Goal: Task Accomplishment & Management: Complete application form

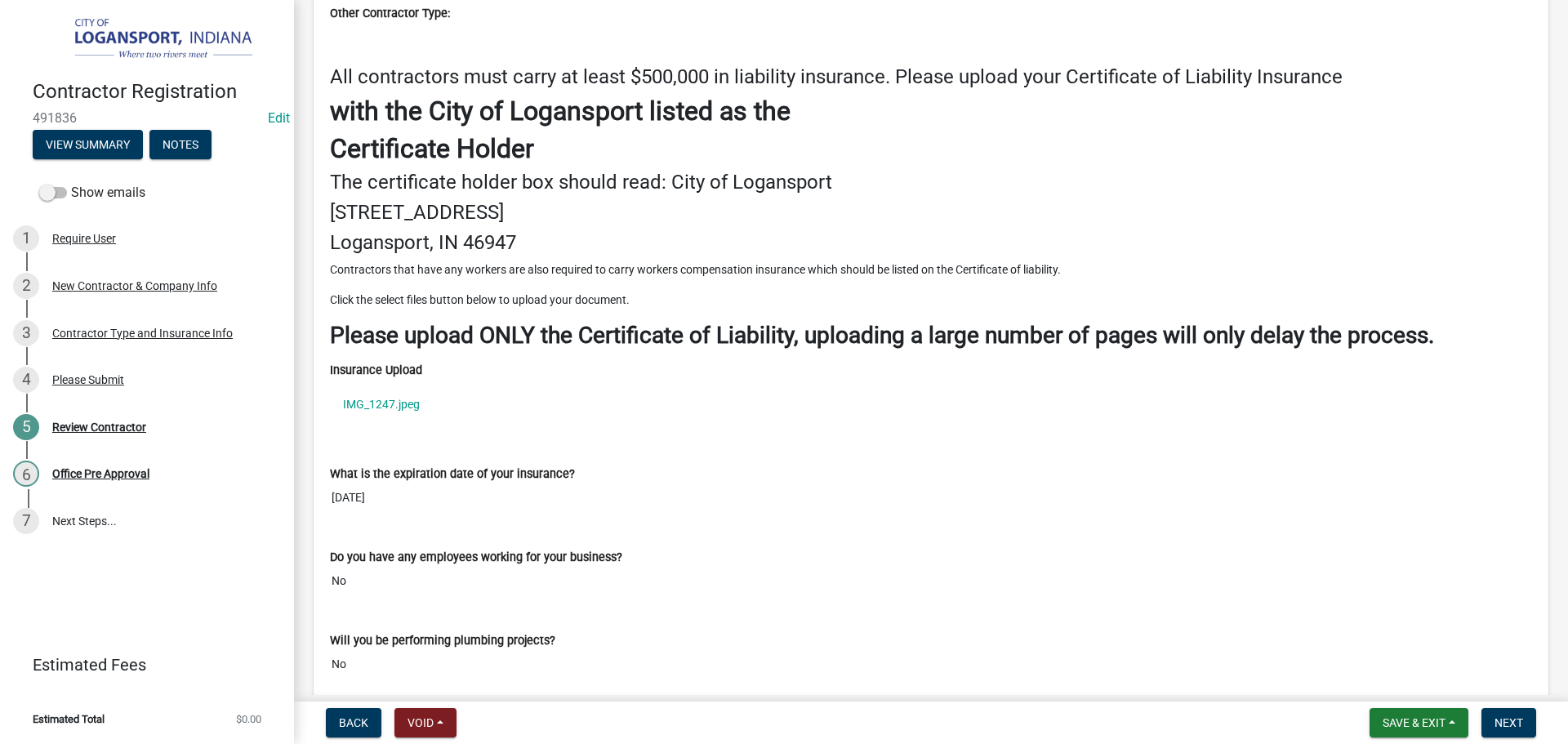
scroll to position [2055, 0]
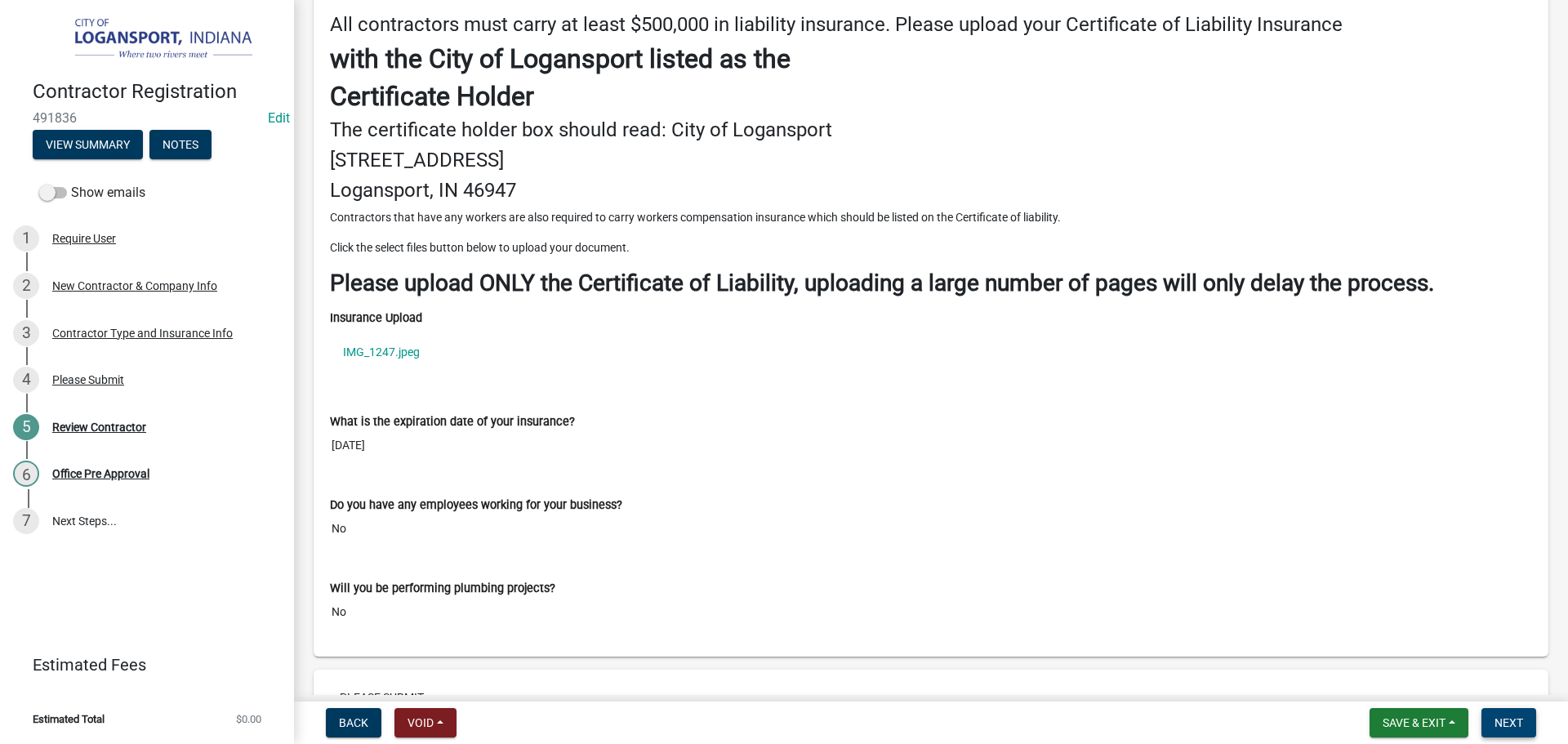
click at [1513, 714] on button "Next" at bounding box center [1508, 722] width 55 height 29
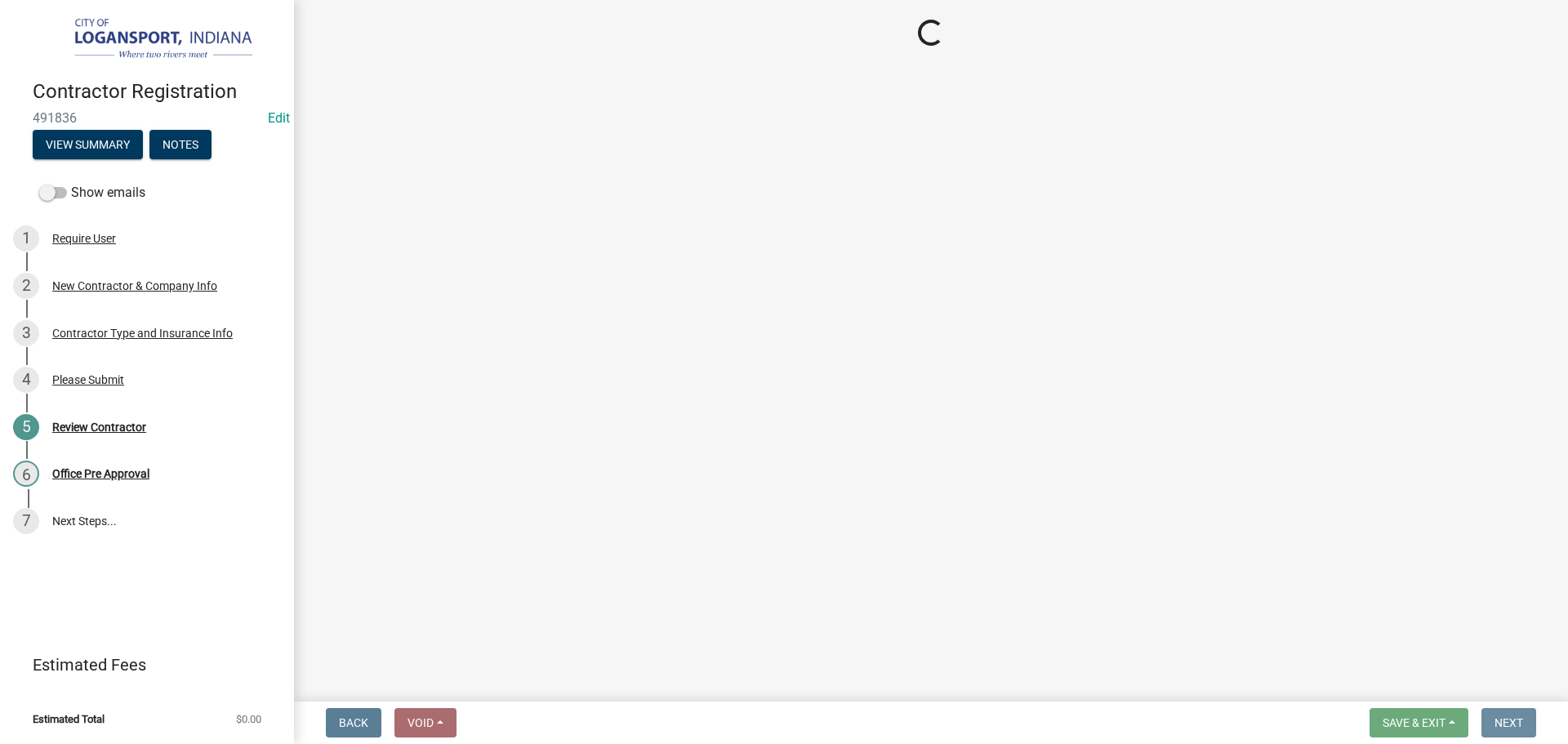
scroll to position [0, 0]
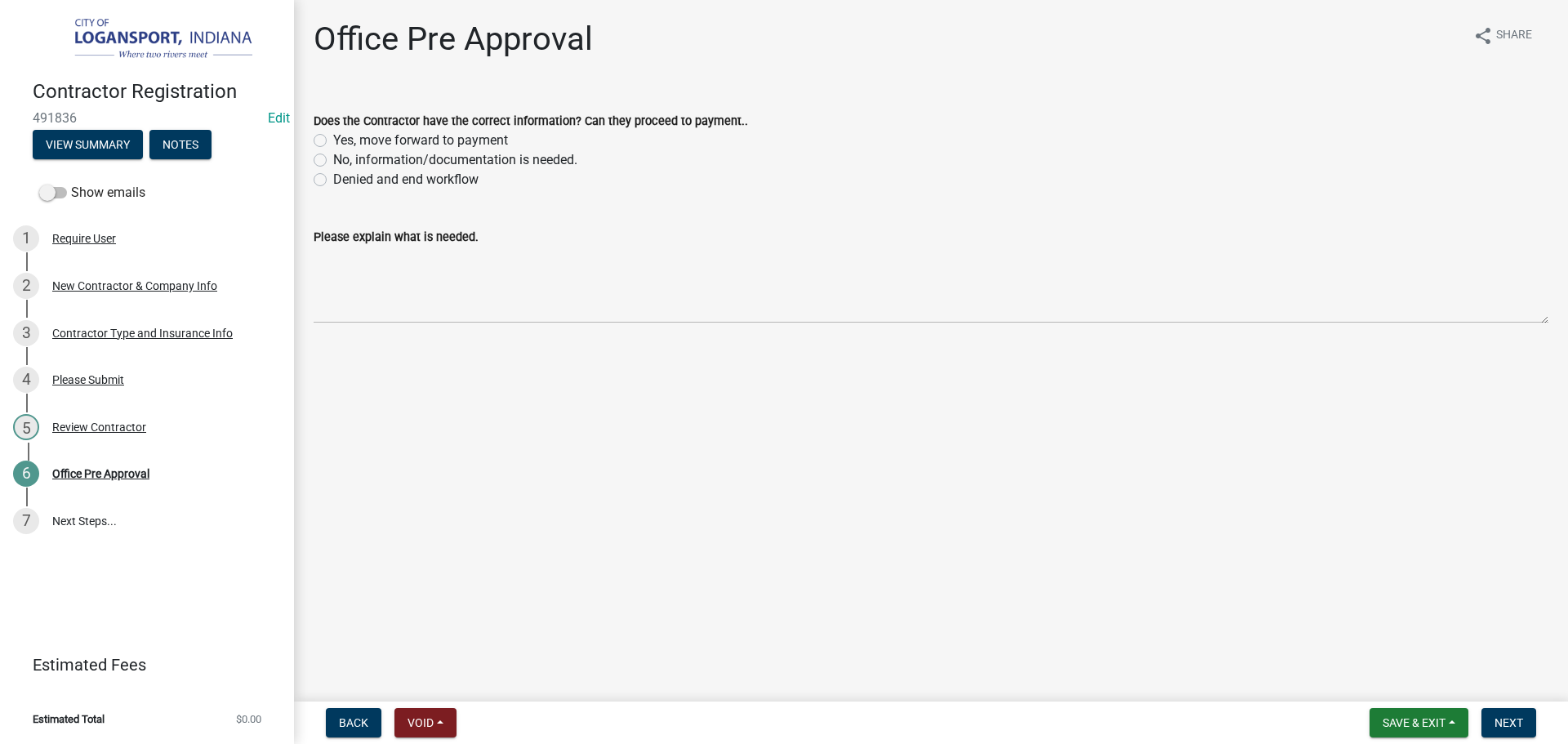
click at [333, 141] on label "Yes, move forward to payment" at bounding box center [420, 141] width 175 height 20
click at [333, 141] on input "Yes, move forward to payment" at bounding box center [338, 136] width 11 height 11
radio input "true"
click at [1504, 729] on span "Next" at bounding box center [1508, 723] width 28 height 13
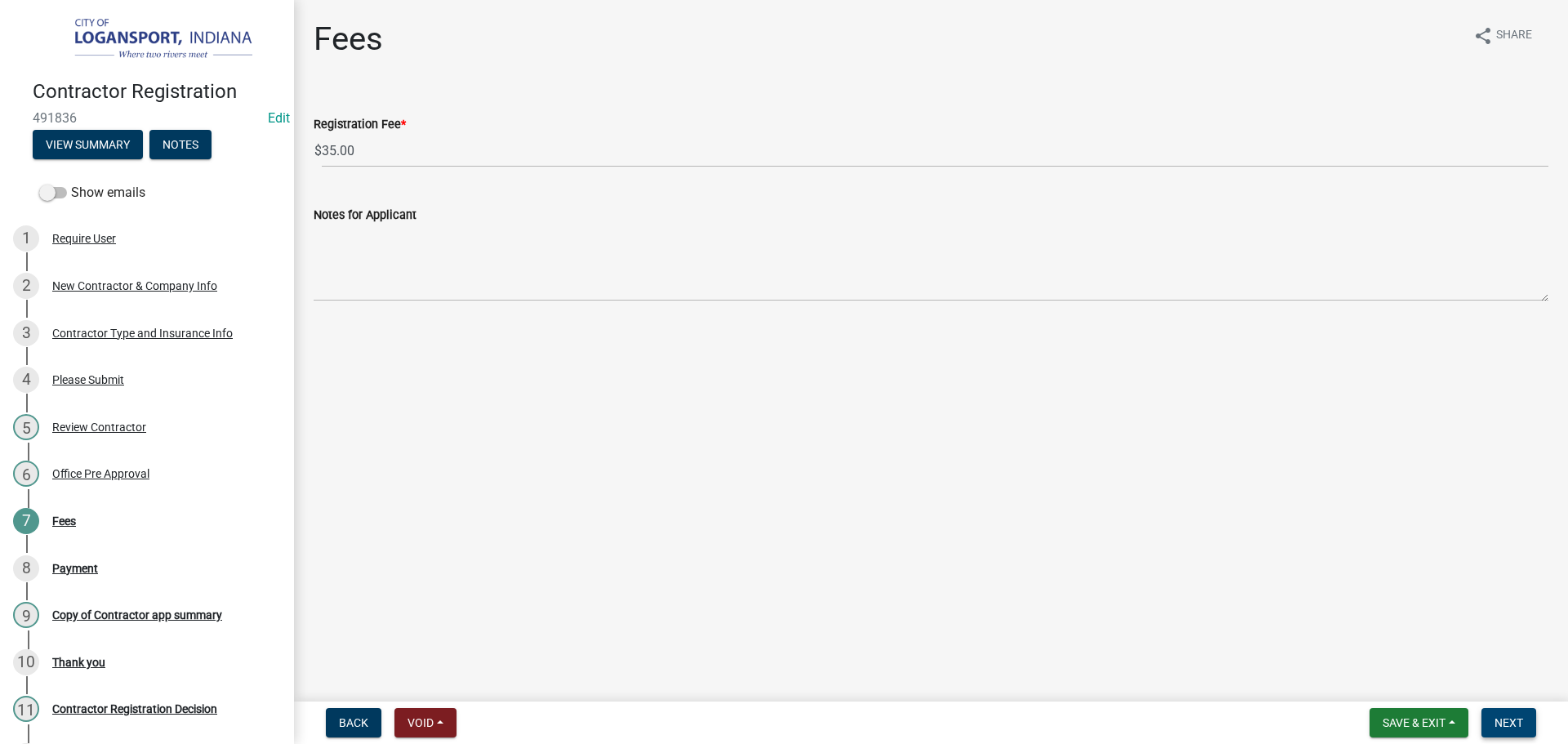
click at [1515, 722] on span "Next" at bounding box center [1508, 723] width 28 height 13
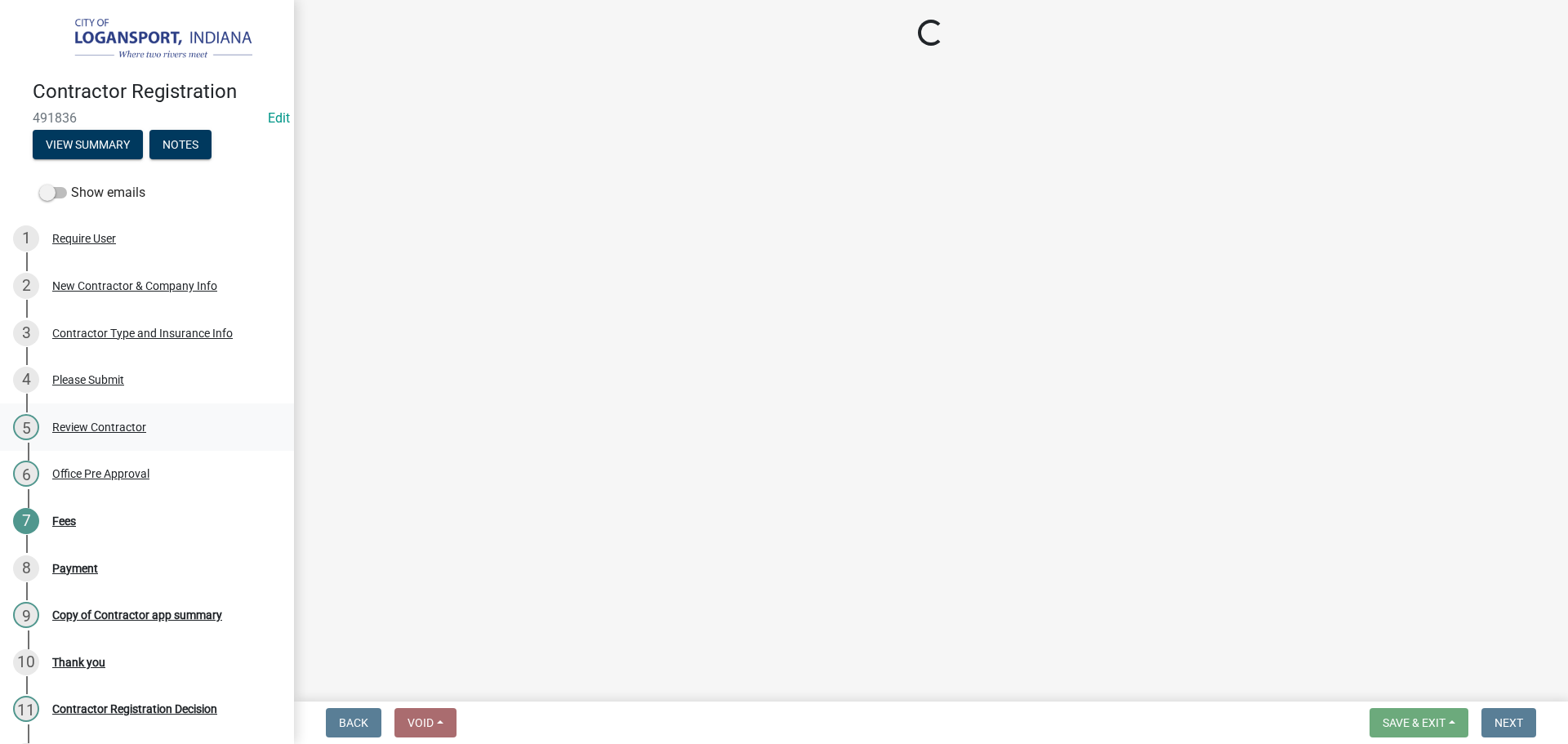
select select "3: 3"
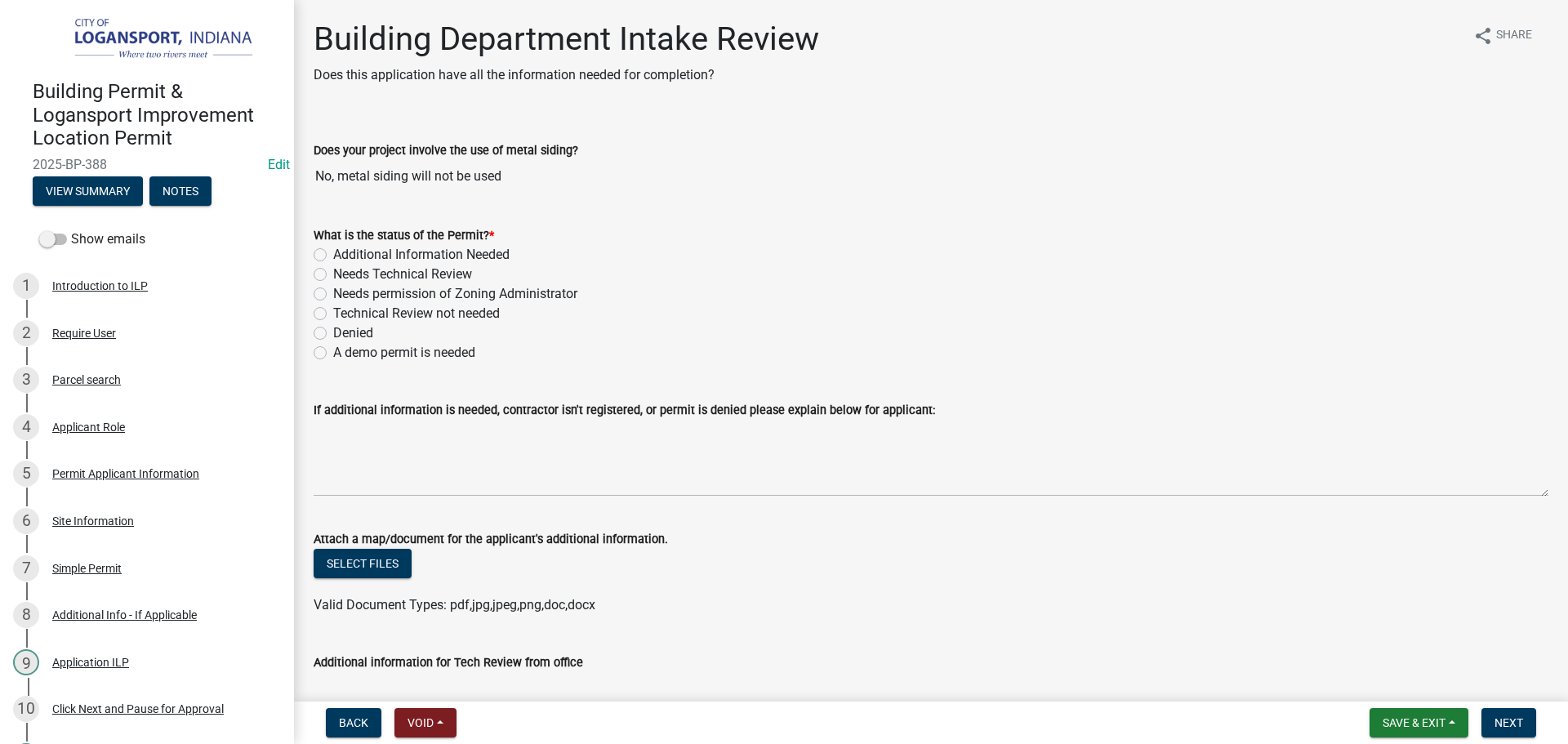
click at [333, 311] on label "Technical Review not needed" at bounding box center [416, 314] width 166 height 20
click at [333, 311] on input "Technical Review not needed" at bounding box center [338, 309] width 11 height 11
radio input "true"
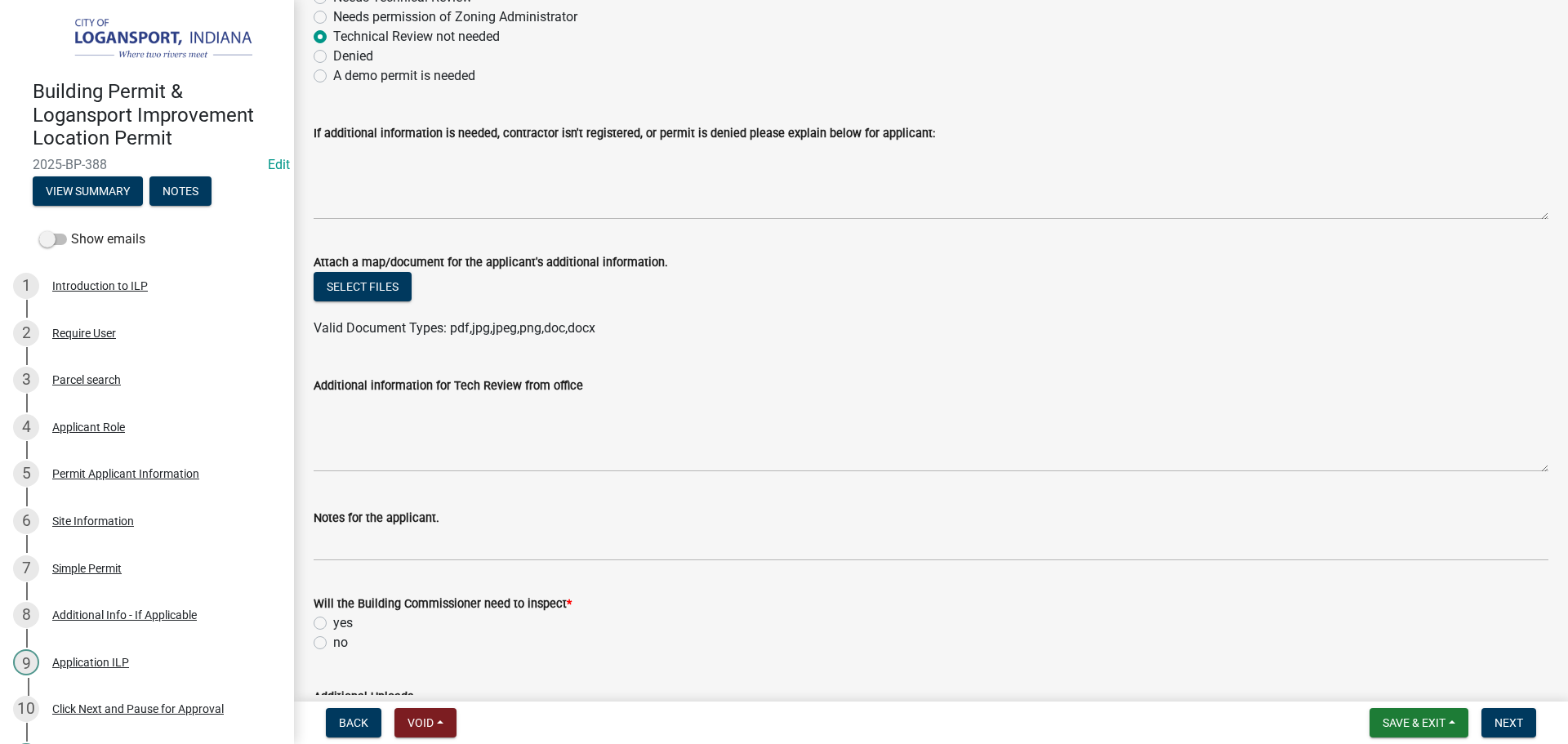
scroll to position [327, 0]
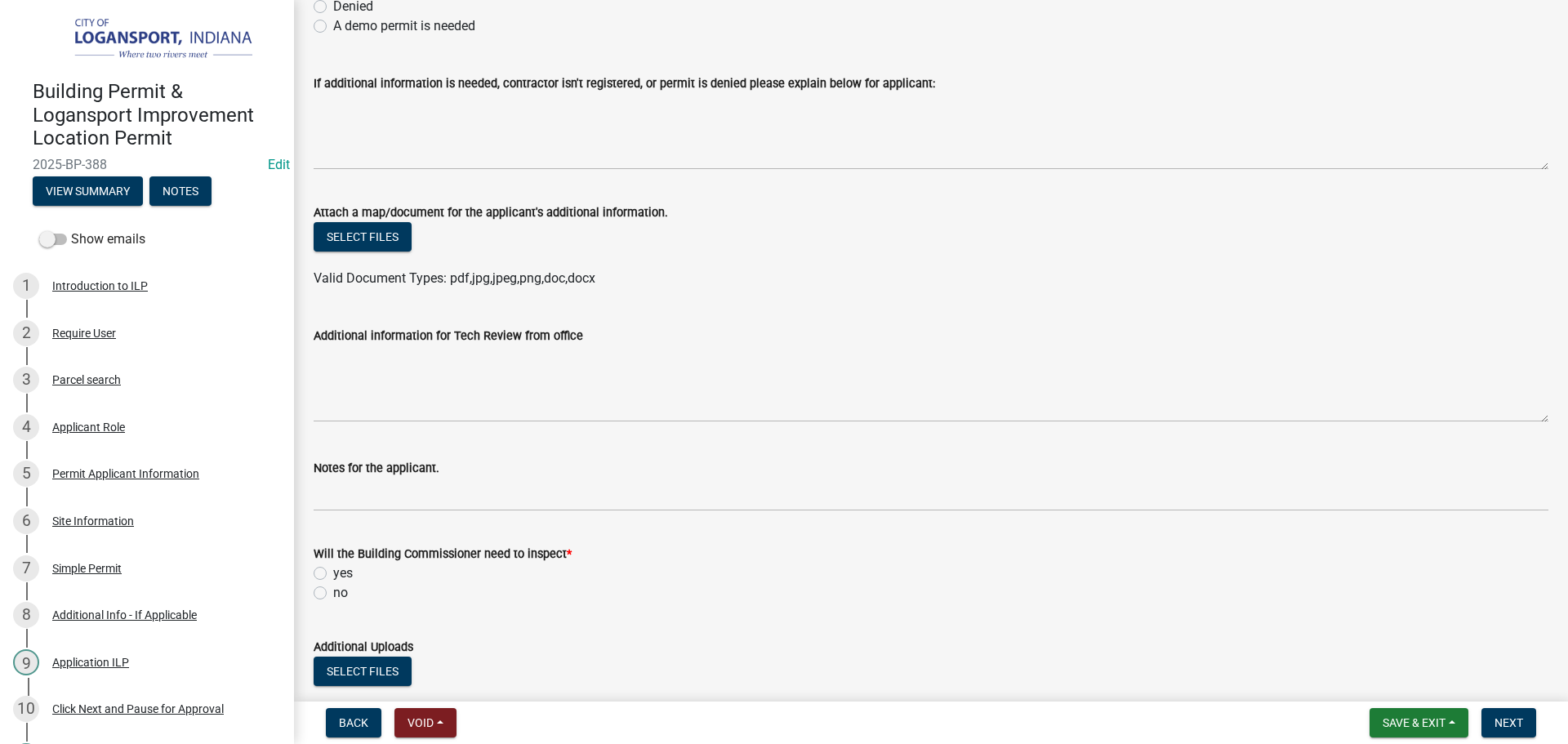
drag, startPoint x: 320, startPoint y: 572, endPoint x: 344, endPoint y: 543, distance: 37.6
click at [333, 572] on label "yes" at bounding box center [343, 573] width 20 height 20
click at [333, 572] on input "yes" at bounding box center [338, 568] width 11 height 11
radio input "true"
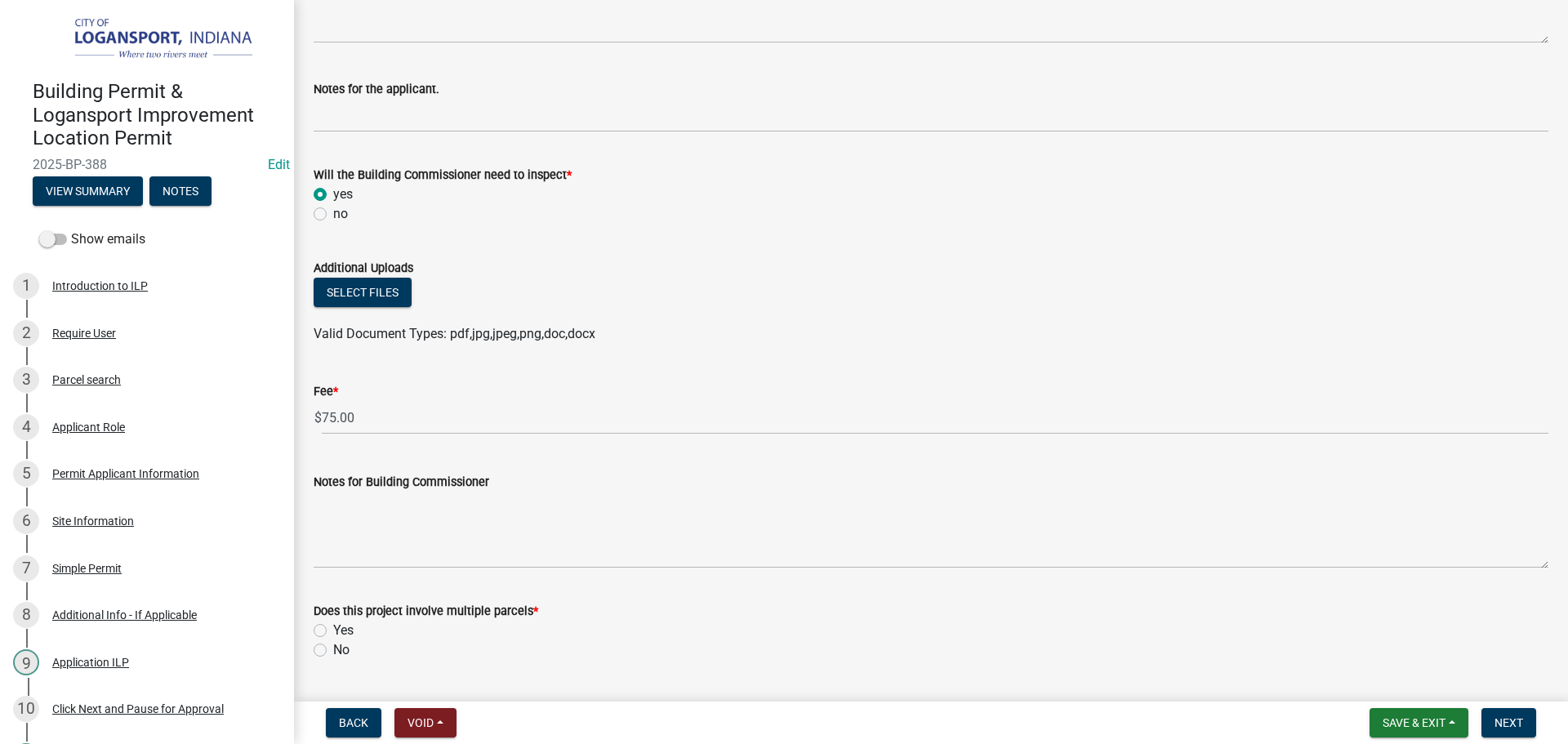
scroll to position [735, 0]
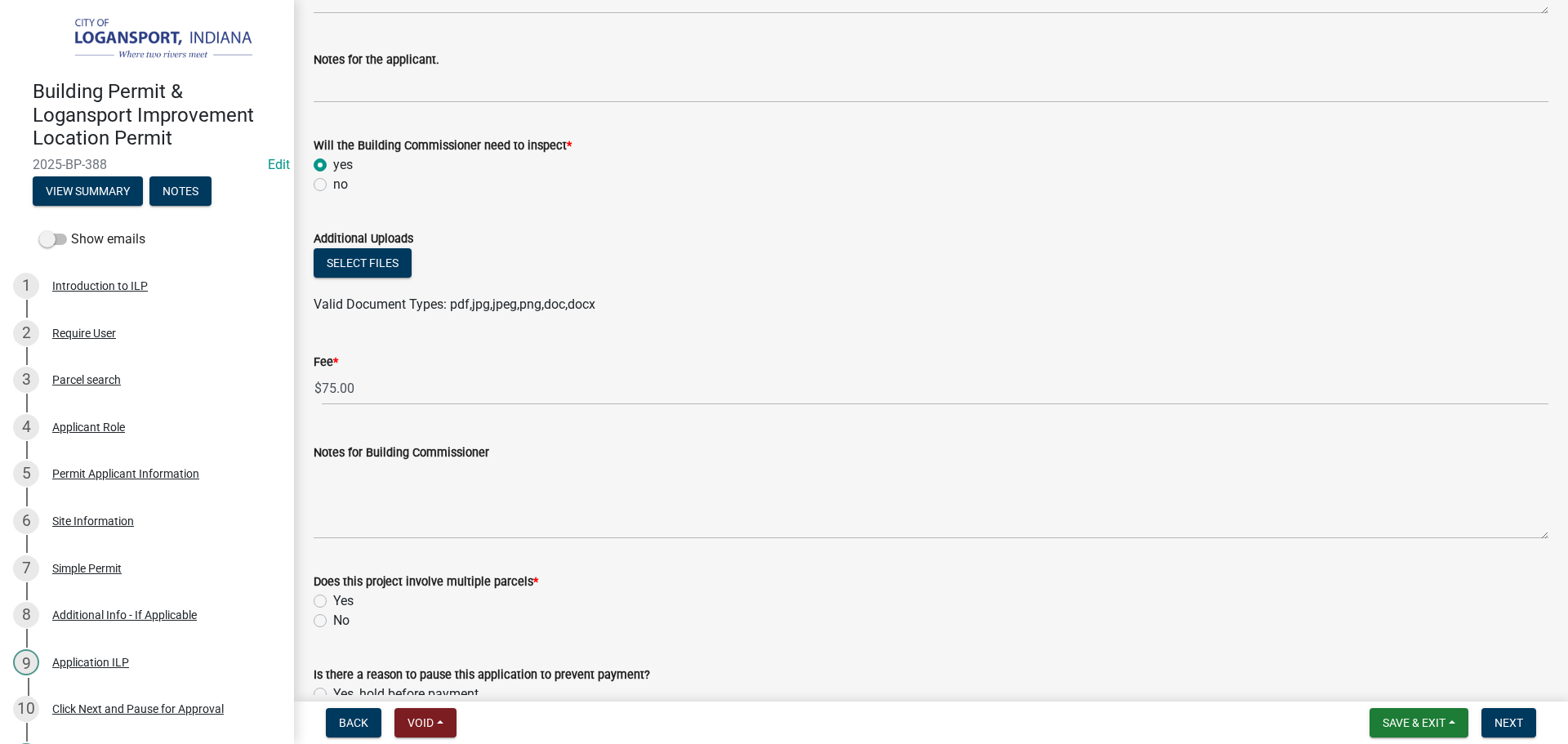
click at [333, 617] on label "No" at bounding box center [341, 621] width 17 height 20
click at [333, 617] on input "No" at bounding box center [338, 616] width 11 height 11
radio input "true"
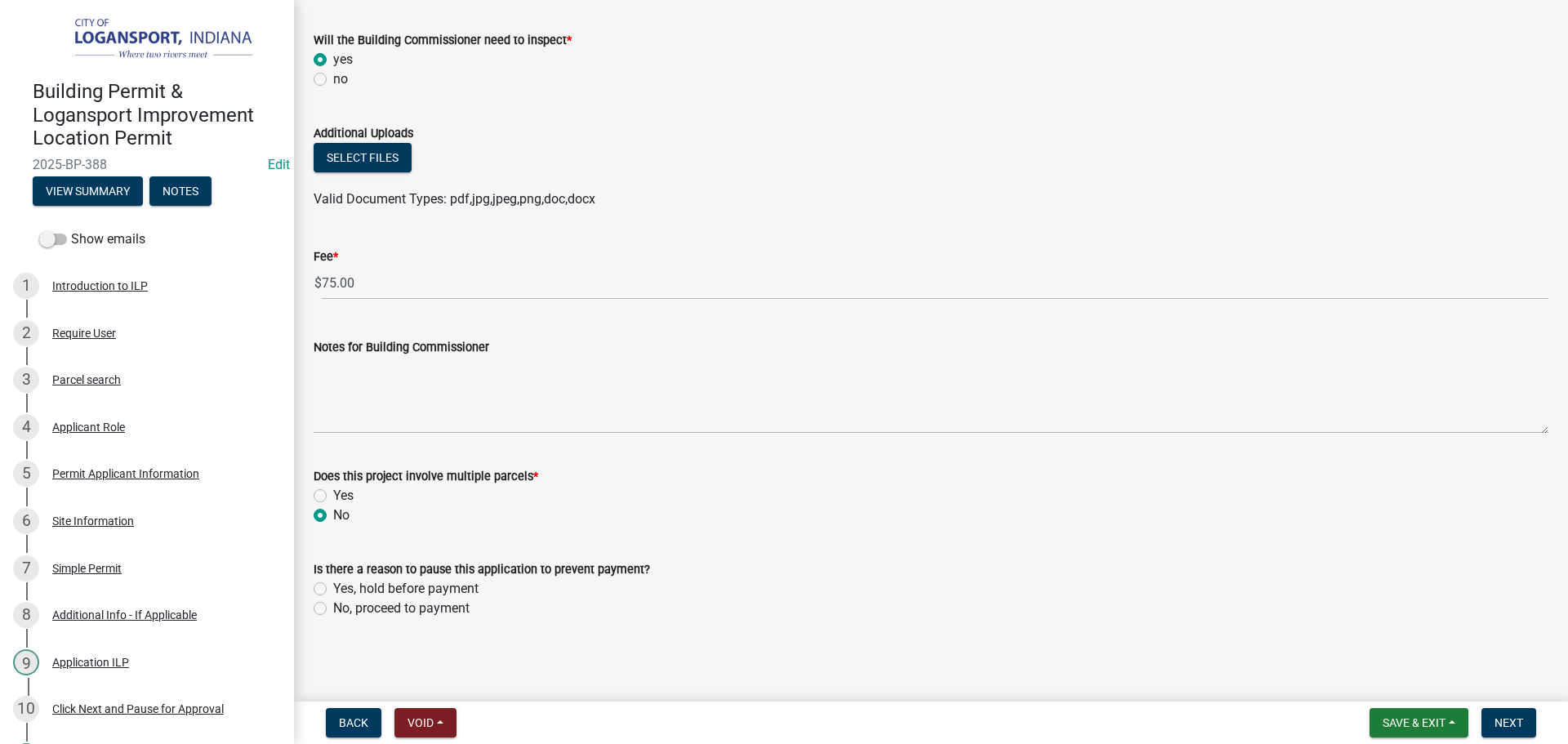
scroll to position [842, 0]
click at [333, 608] on label "No, proceed to payment" at bounding box center [401, 607] width 136 height 20
click at [333, 608] on input "No, proceed to payment" at bounding box center [338, 602] width 11 height 11
radio input "true"
click at [1520, 728] on span "Next" at bounding box center [1508, 723] width 28 height 13
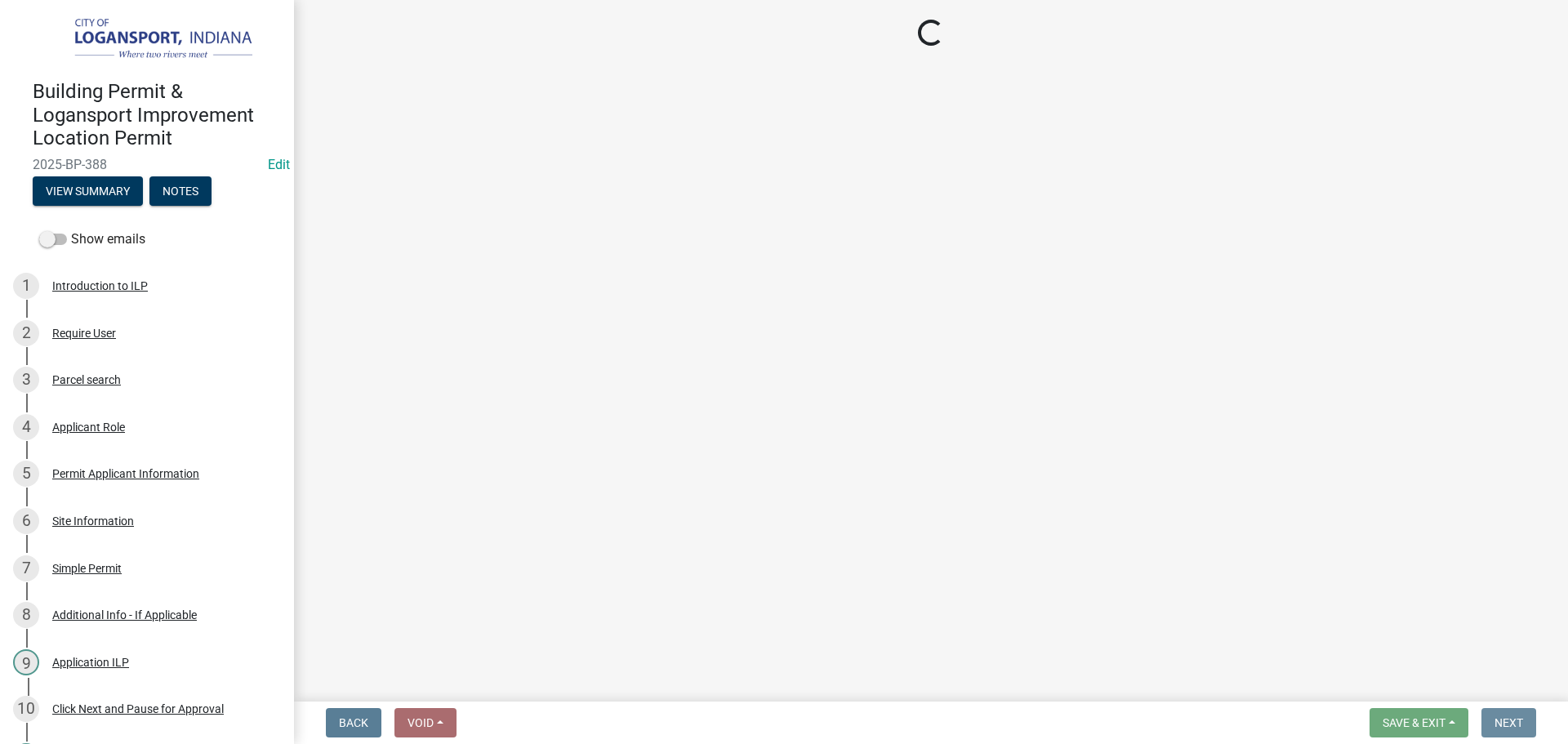
scroll to position [0, 0]
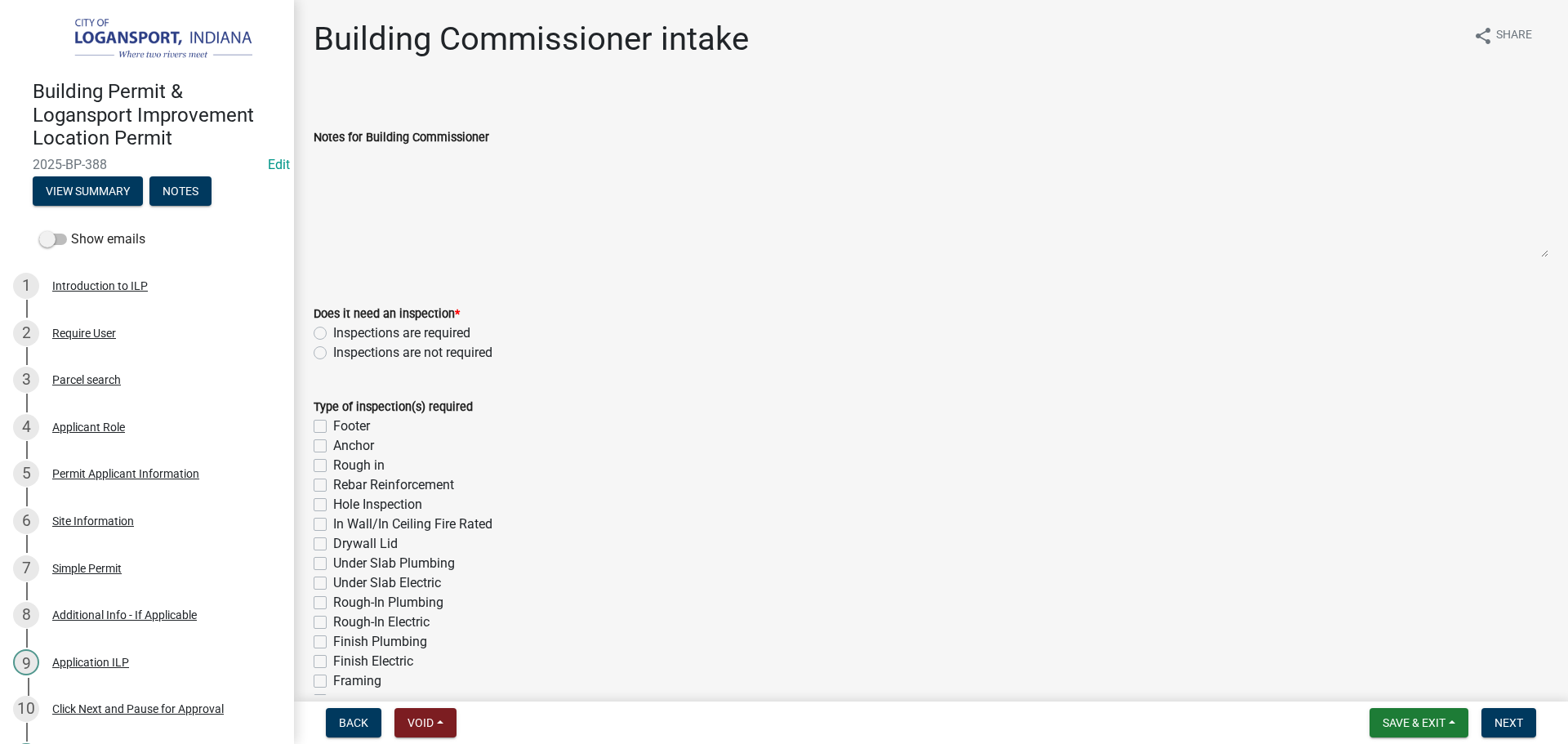
click at [333, 329] on label "Inspections are required" at bounding box center [401, 334] width 137 height 20
click at [333, 329] on input "Inspections are required" at bounding box center [338, 329] width 11 height 11
radio input "true"
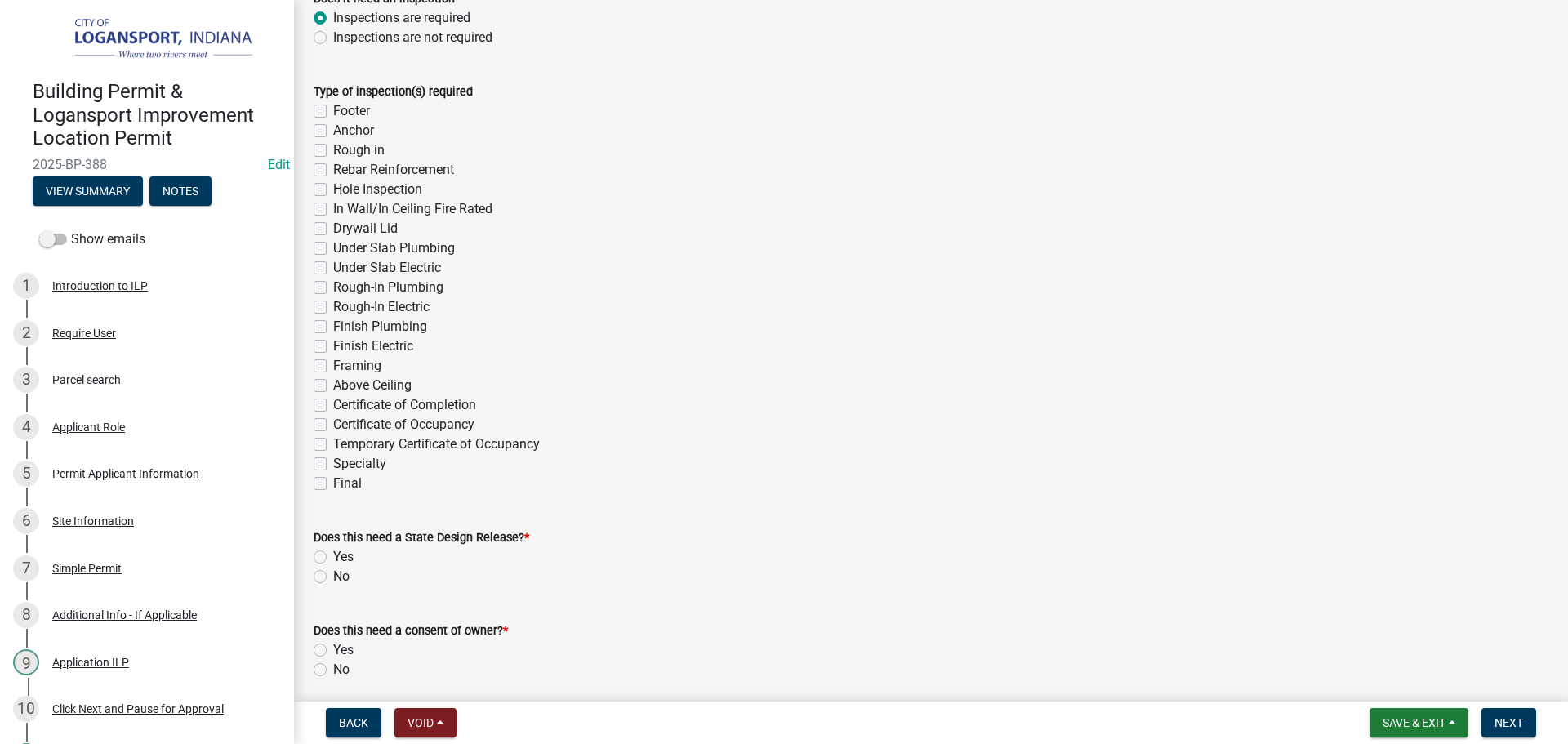
scroll to position [327, 0]
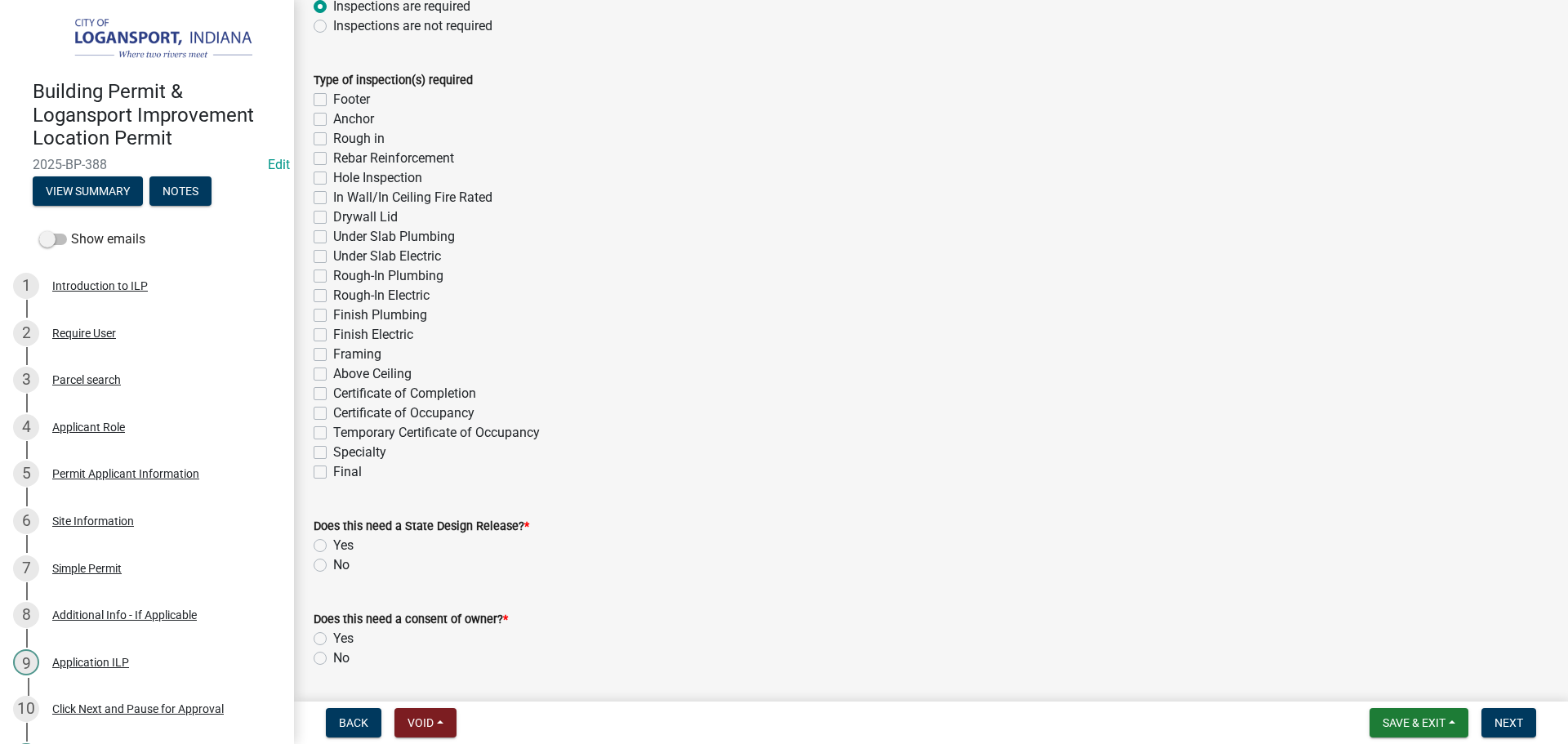
click at [333, 473] on label "Final" at bounding box center [347, 473] width 28 height 20
click at [333, 473] on input "Final" at bounding box center [338, 468] width 11 height 11
checkbox input "true"
checkbox input "false"
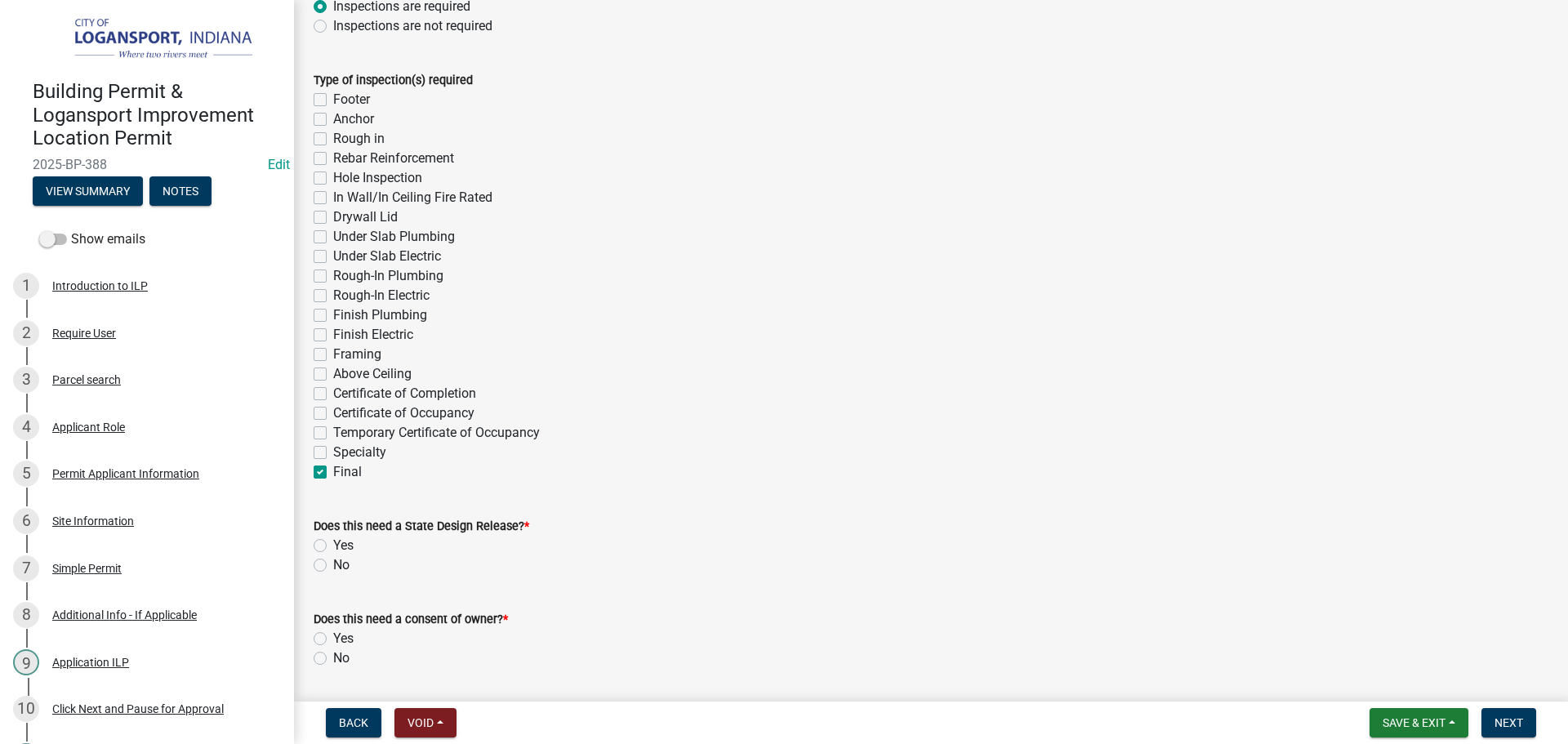
checkbox input "false"
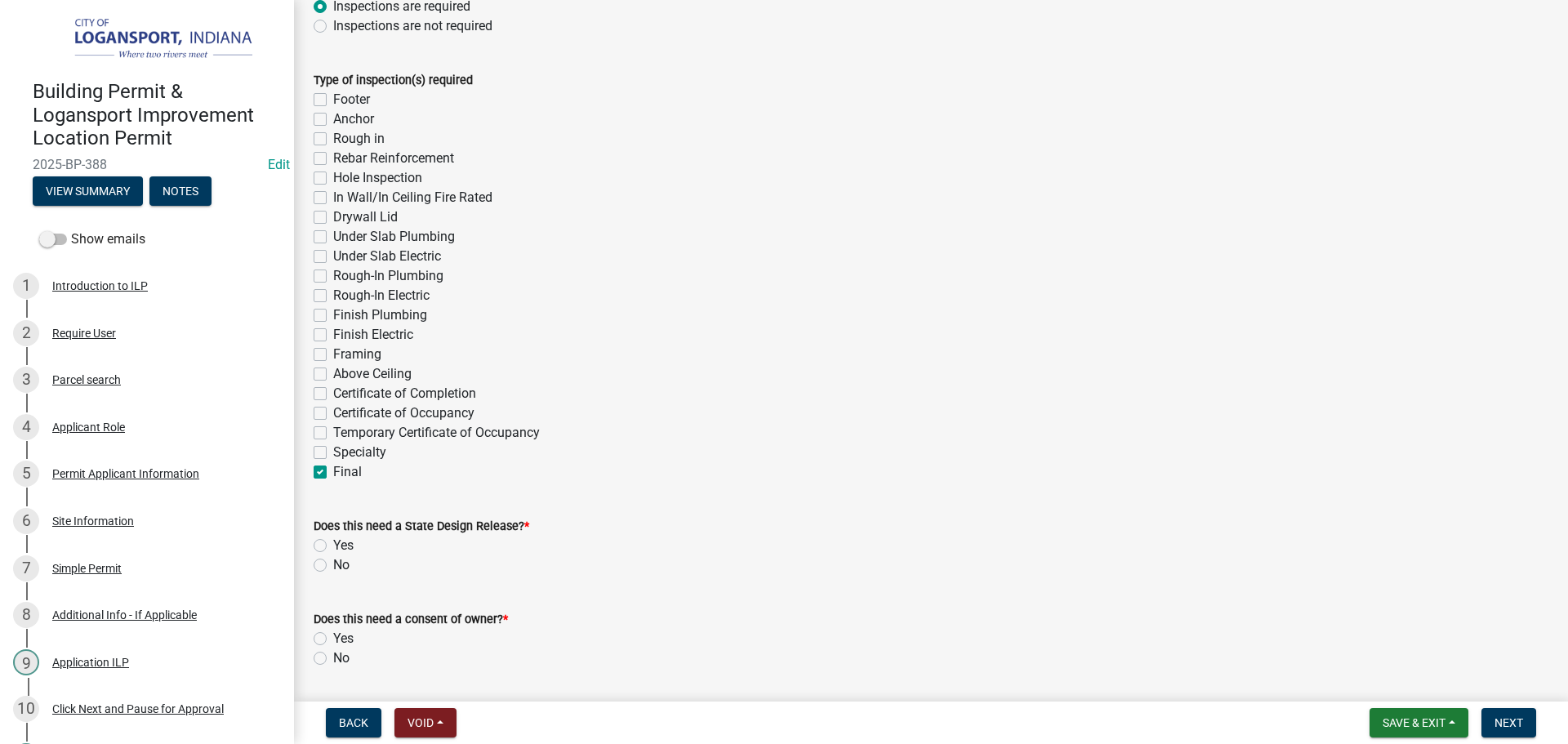
checkbox input "false"
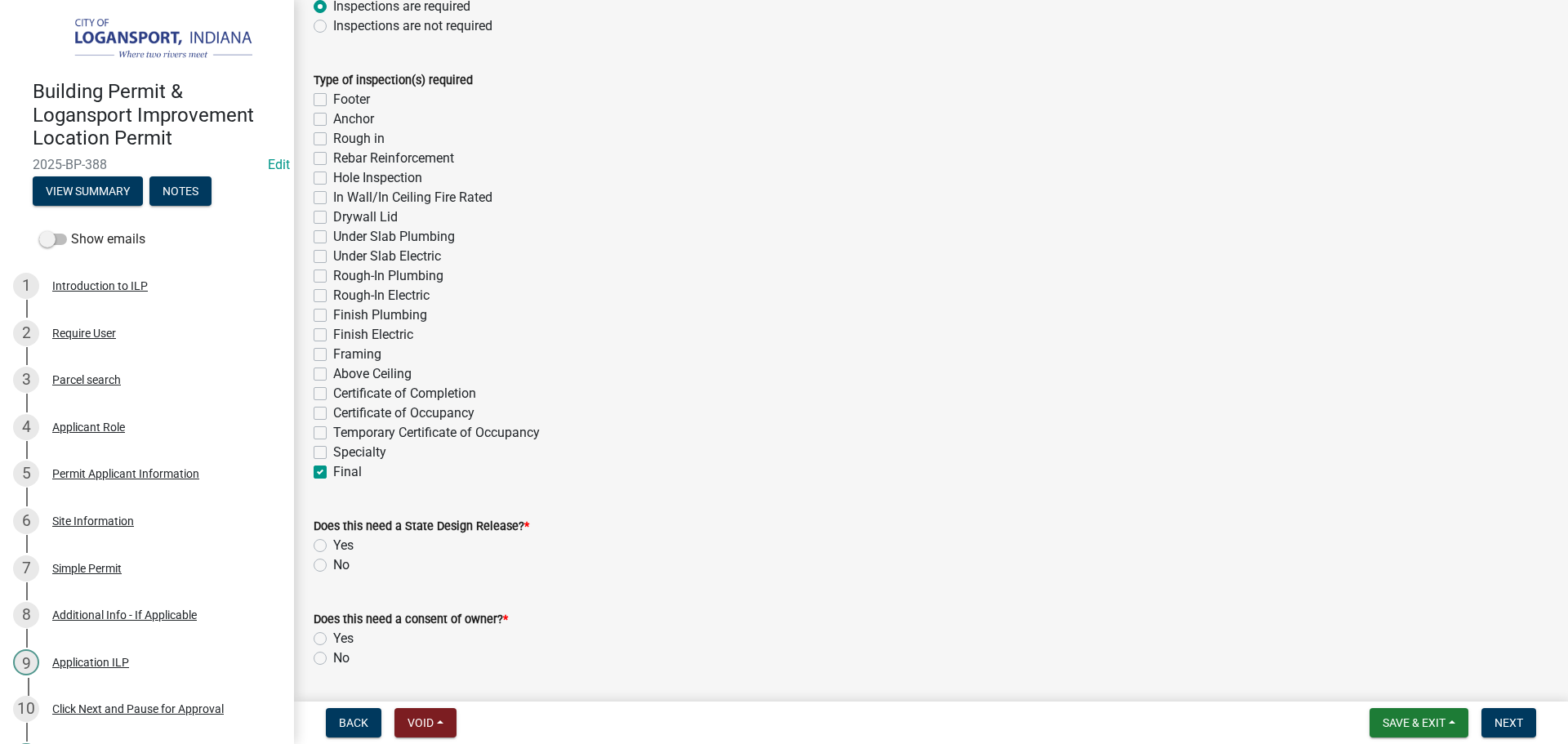
checkbox input "false"
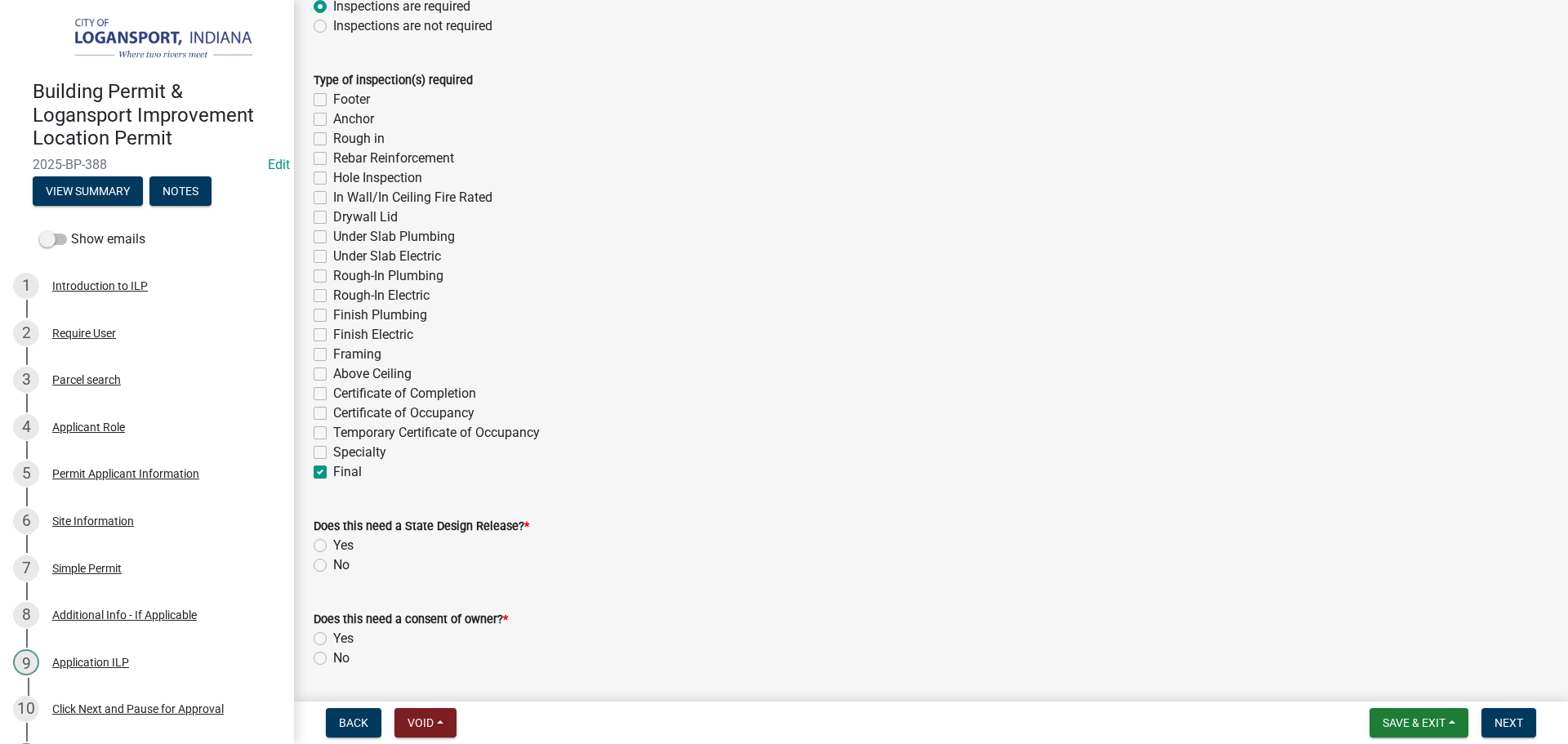
checkbox input "false"
checkbox input "true"
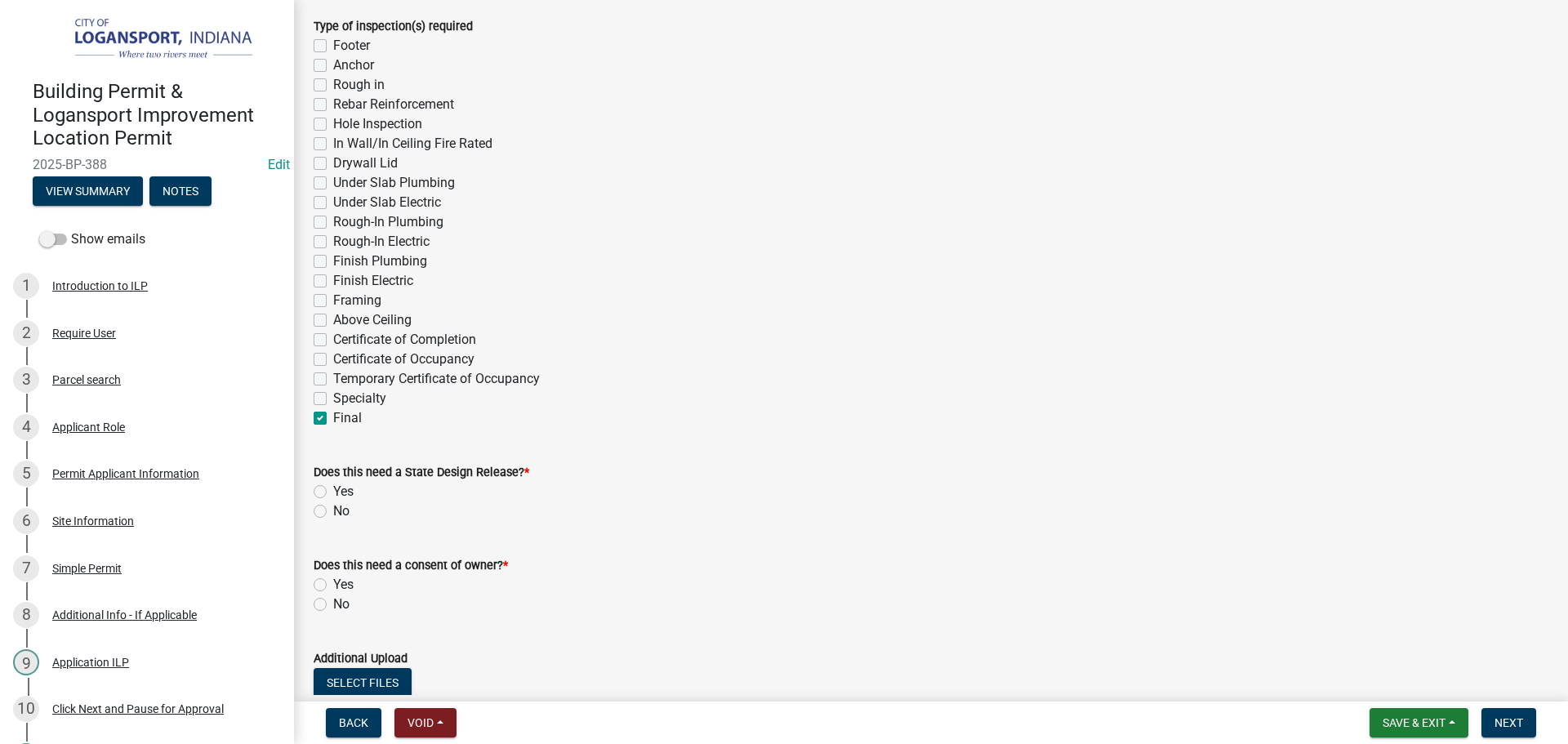
scroll to position [409, 0]
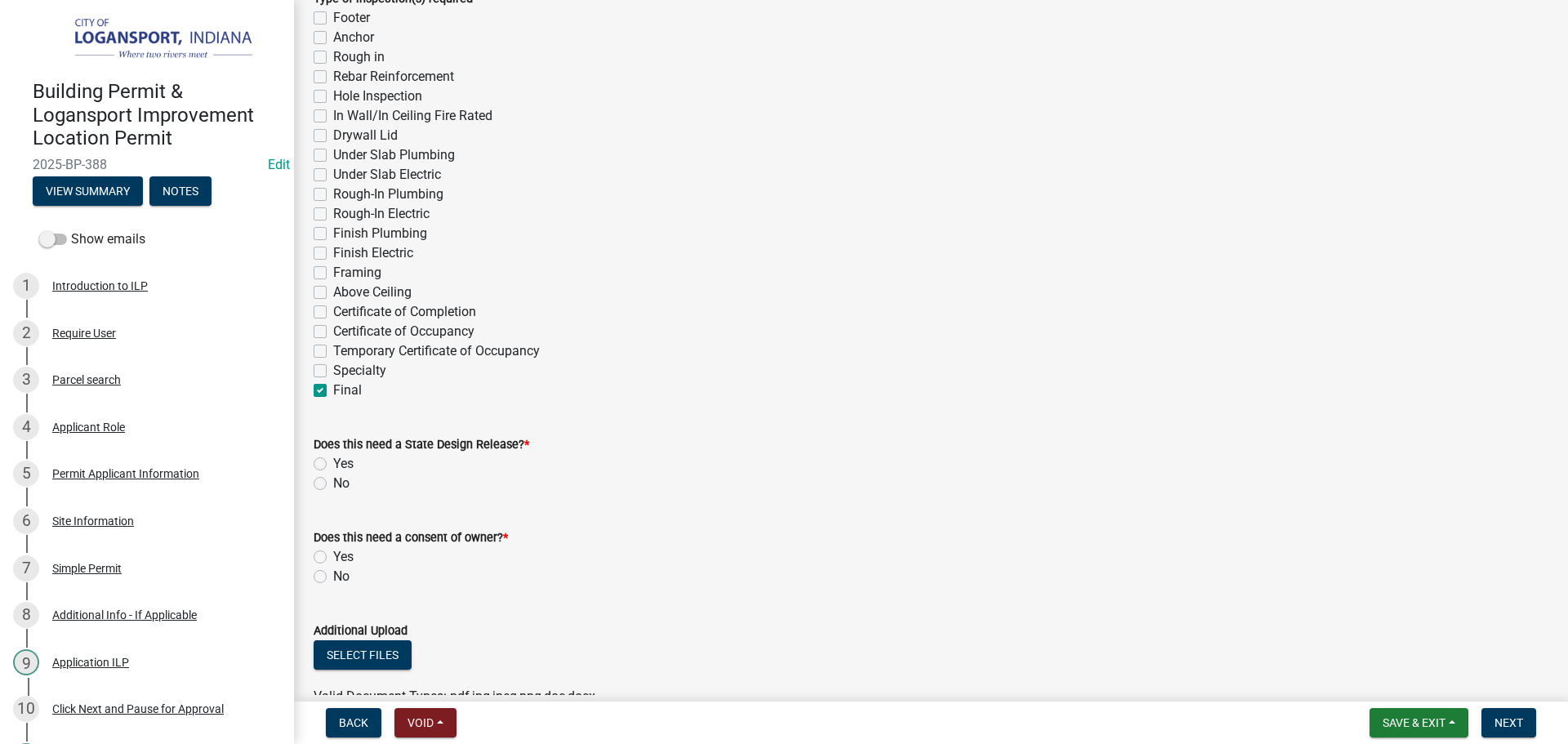
click at [333, 489] on label "No" at bounding box center [341, 484] width 17 height 20
click at [333, 484] on input "No" at bounding box center [338, 479] width 11 height 11
radio input "true"
click at [333, 579] on label "No" at bounding box center [341, 577] width 17 height 20
click at [333, 578] on input "No" at bounding box center [338, 572] width 11 height 11
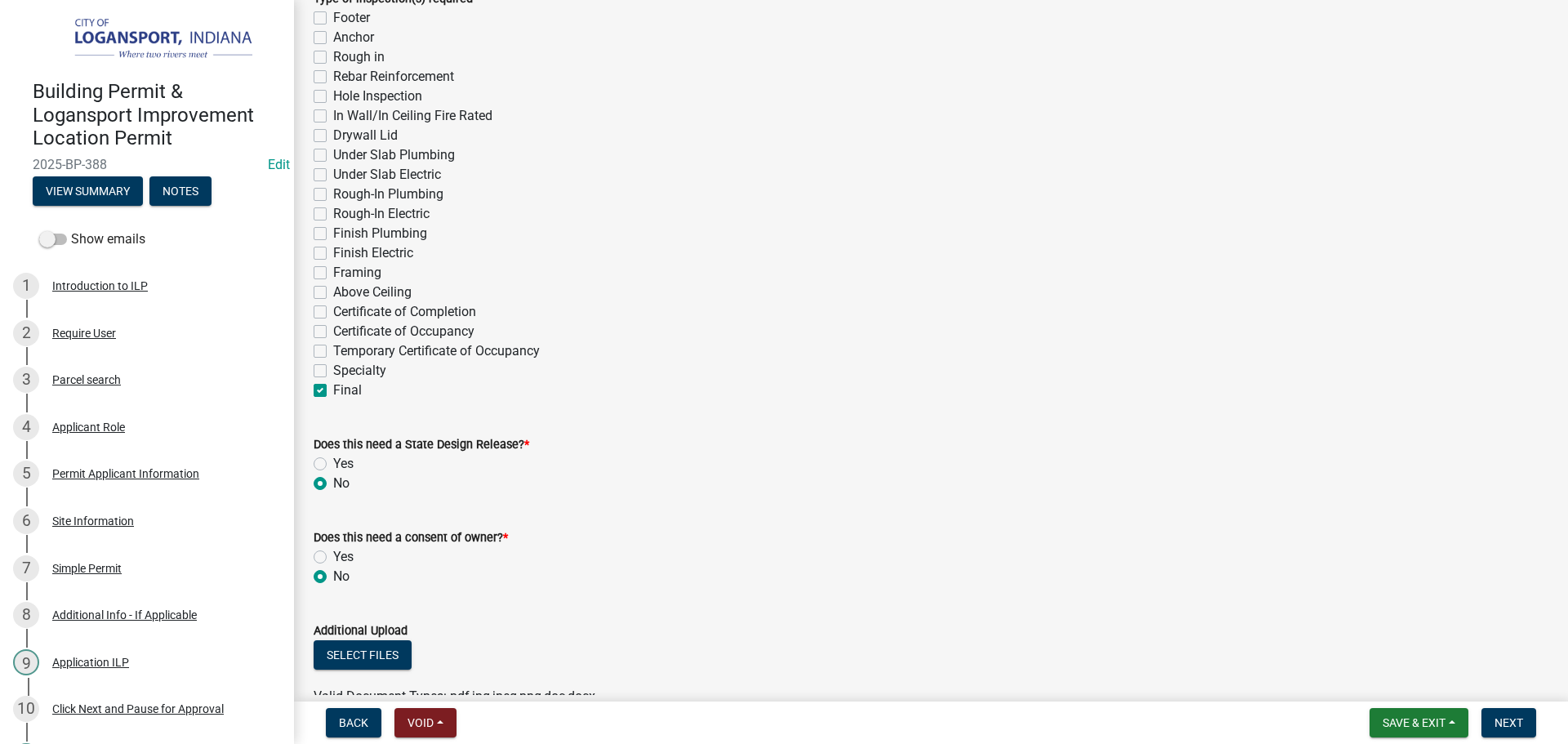
radio input "true"
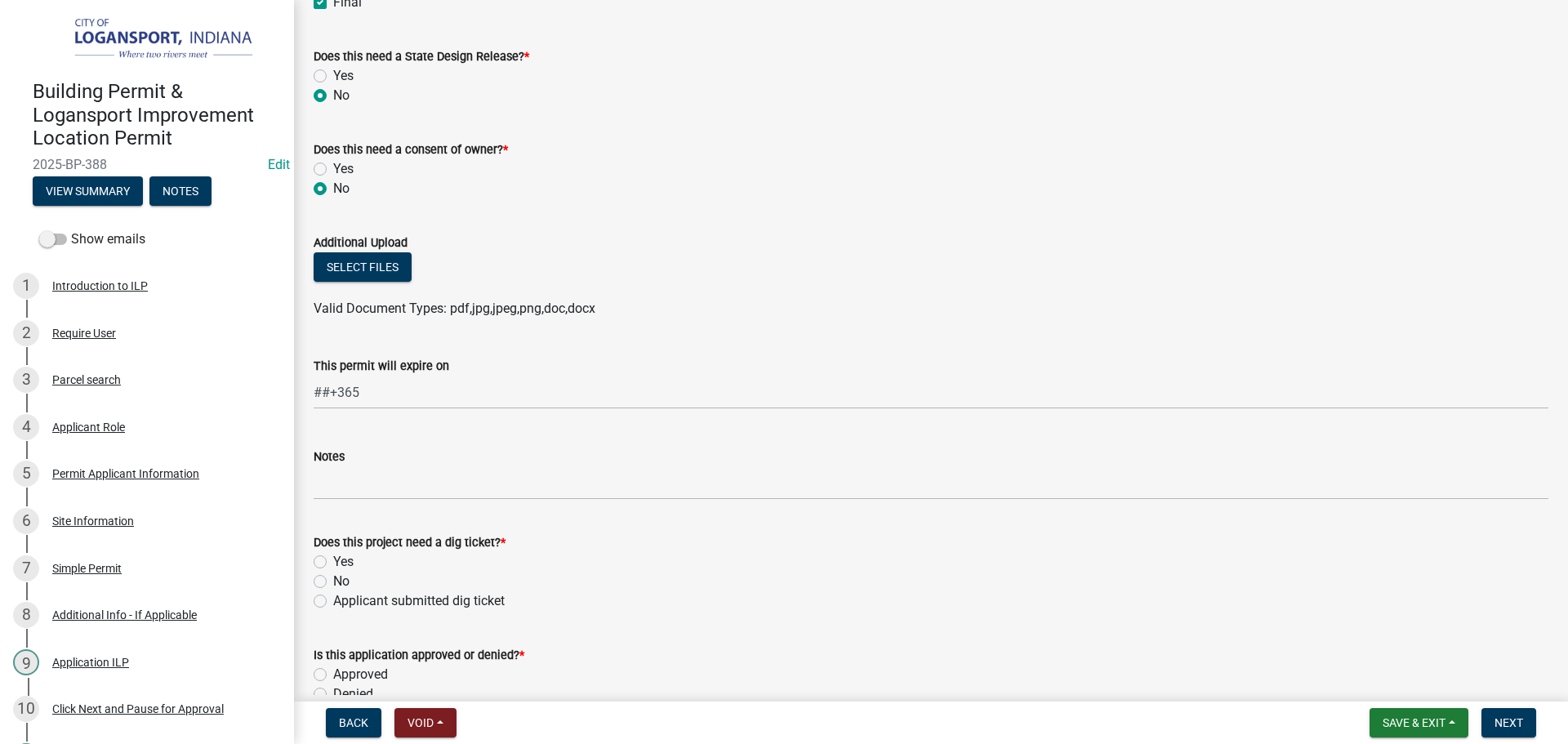
scroll to position [817, 0]
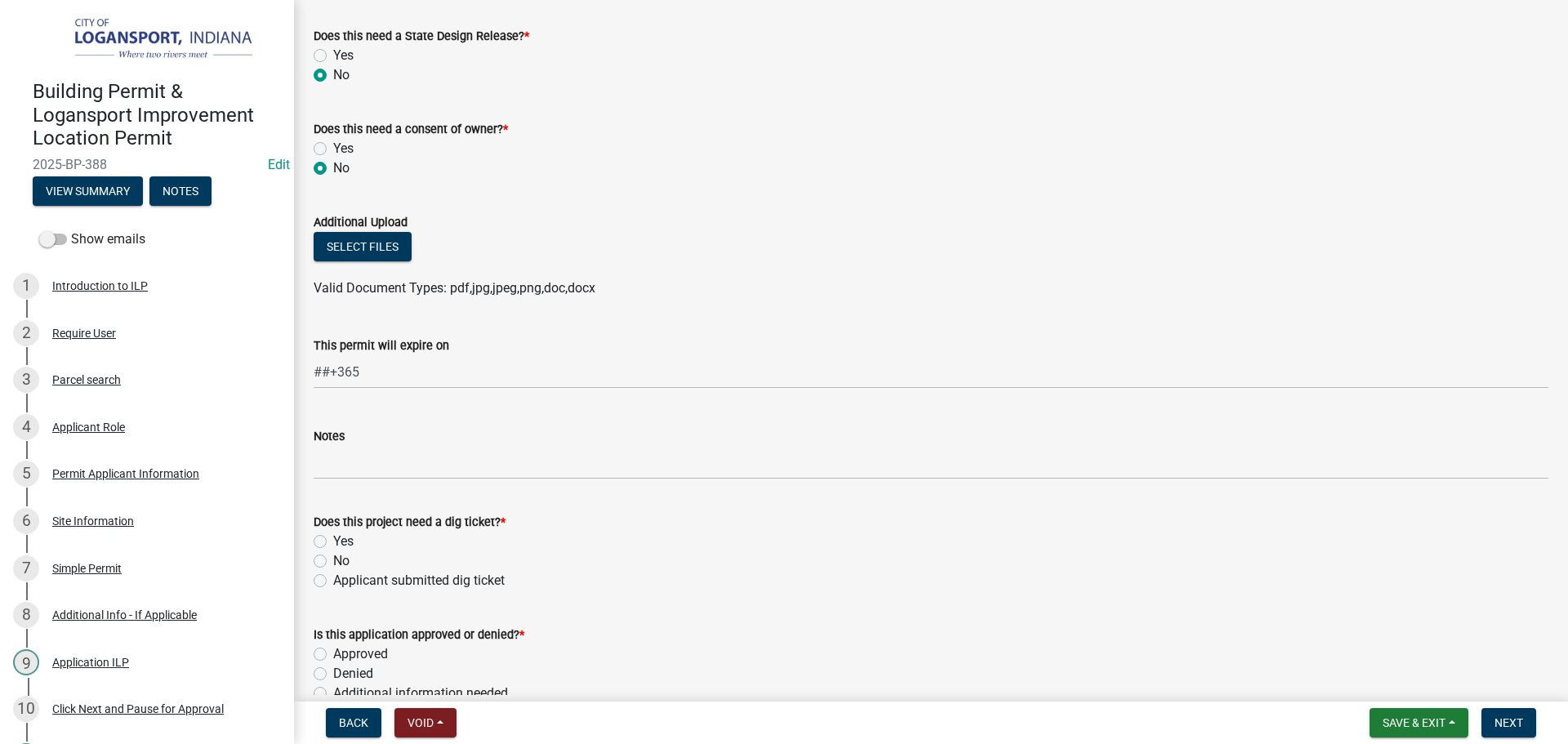
click at [333, 564] on label "No" at bounding box center [341, 562] width 17 height 20
click at [333, 562] on input "No" at bounding box center [338, 557] width 11 height 11
radio input "true"
click at [333, 653] on label "Approved" at bounding box center [360, 654] width 55 height 20
click at [333, 653] on input "Approved" at bounding box center [338, 649] width 11 height 11
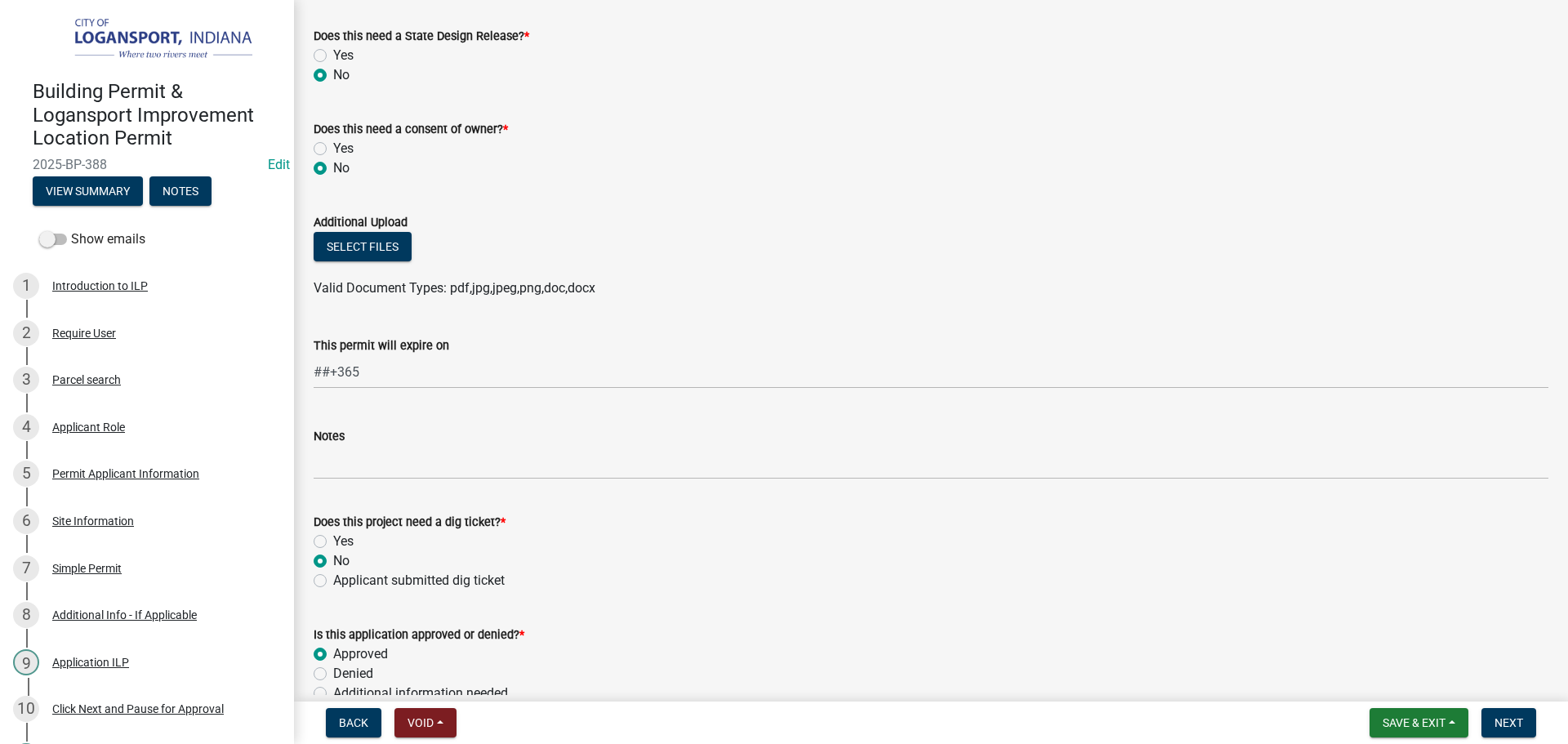
radio input "true"
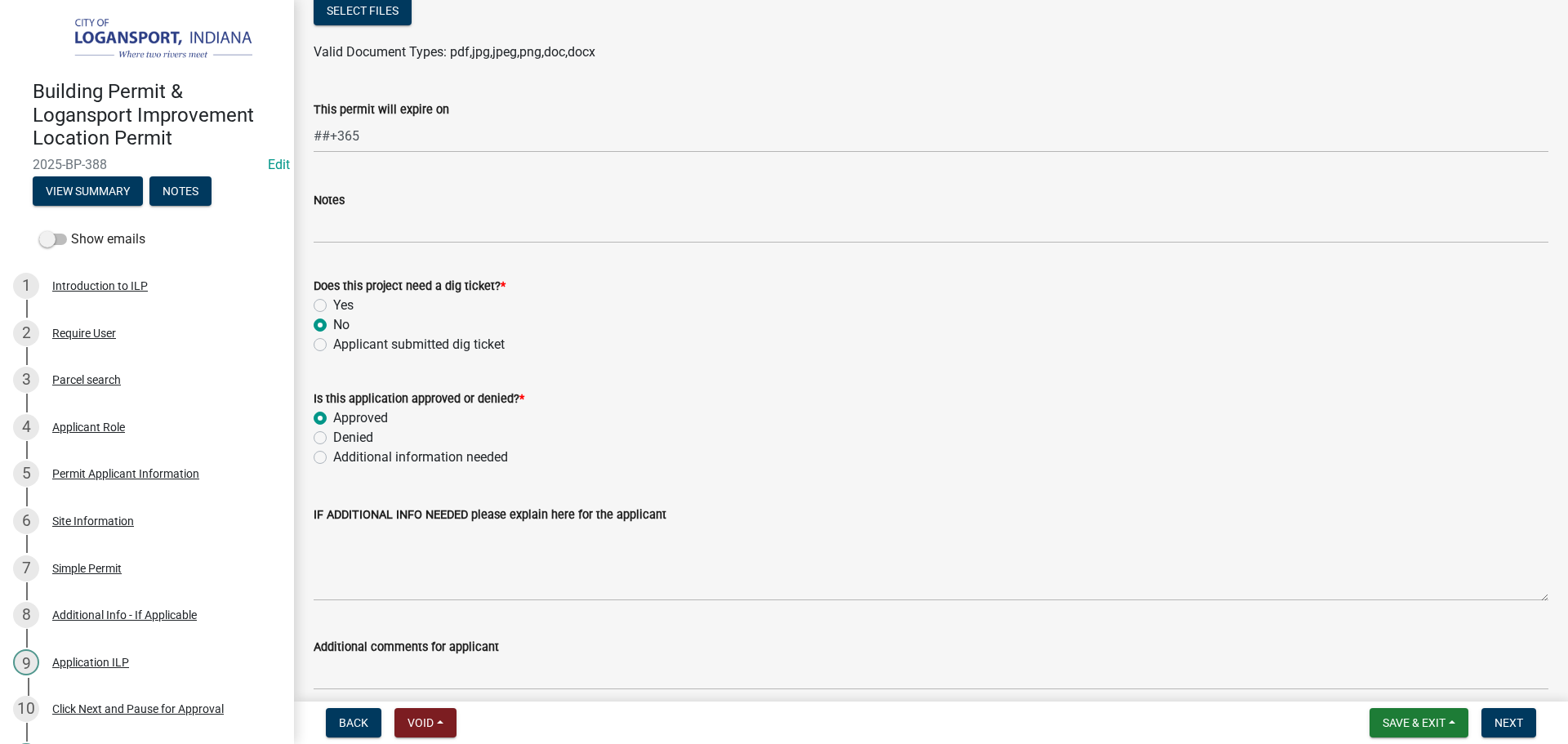
scroll to position [1218, 0]
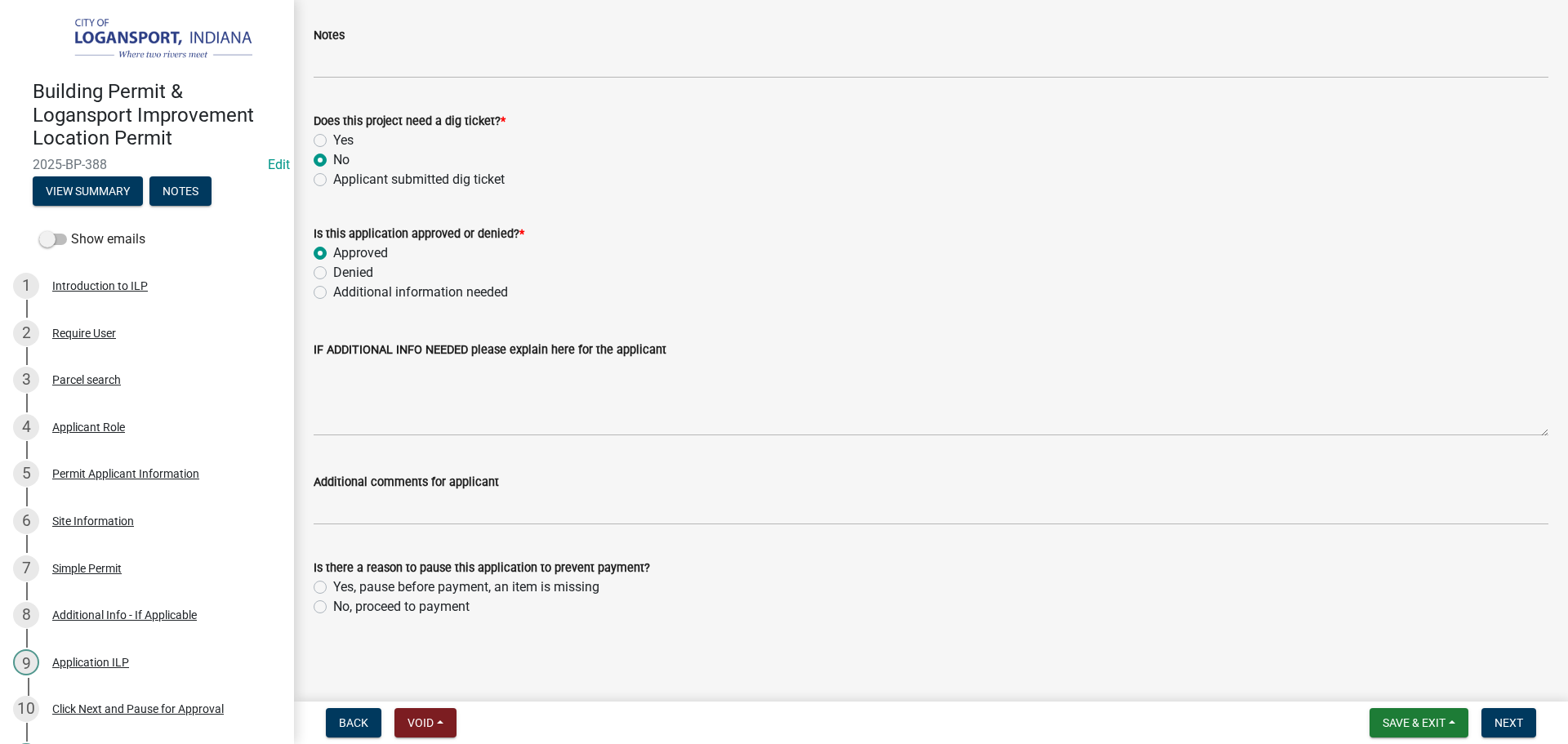
click at [333, 602] on label "No, proceed to payment" at bounding box center [401, 607] width 136 height 20
click at [333, 602] on input "No, proceed to payment" at bounding box center [338, 602] width 11 height 11
radio input "true"
click at [1507, 724] on span "Next" at bounding box center [1508, 723] width 28 height 13
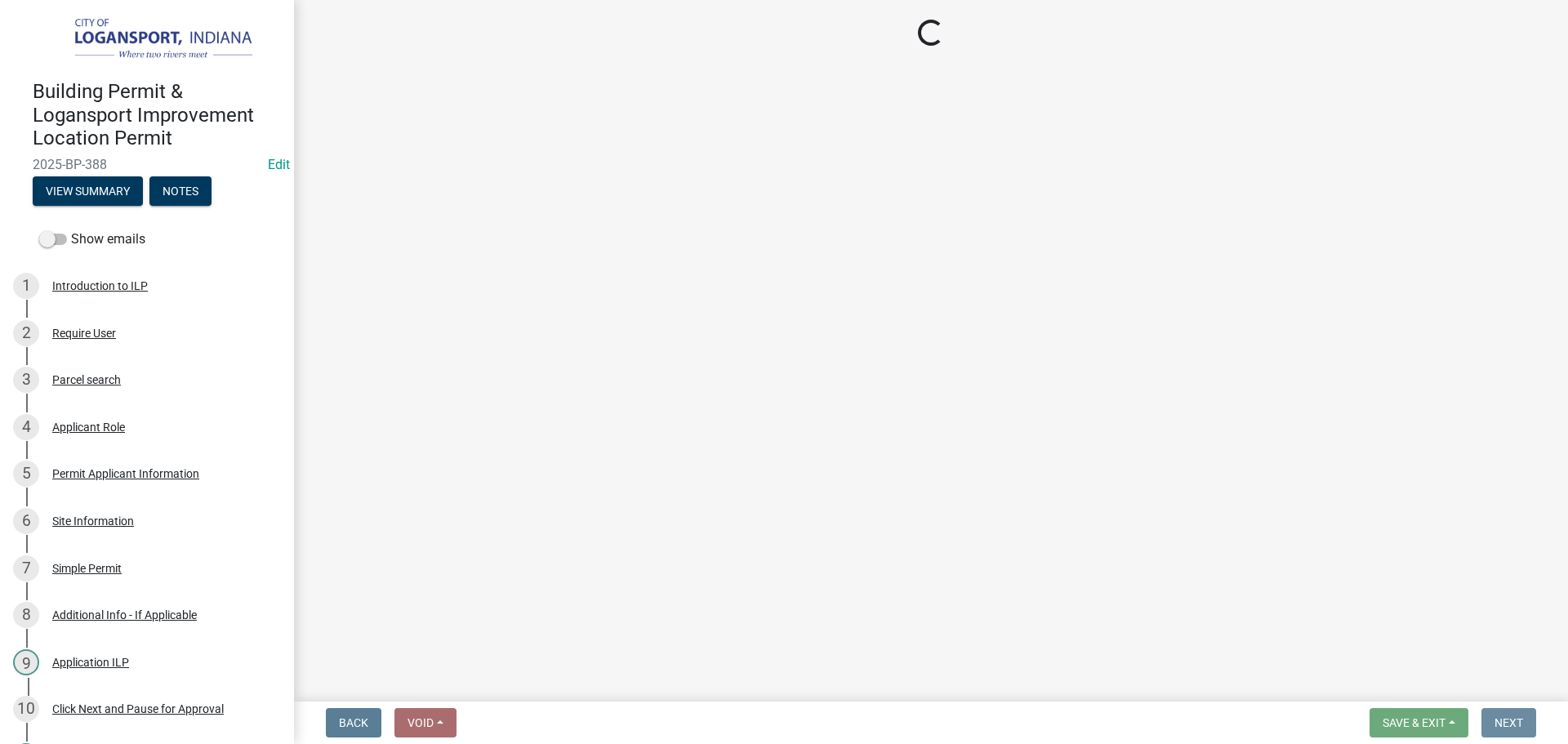
scroll to position [0, 0]
select select "3: 3"
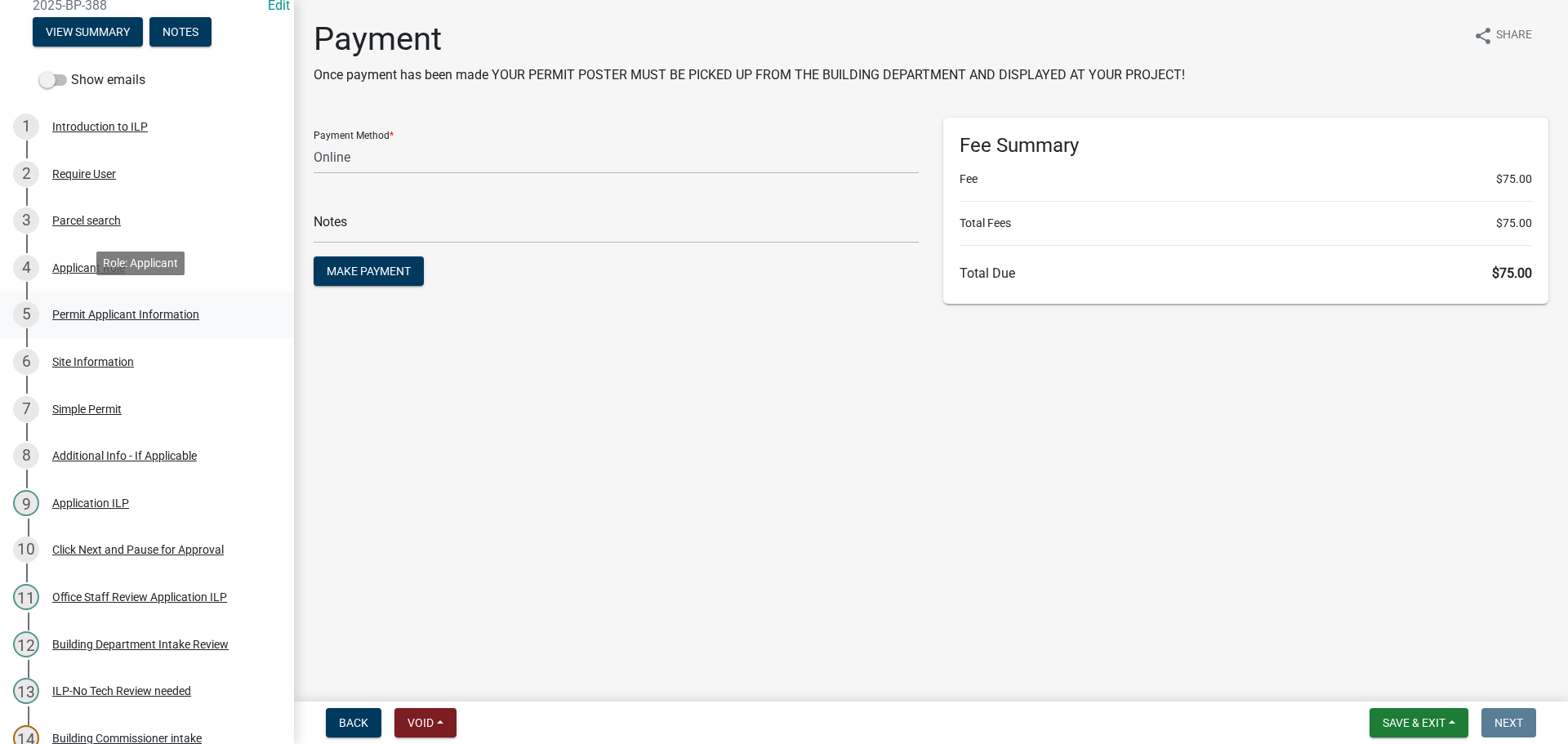
scroll to position [163, 0]
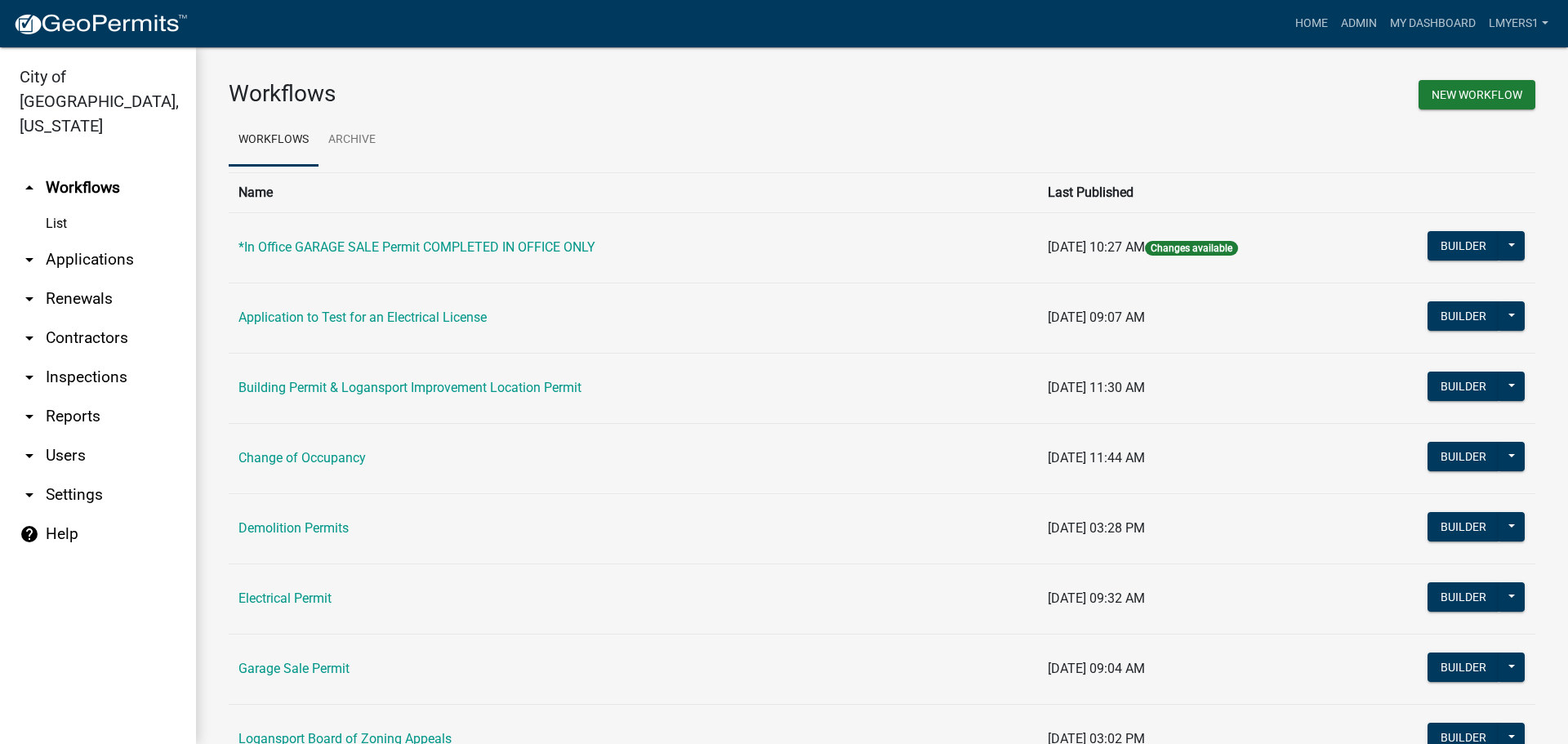
click at [84, 241] on link "arrow_drop_down Applications" at bounding box center [98, 260] width 196 height 39
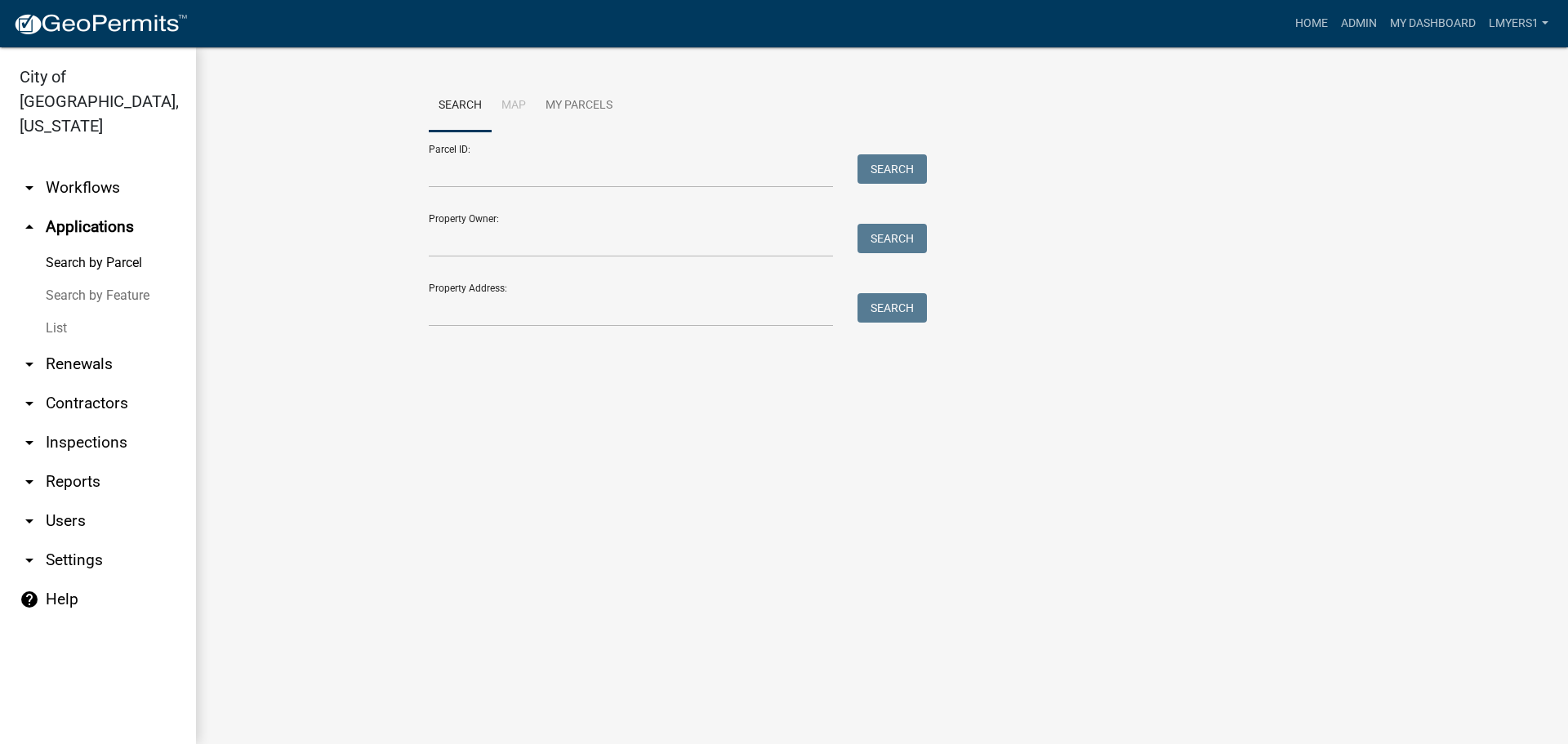
click at [54, 312] on link "List" at bounding box center [98, 328] width 196 height 32
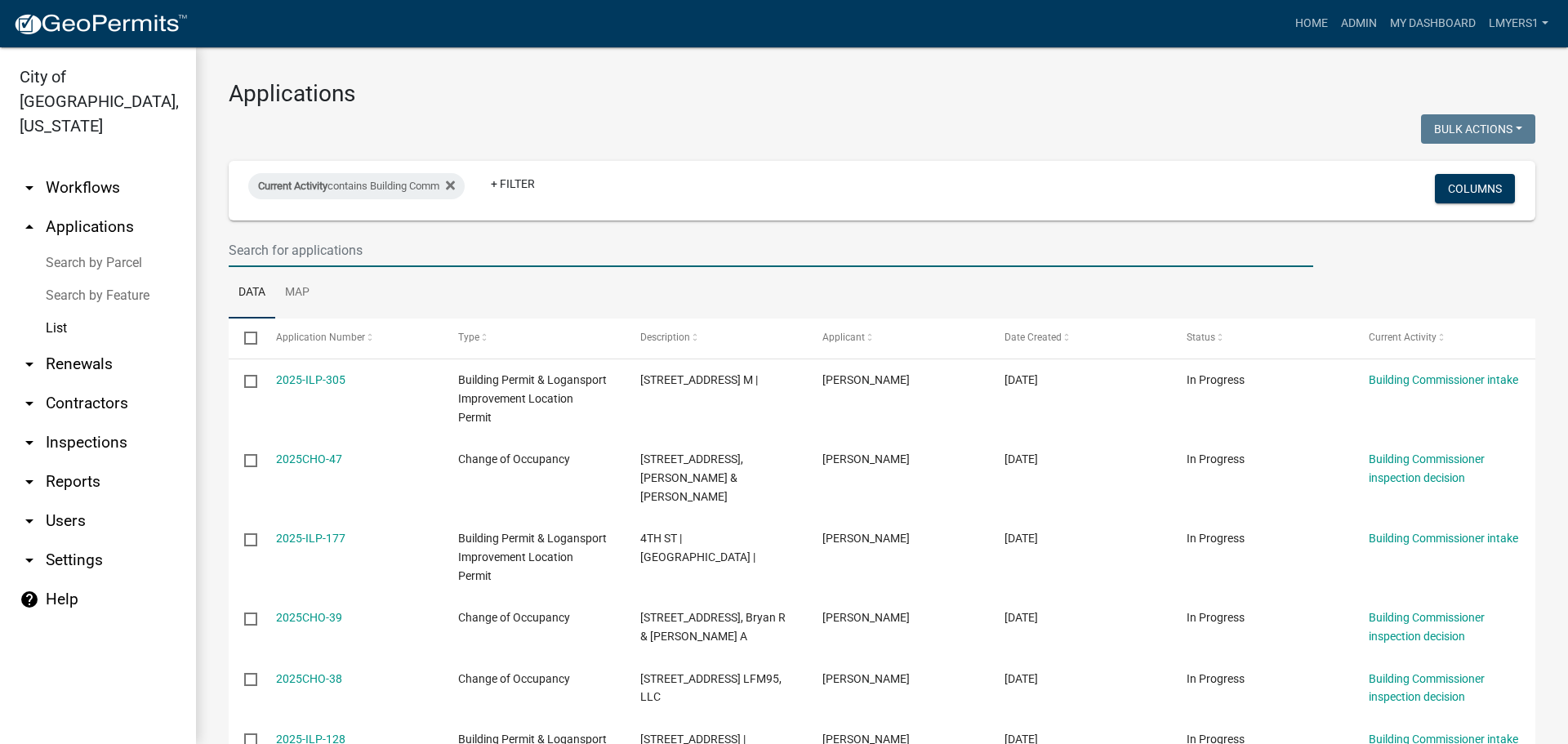
click at [293, 244] on input "text" at bounding box center [770, 250] width 1084 height 33
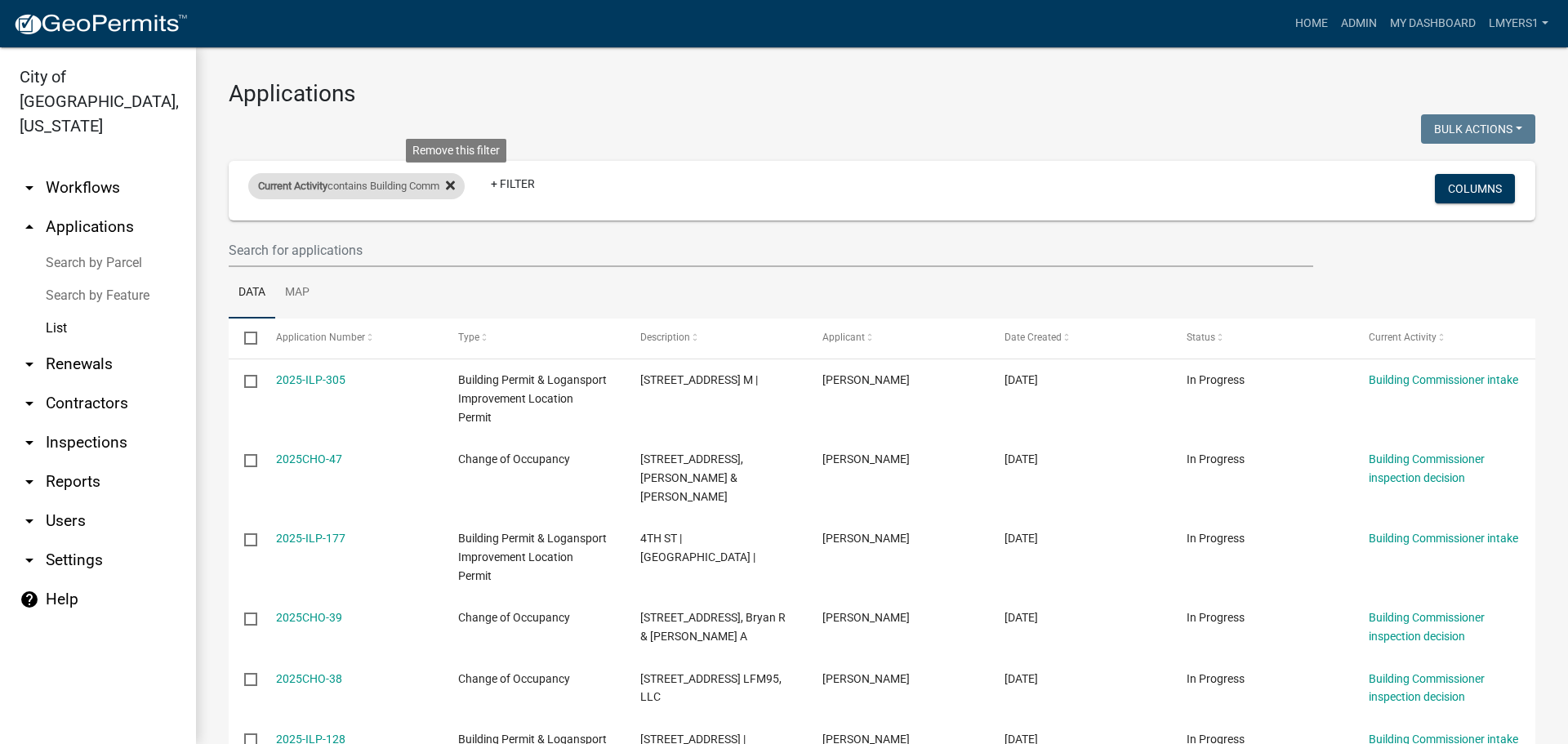
click at [453, 181] on fa-icon at bounding box center [447, 186] width 16 height 26
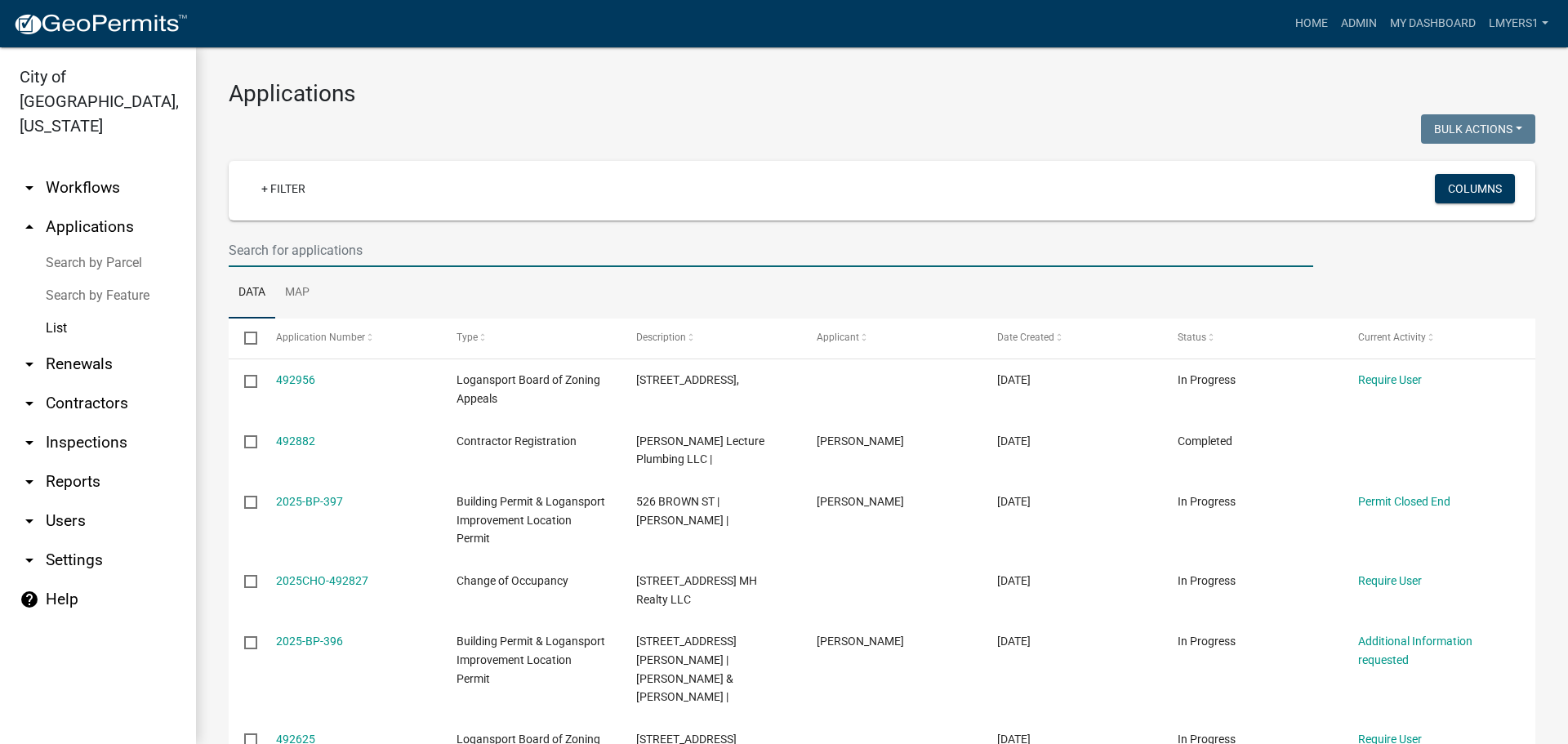
click at [333, 243] on input "text" at bounding box center [770, 250] width 1084 height 33
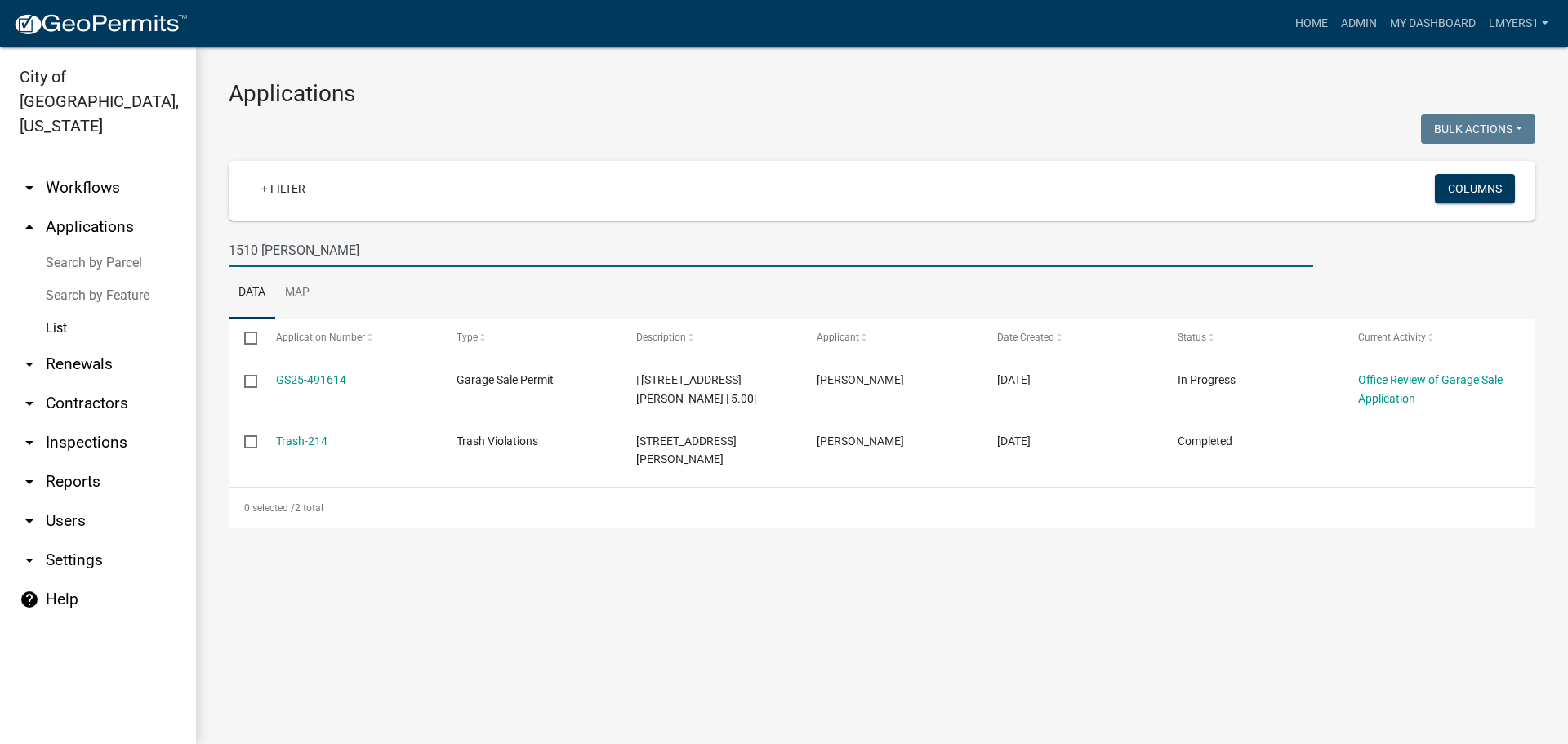
click at [254, 248] on input "1510 george" at bounding box center [770, 250] width 1084 height 33
click at [255, 246] on input "1510 george" at bounding box center [770, 250] width 1084 height 33
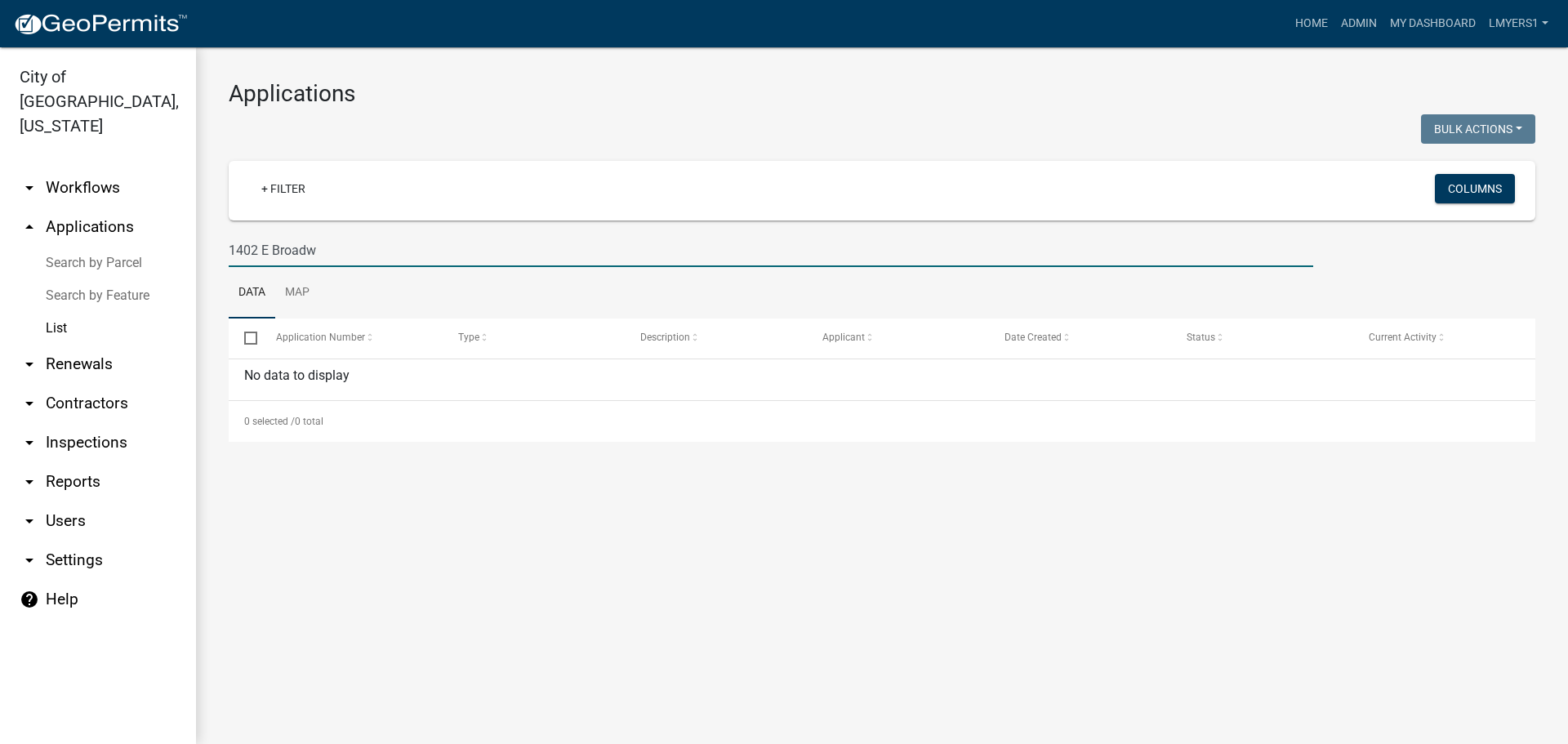
type input "1402 E Broadw"
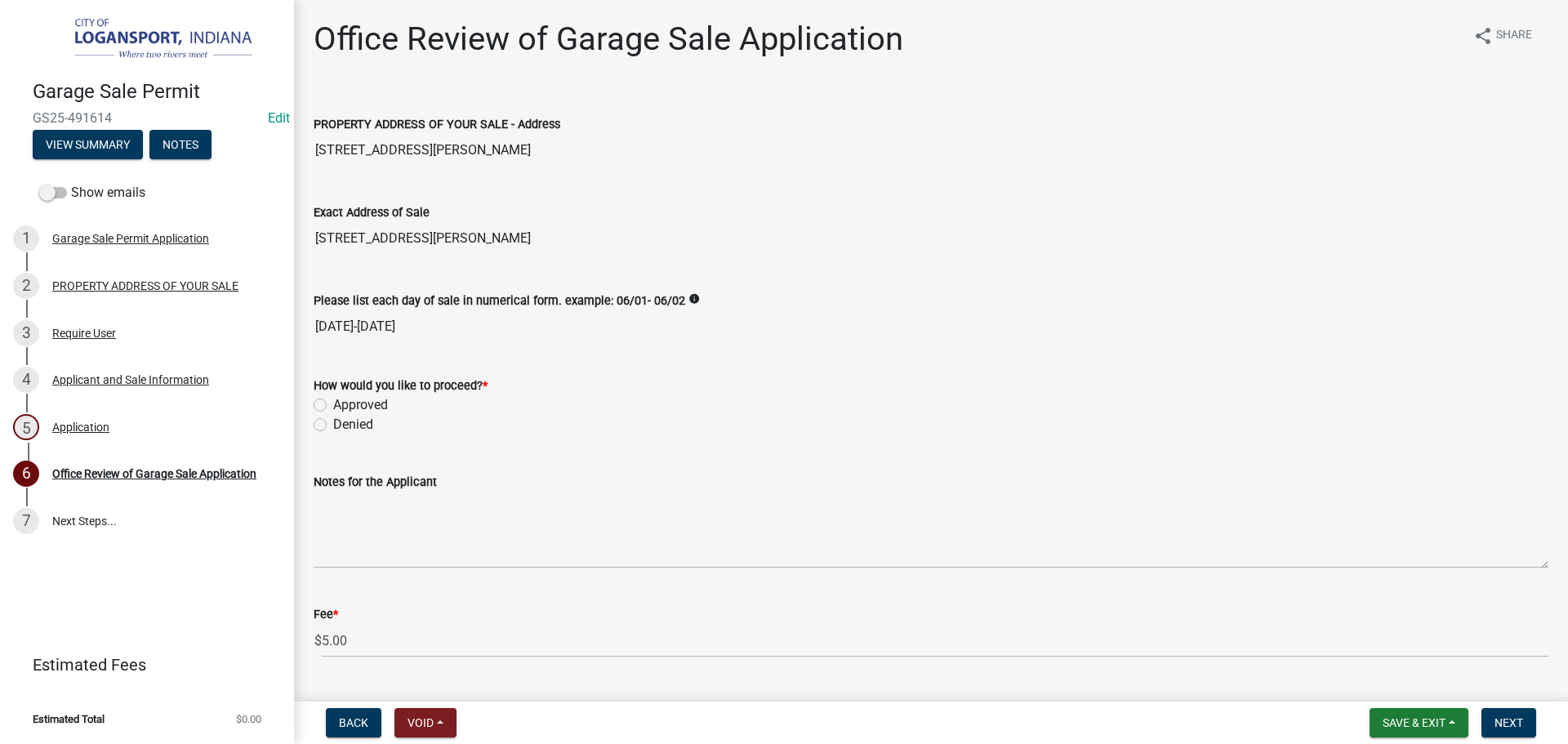
click at [333, 402] on label "Approved" at bounding box center [360, 405] width 55 height 20
click at [333, 402] on input "Approved" at bounding box center [338, 400] width 11 height 11
radio input "true"
click at [145, 285] on div "PROPERTY ADDRESS OF YOUR SALE" at bounding box center [146, 286] width 186 height 12
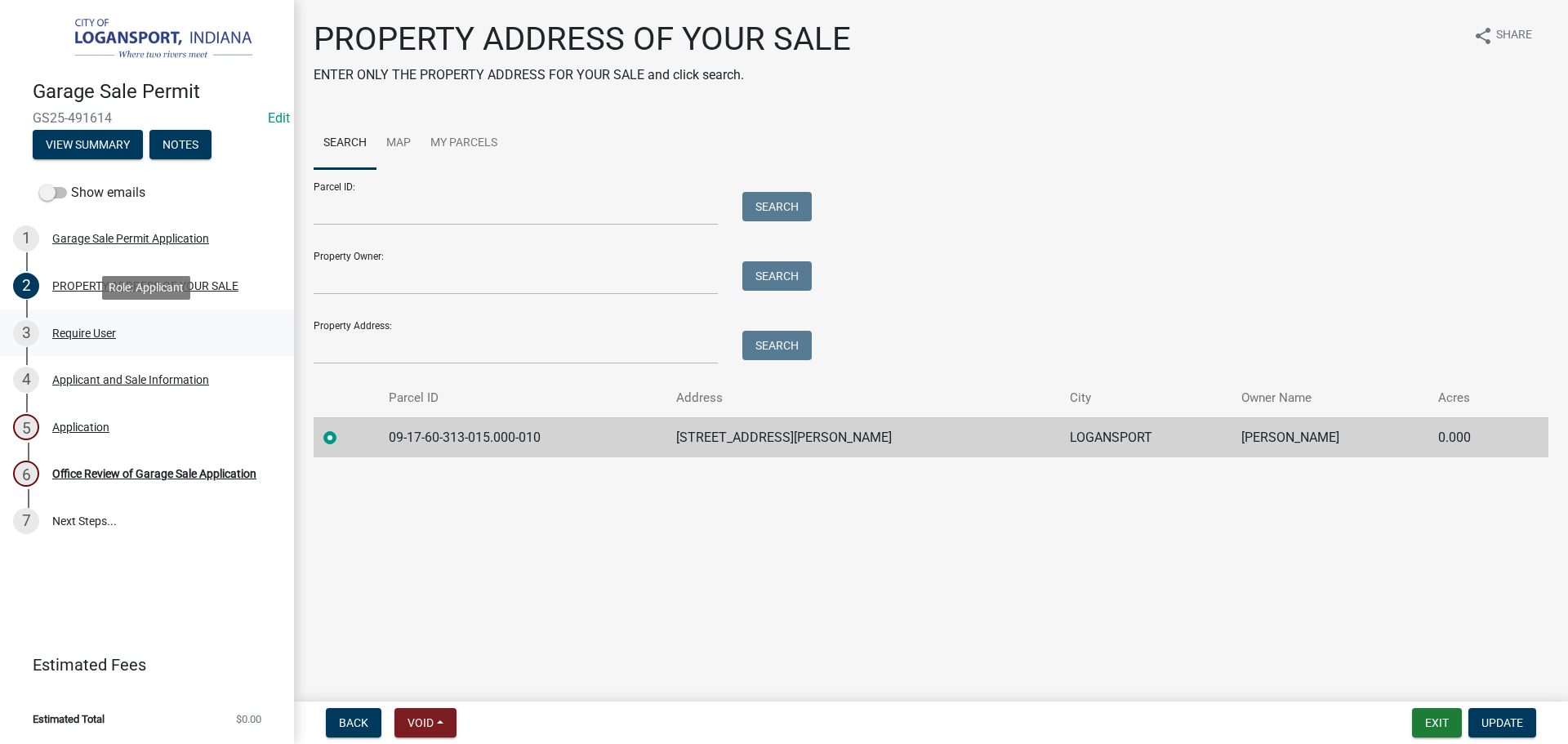
click at [112, 331] on div "Require User" at bounding box center [84, 334] width 64 height 12
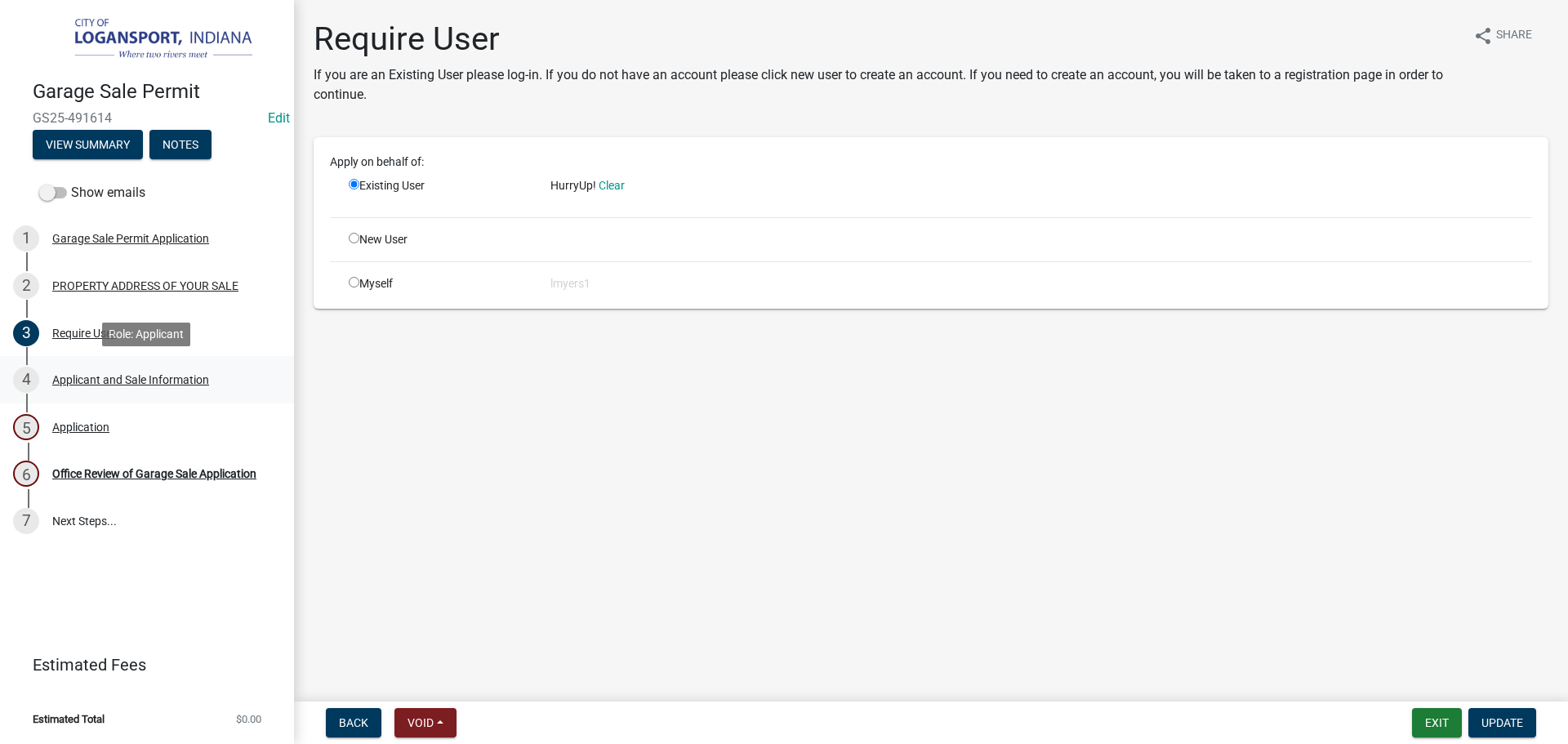
click at [109, 392] on div "4 Applicant and Sale Information" at bounding box center [141, 379] width 255 height 26
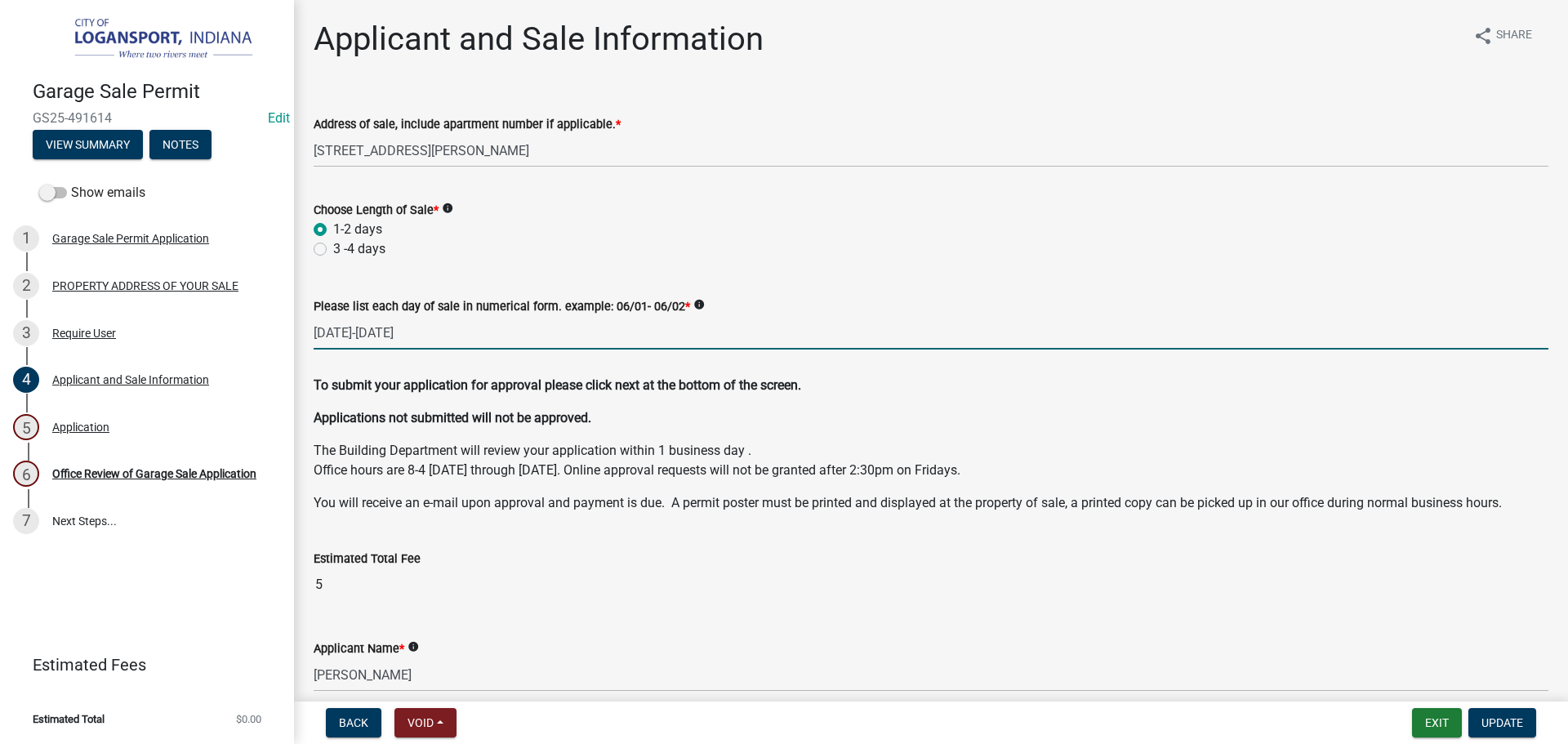
drag, startPoint x: 482, startPoint y: 318, endPoint x: 349, endPoint y: 332, distance: 133.7
click at [349, 332] on input "10/17/2025-10/18/2025" at bounding box center [931, 333] width 1234 height 33
type input "10/17-10/18"
click at [1477, 712] on button "Update" at bounding box center [1501, 722] width 67 height 29
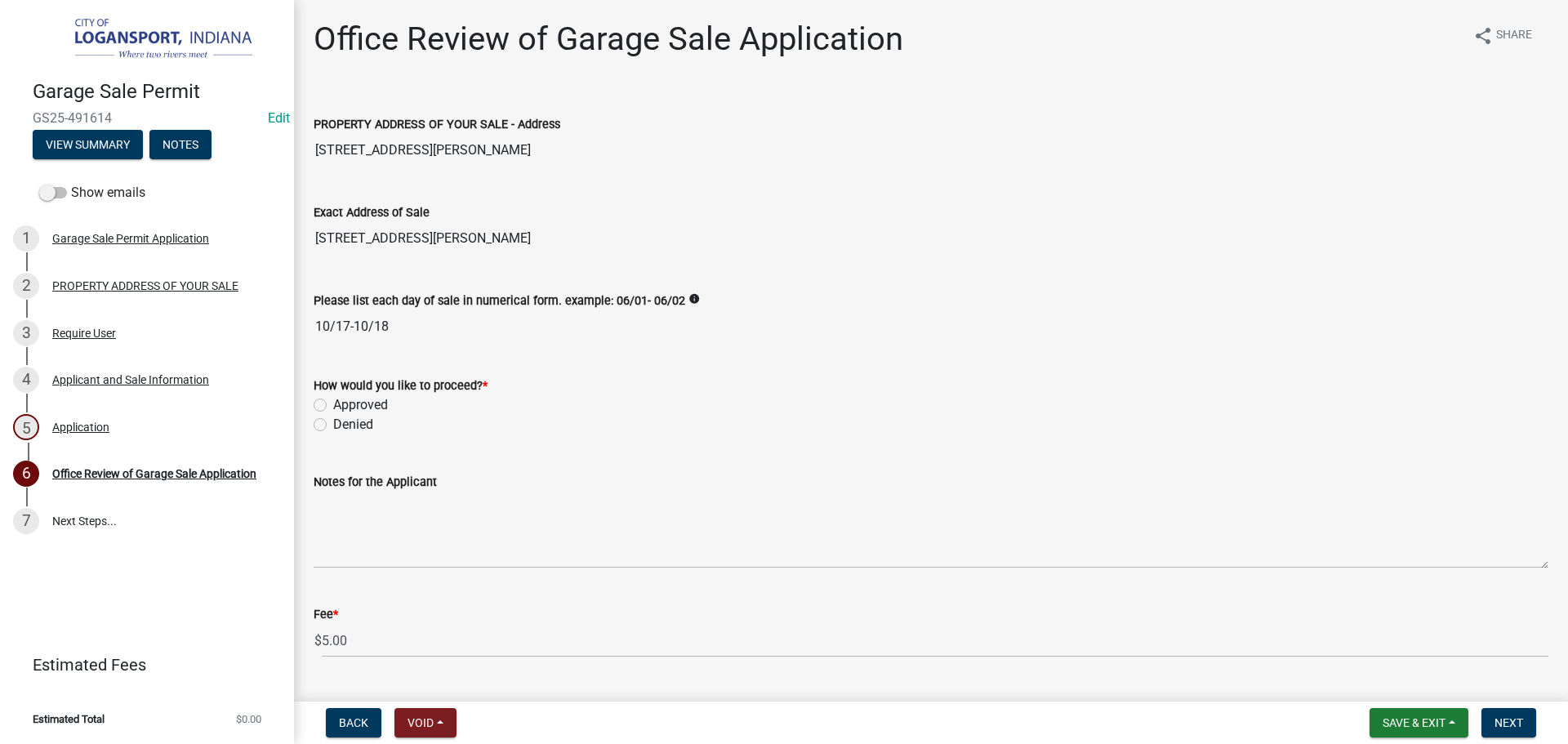
click at [333, 406] on label "Approved" at bounding box center [360, 405] width 55 height 20
click at [333, 406] on input "Approved" at bounding box center [338, 400] width 11 height 11
radio input "true"
click at [1505, 717] on span "Next" at bounding box center [1508, 723] width 28 height 13
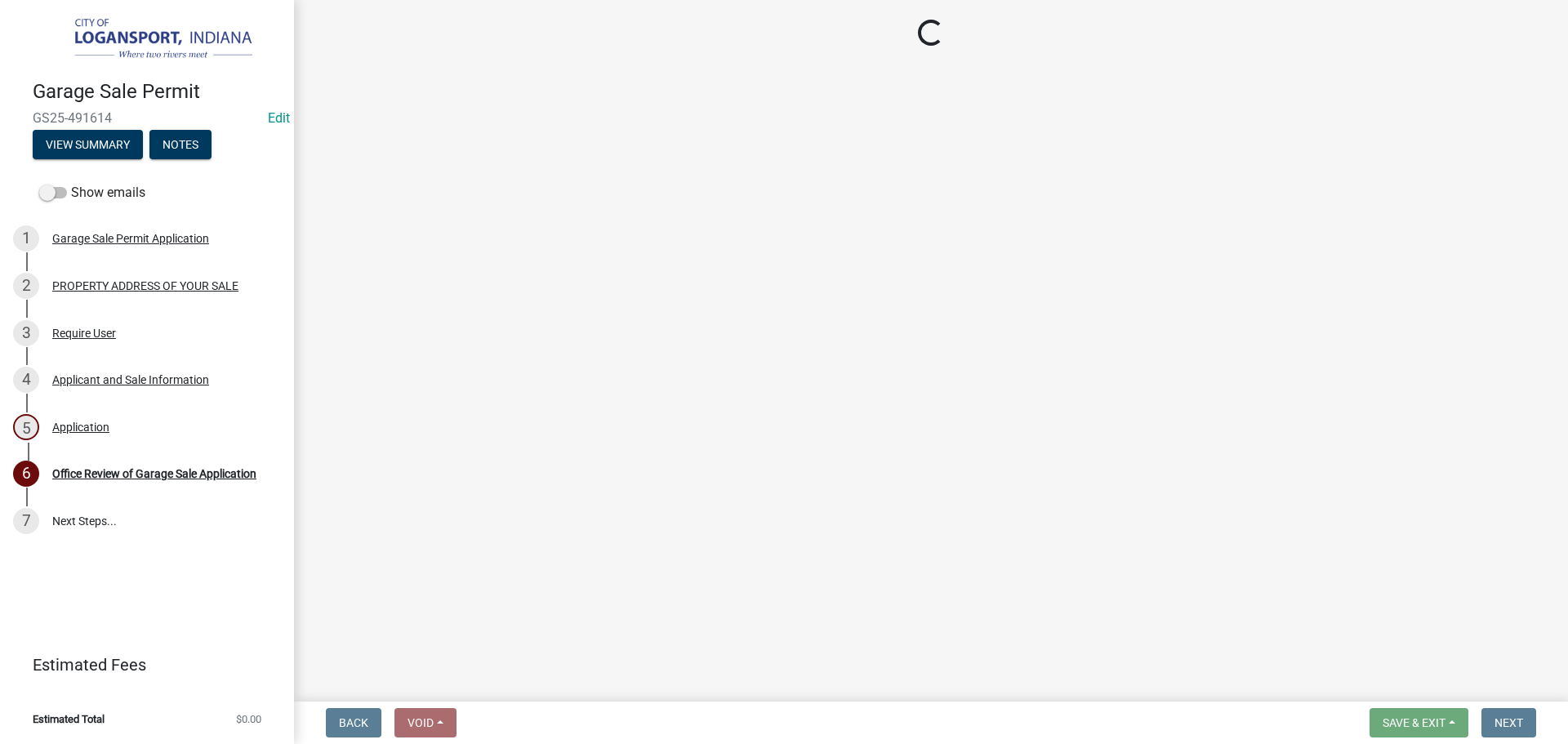
select select "3: 3"
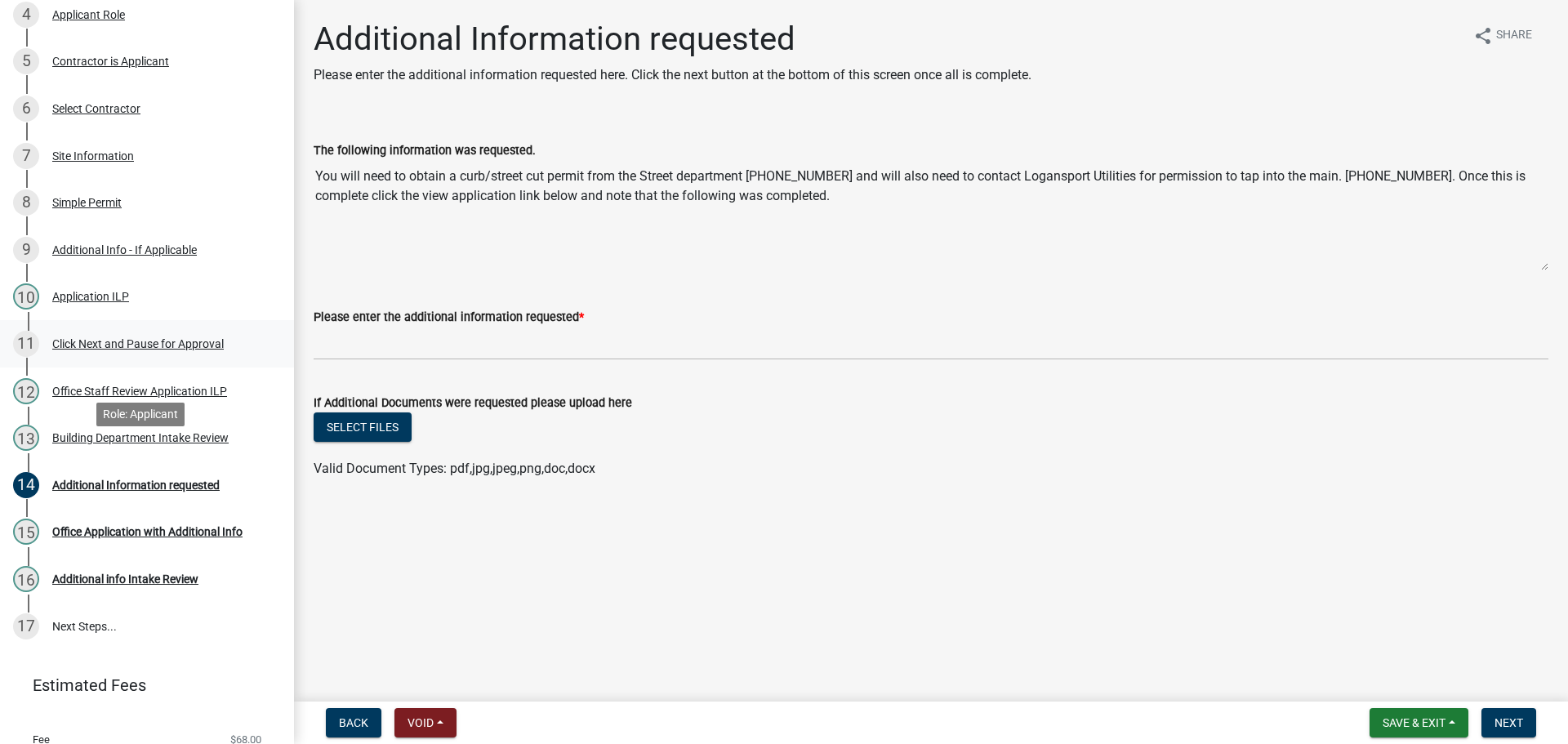
scroll to position [467, 0]
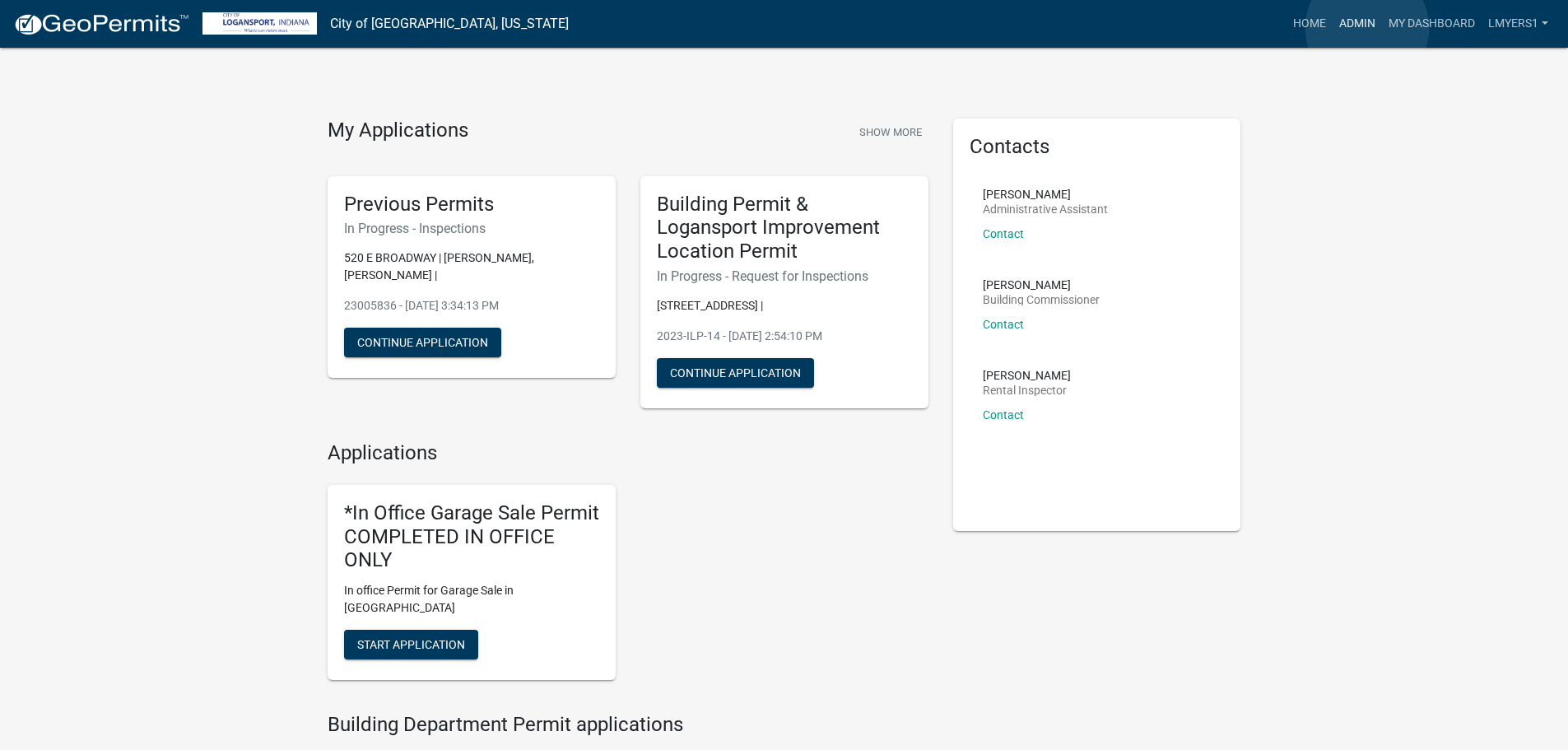
click at [1367, 28] on link "Admin" at bounding box center [1357, 23] width 49 height 31
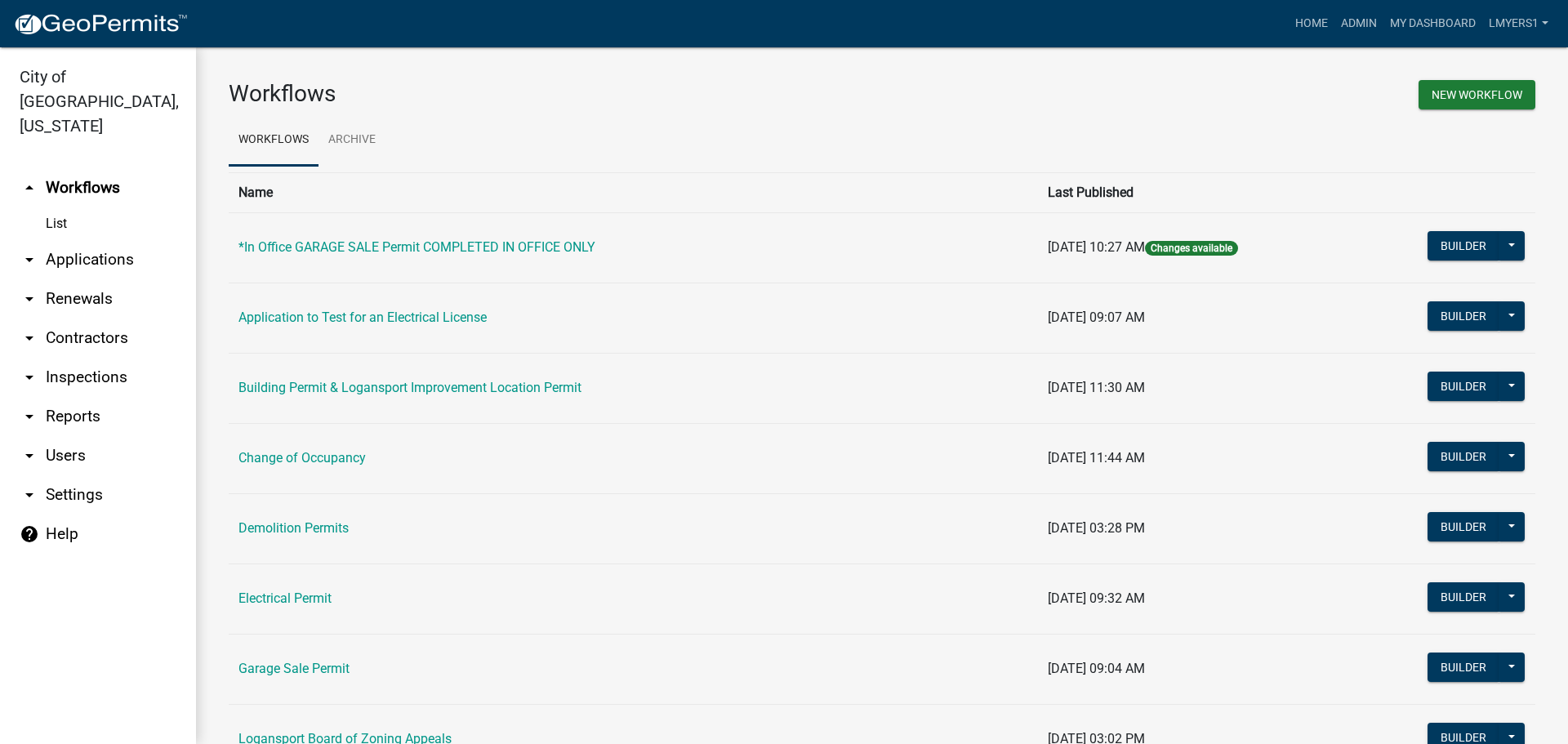
click at [88, 319] on link "arrow_drop_down Contractors" at bounding box center [98, 338] width 196 height 39
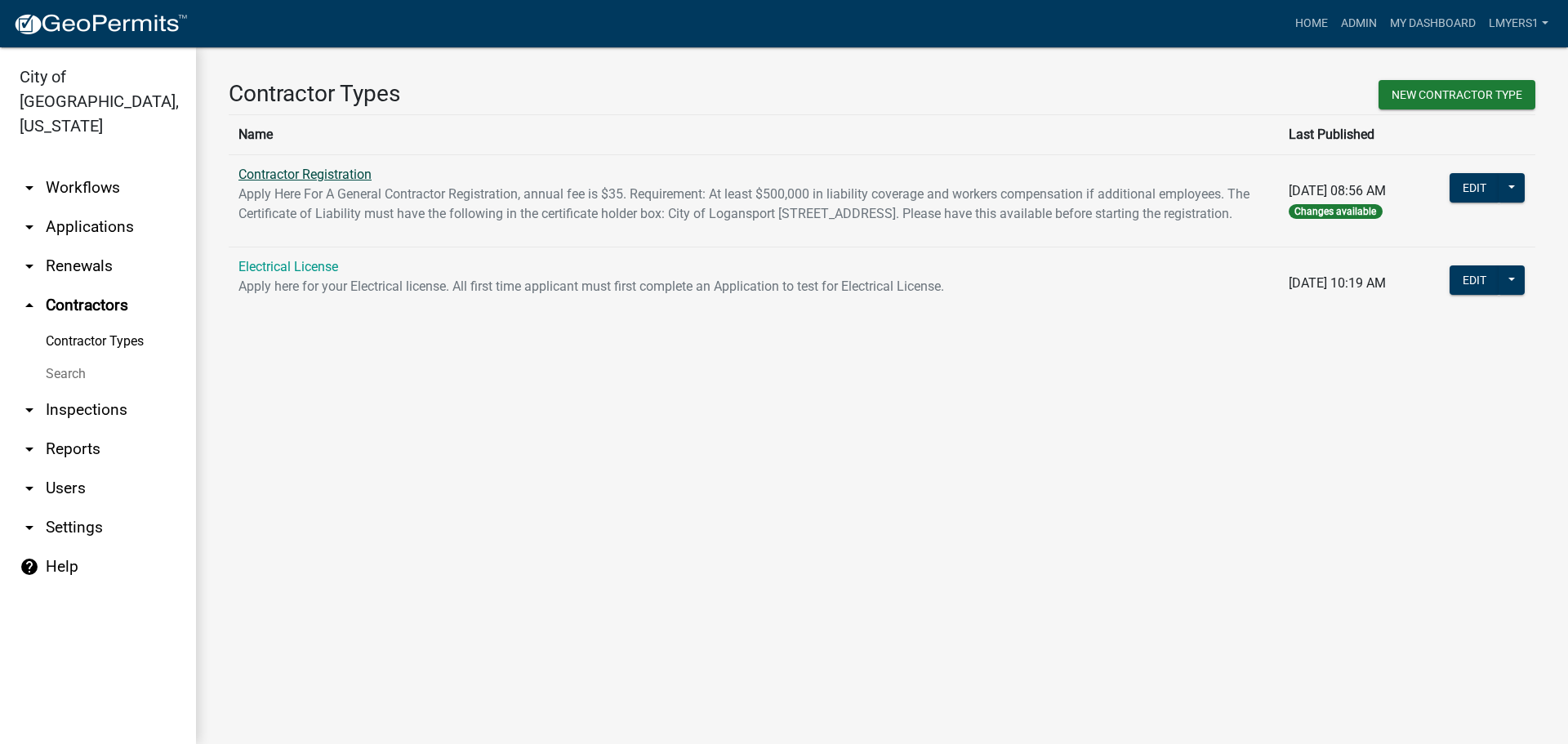
click at [281, 175] on link "Contractor Registration" at bounding box center [305, 174] width 133 height 16
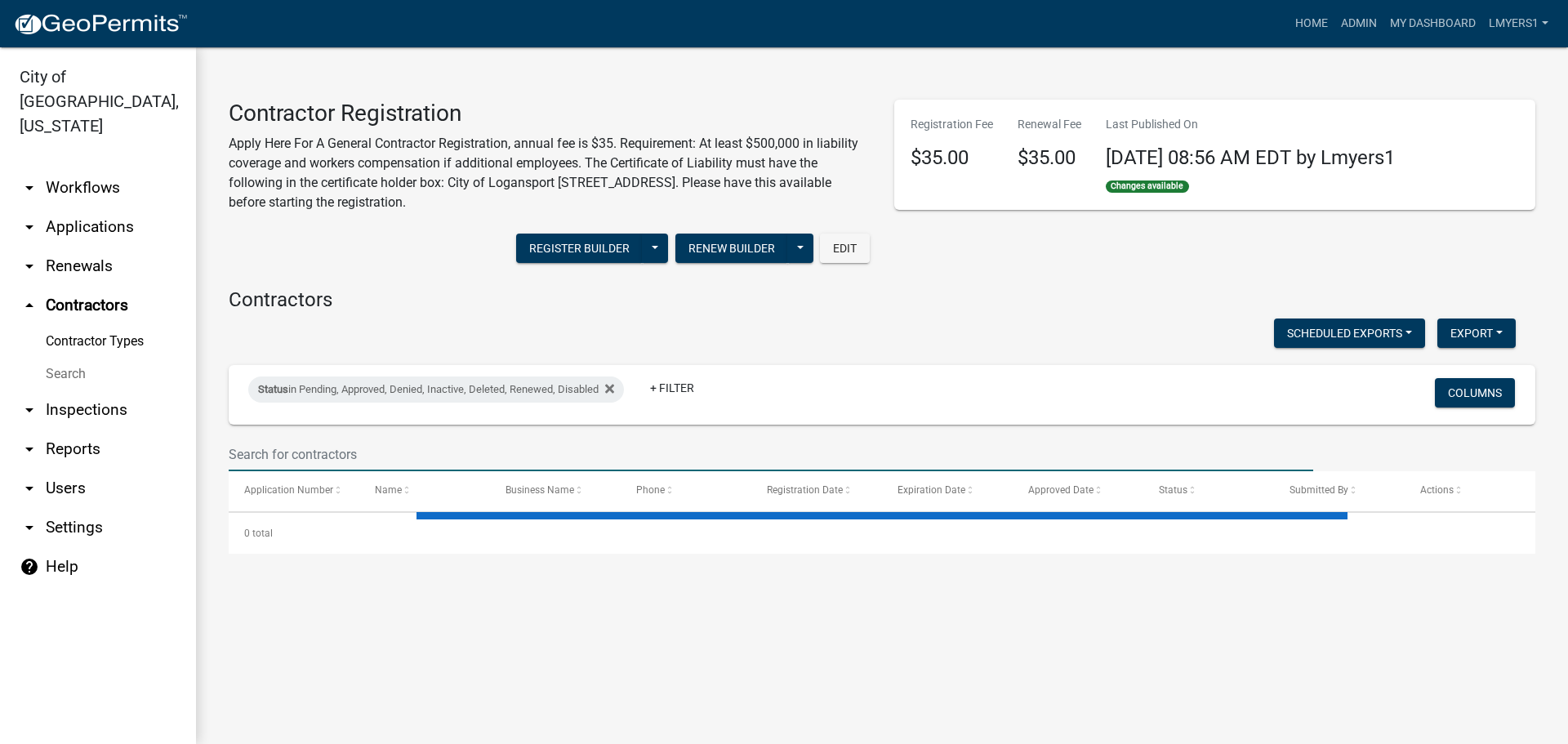
click at [316, 459] on input "text" at bounding box center [770, 454] width 1084 height 33
select select "2: 50"
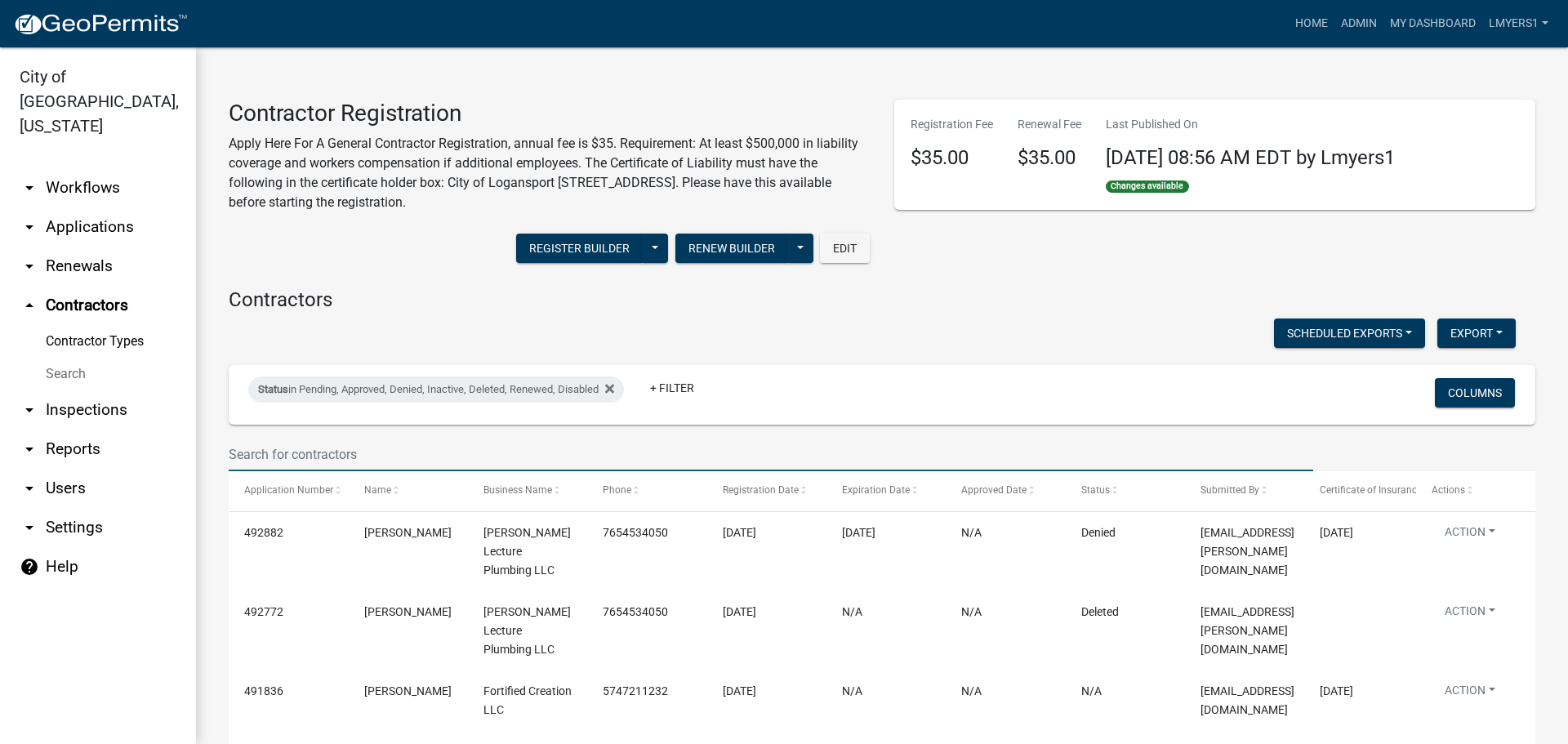
click at [317, 450] on input "text" at bounding box center [770, 454] width 1084 height 33
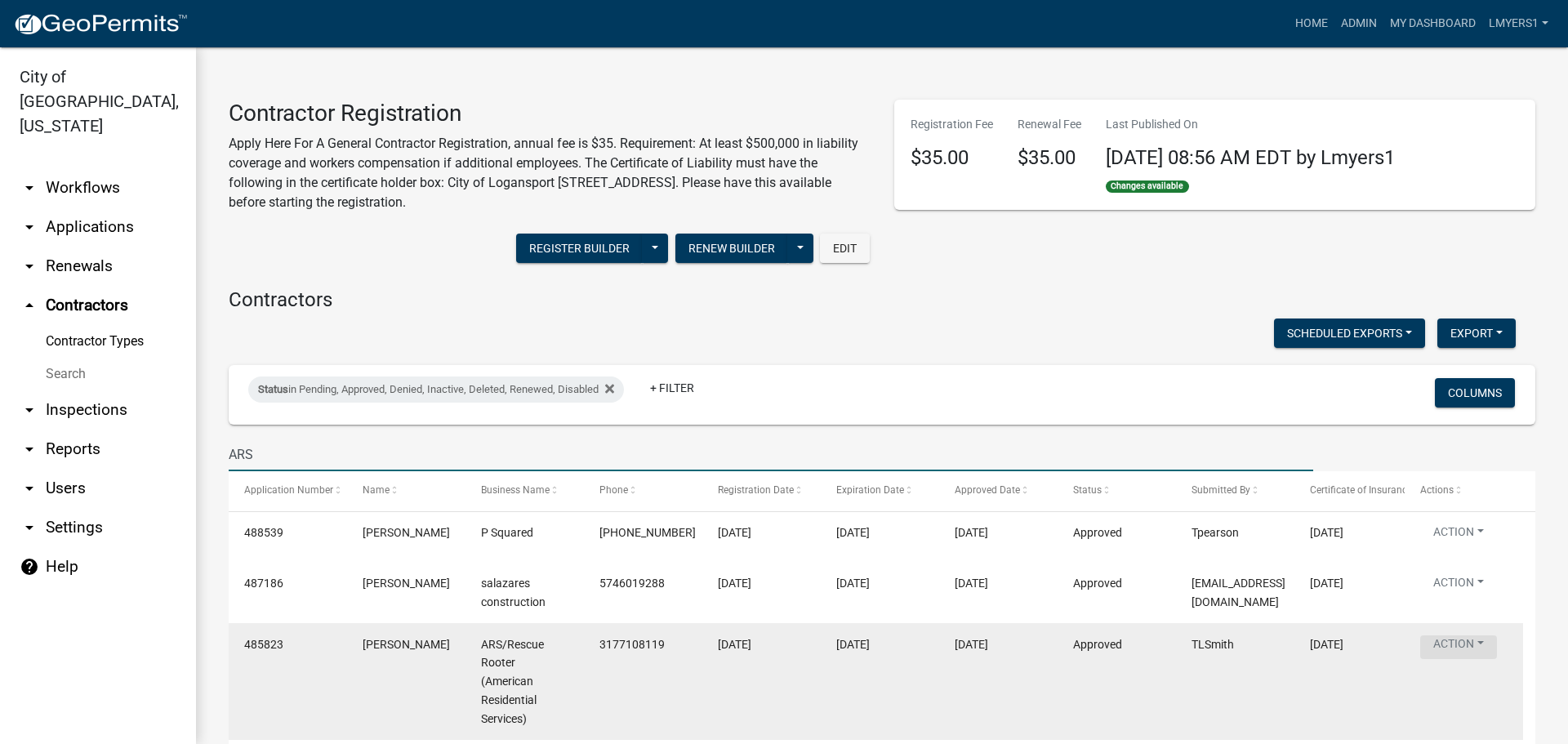
type input "ARS"
click at [1476, 643] on button "Action" at bounding box center [1458, 647] width 77 height 23
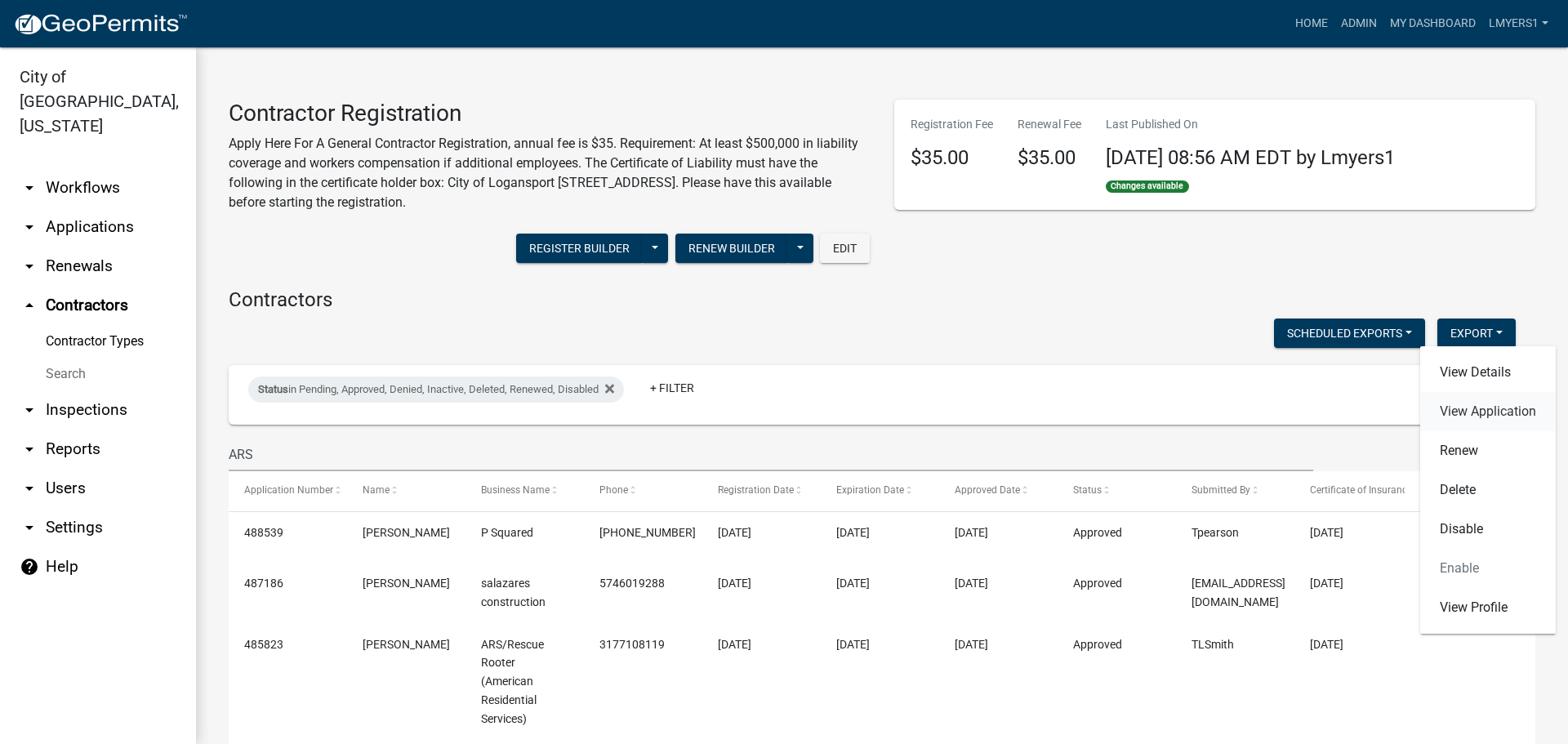
click at [1490, 414] on link "View Application" at bounding box center [1487, 411] width 136 height 39
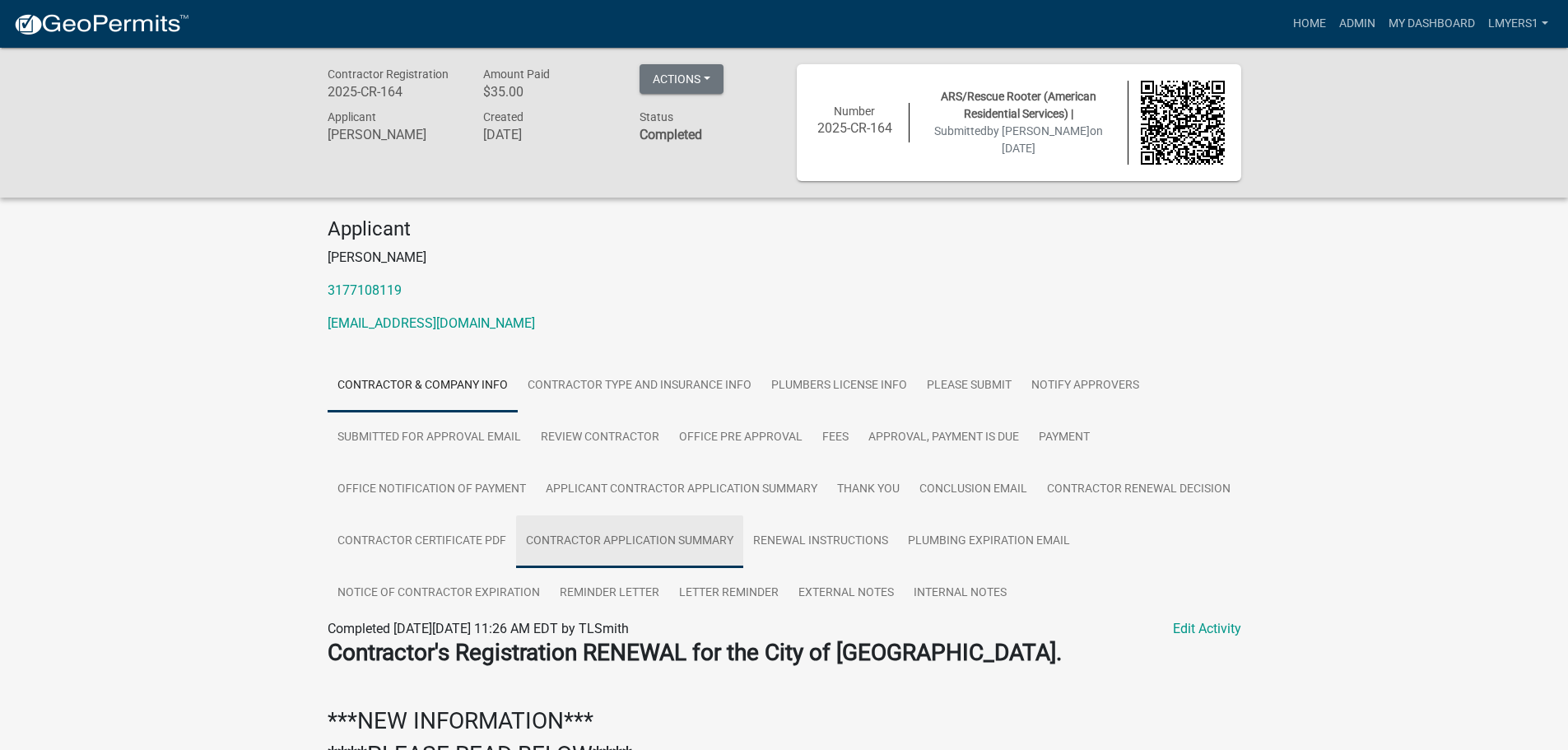
click at [564, 544] on link "Contractor Application Summary" at bounding box center [629, 541] width 227 height 53
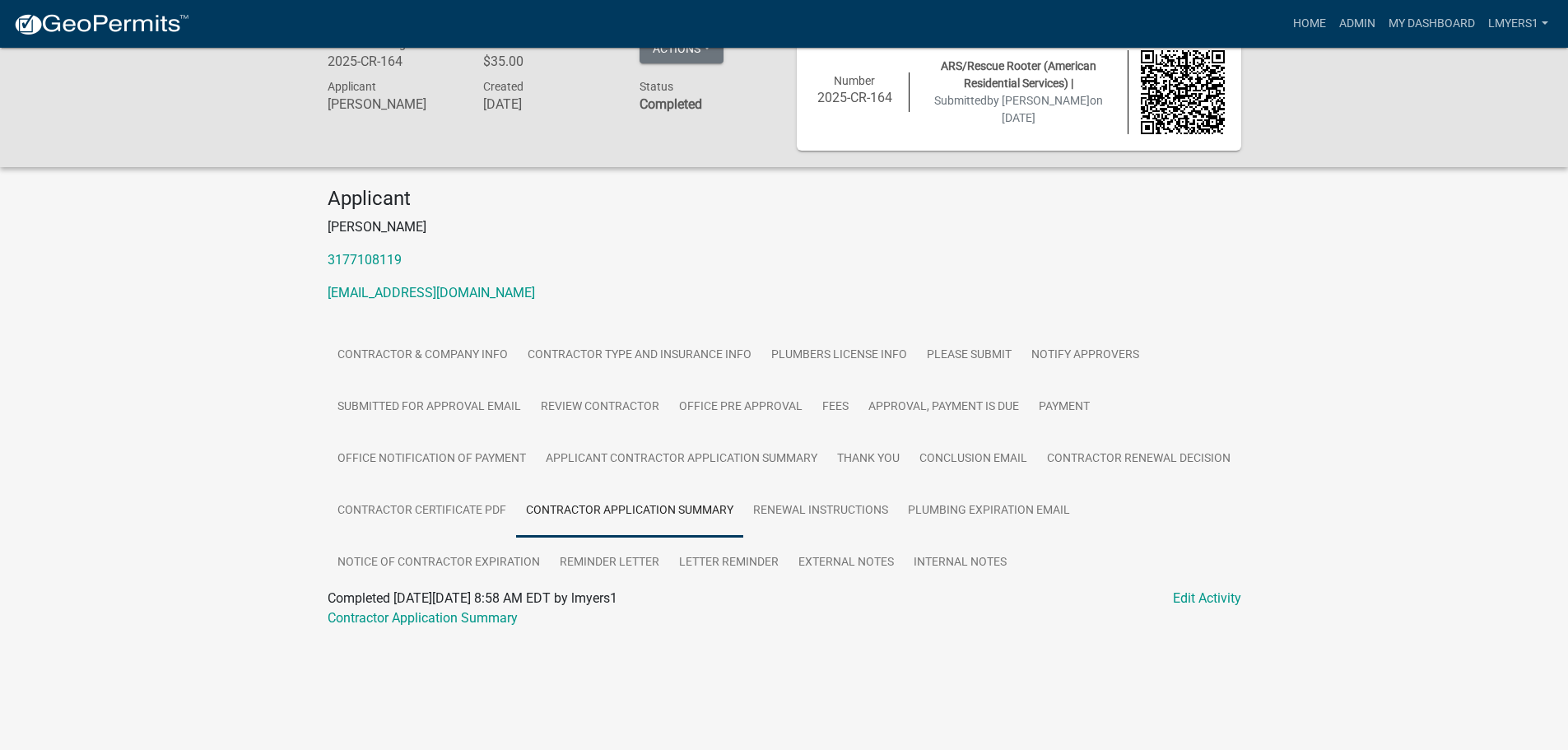
scroll to position [48, 0]
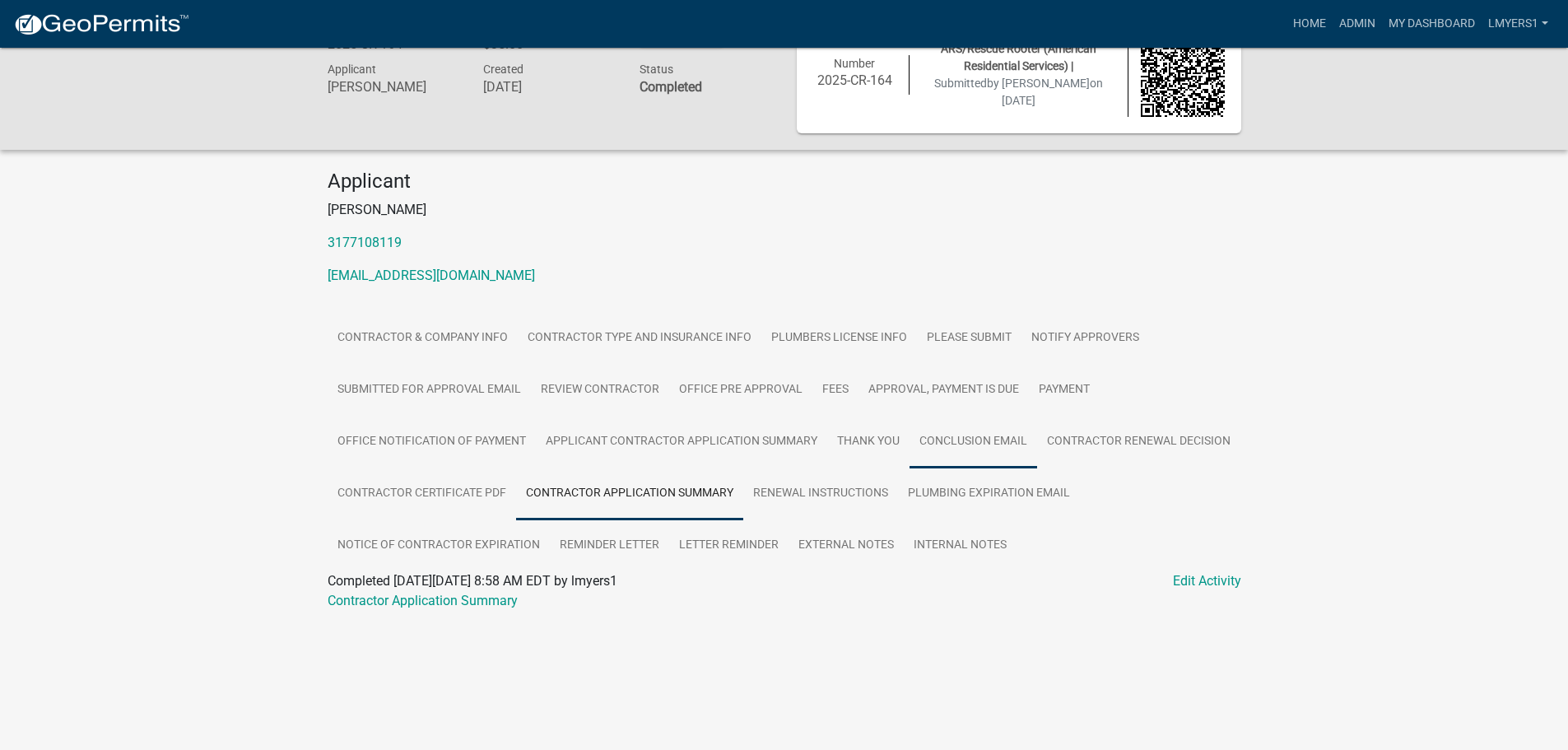
click at [989, 448] on link "Conclusion Email" at bounding box center [974, 442] width 127 height 53
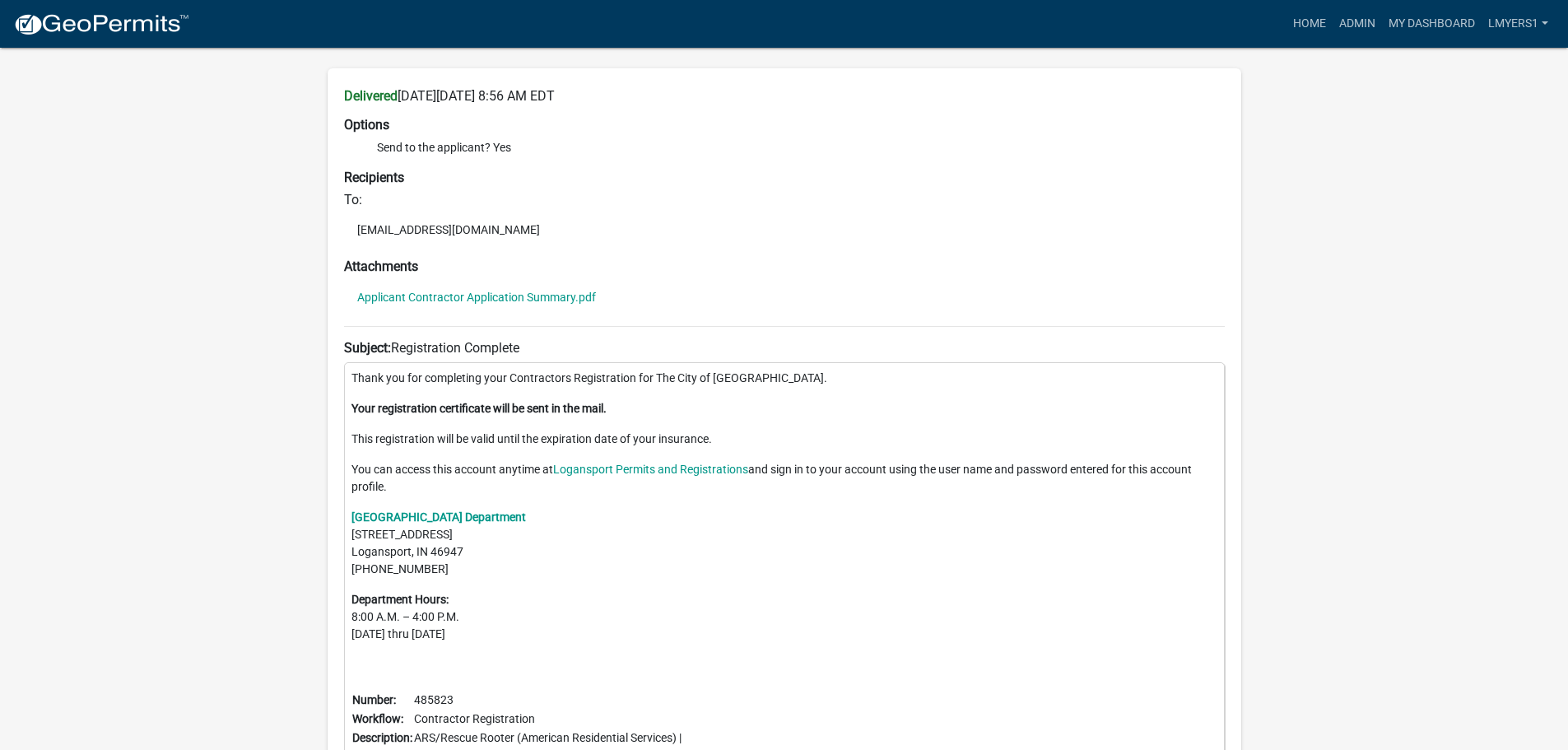
scroll to position [542, 0]
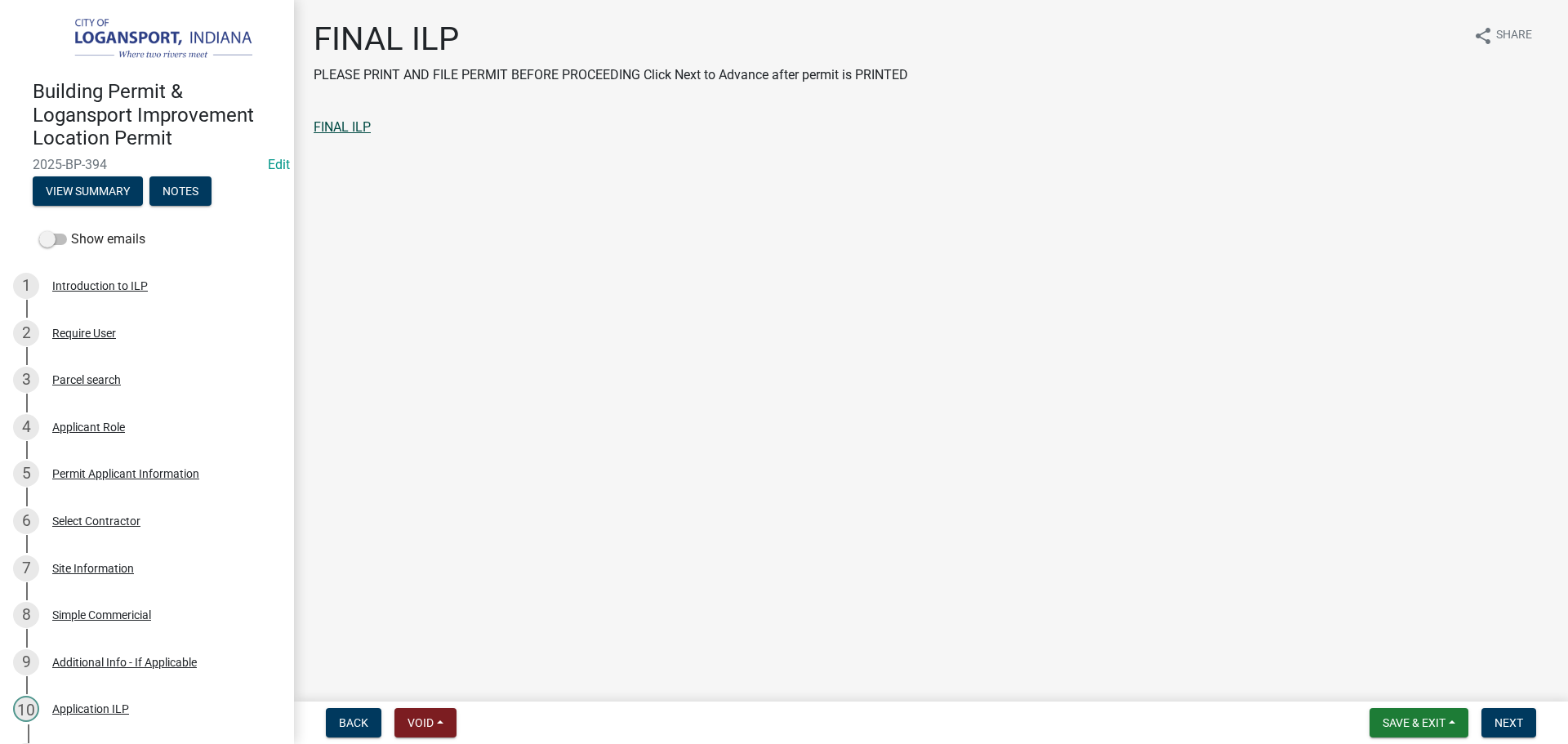
click at [347, 128] on link "FINAL ILP" at bounding box center [342, 126] width 57 height 16
click at [1495, 727] on span "Next" at bounding box center [1508, 723] width 28 height 13
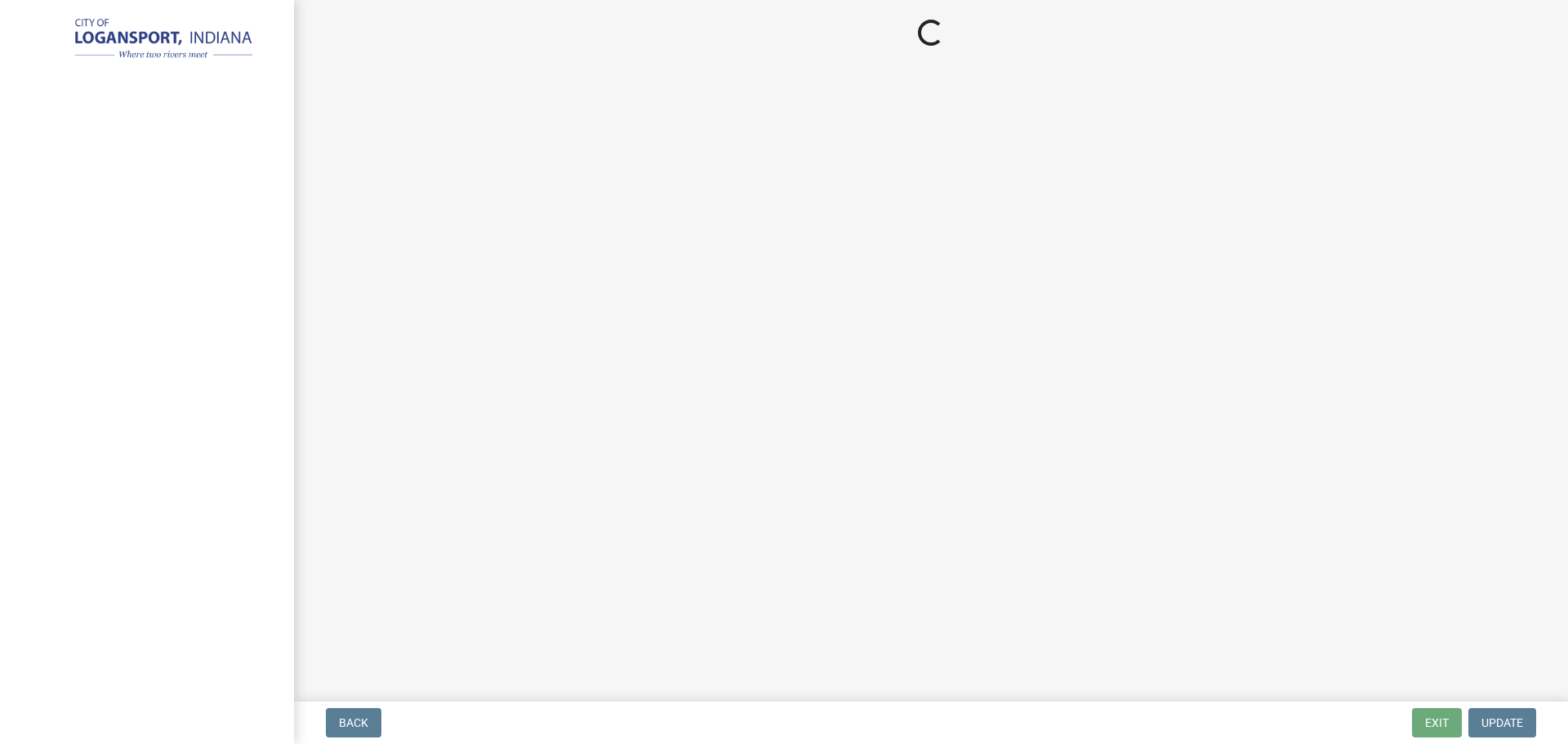
select select "3: 3"
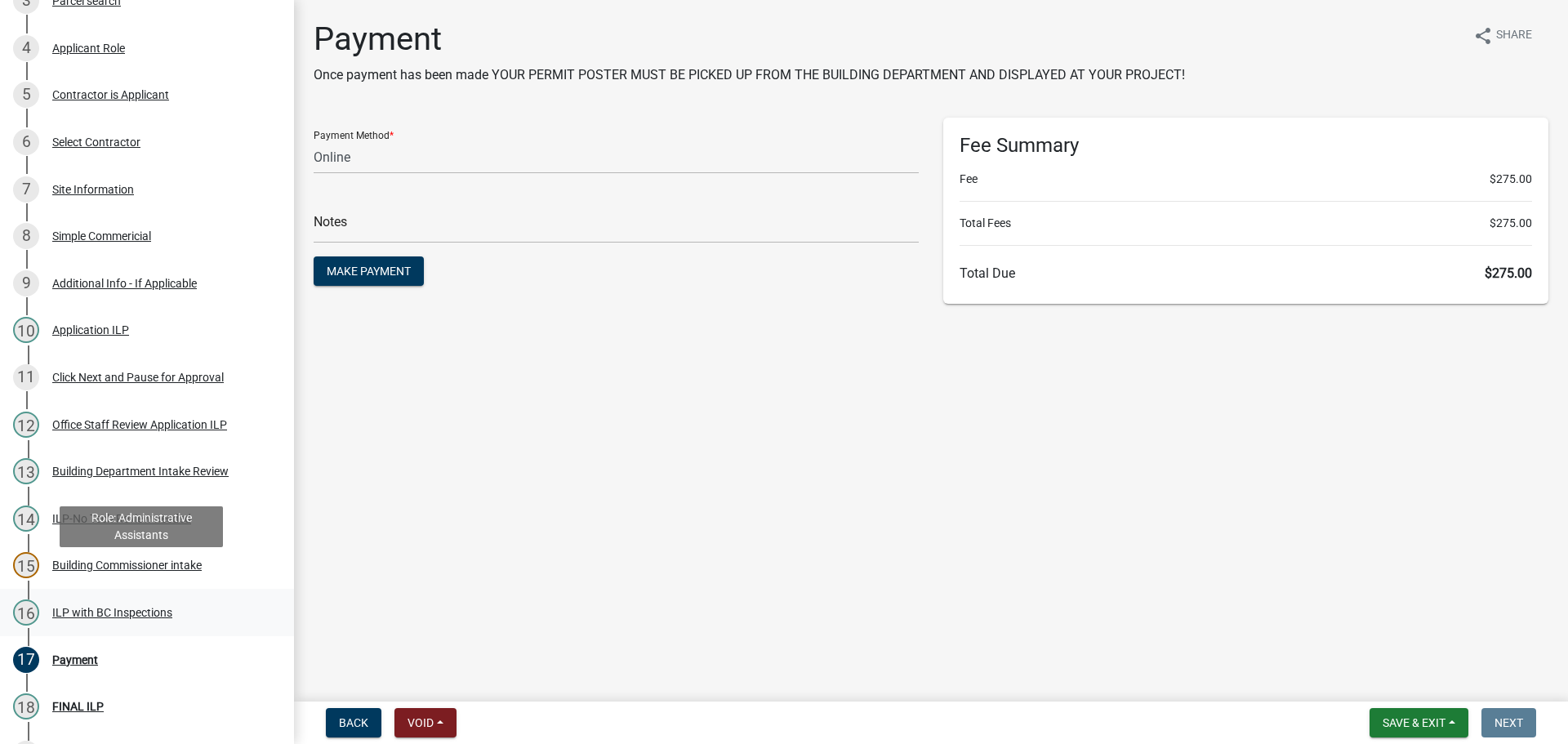
scroll to position [409, 0]
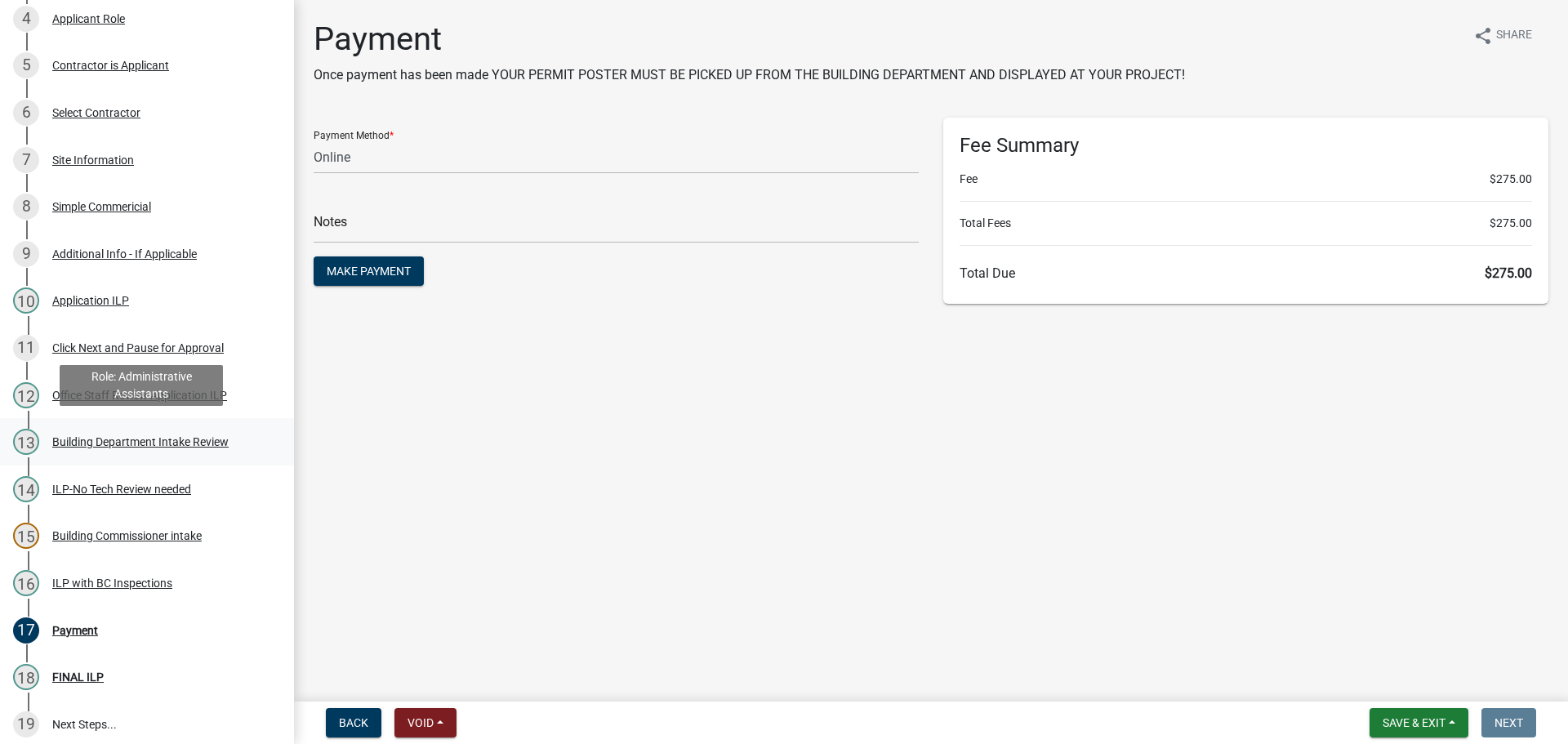
click at [104, 442] on div "Building Department Intake Review" at bounding box center [141, 442] width 176 height 12
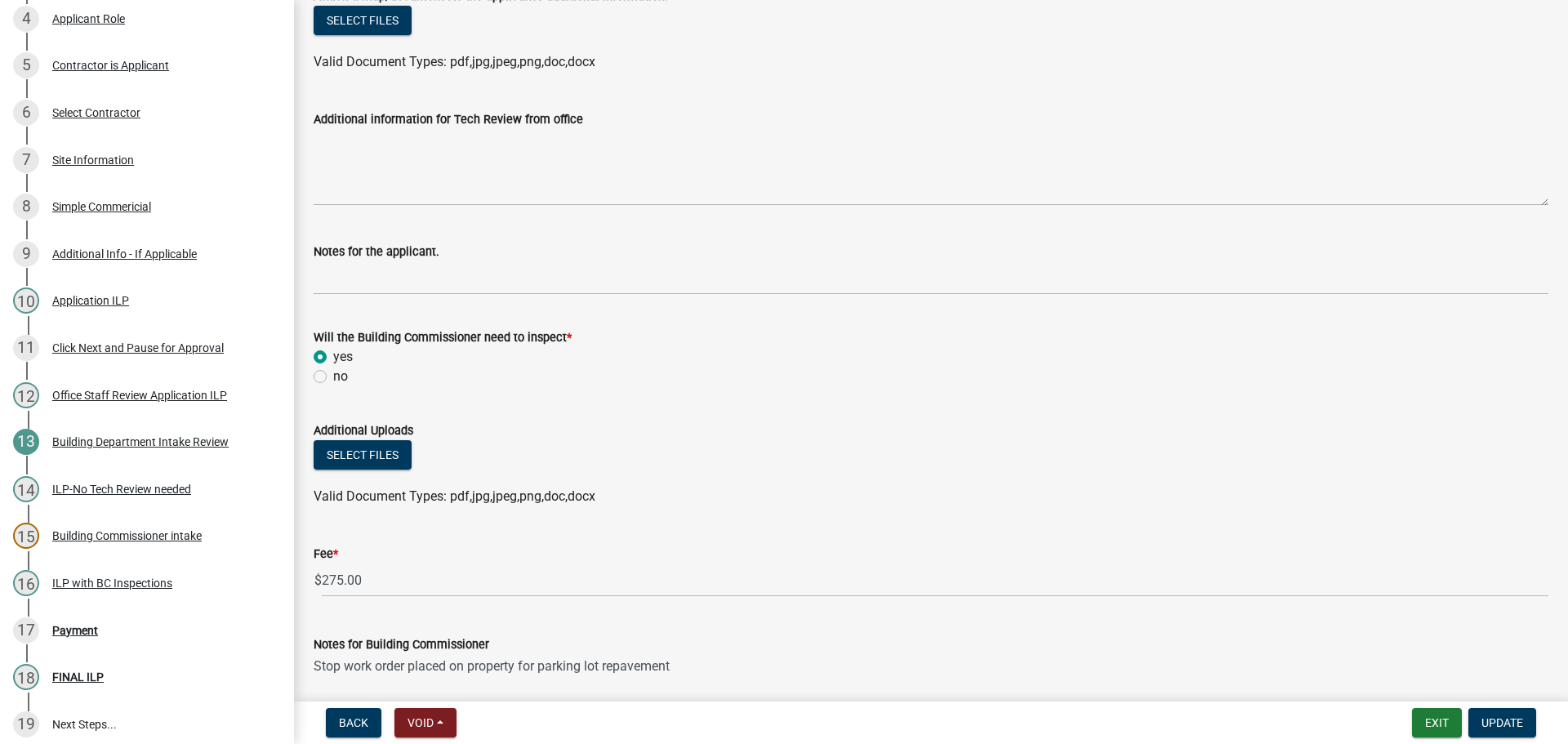
scroll to position [572, 0]
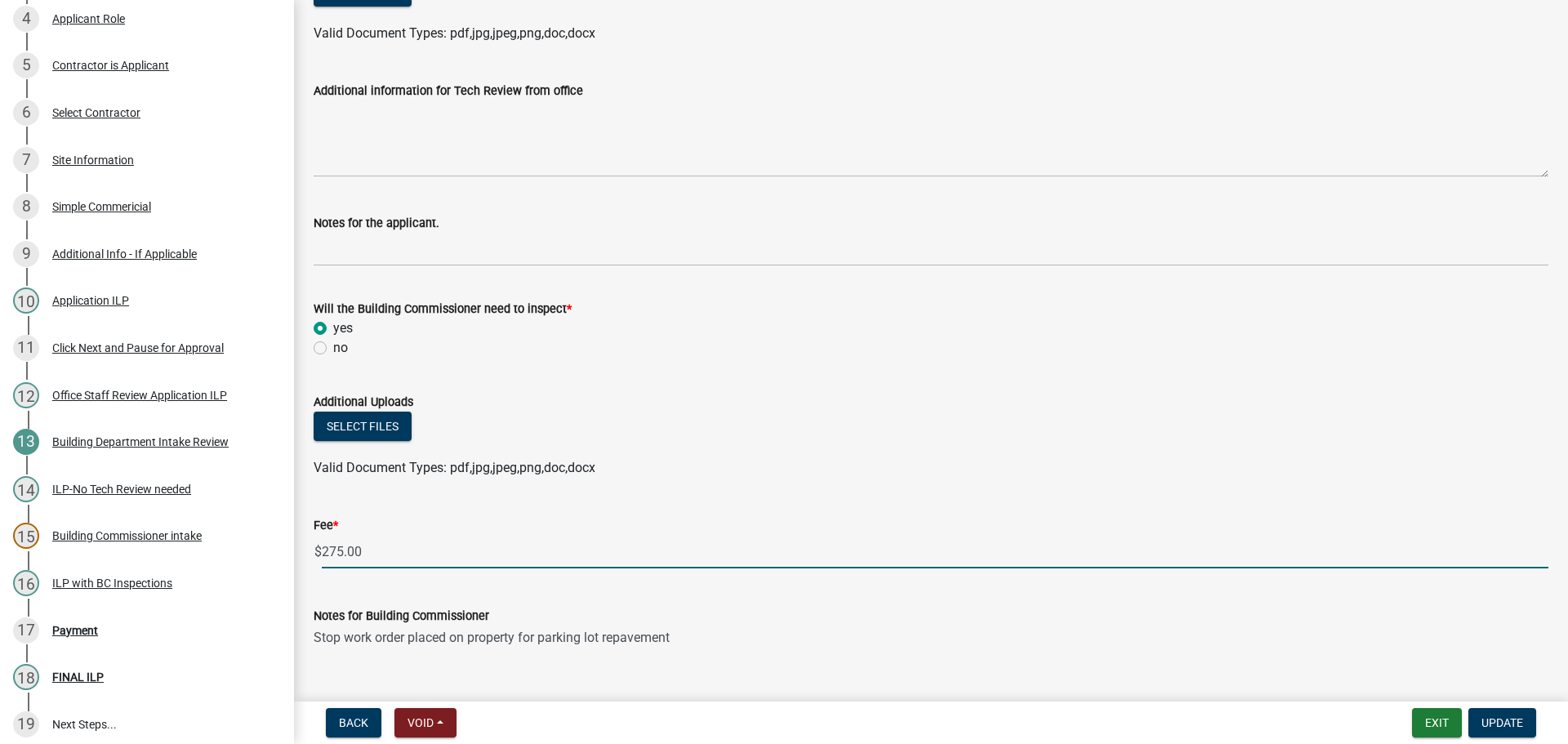
click at [388, 549] on input "275.00" at bounding box center [935, 552] width 1226 height 33
click at [413, 554] on input "275.00" at bounding box center [935, 552] width 1226 height 33
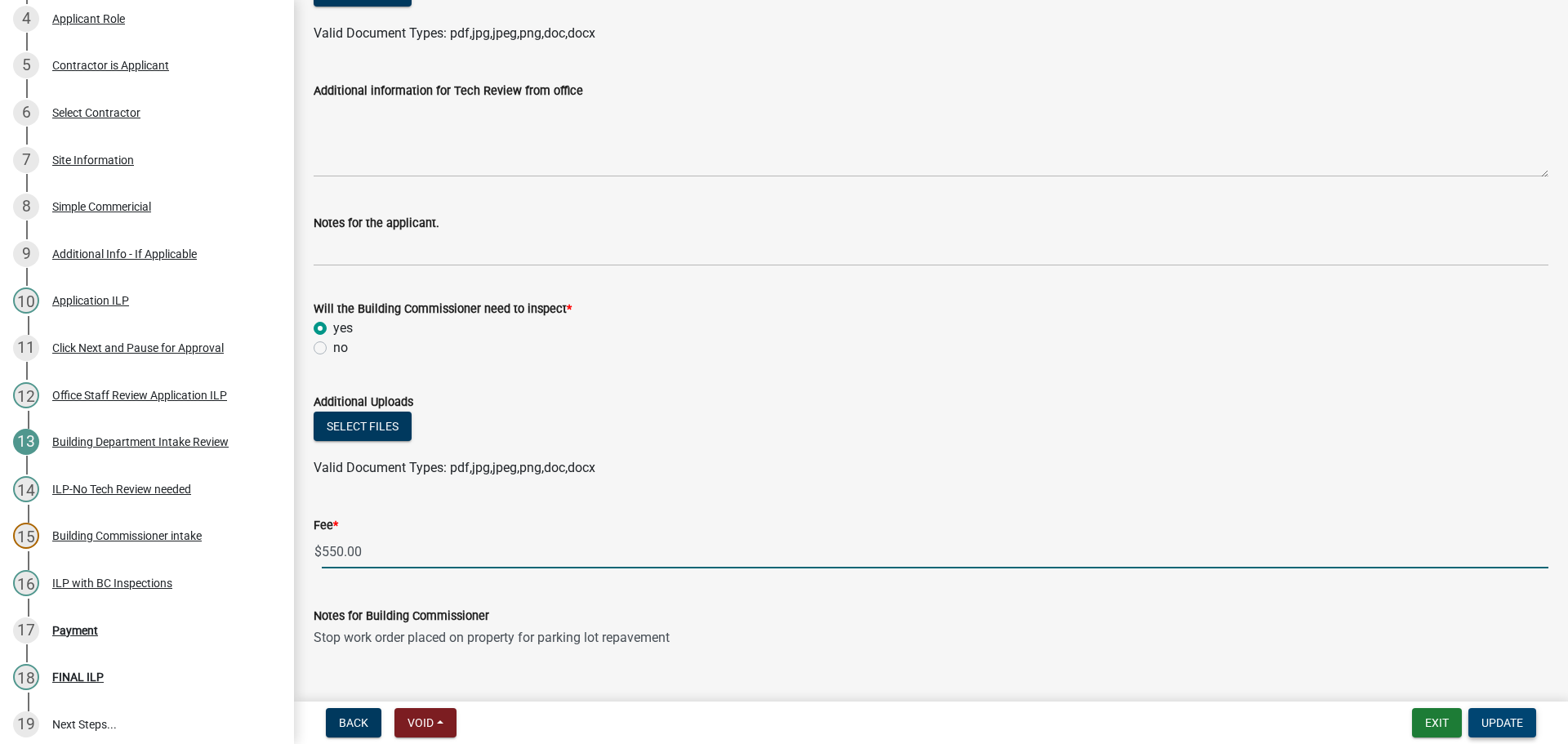
type input "550.00"
click at [1497, 727] on span "Update" at bounding box center [1501, 723] width 42 height 13
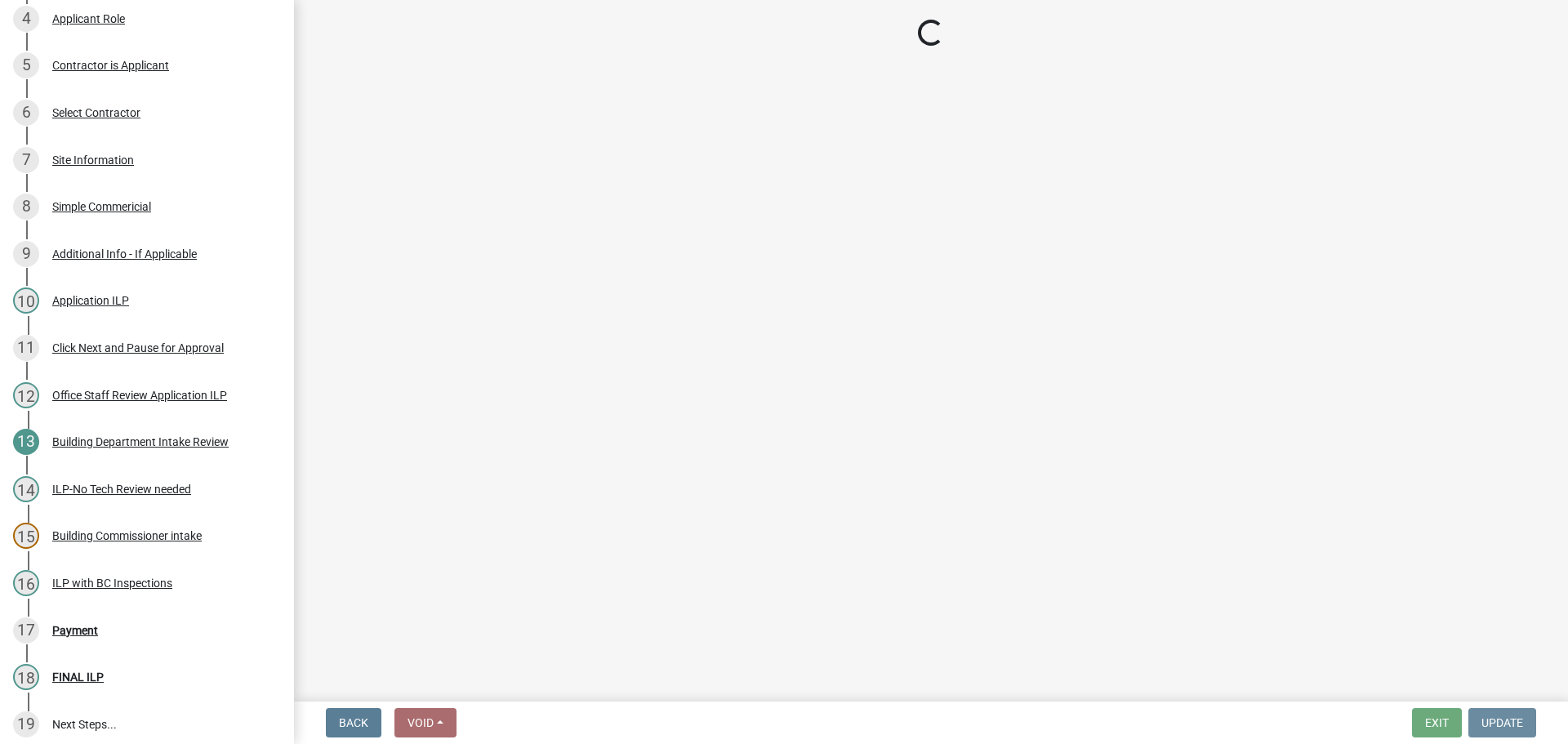
scroll to position [0, 0]
select select "3: 3"
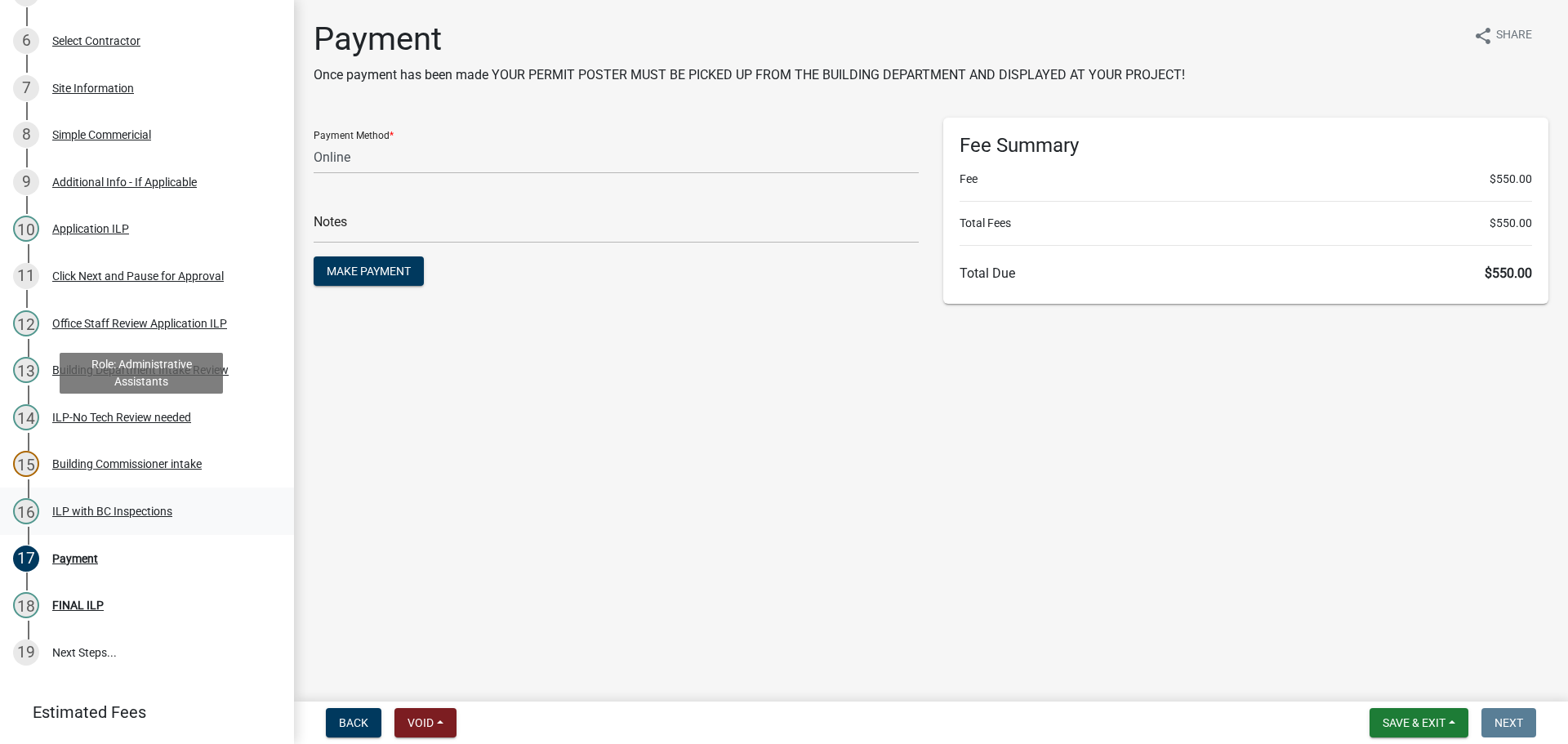
scroll to position [562, 0]
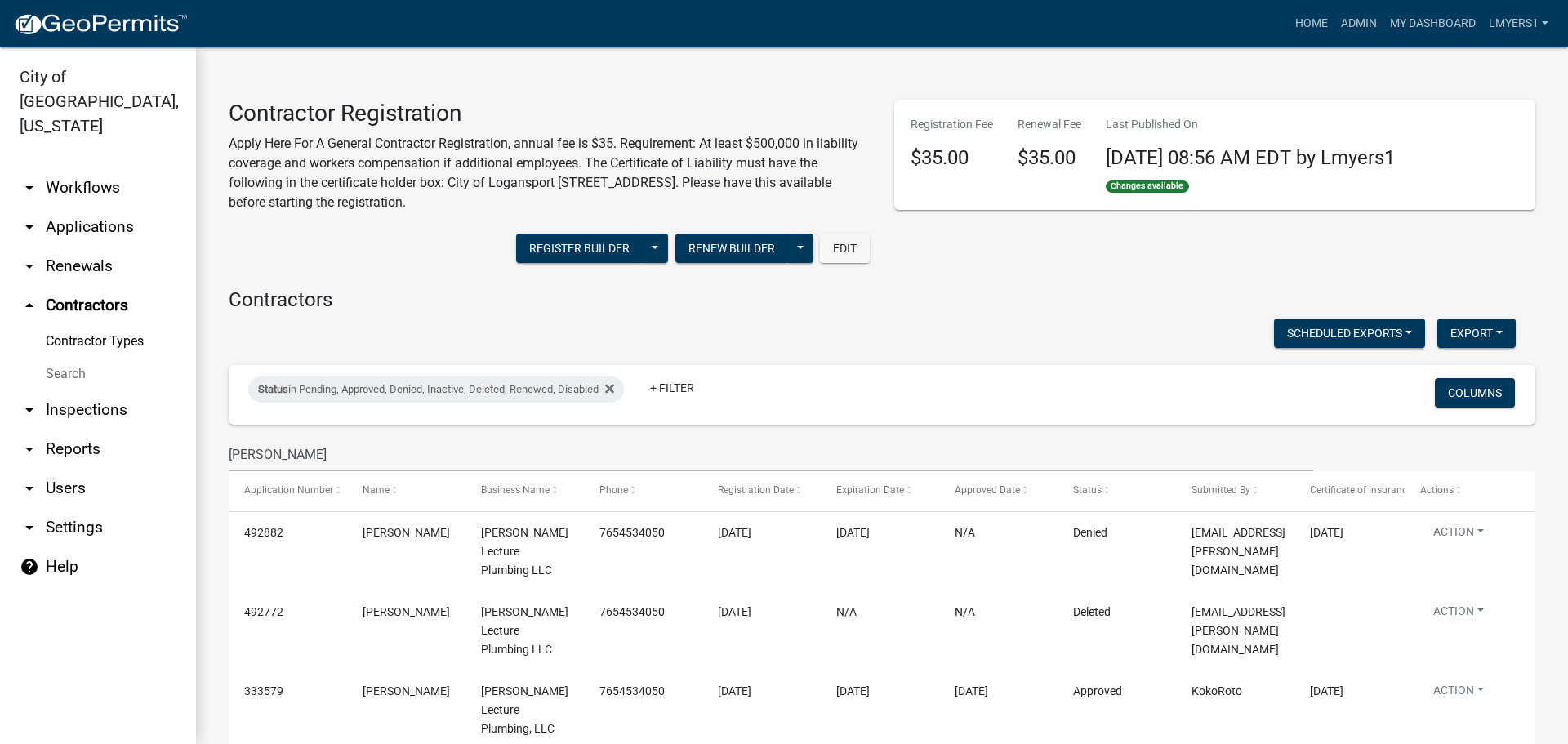
click at [79, 207] on link "arrow_drop_down Applications" at bounding box center [98, 226] width 196 height 39
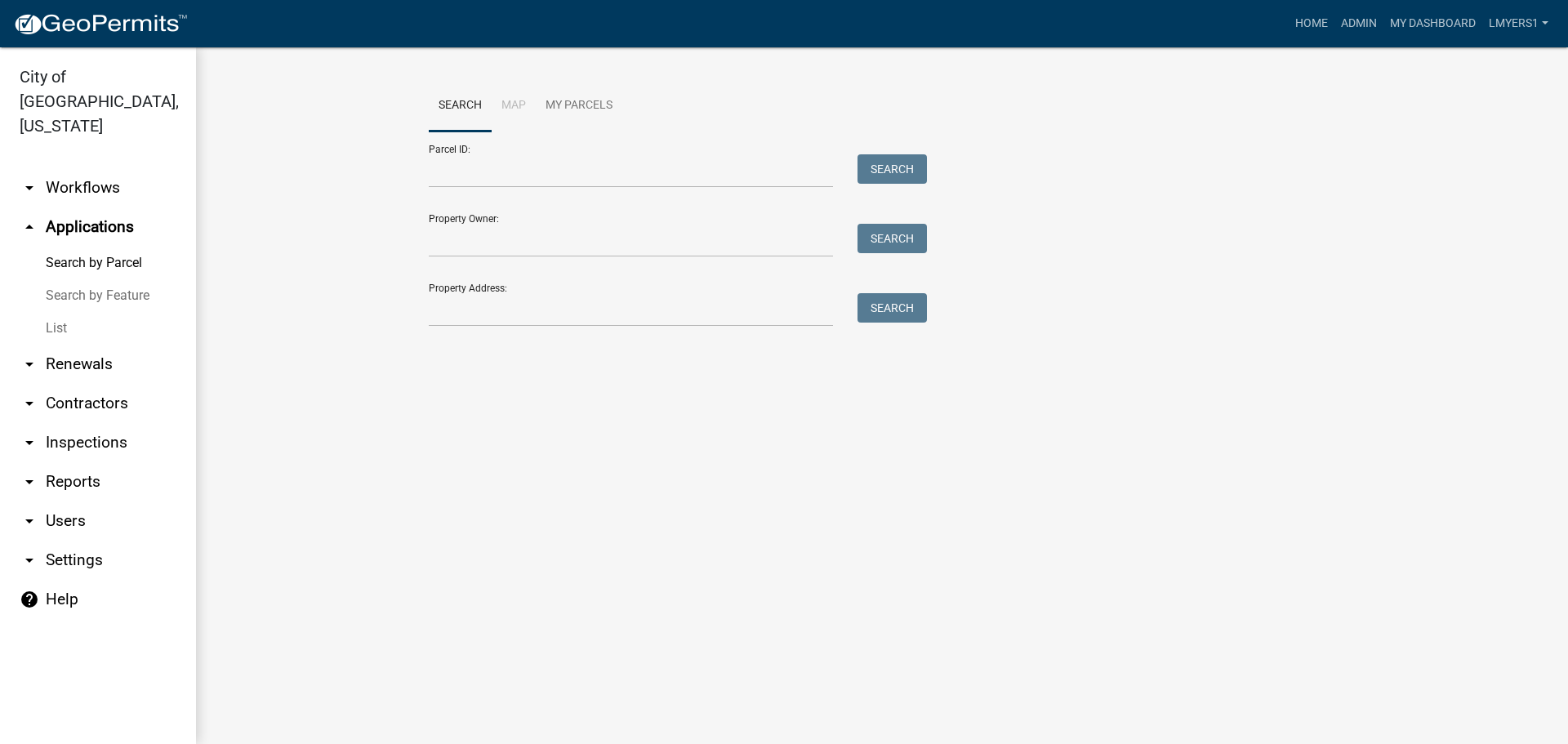
click at [54, 312] on link "List" at bounding box center [98, 328] width 196 height 32
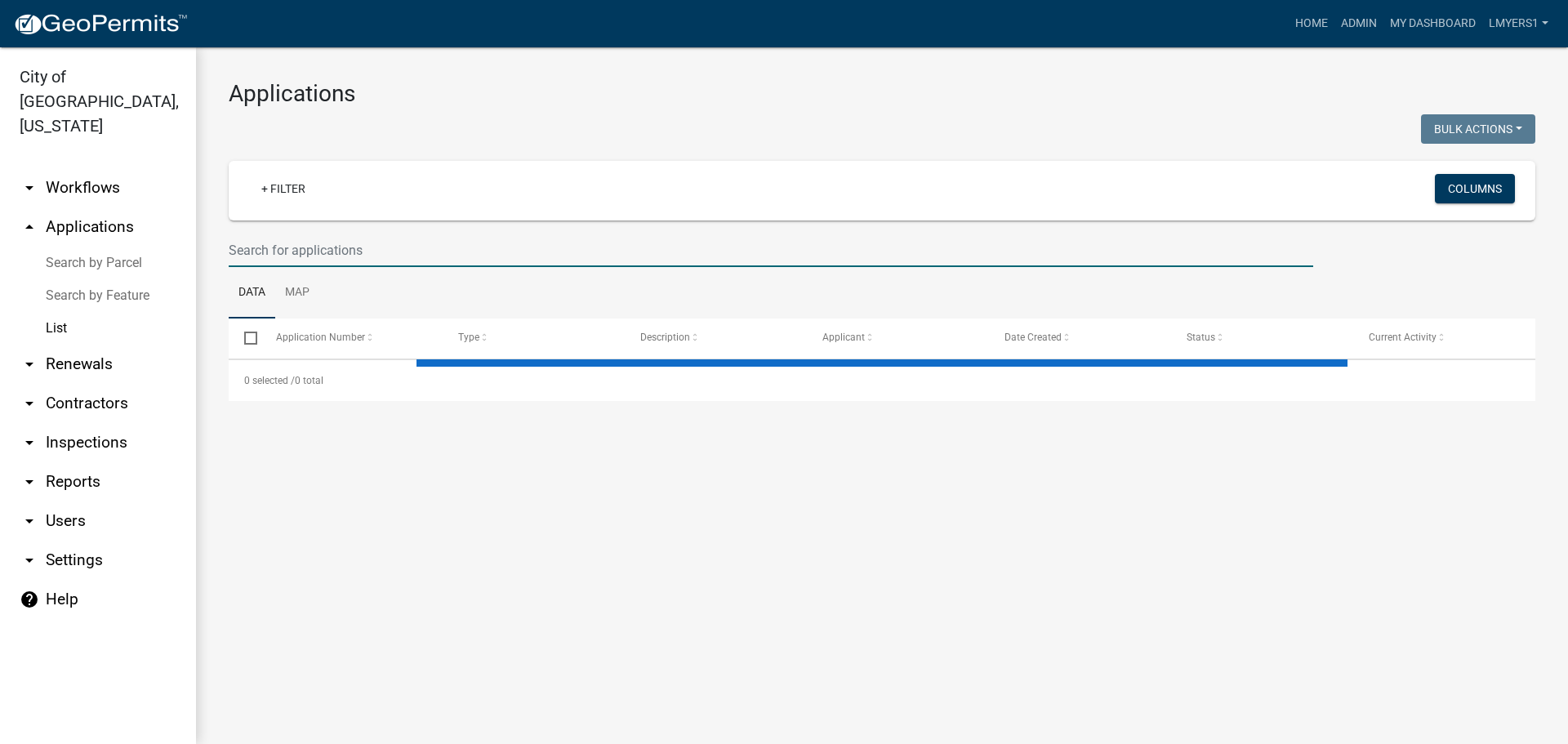
click at [324, 245] on input "text" at bounding box center [770, 250] width 1084 height 33
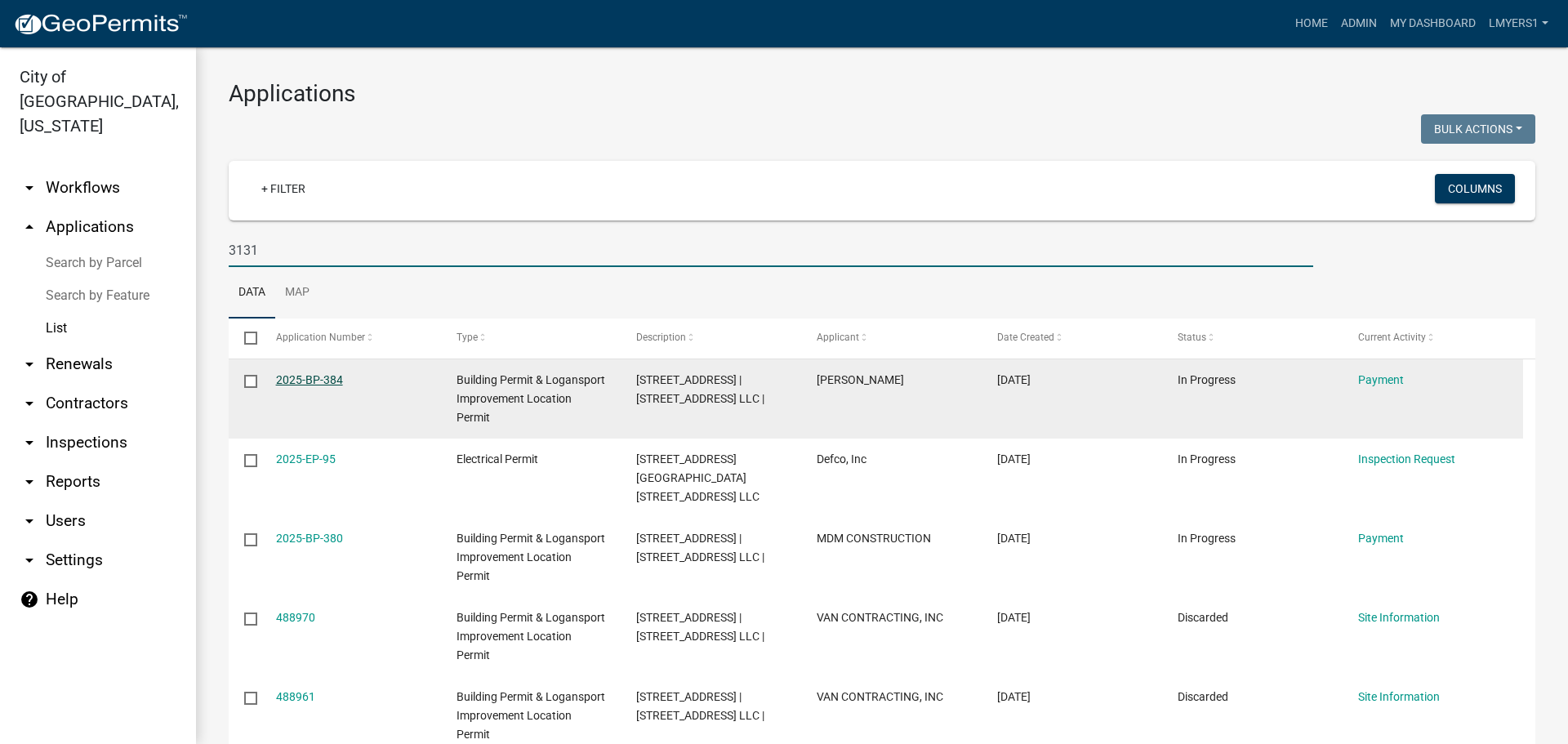
type input "3131"
click at [292, 376] on link "2025-BP-384" at bounding box center [309, 380] width 67 height 13
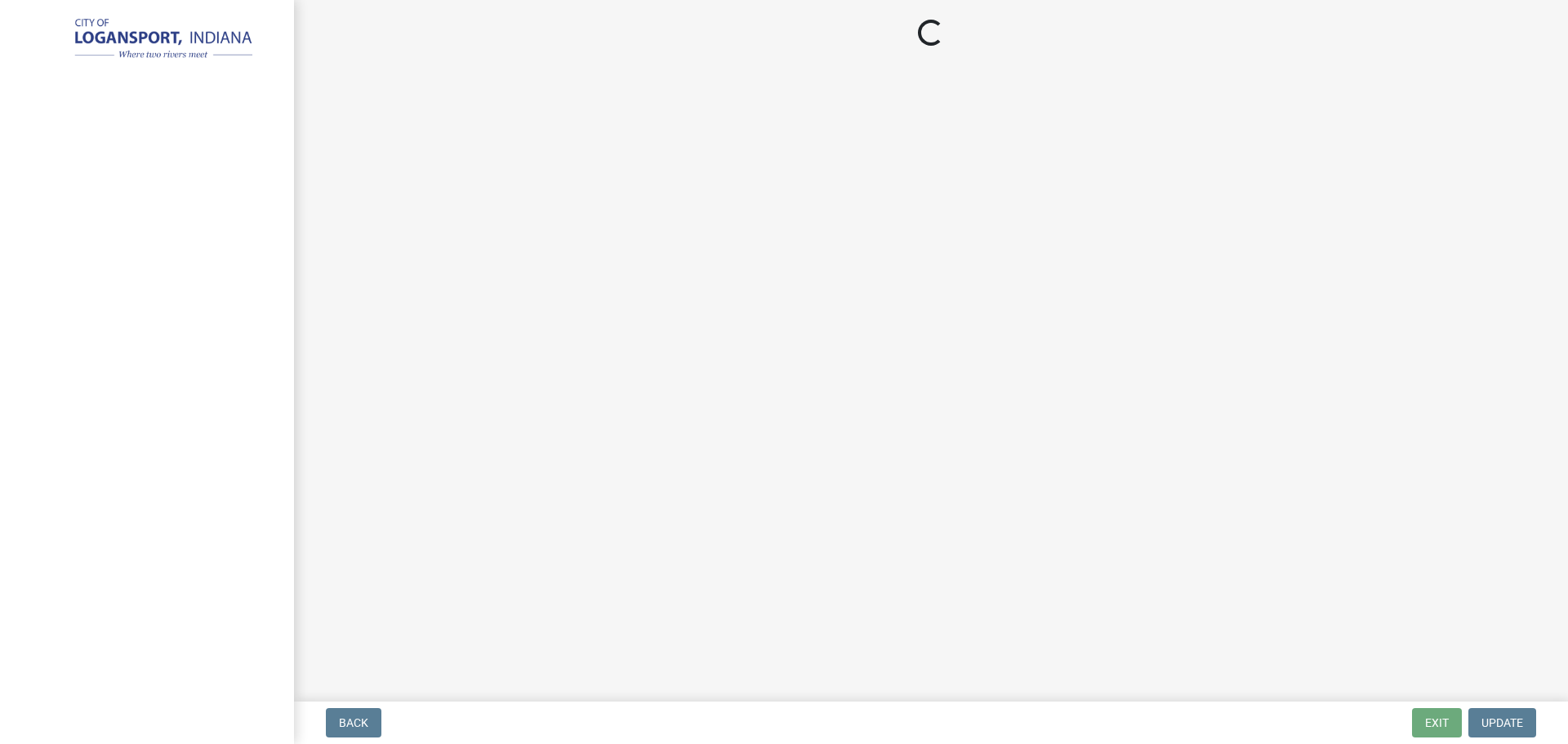
select select "3: 3"
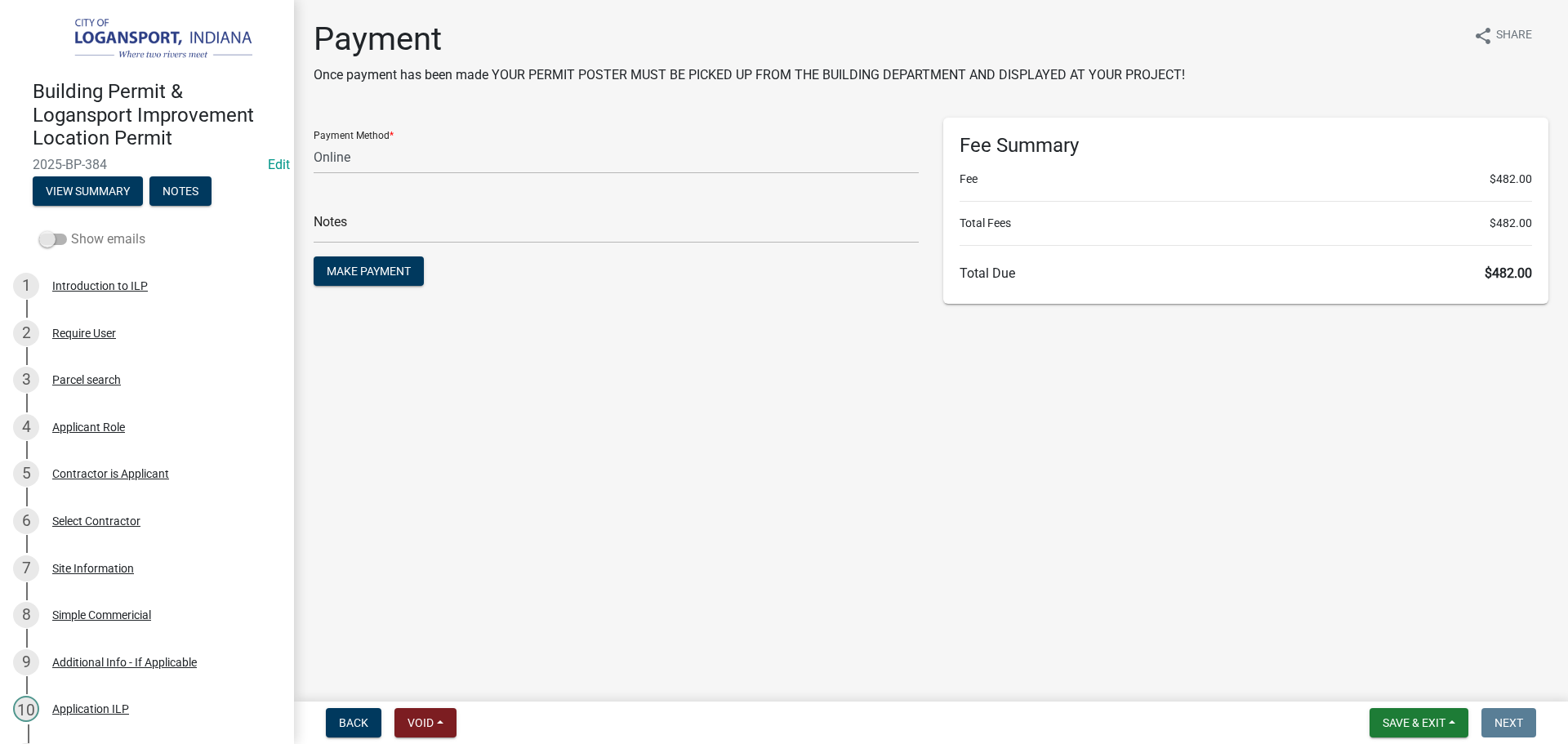
click at [54, 236] on span at bounding box center [52, 240] width 27 height 12
click at [71, 230] on input "Show emails" at bounding box center [71, 230] width 0 height 0
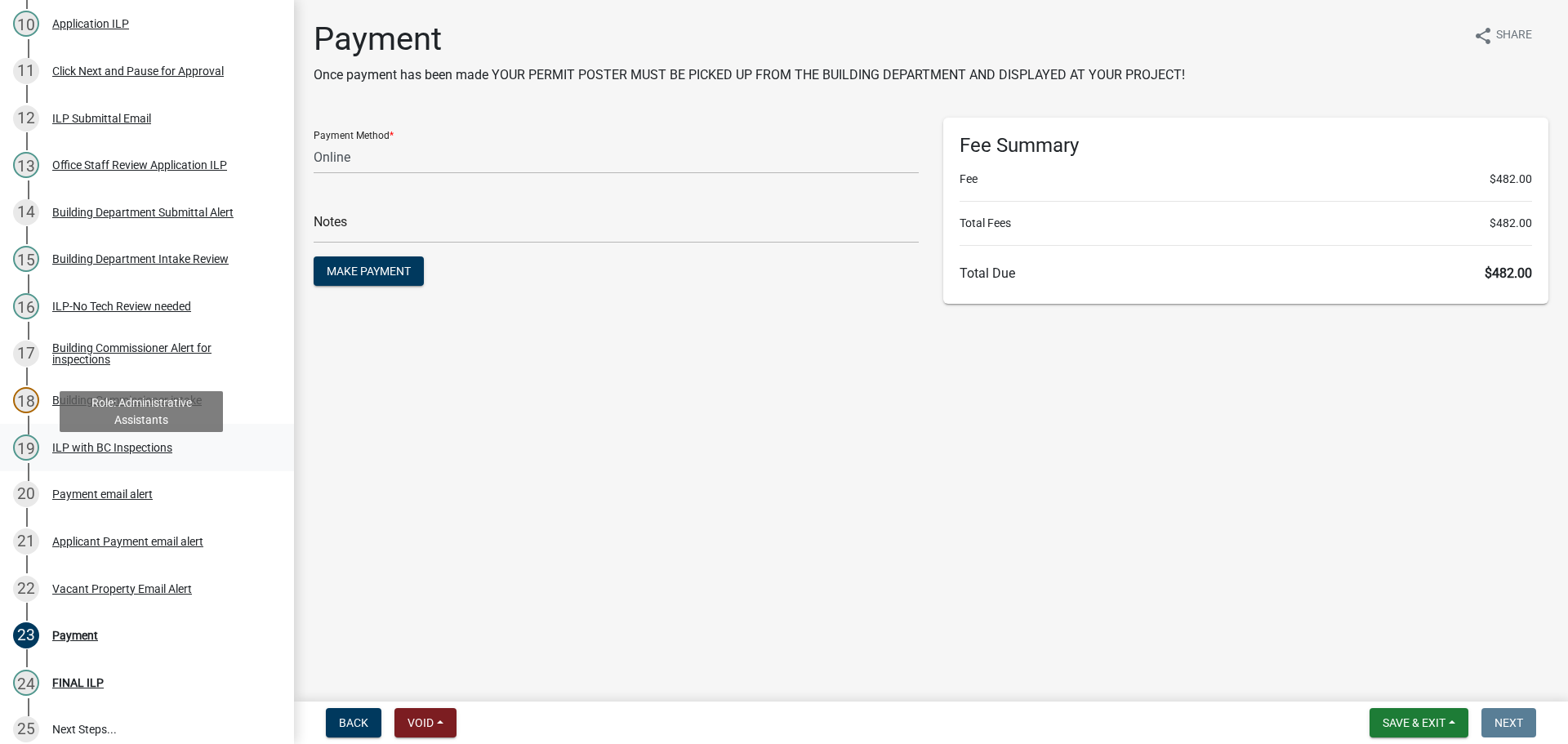
scroll to position [735, 0]
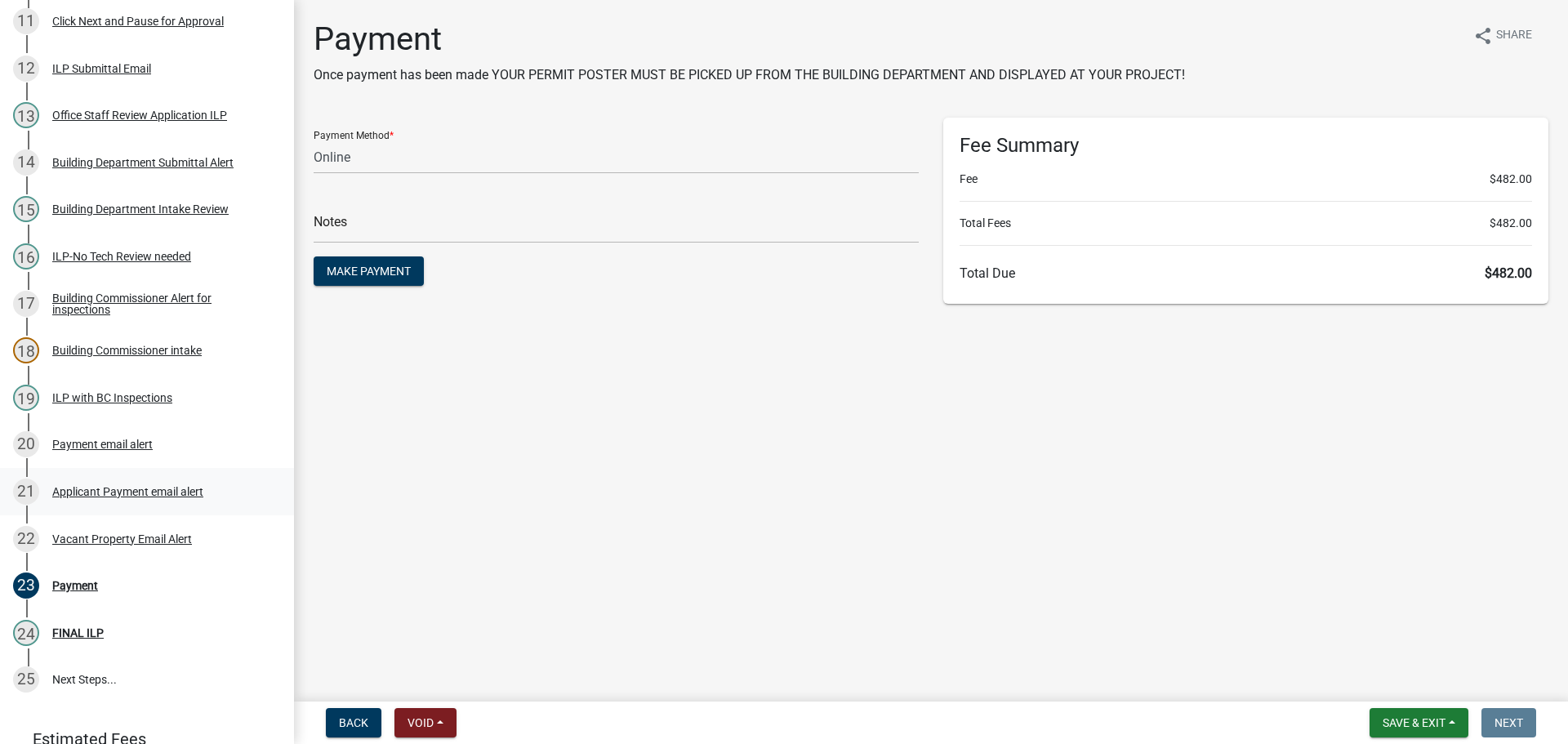
click at [121, 488] on div "Applicant Payment email alert" at bounding box center [128, 492] width 151 height 12
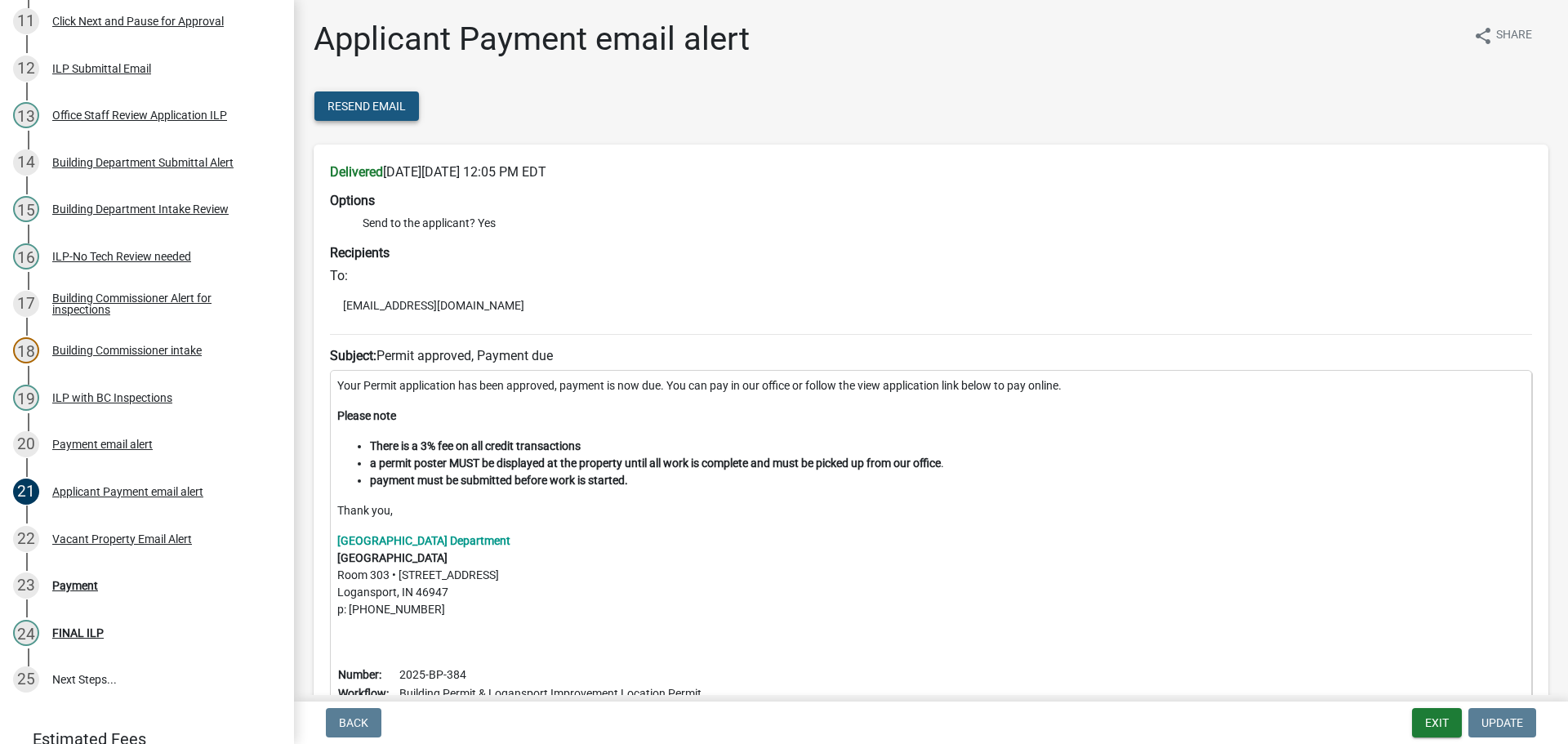
click at [390, 93] on button "Resend Email" at bounding box center [367, 106] width 105 height 29
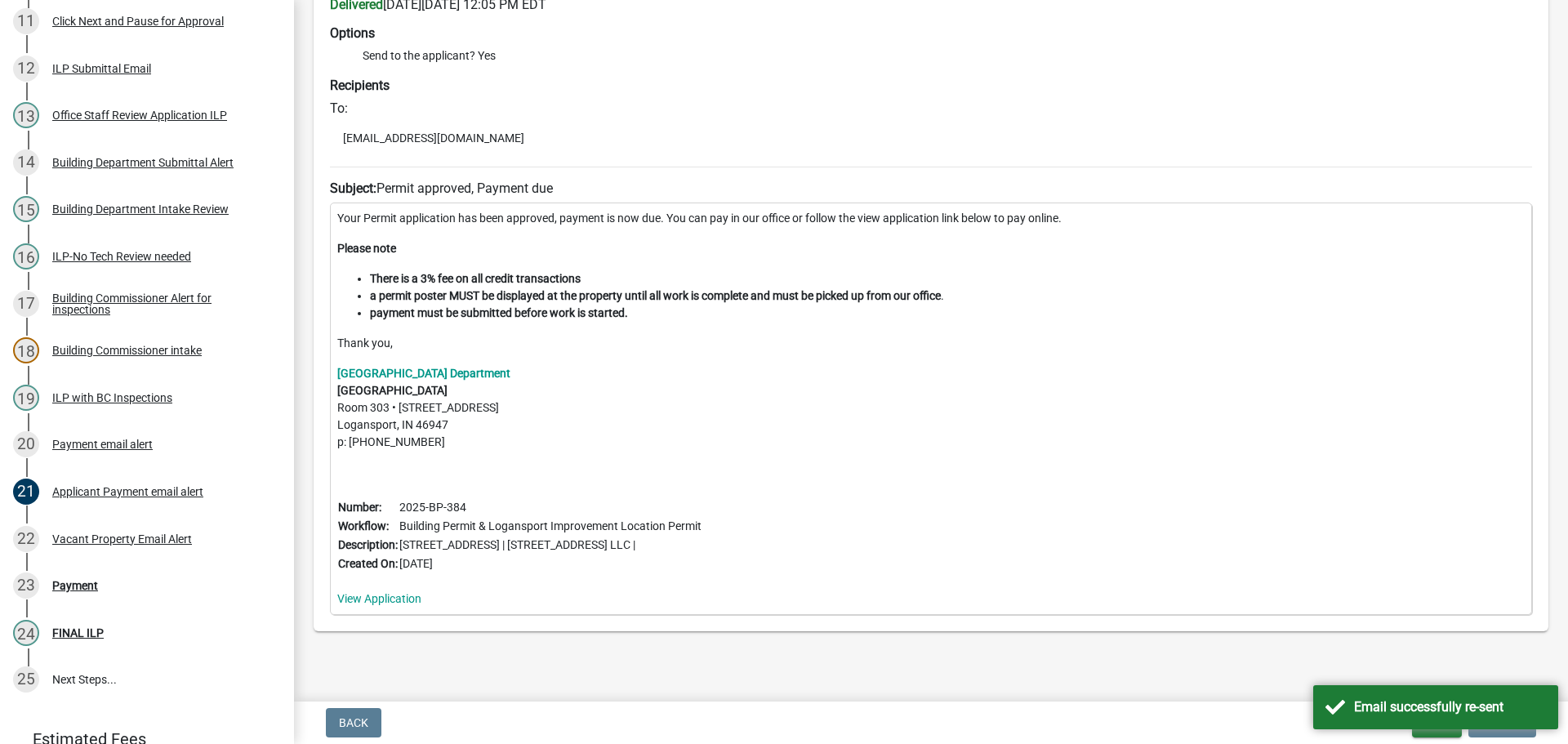
scroll to position [861, 0]
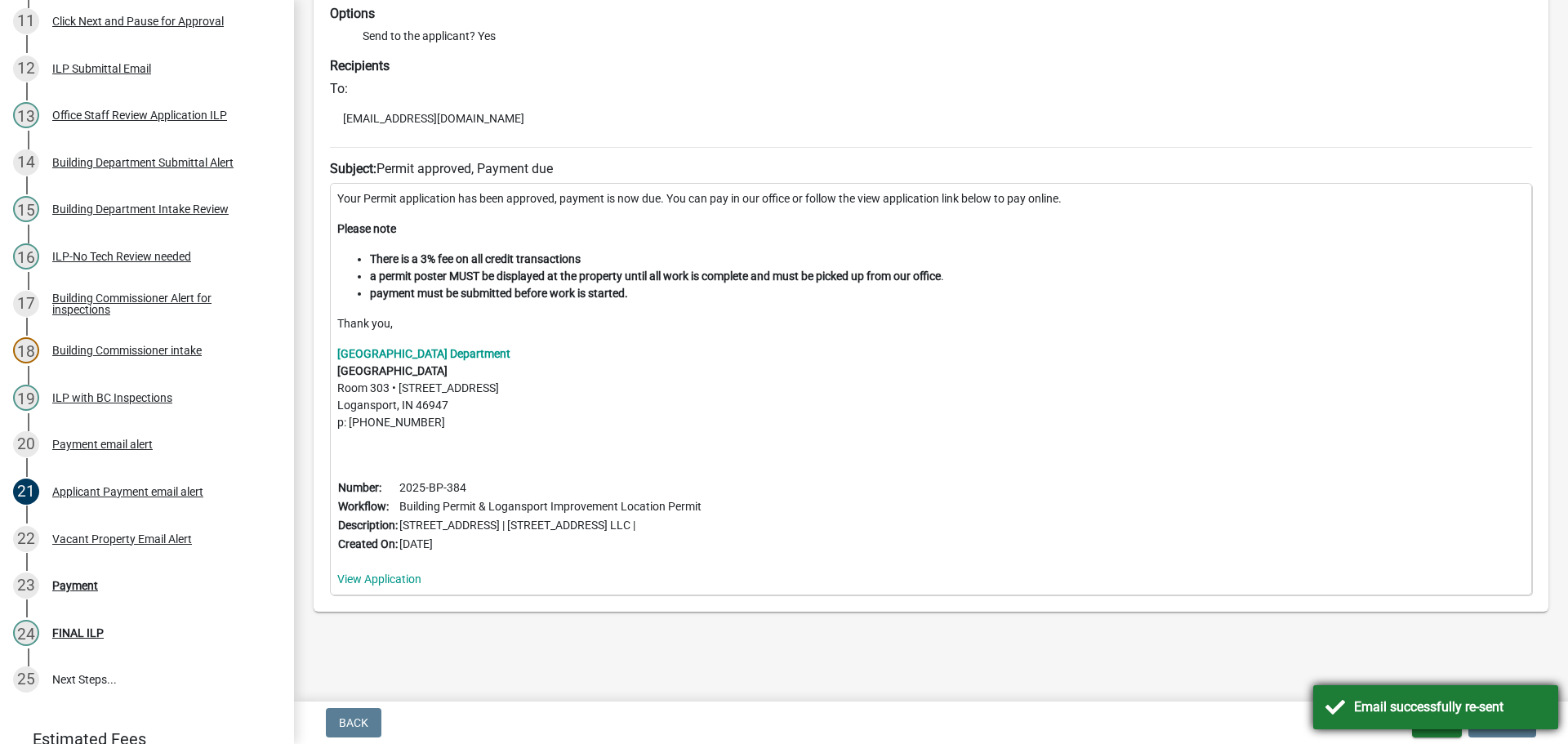
click at [1373, 709] on div "Email successfully re-sent" at bounding box center [1449, 707] width 192 height 20
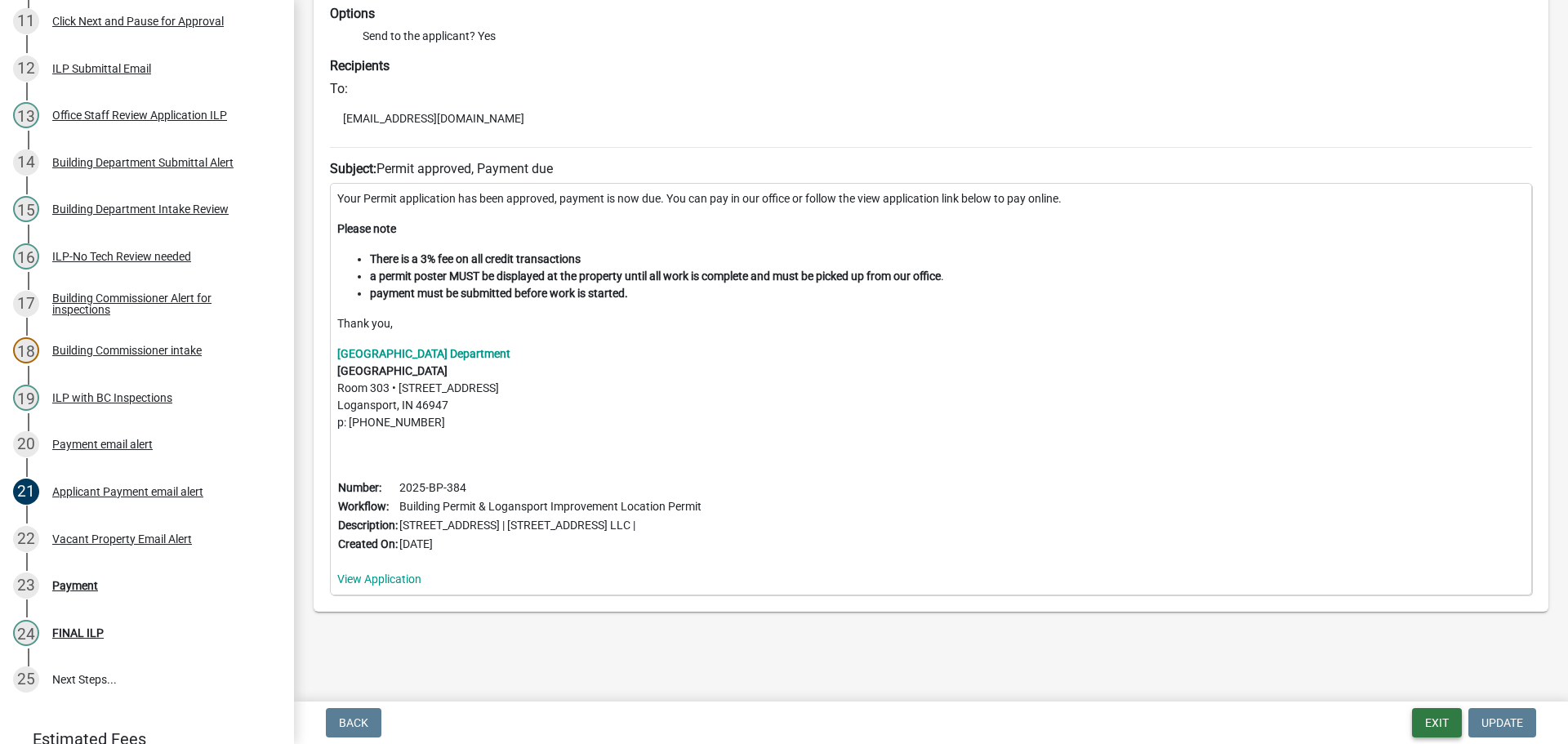
click at [1426, 717] on button "Exit" at bounding box center [1437, 722] width 50 height 29
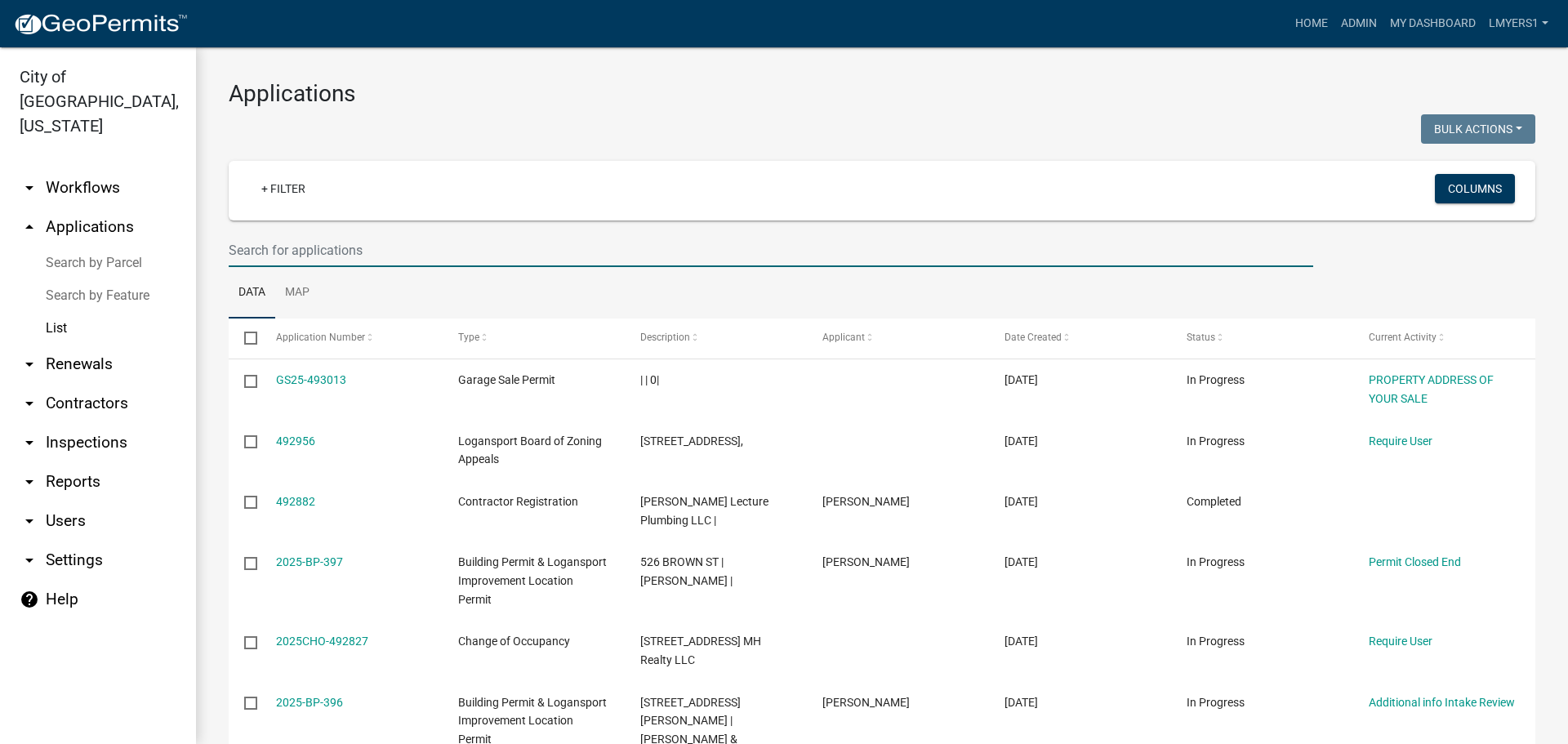
click at [339, 236] on input "text" at bounding box center [770, 250] width 1084 height 33
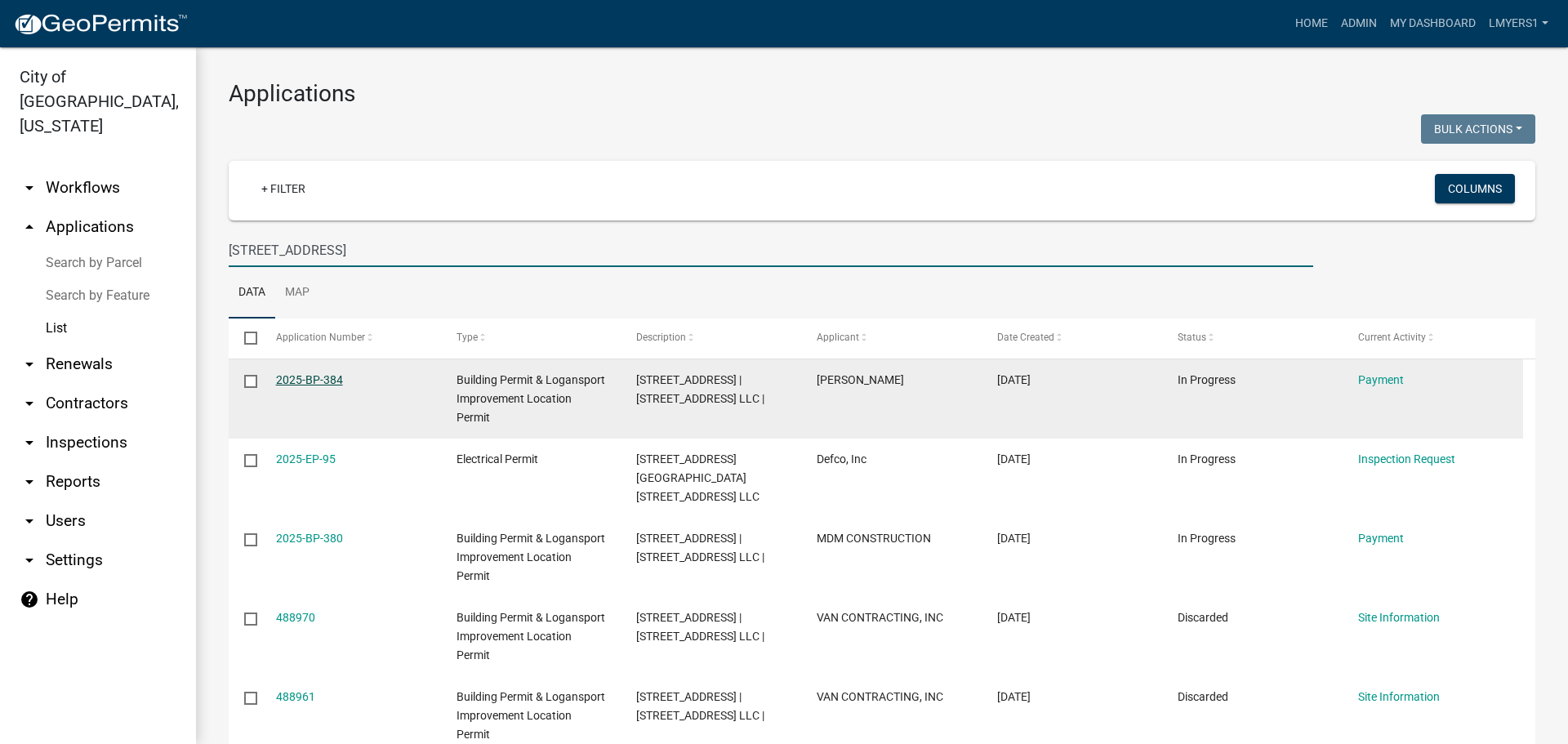
type input "3131 E Market"
click at [292, 382] on link "2025-BP-384" at bounding box center [309, 380] width 67 height 13
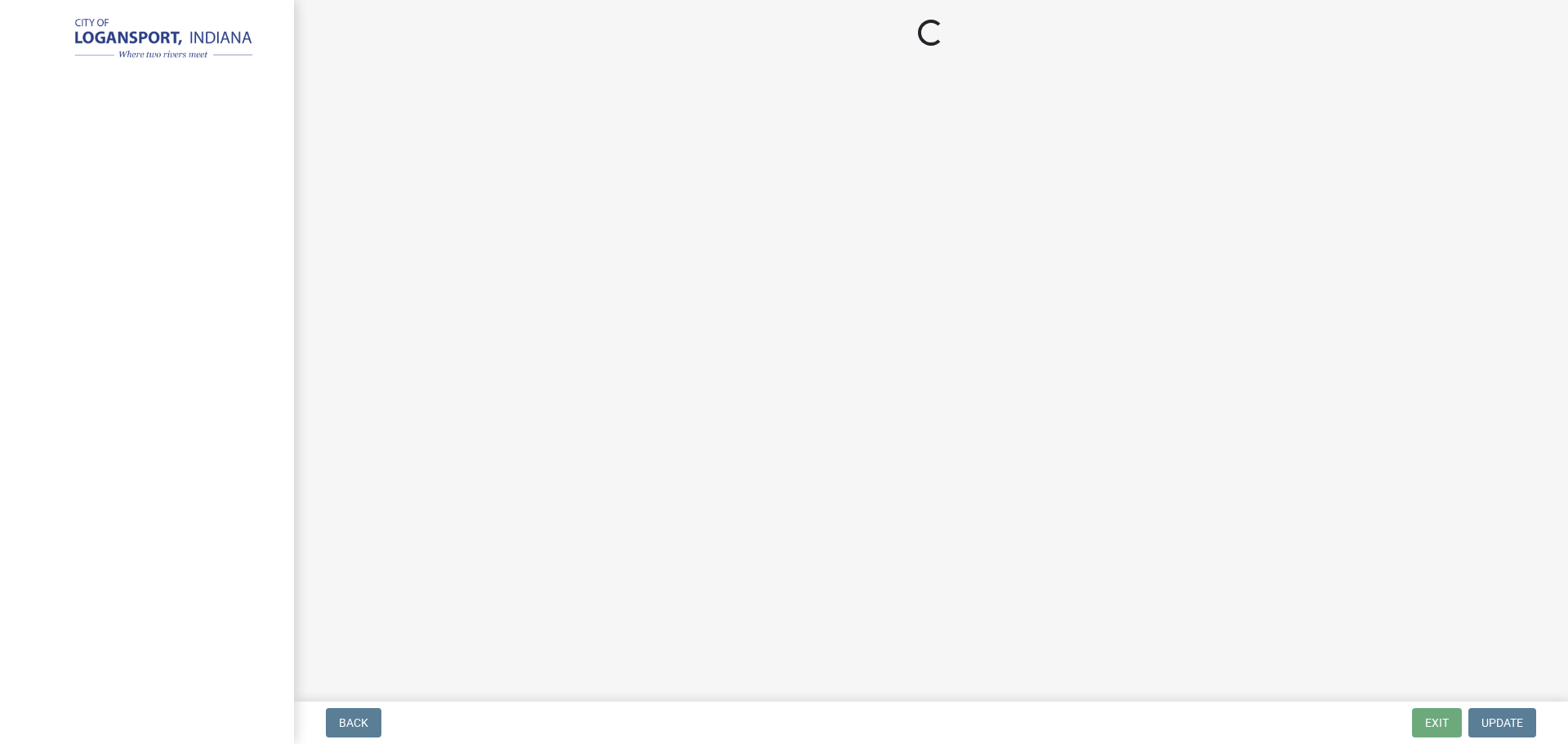
select select "3: 3"
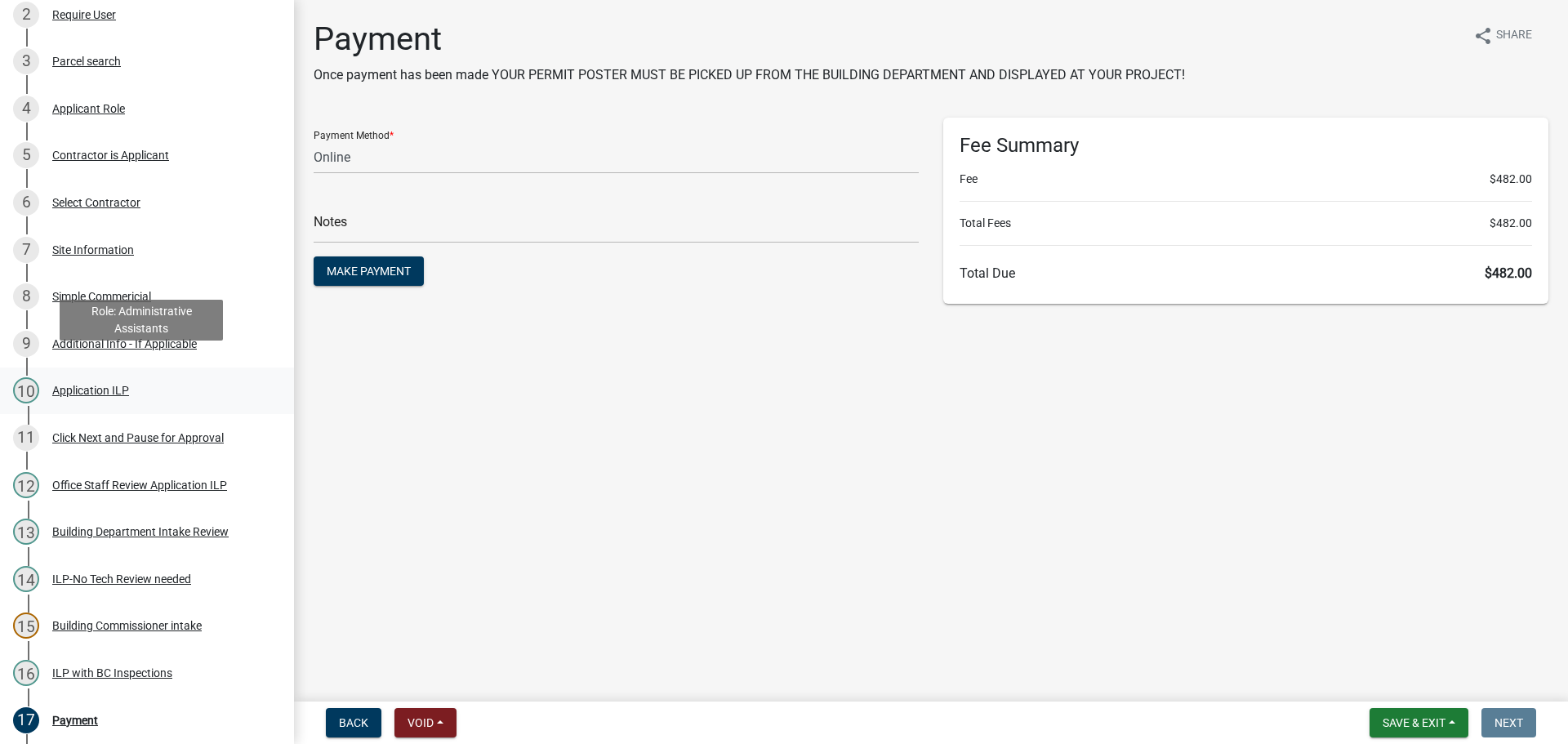
scroll to position [490, 0]
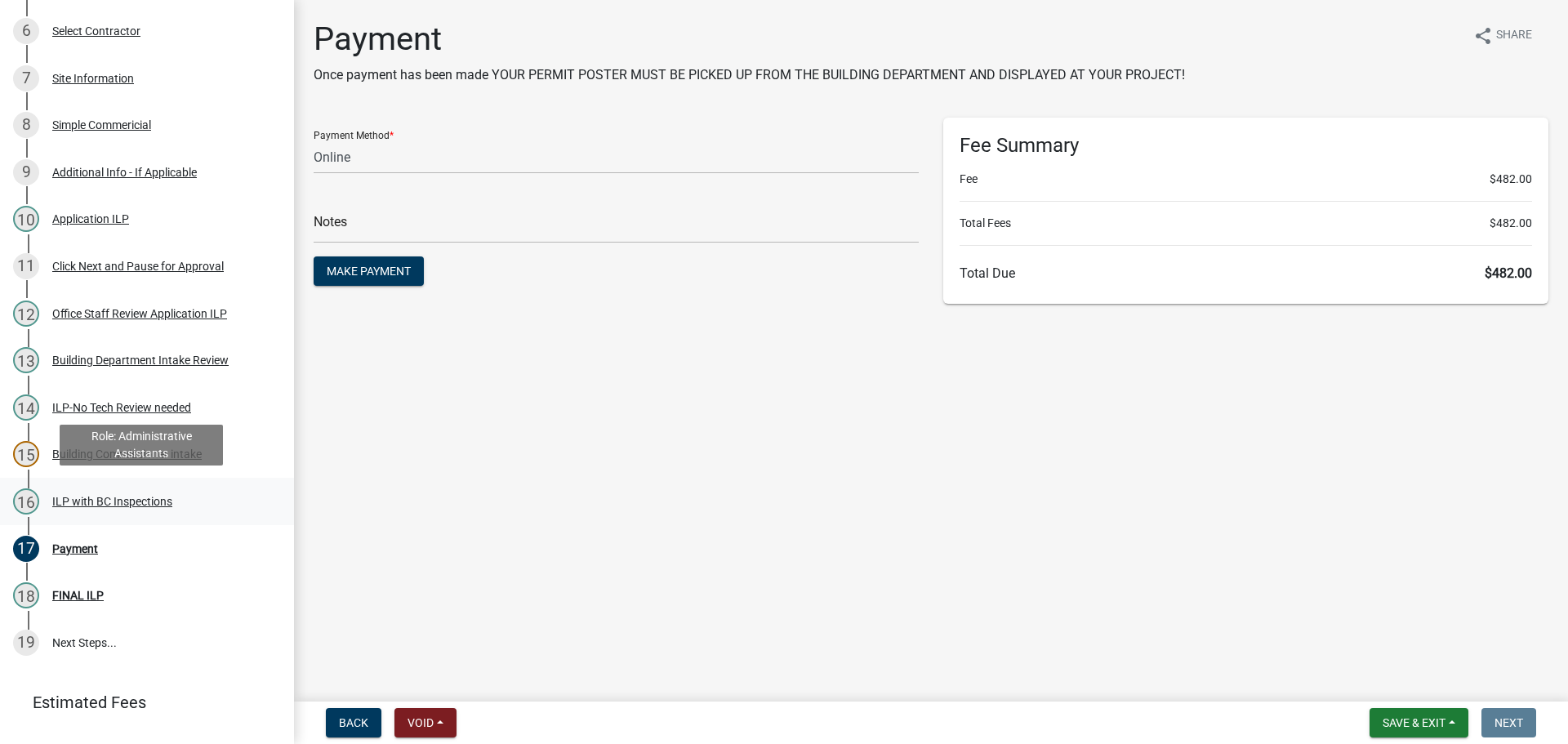
click at [141, 496] on div "ILP with BC Inspections" at bounding box center [112, 502] width 120 height 12
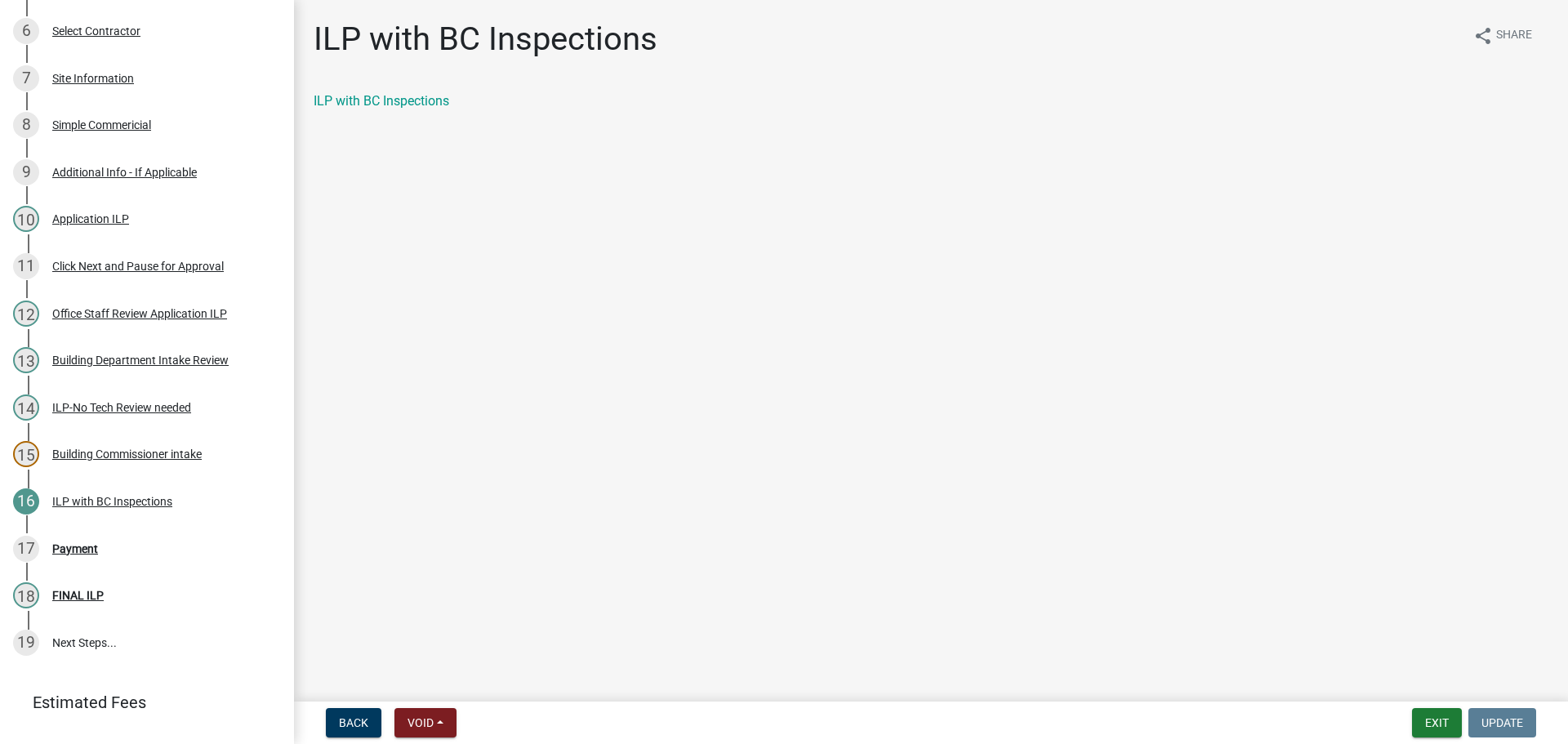
click at [333, 113] on div "ILP with BC Inspections" at bounding box center [931, 107] width 1259 height 32
click at [335, 109] on div "ILP with BC Inspections" at bounding box center [931, 102] width 1234 height 20
click at [339, 101] on link "ILP with BC Inspections" at bounding box center [381, 101] width 136 height 16
click at [77, 546] on div "Payment" at bounding box center [75, 549] width 46 height 12
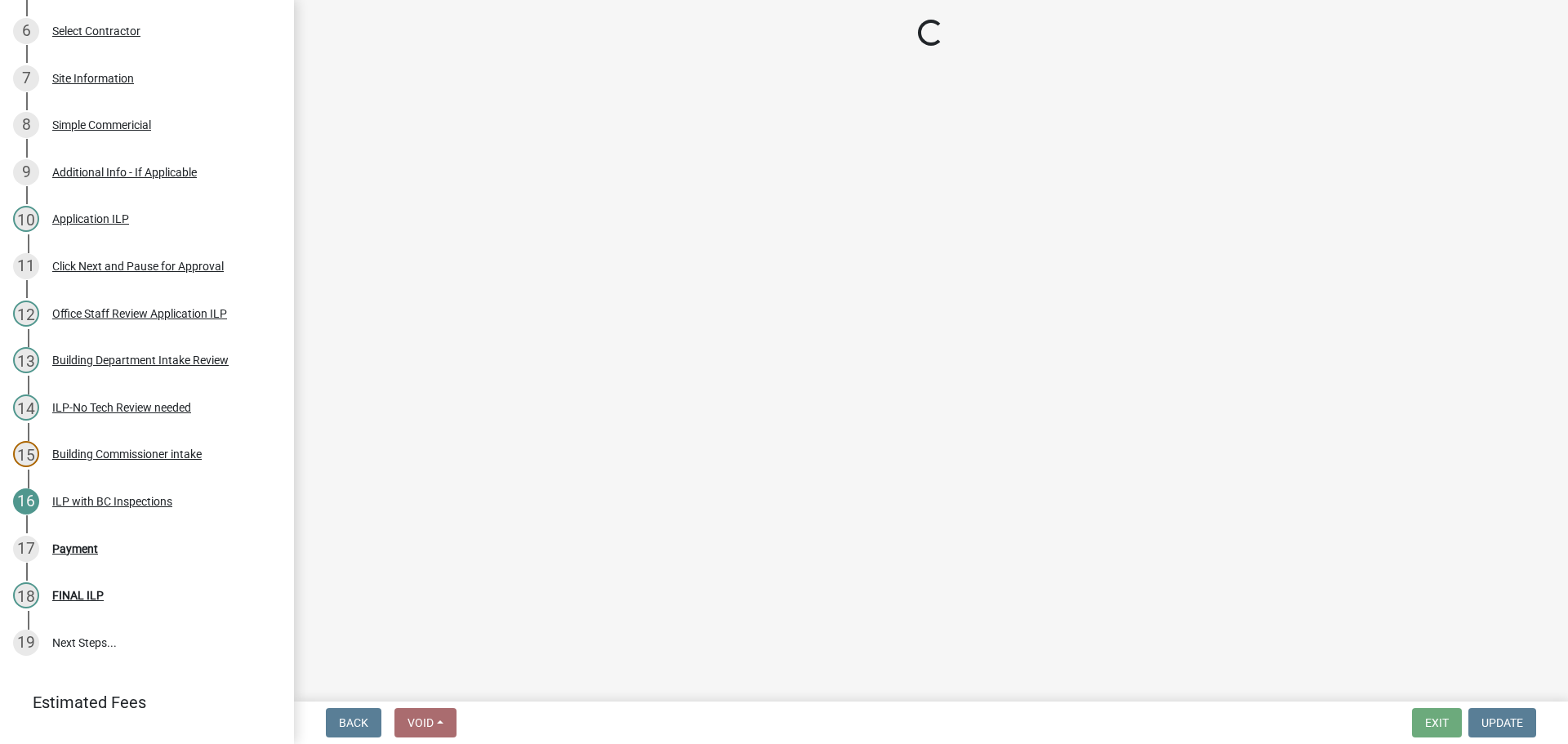
select select "3: 3"
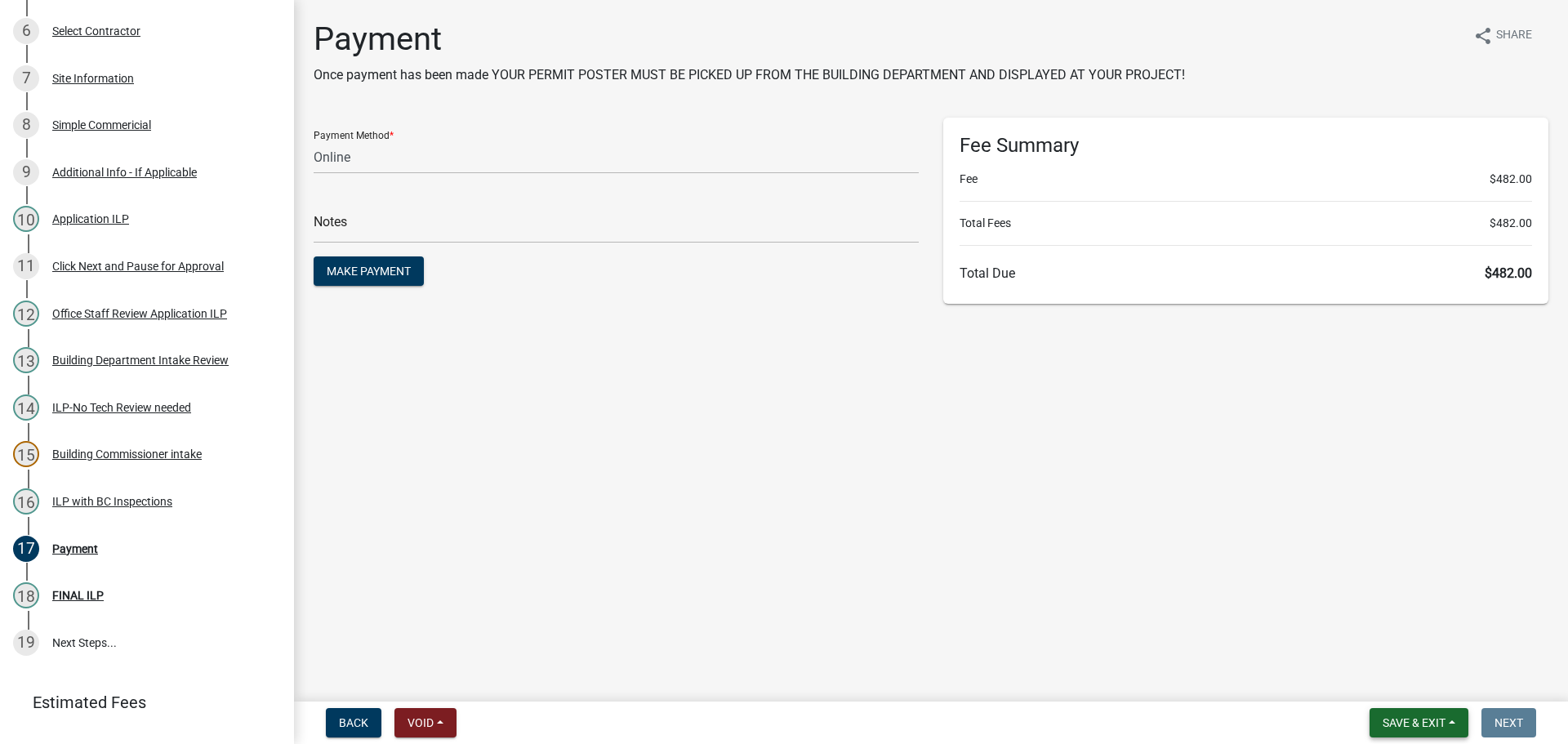
click at [1406, 721] on span "Save & Exit" at bounding box center [1414, 723] width 63 height 13
click at [1407, 673] on button "Save & Exit" at bounding box center [1402, 680] width 131 height 39
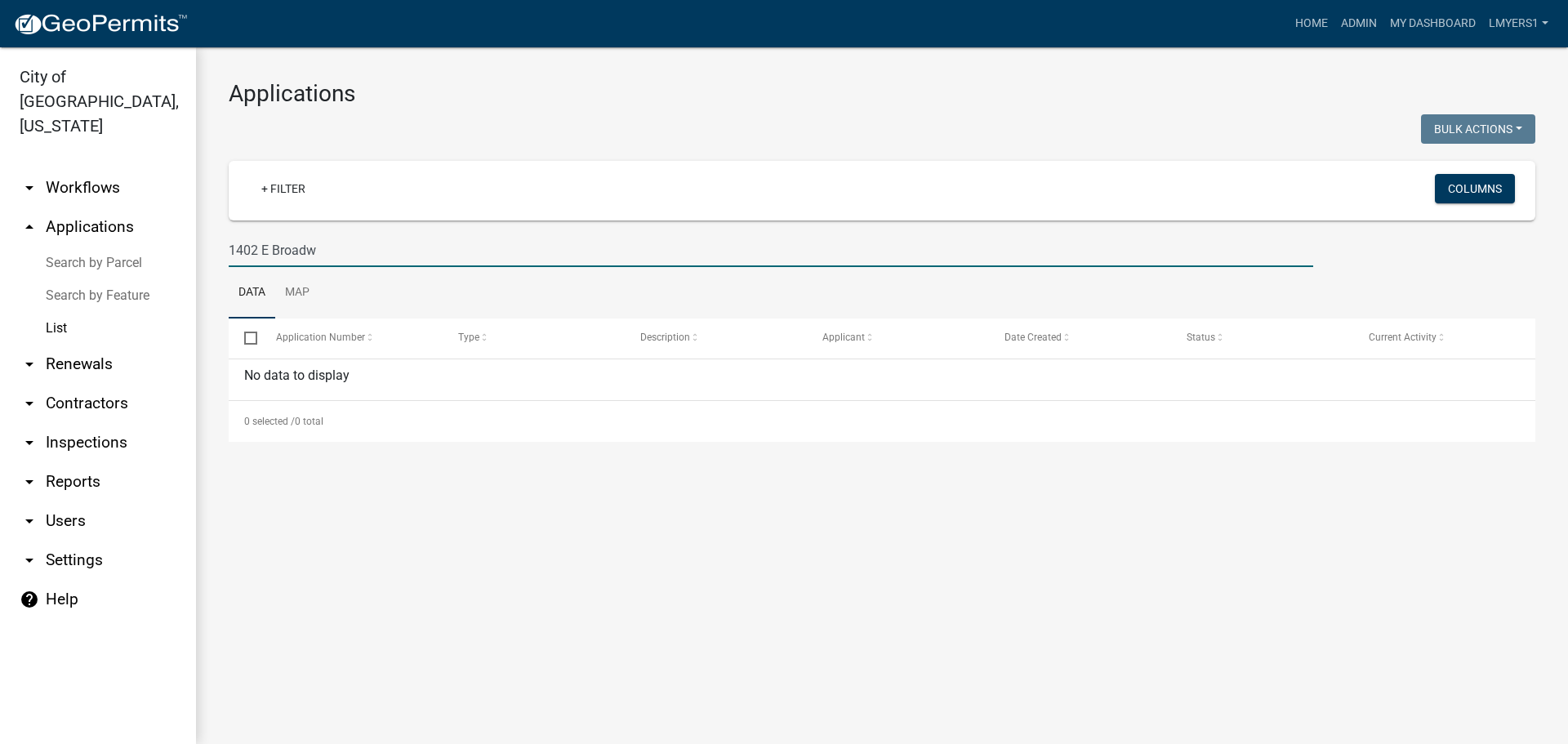
click at [278, 252] on input "1402 E Broadw" at bounding box center [770, 250] width 1084 height 33
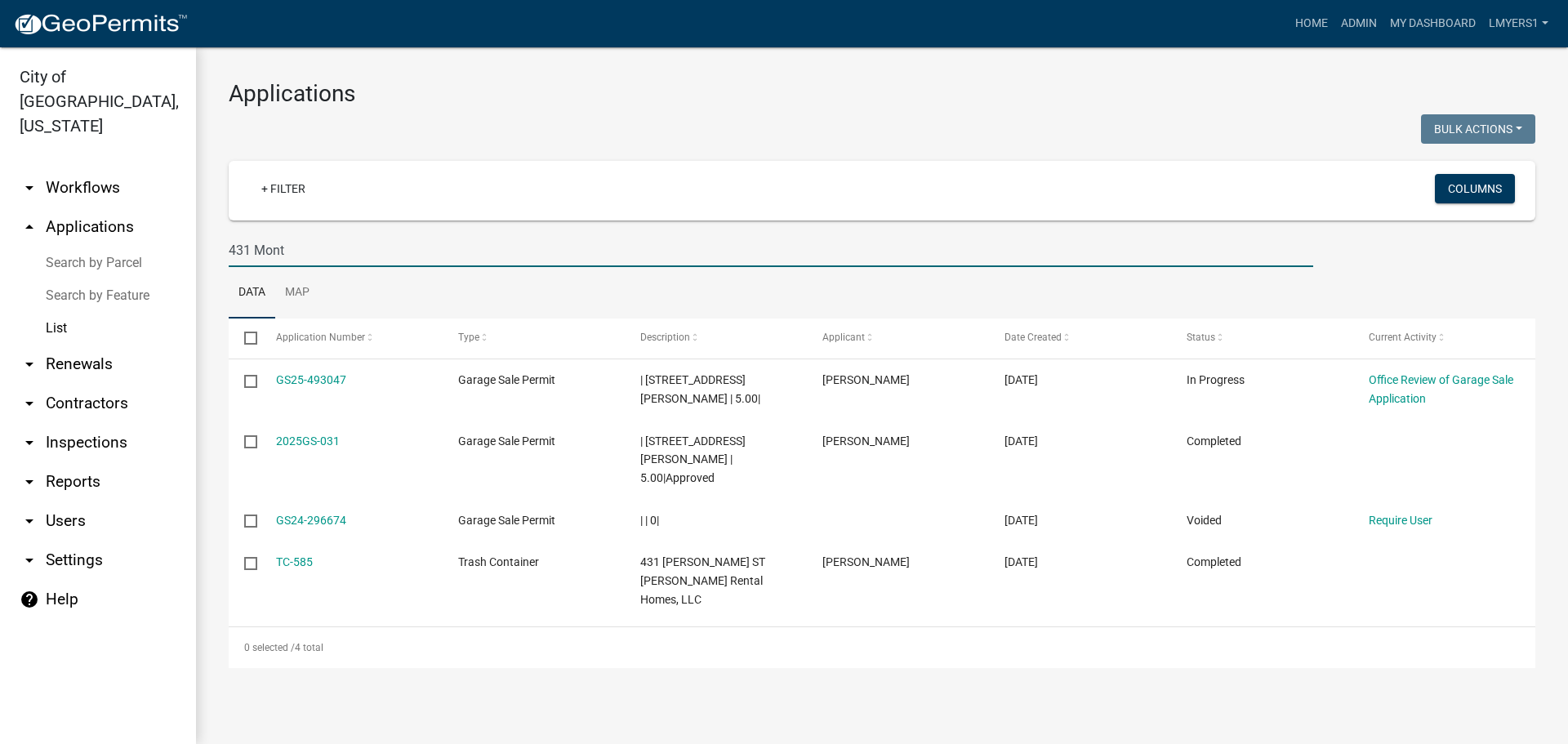
type input "431 Mont"
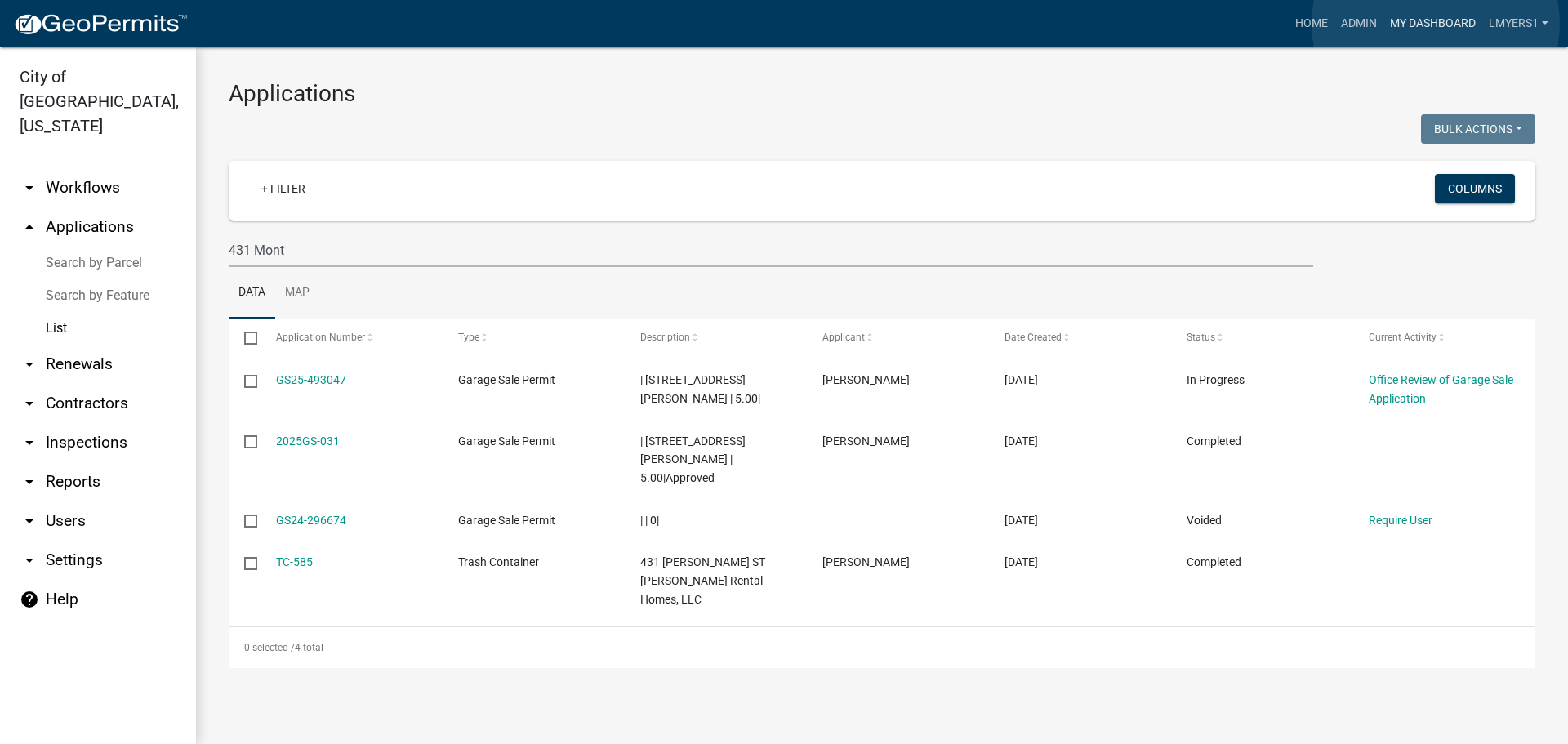
click at [1436, 23] on link "My Dashboard" at bounding box center [1432, 23] width 99 height 31
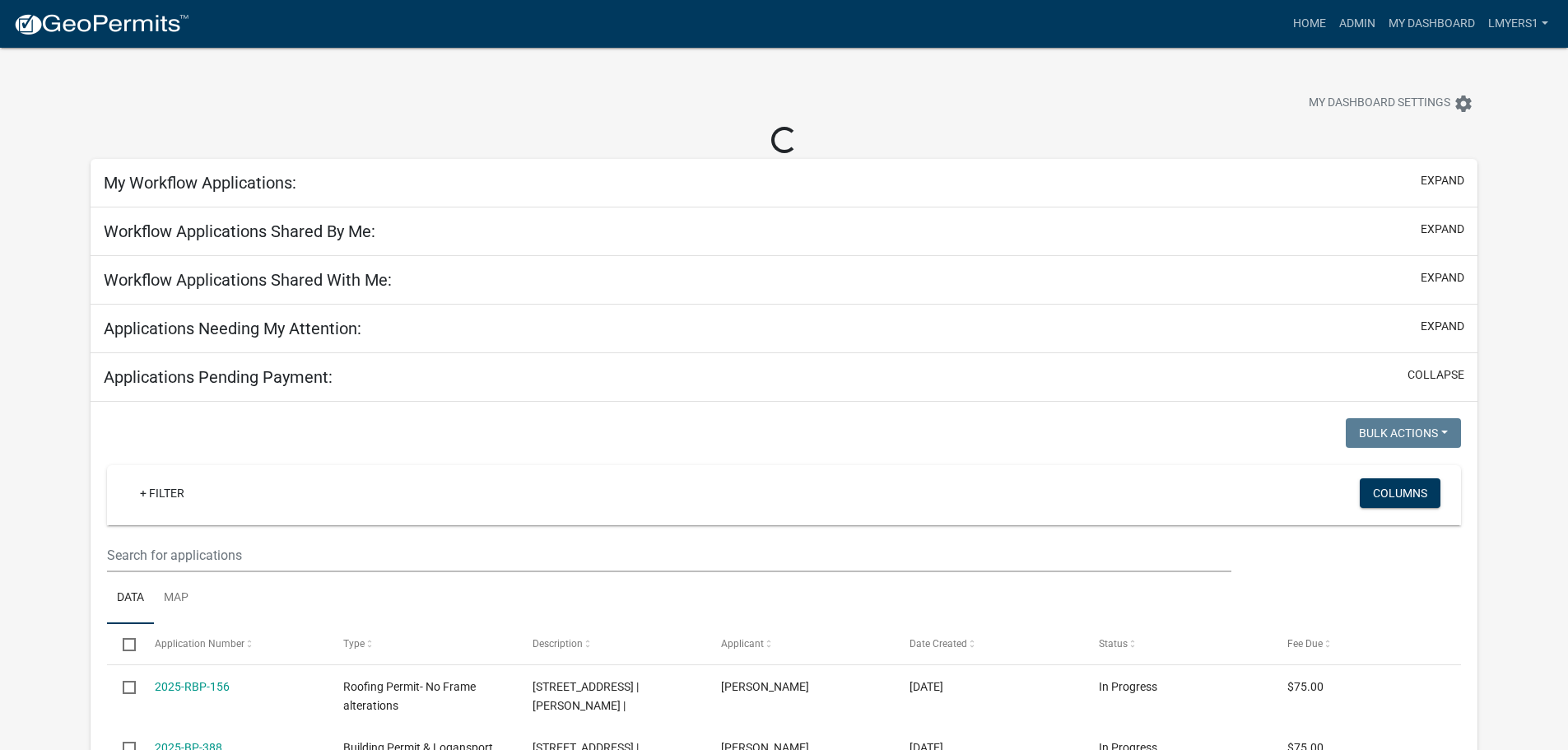
select select "2: 50"
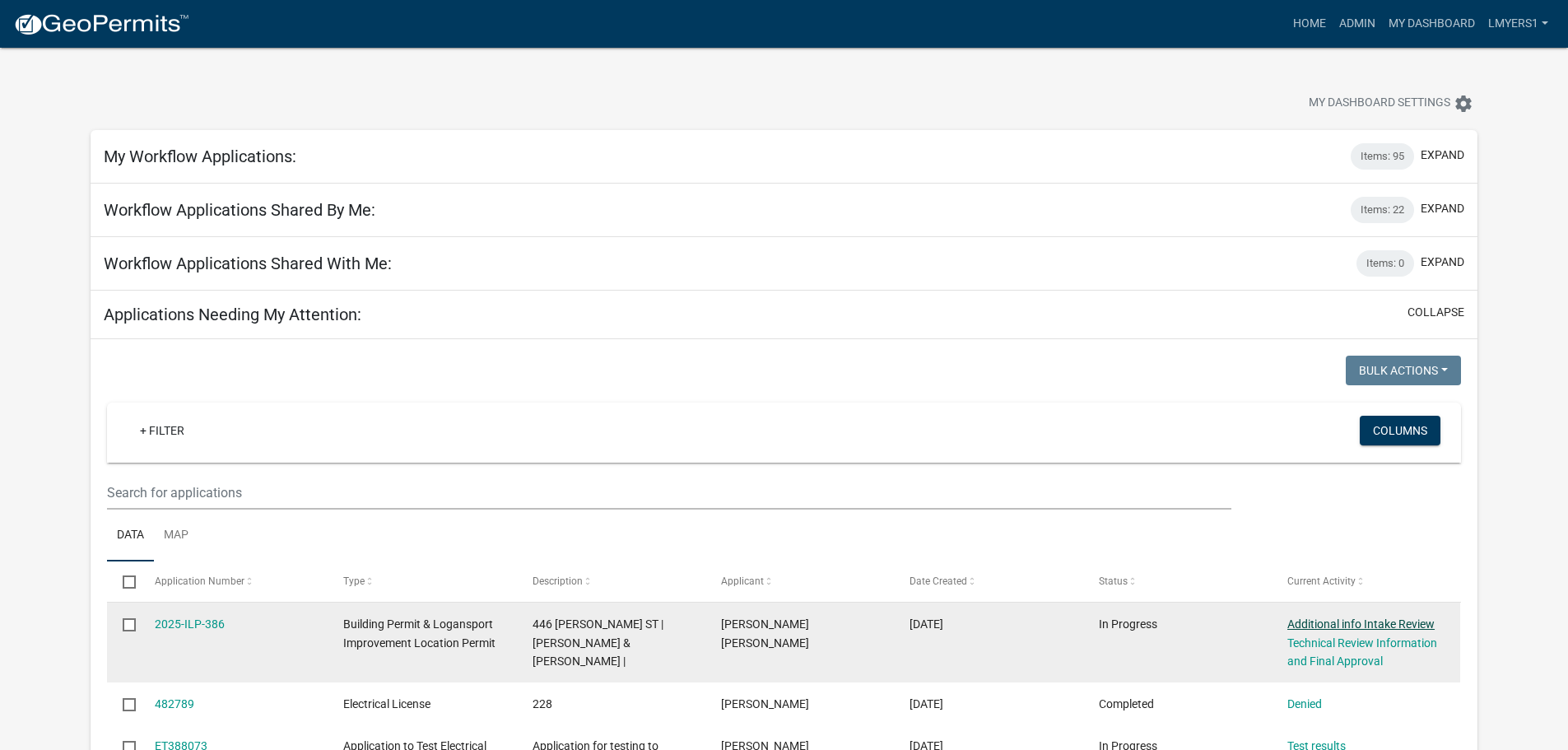
click at [1342, 620] on link "Additional info Intake Review" at bounding box center [1361, 624] width 148 height 13
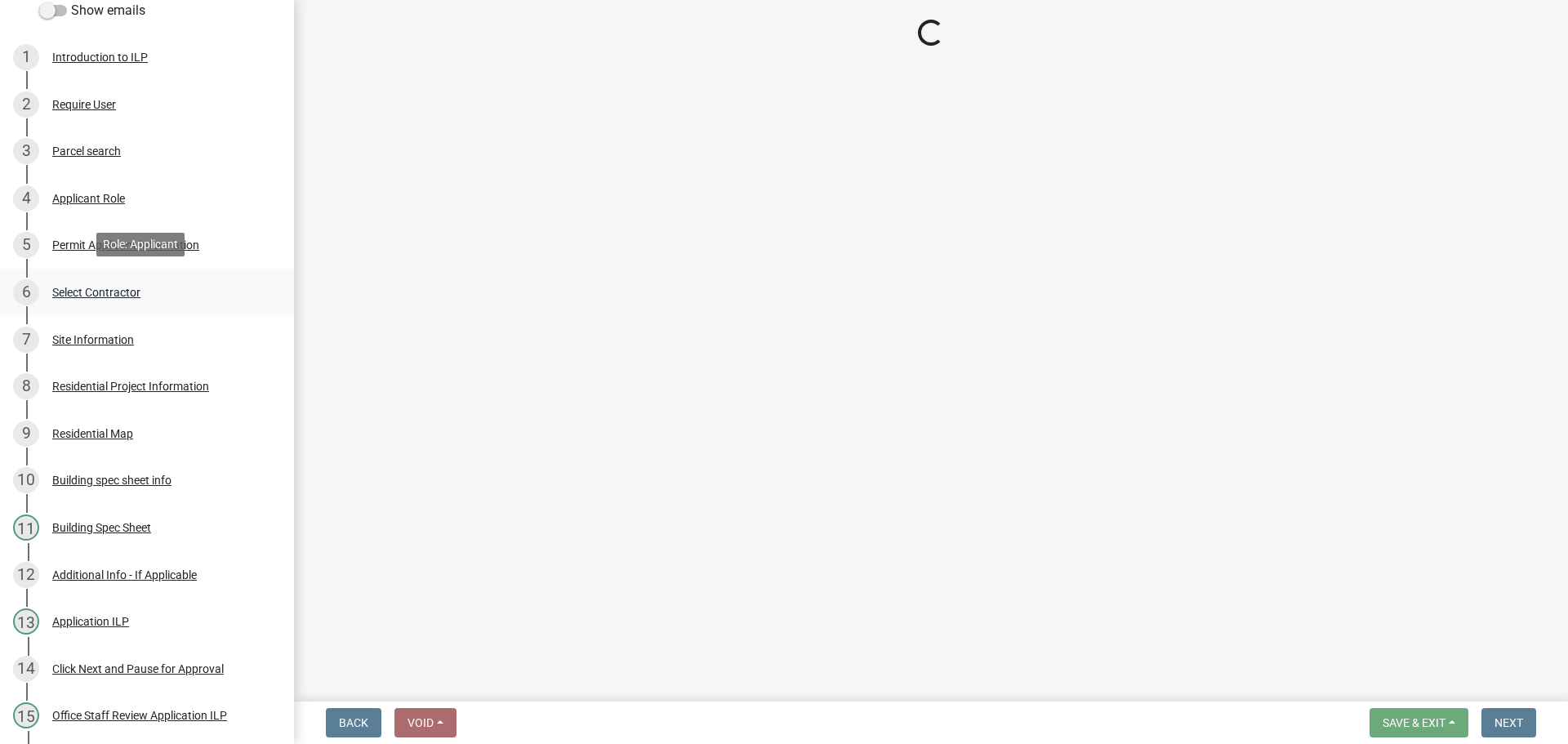
scroll to position [653, 0]
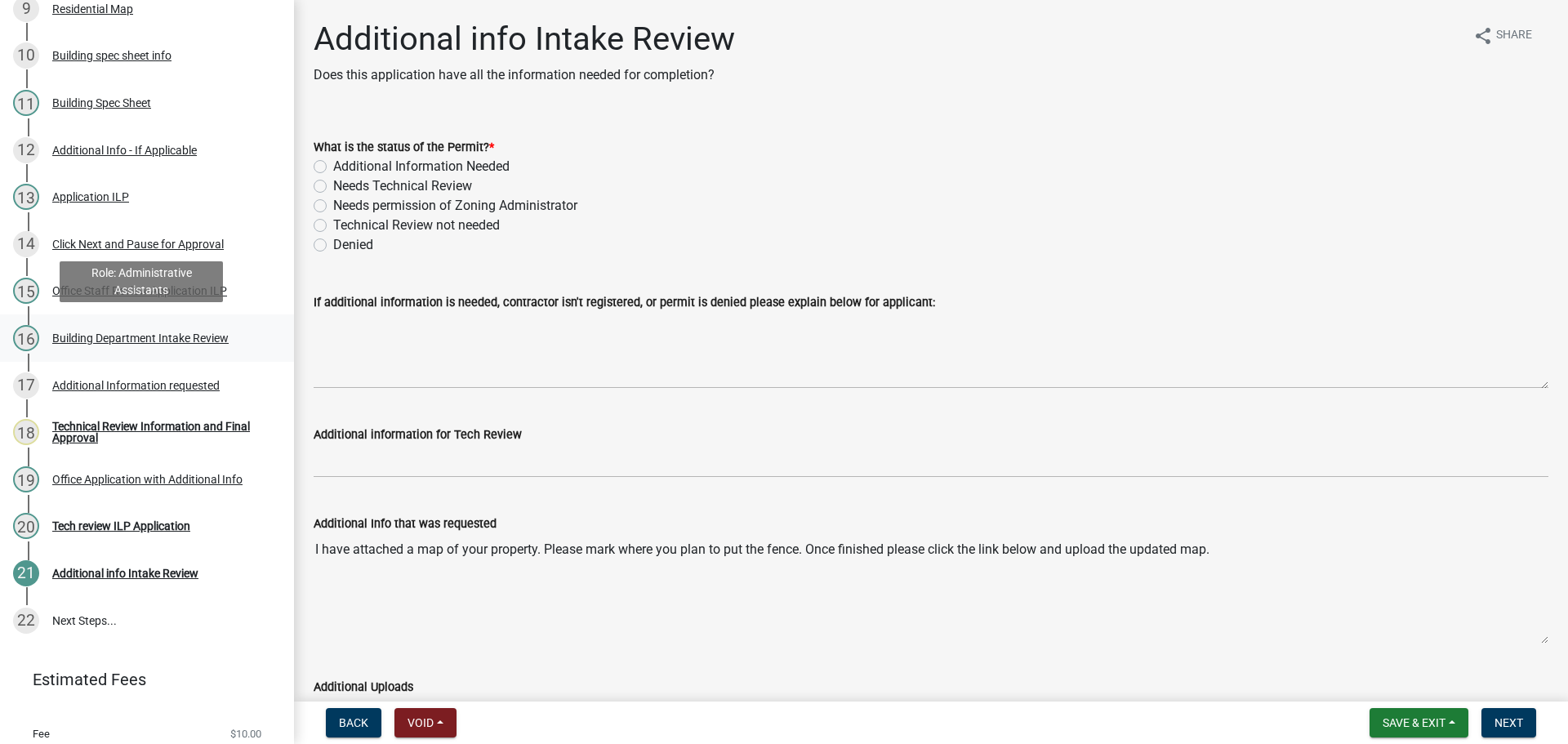
click at [112, 336] on div "Building Department Intake Review" at bounding box center [141, 338] width 176 height 12
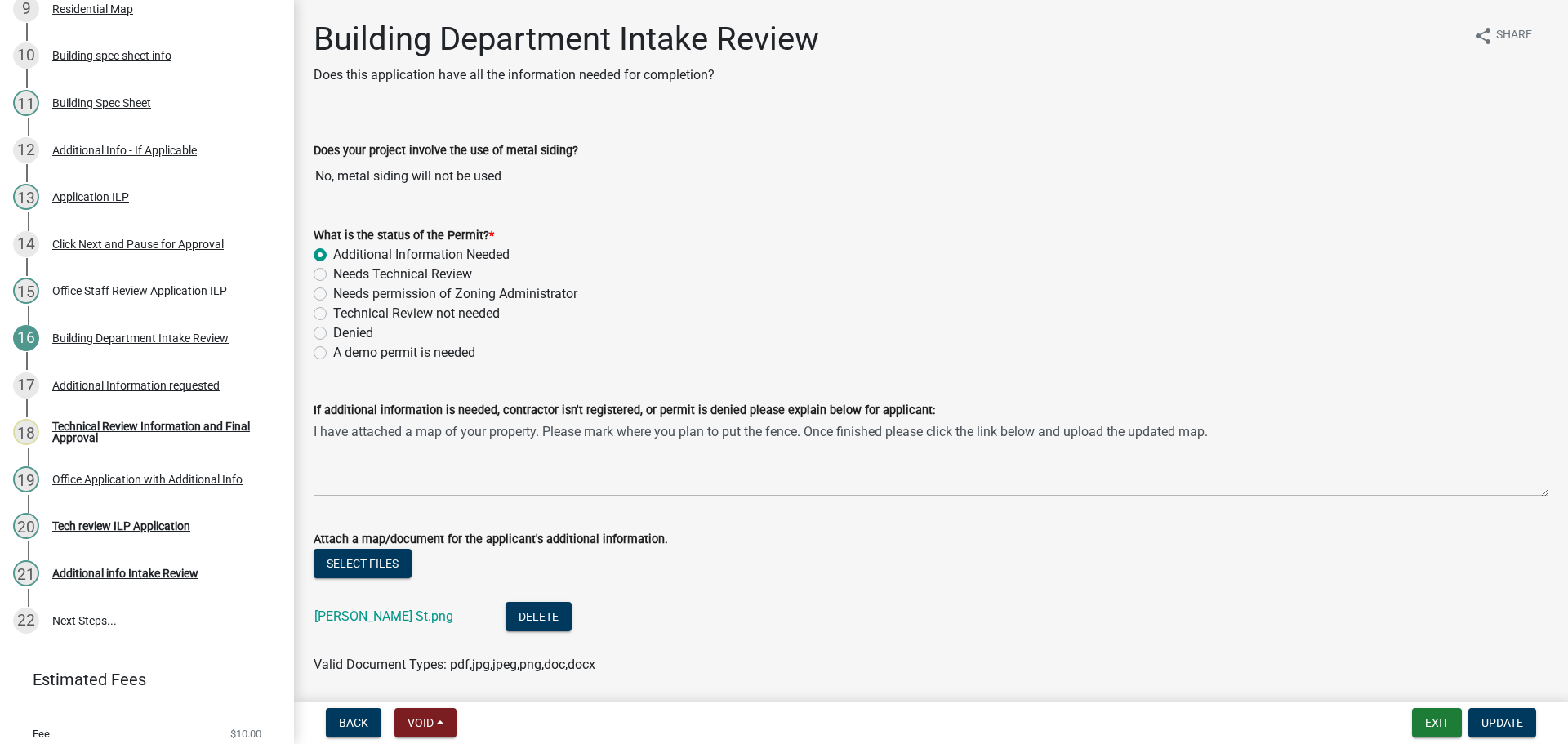
click at [333, 288] on label "Needs permission of Zoning Administrator" at bounding box center [454, 295] width 244 height 20
click at [333, 288] on input "Needs permission of Zoning Administrator" at bounding box center [338, 290] width 11 height 11
radio input "true"
click at [333, 277] on label "Needs Technical Review" at bounding box center [402, 275] width 139 height 20
click at [333, 275] on input "Needs Technical Review" at bounding box center [338, 270] width 11 height 11
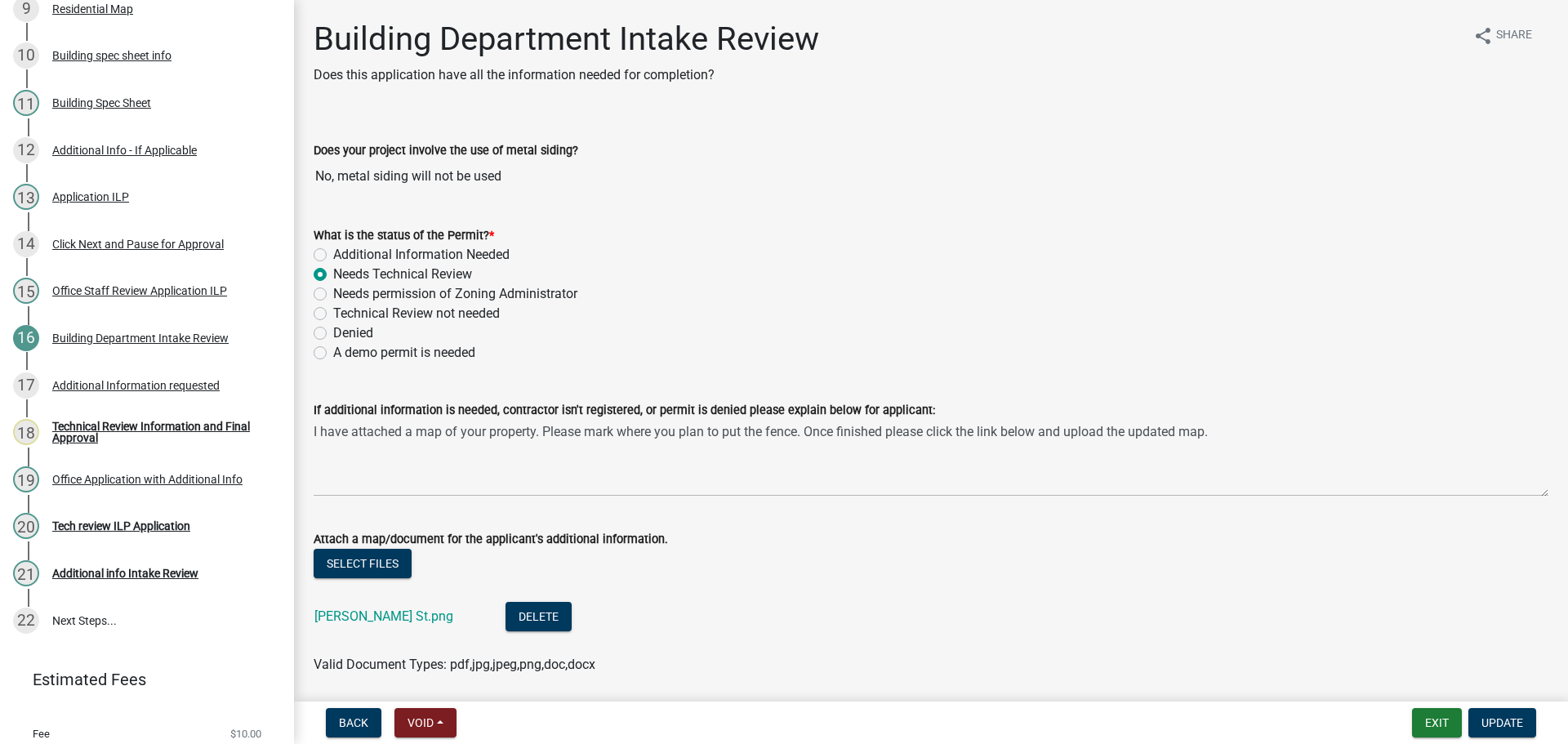
radio input "true"
click at [1498, 722] on span "Update" at bounding box center [1501, 723] width 42 height 13
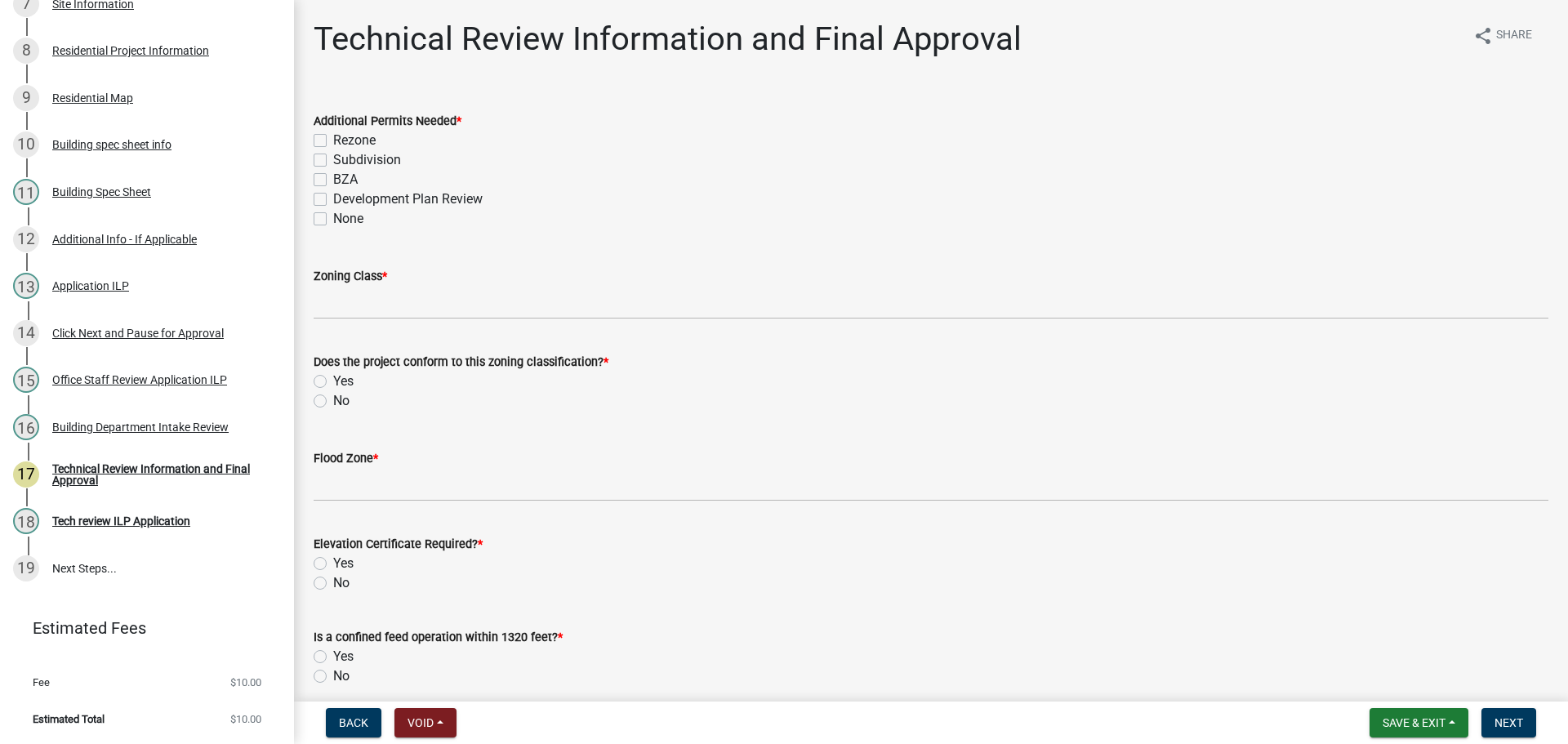
scroll to position [561, 0]
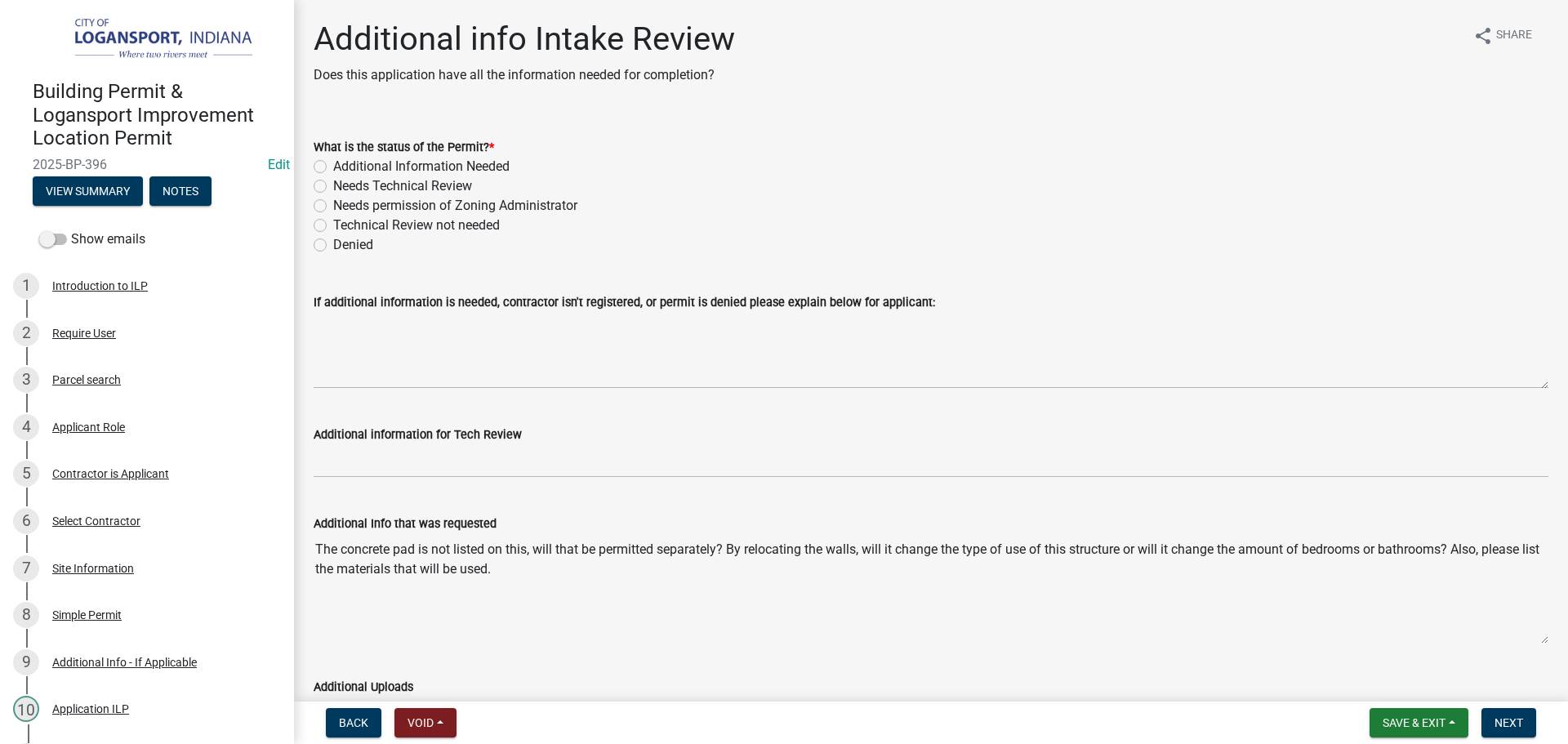
click at [314, 216] on div "Technical Review not needed" at bounding box center [931, 226] width 1234 height 20
click at [333, 221] on label "Technical Review not needed" at bounding box center [416, 226] width 166 height 20
click at [333, 221] on input "Technical Review not needed" at bounding box center [338, 221] width 11 height 11
radio input "true"
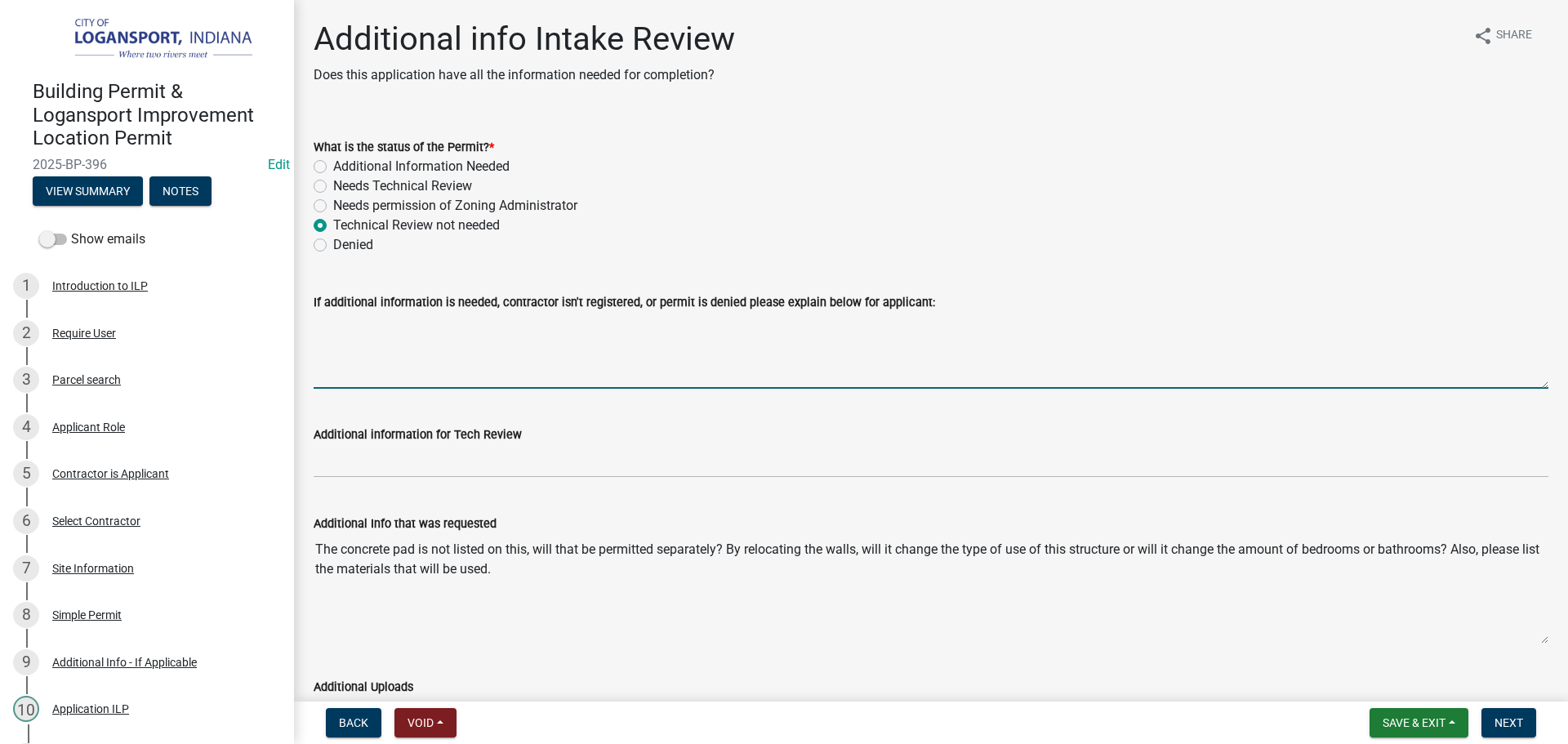
click at [332, 335] on textarea "If additional information is needed, contractor isn't registered, or permit is …" at bounding box center [931, 350] width 1234 height 77
click at [345, 325] on textarea "If additional information is needed, contractor isn't registered, or permit is …" at bounding box center [931, 350] width 1234 height 77
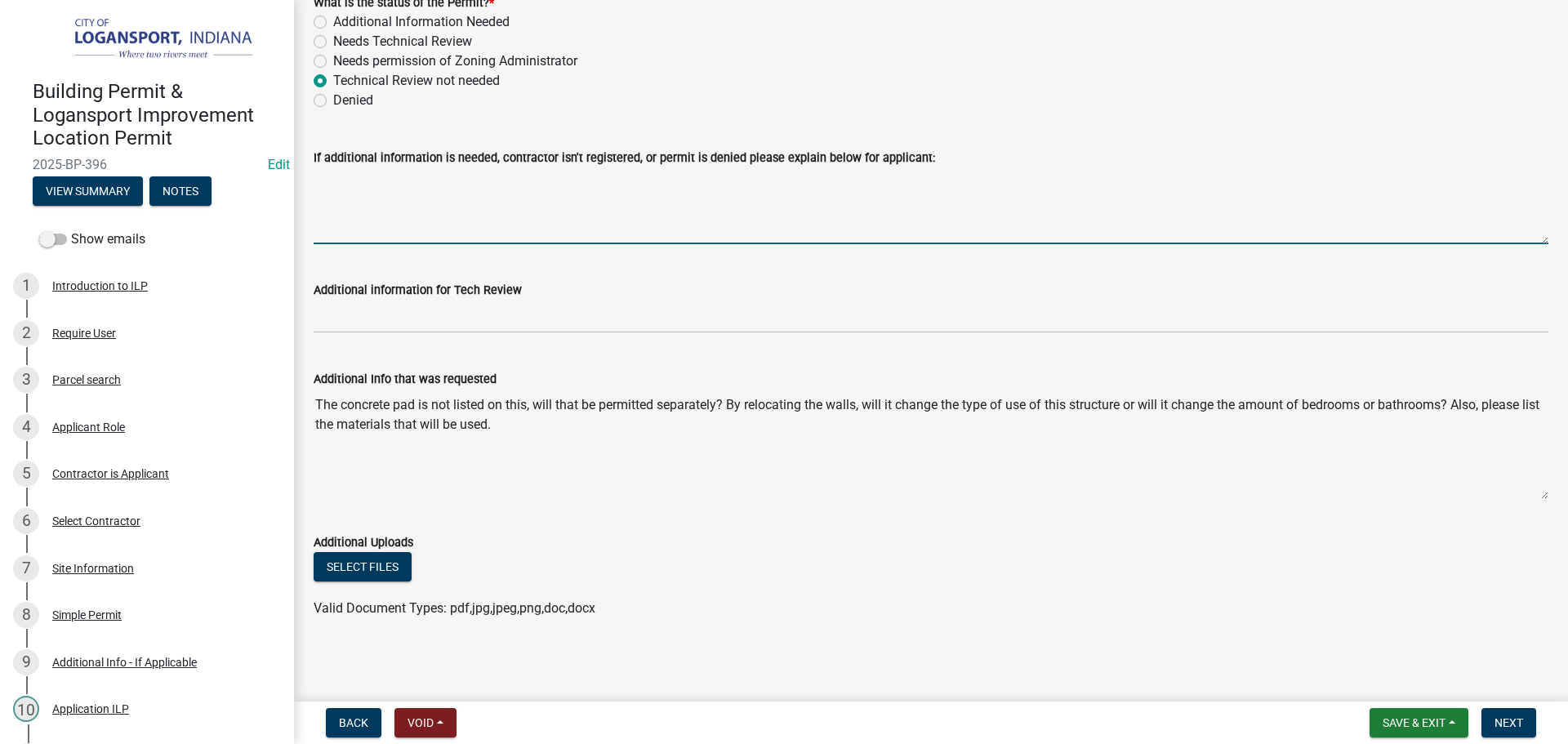
scroll to position [146, 0]
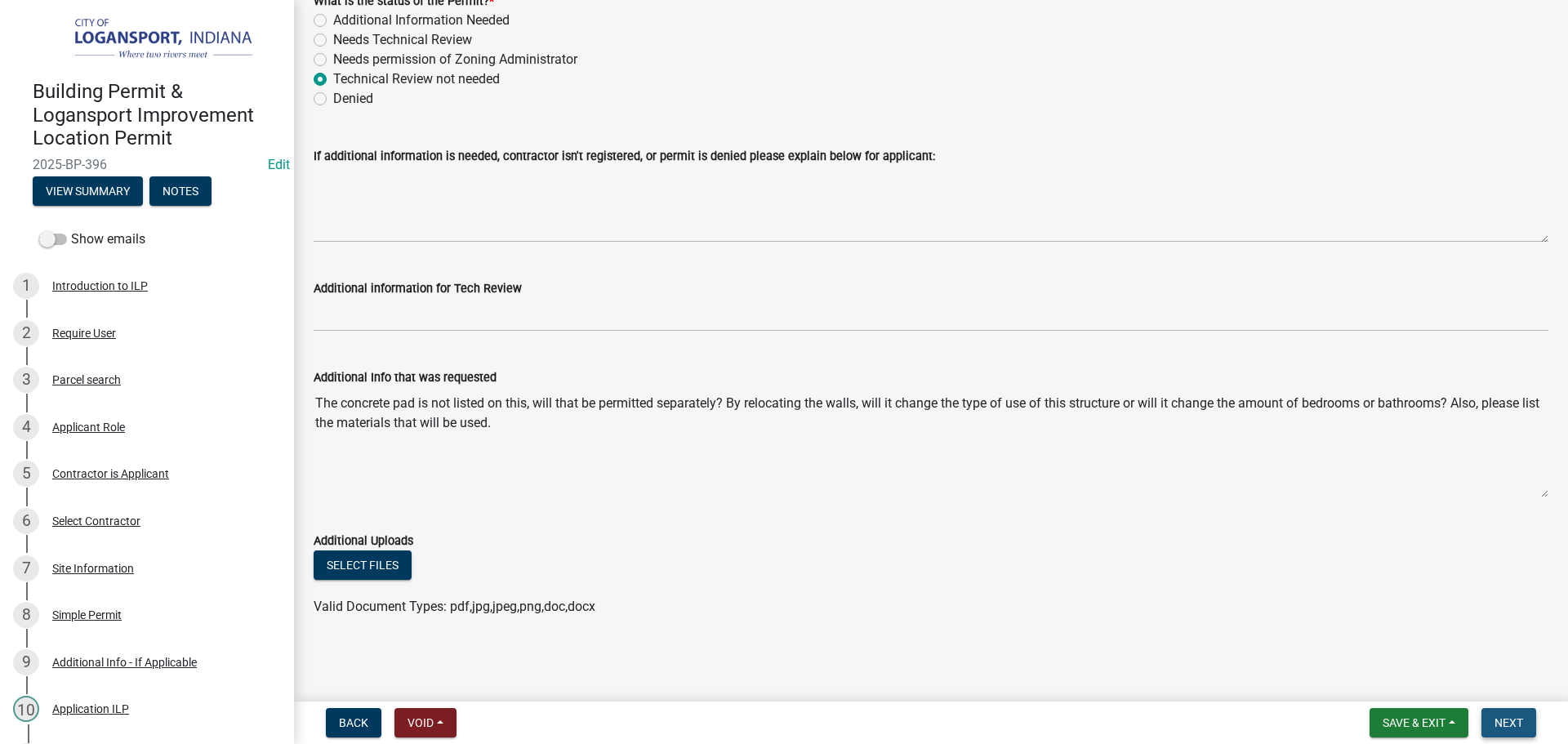
click at [1509, 717] on span "Next" at bounding box center [1508, 723] width 28 height 13
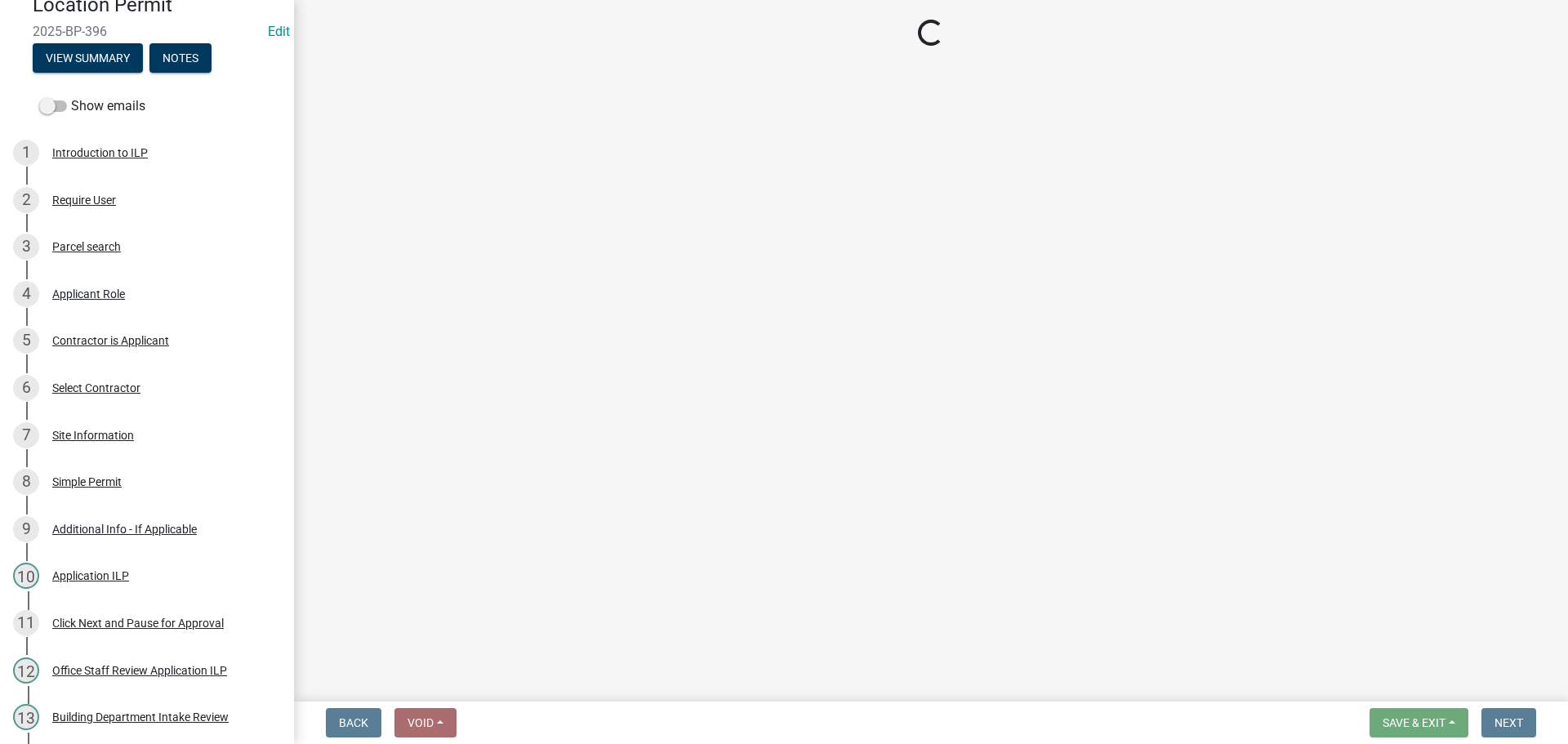
scroll to position [332, 0]
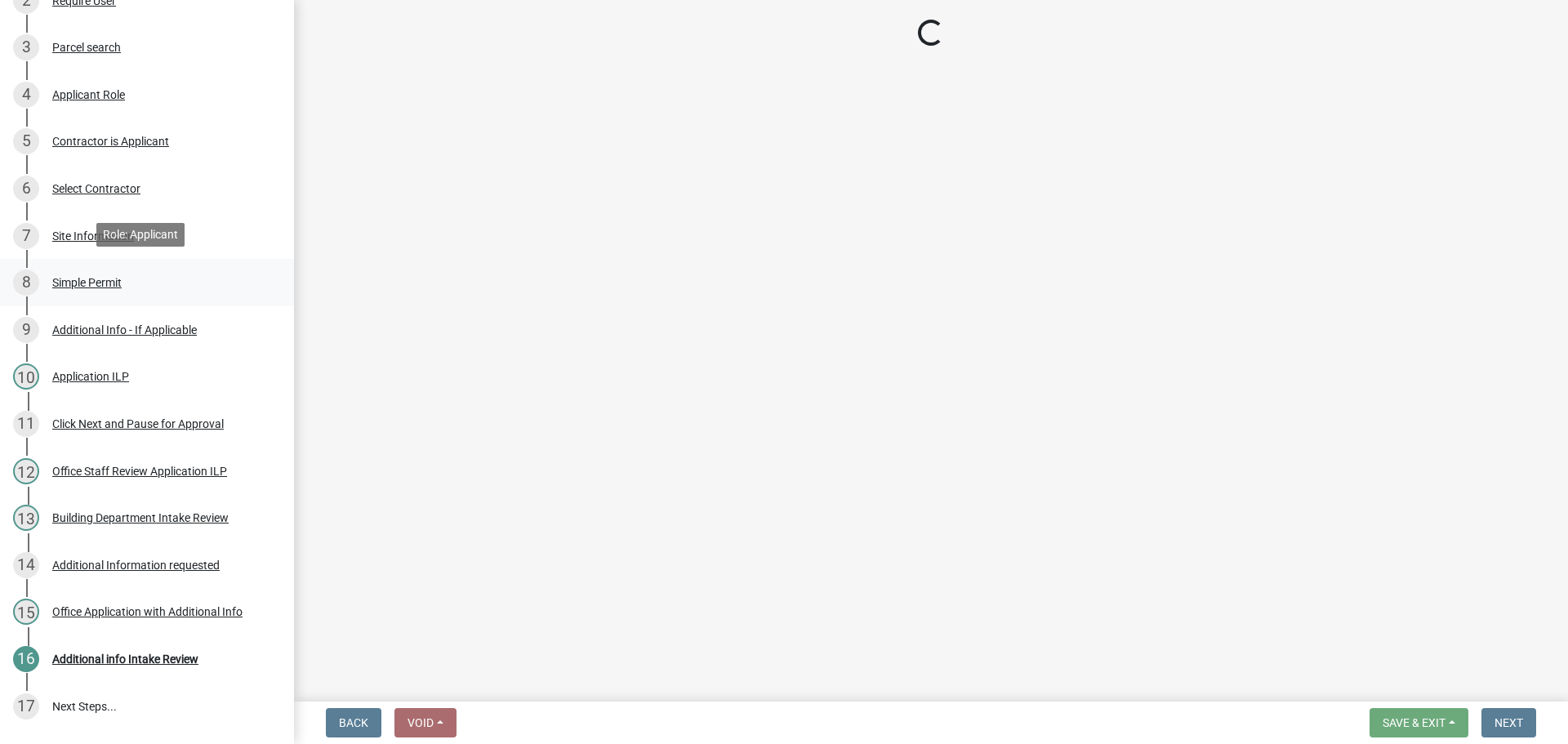
click at [81, 277] on div "Simple Permit" at bounding box center [87, 283] width 69 height 12
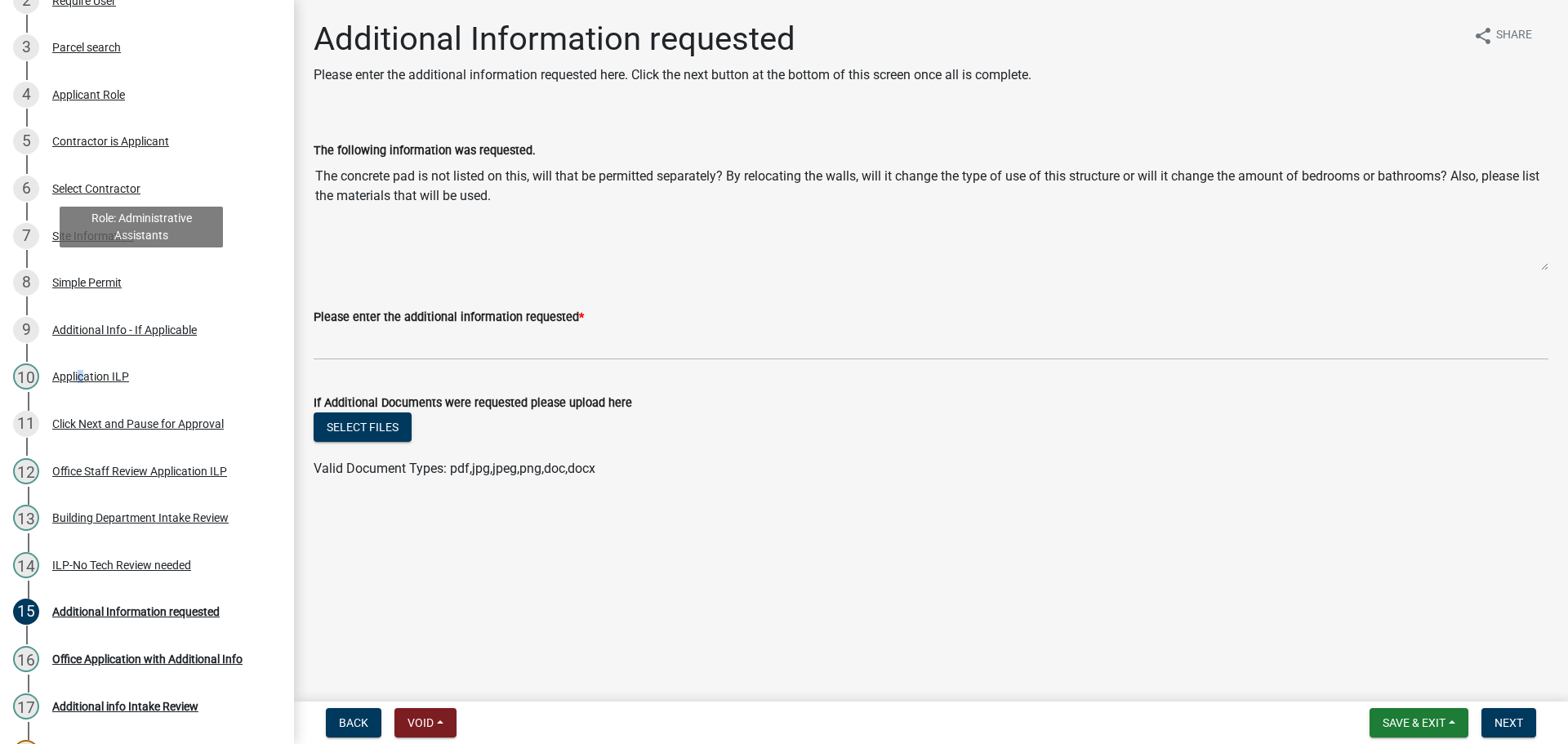
click at [76, 371] on div "Application ILP" at bounding box center [91, 377] width 77 height 12
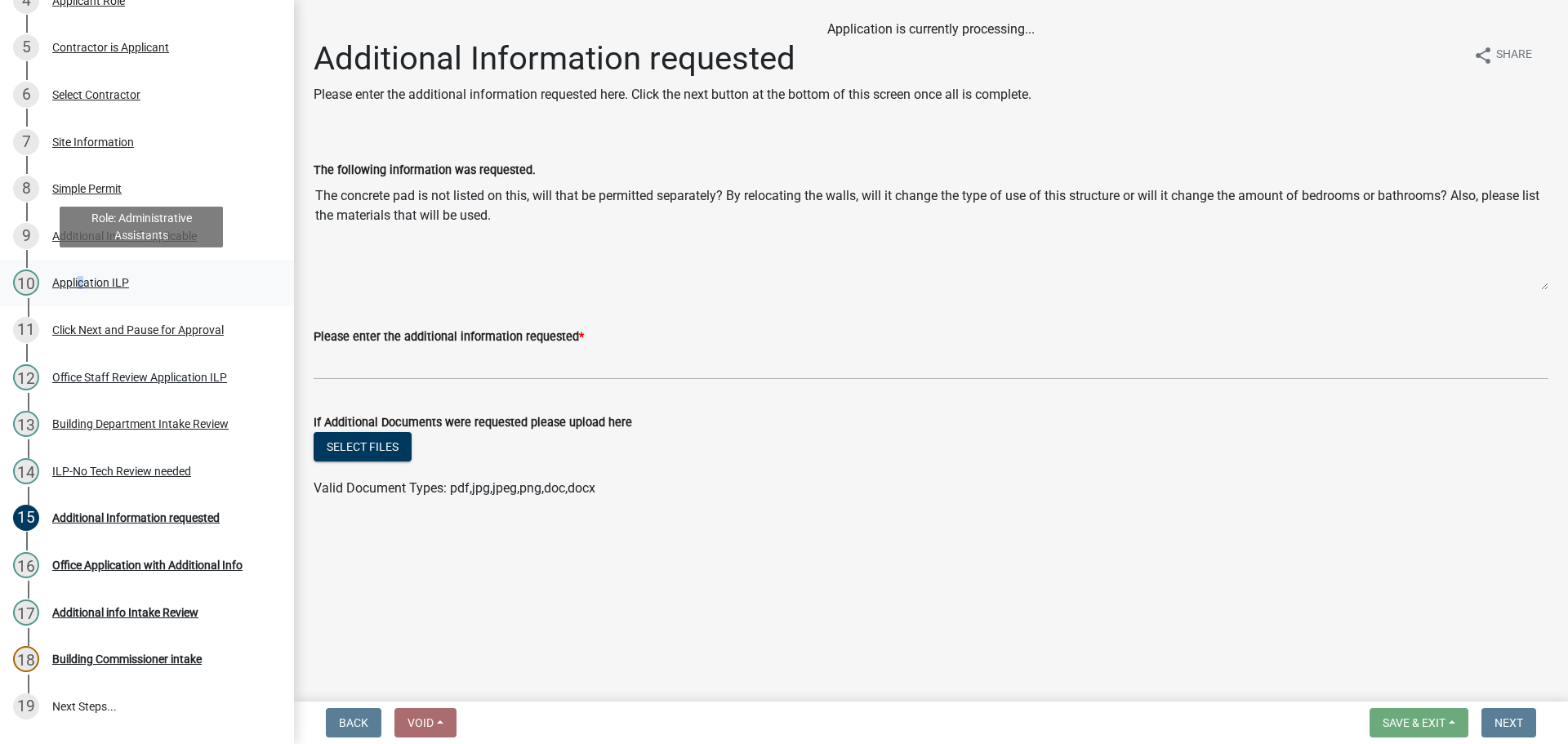
click at [76, 277] on div "Application ILP" at bounding box center [91, 283] width 77 height 12
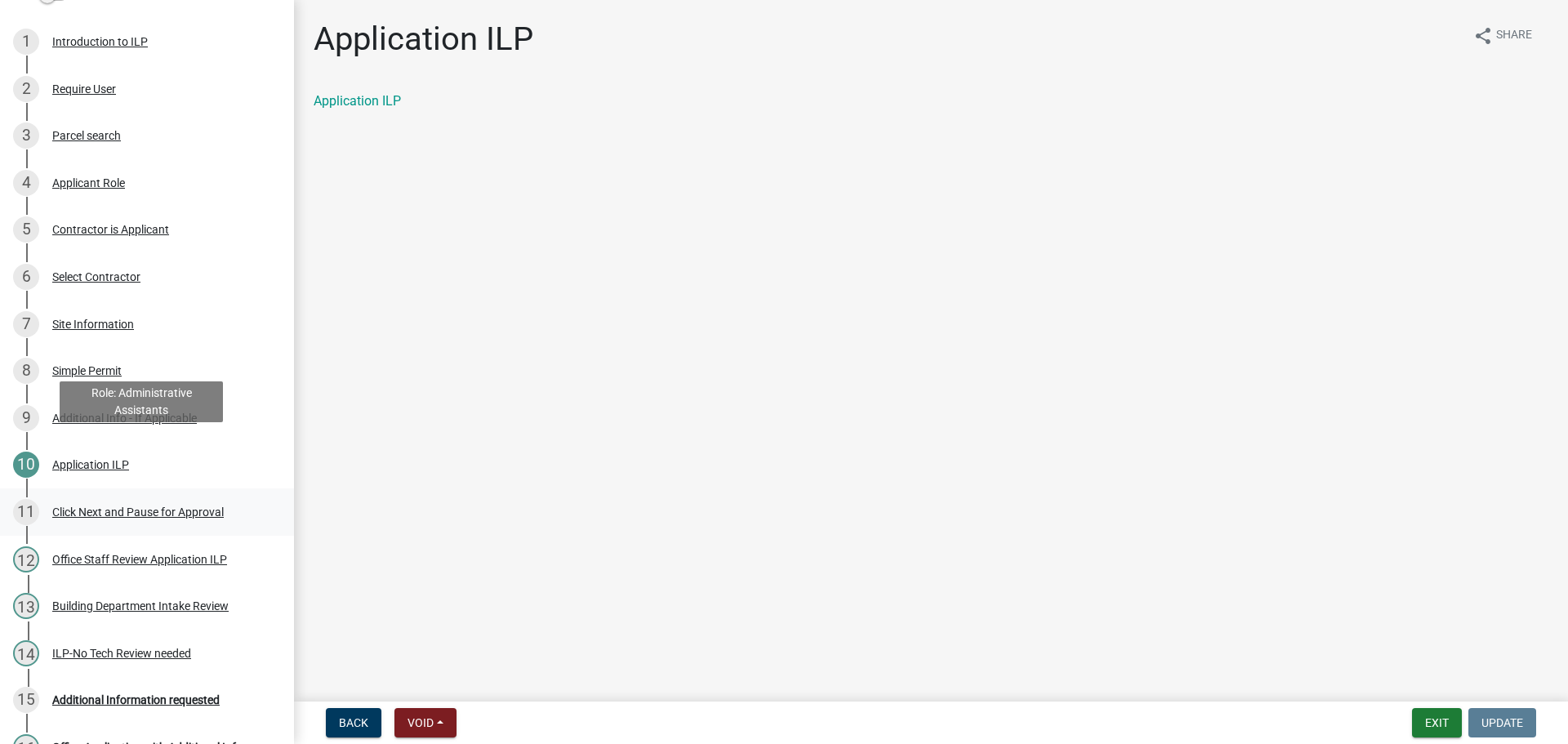
scroll to position [236, 0]
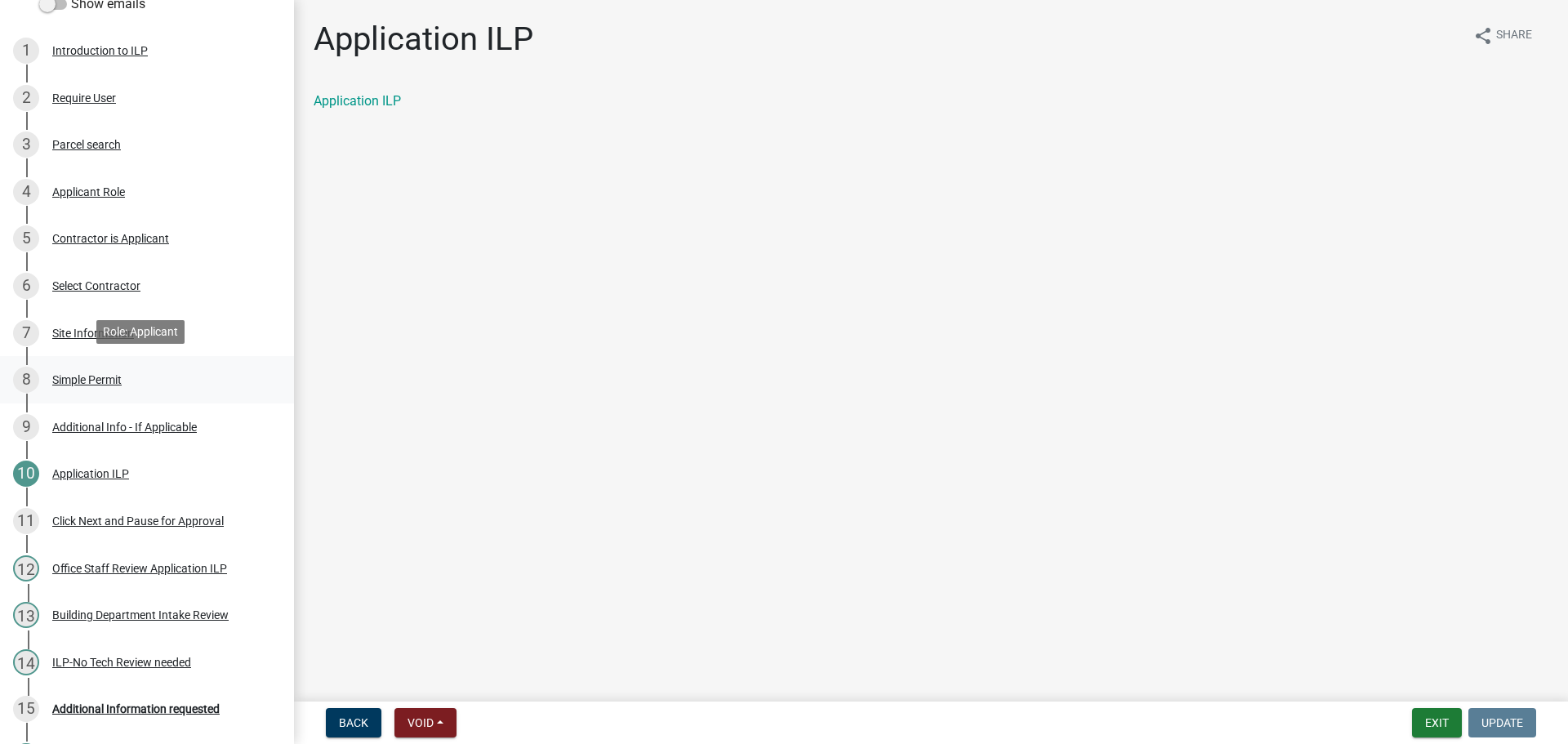
click at [116, 374] on div "Simple Permit" at bounding box center [87, 380] width 69 height 12
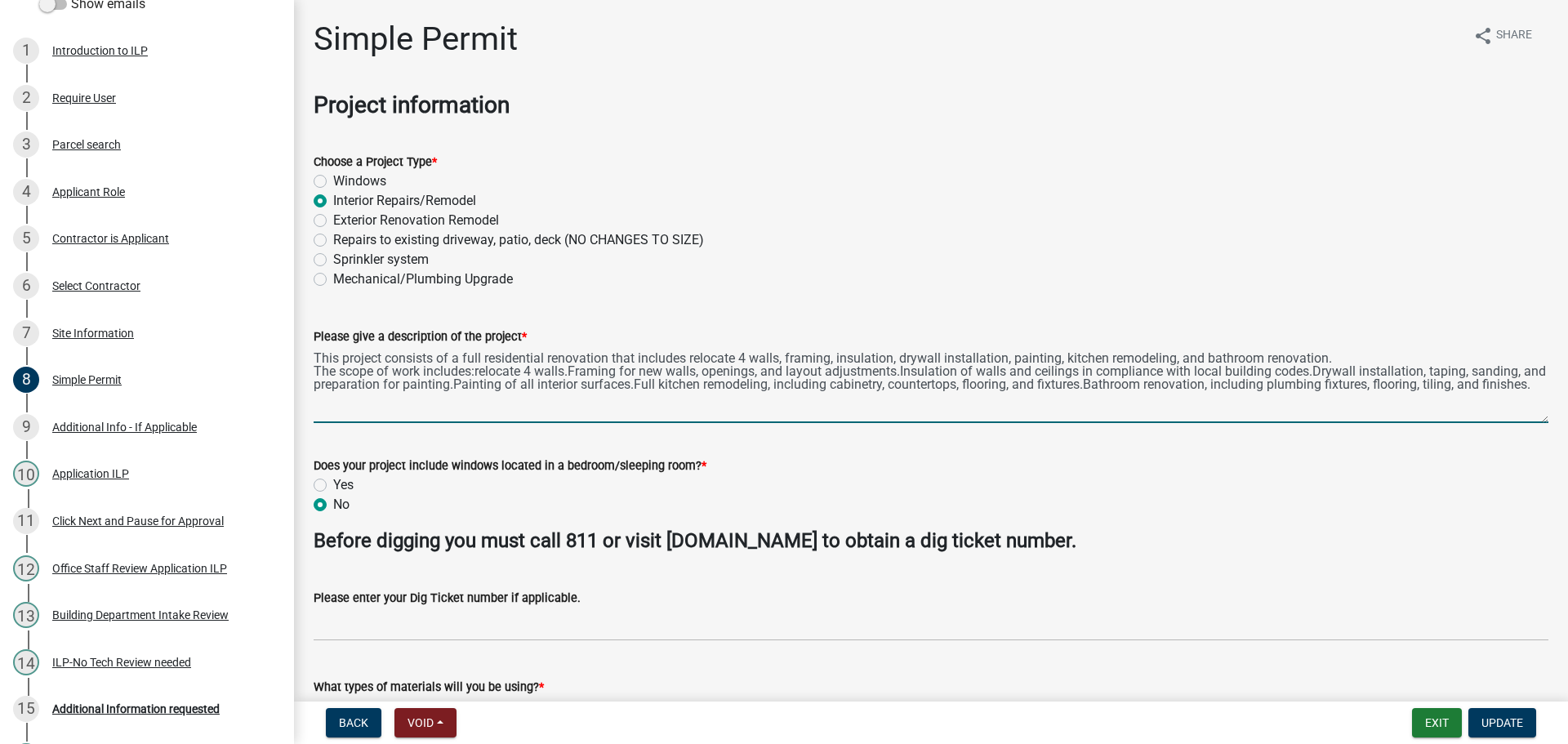
click at [1340, 354] on textarea "This project consists of a full residential renovation that includes relocate 4…" at bounding box center [931, 384] width 1234 height 77
drag, startPoint x: 1337, startPoint y: 355, endPoint x: 364, endPoint y: 377, distance: 973.2
click at [364, 377] on textarea "This project consists of a full residential renovation that includes relocate 4…" at bounding box center [931, 384] width 1234 height 77
drag, startPoint x: 547, startPoint y: 353, endPoint x: 487, endPoint y: 350, distance: 60.1
click at [487, 350] on textarea "This project consists of a full residential renovation that includes relocate 4…" at bounding box center [931, 384] width 1234 height 77
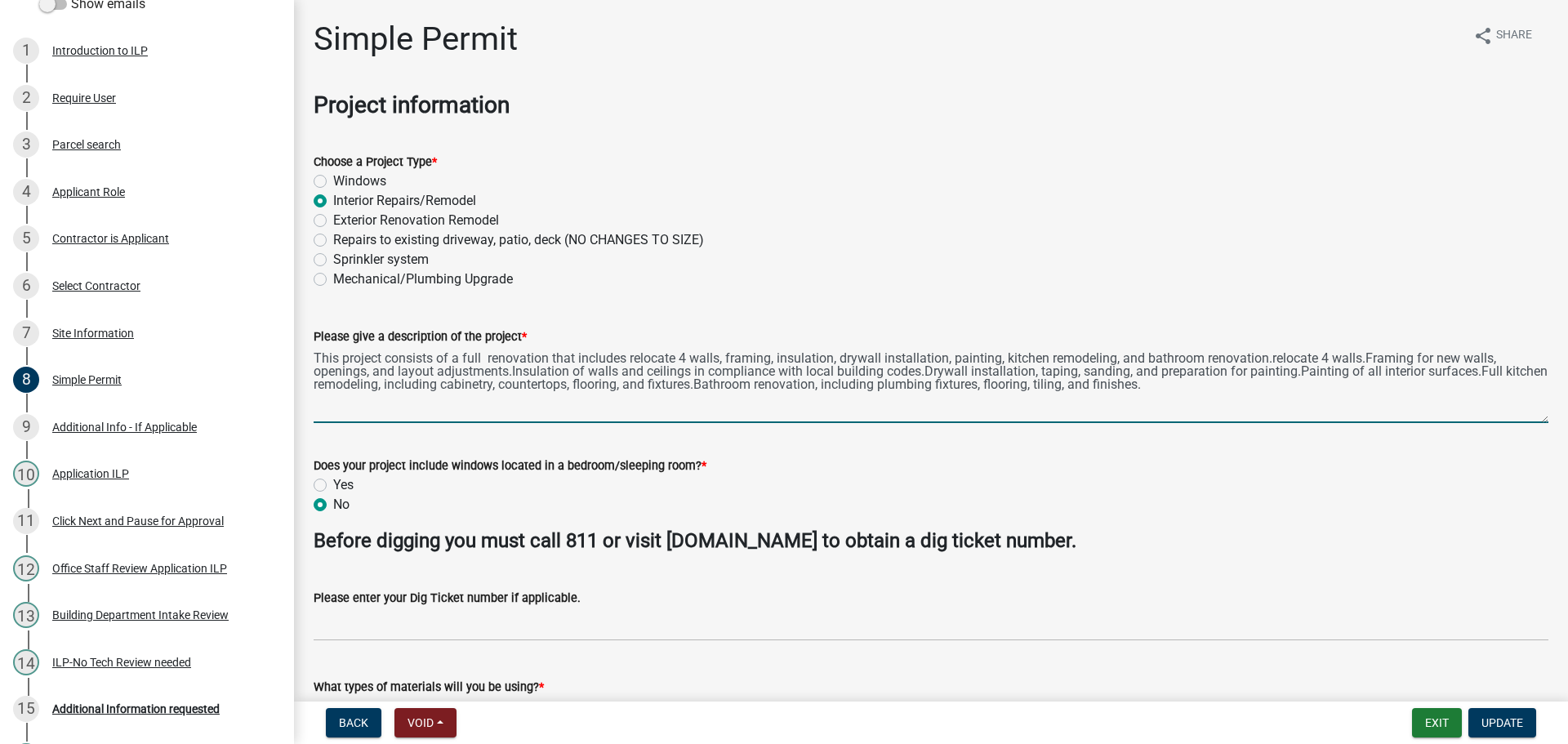
drag, startPoint x: 458, startPoint y: 357, endPoint x: 317, endPoint y: 358, distance: 141.0
click at [317, 358] on textarea "This project consists of a full renovation that includes relocate 4 walls, fram…" at bounding box center [931, 384] width 1234 height 77
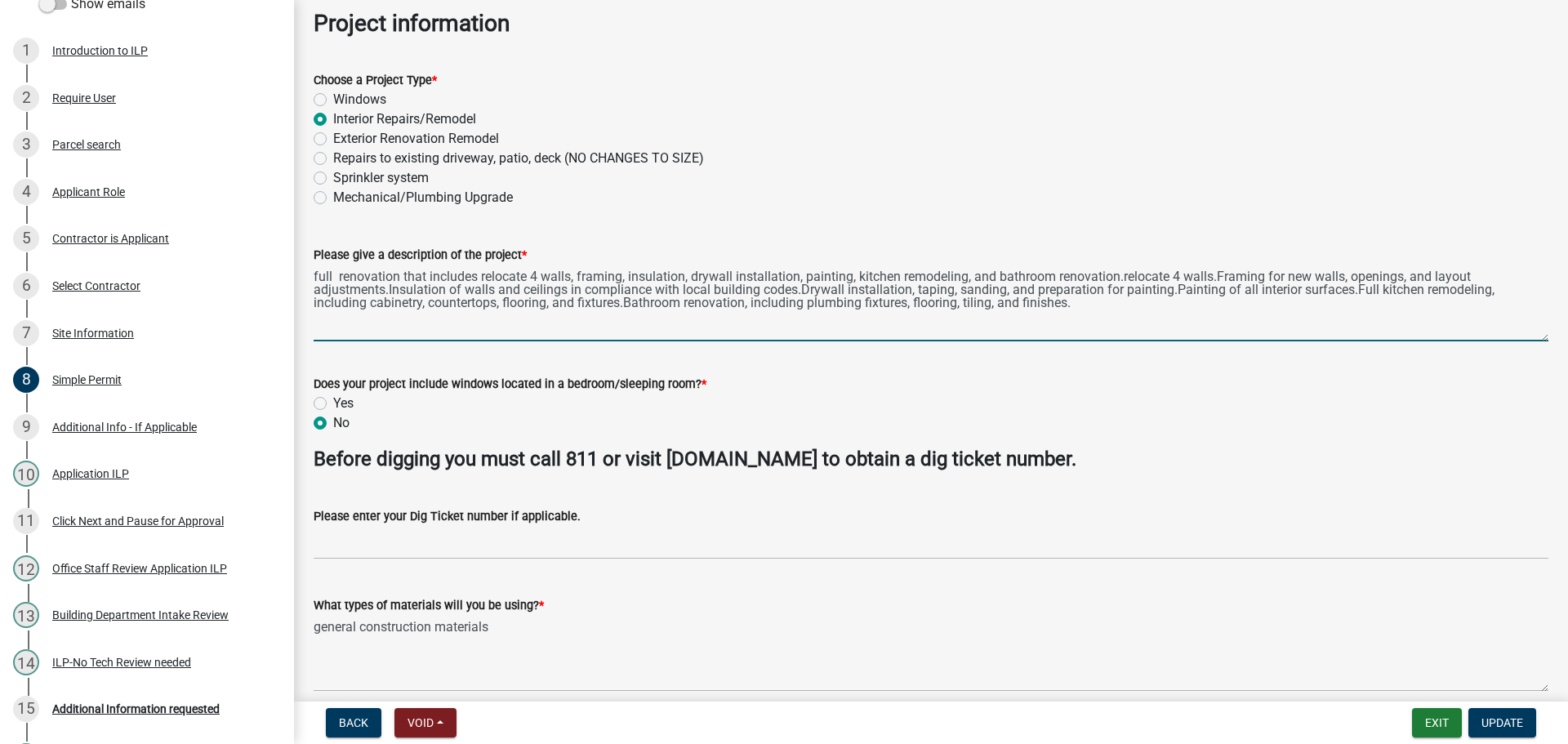
type textarea "full renovation that includes relocate 4 walls, framing, insulation, drywall in…"
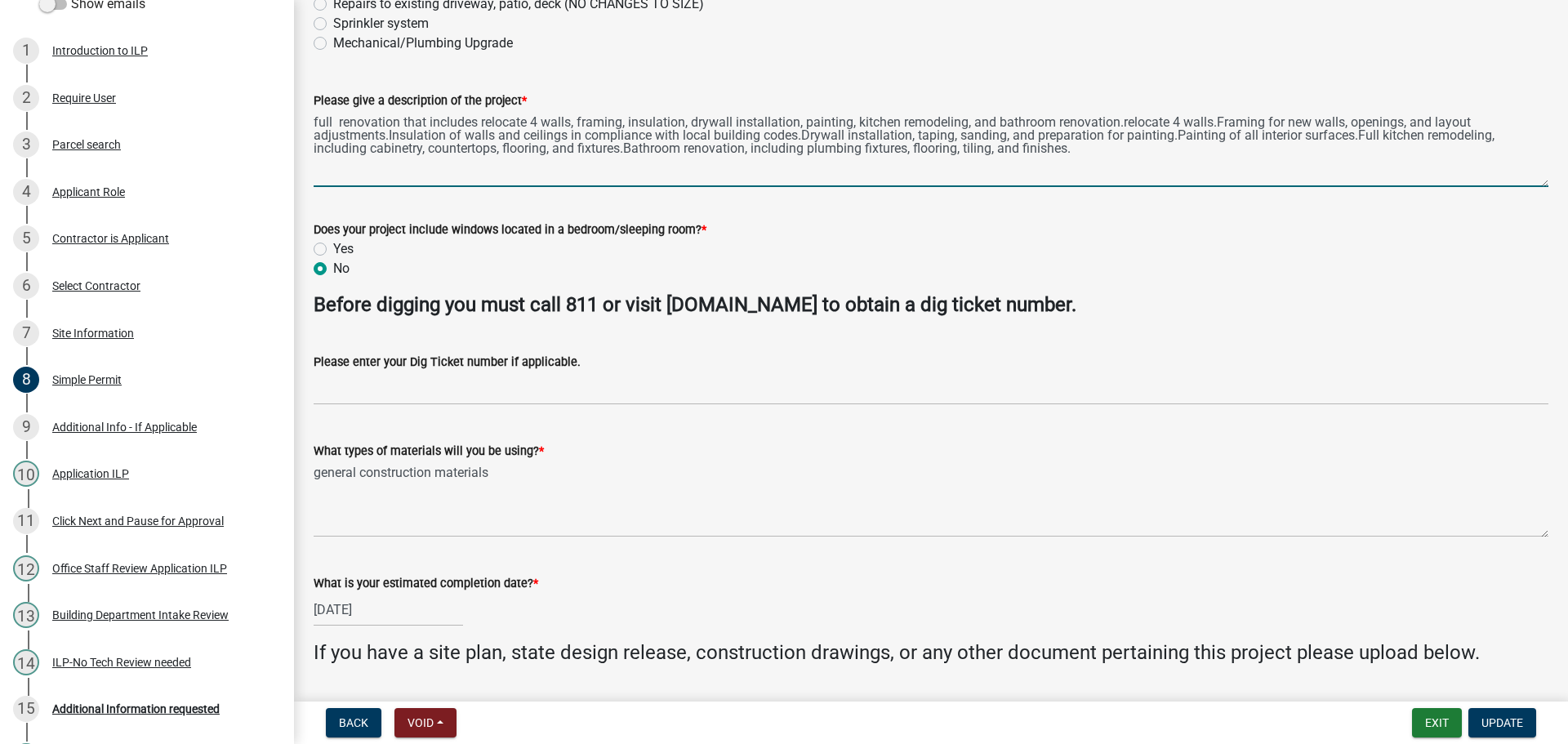
scroll to position [245, 0]
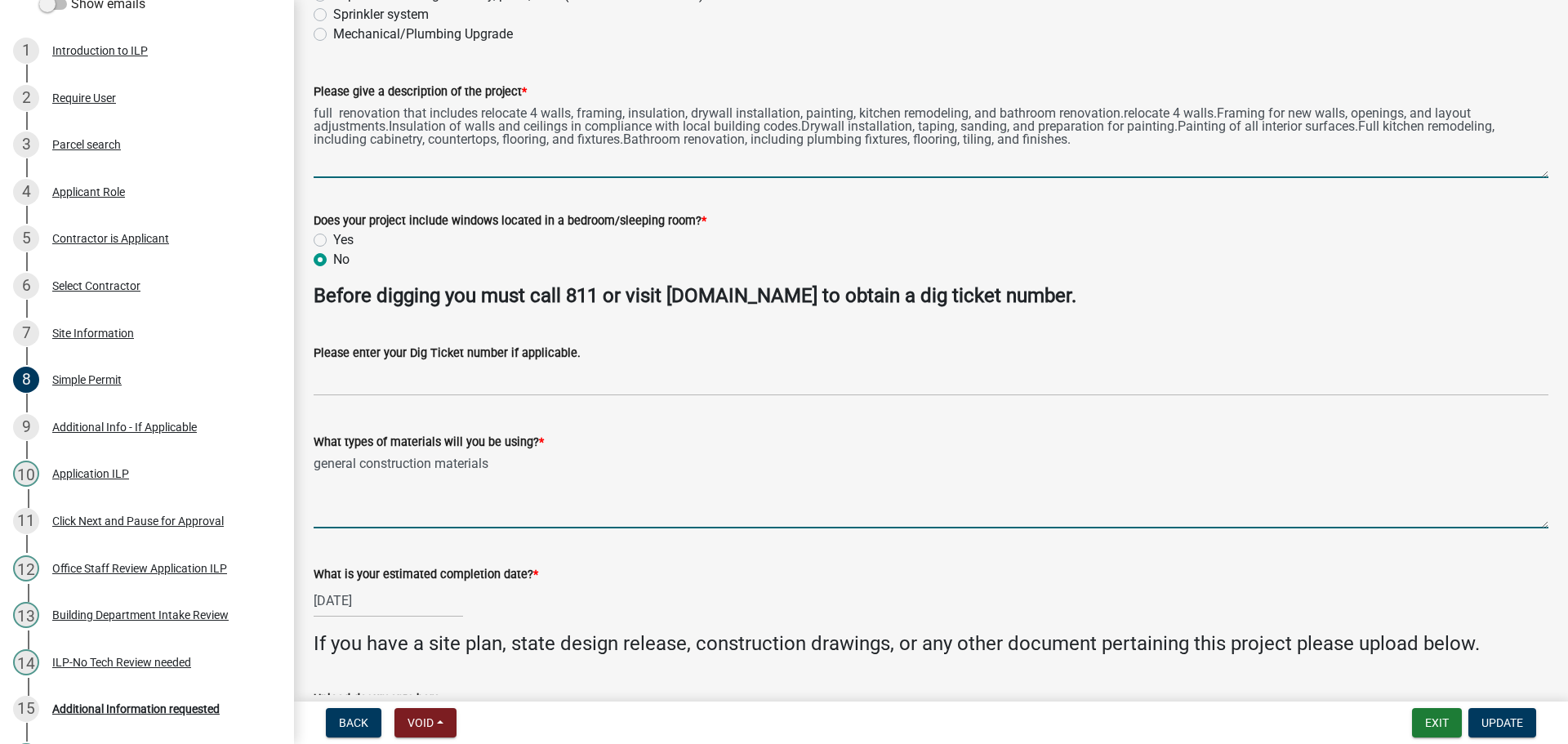
click at [417, 506] on textarea "general construction materials" at bounding box center [931, 490] width 1234 height 77
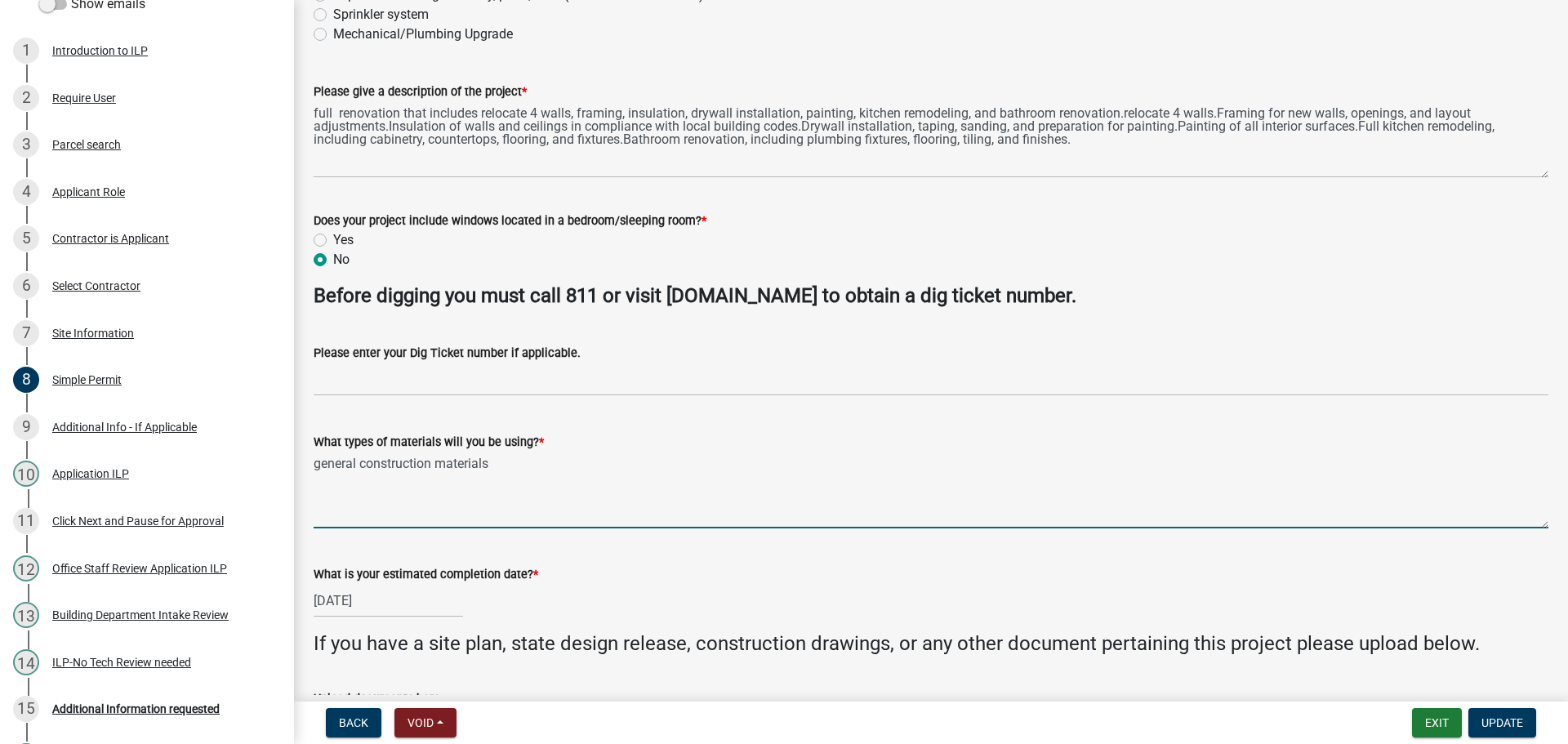
click at [511, 472] on textarea "general construction materials" at bounding box center [931, 490] width 1234 height 77
type textarea "g"
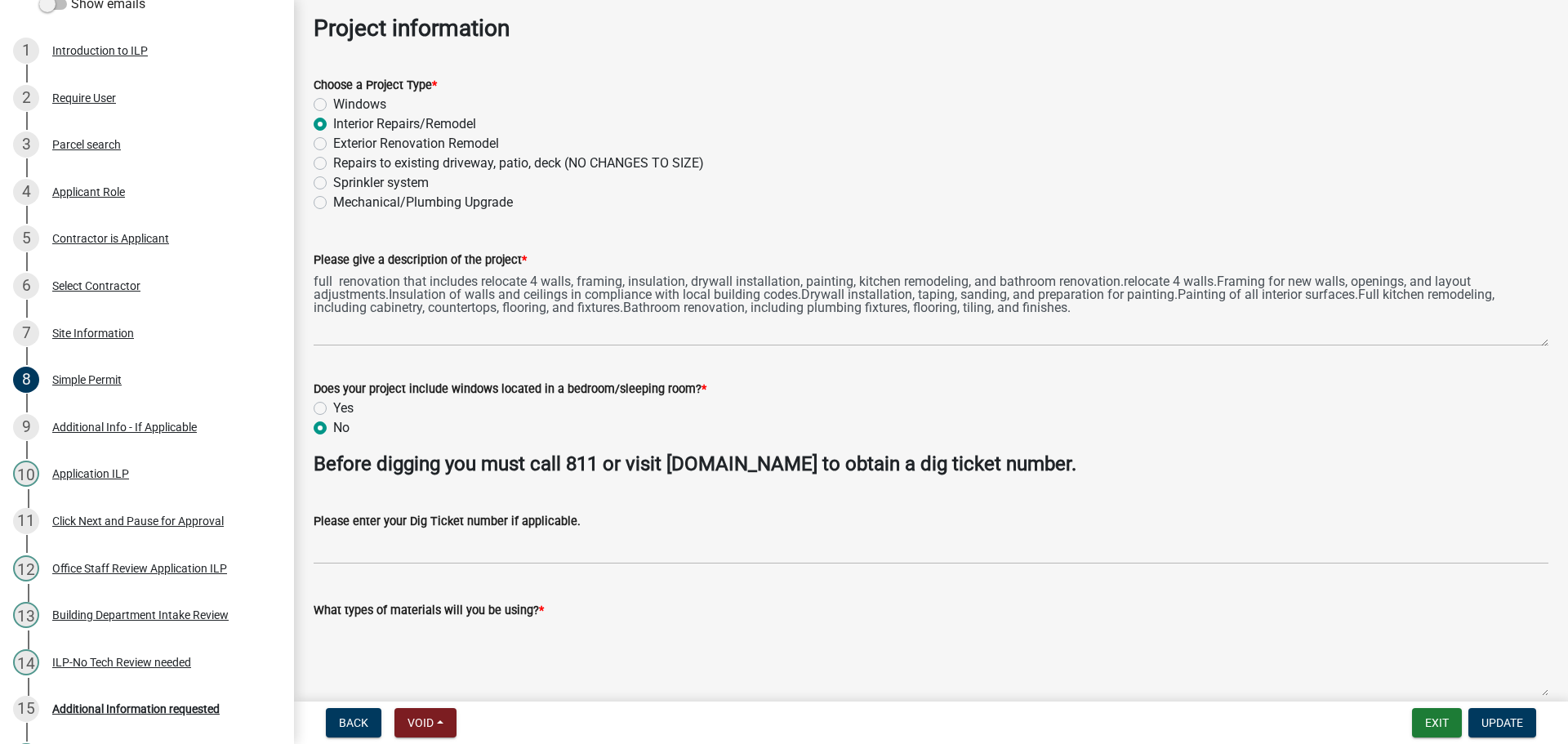
scroll to position [76, 0]
click at [407, 634] on textarea "What types of materials will you be using? *" at bounding box center [931, 659] width 1234 height 77
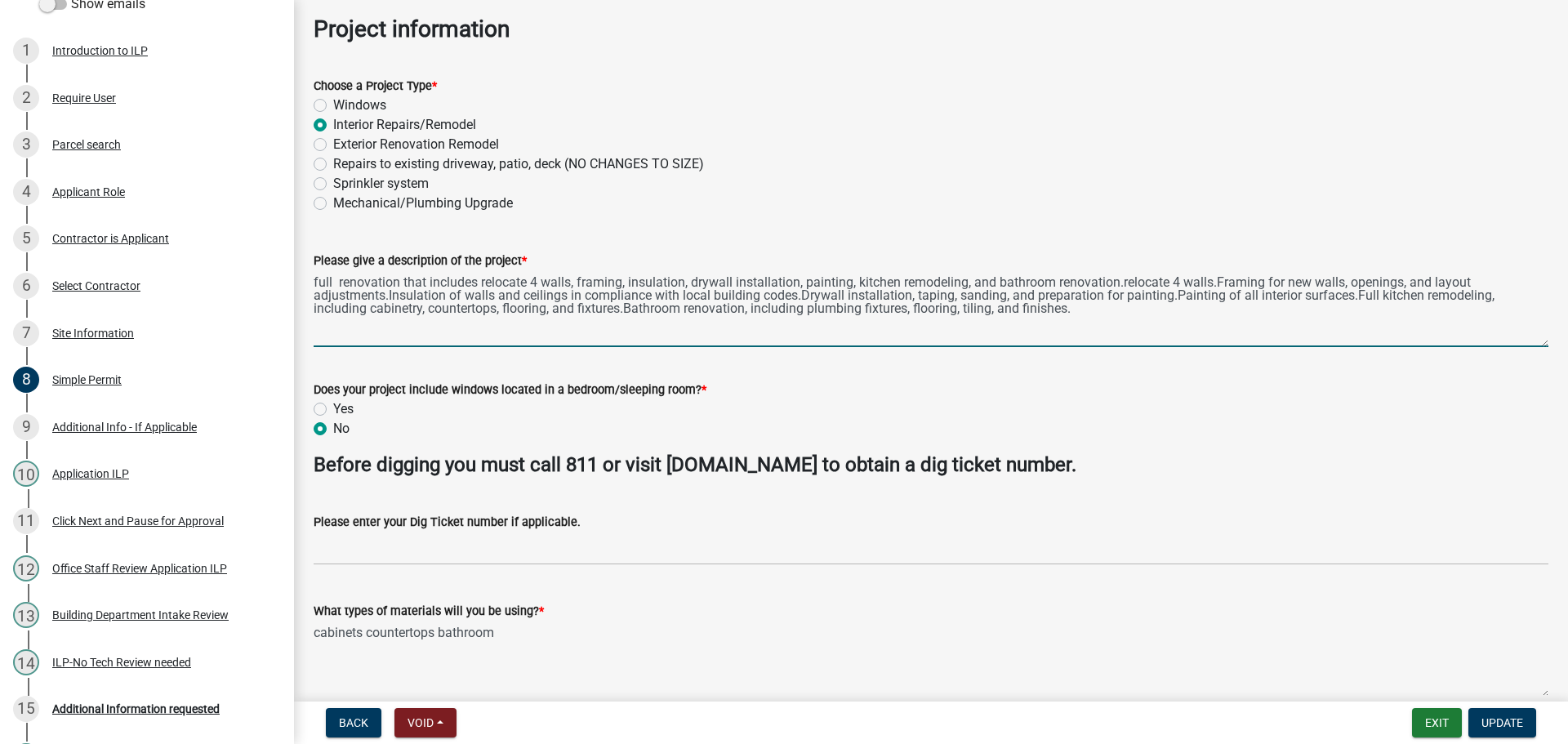
click at [1075, 311] on textarea "full renovation that includes relocate 4 walls, framing, insulation, drywall in…" at bounding box center [931, 309] width 1234 height 77
click at [540, 641] on textarea "cabinets countertops bathroom" at bounding box center [931, 659] width 1234 height 77
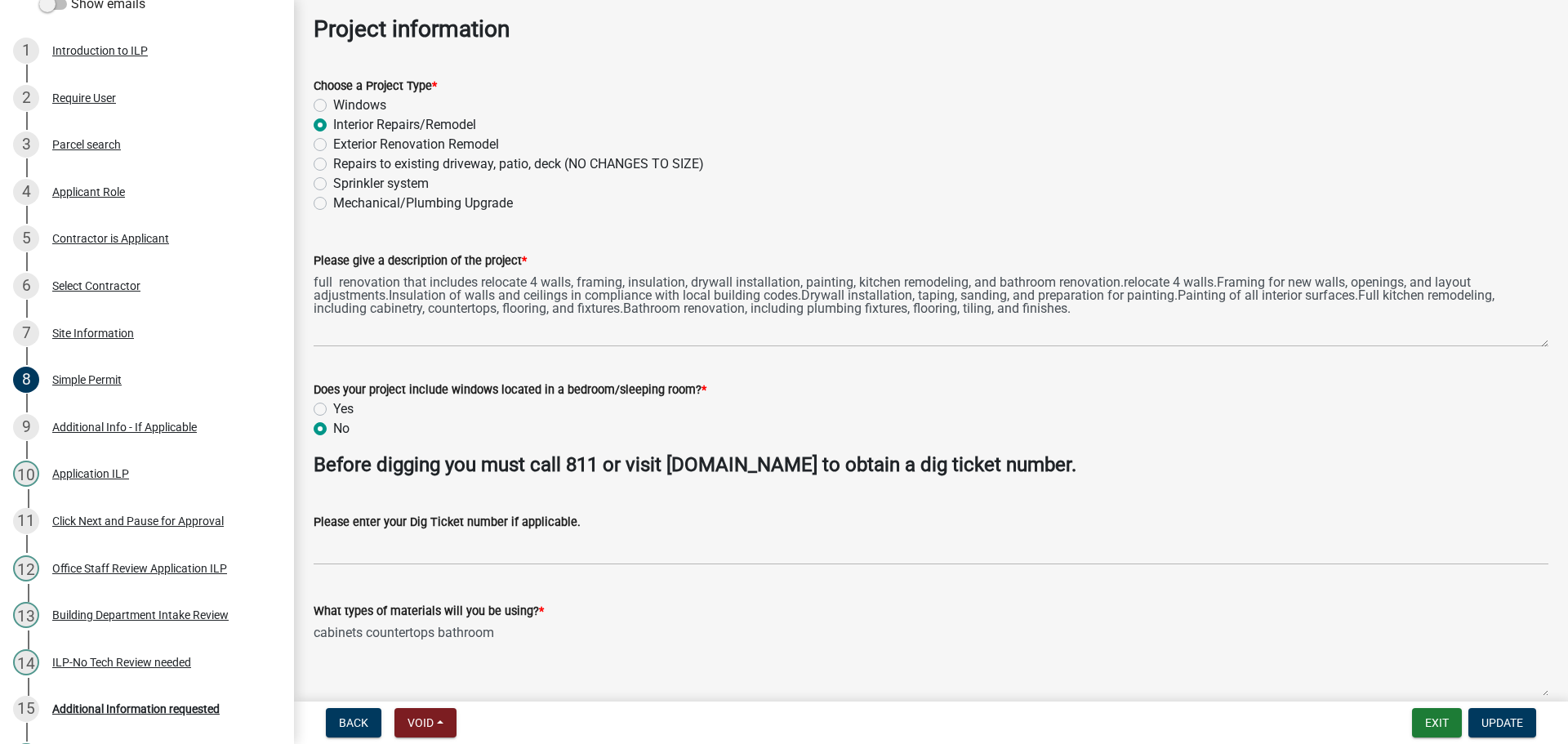
drag, startPoint x: 502, startPoint y: 634, endPoint x: 437, endPoint y: 641, distance: 65.4
click at [437, 641] on textarea "cabinets countertops bathroom" at bounding box center [931, 659] width 1234 height 77
type textarea "cabinets countertops drywall wood bathroom sink toilet"
click at [1501, 729] on span "Update" at bounding box center [1501, 723] width 42 height 13
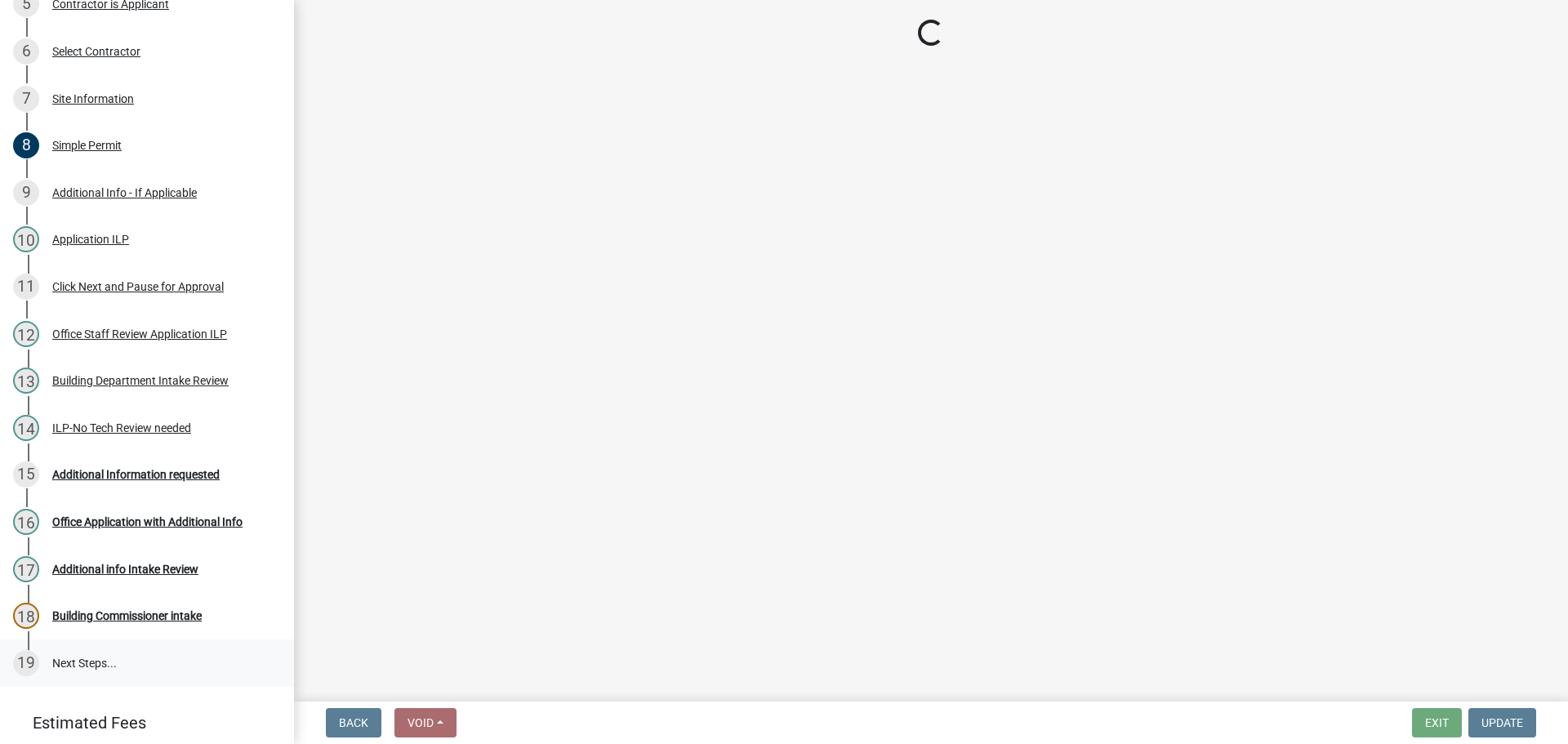
scroll to position [562, 0]
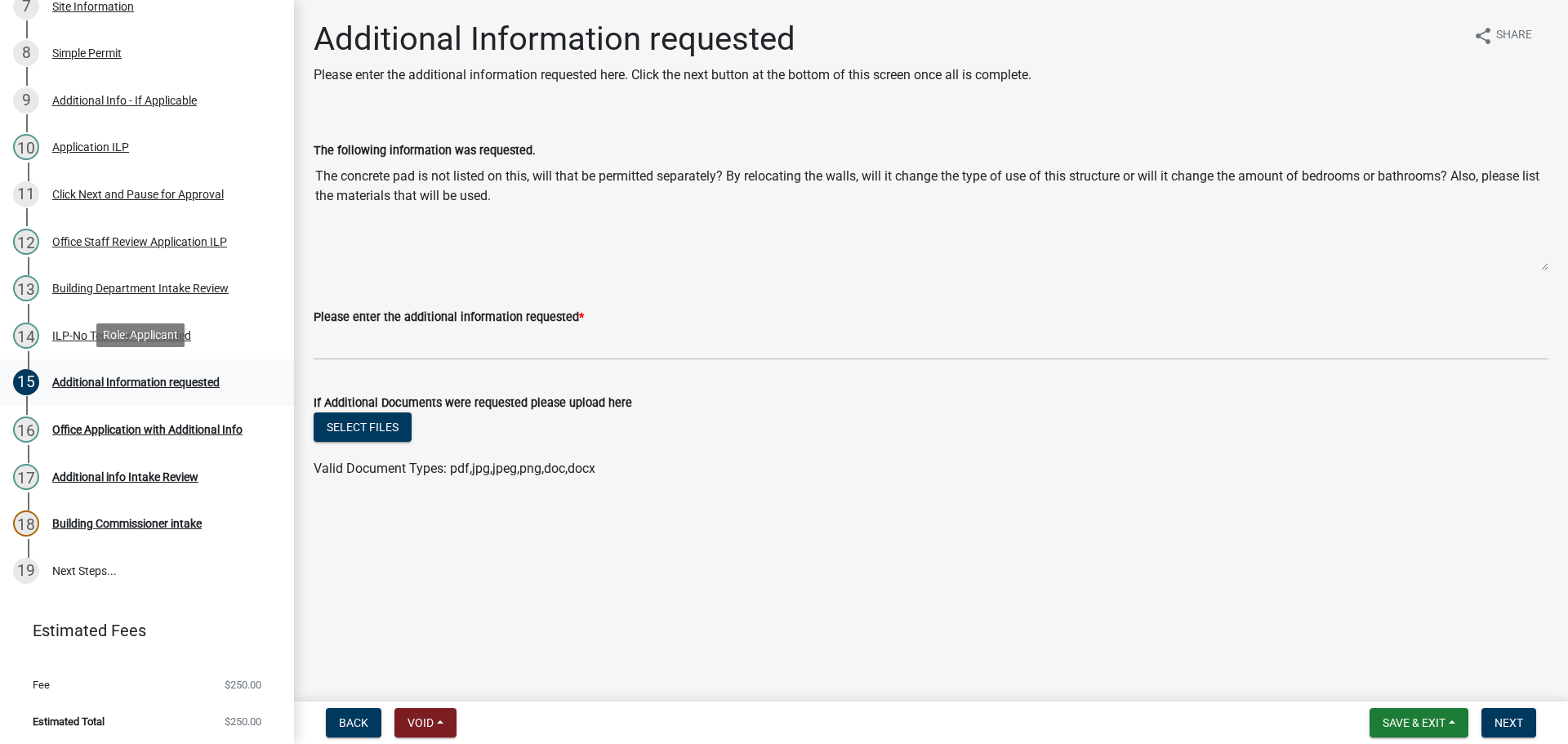
click at [122, 378] on div "Additional Information requested" at bounding box center [136, 382] width 167 height 12
click at [126, 286] on div "Building Department Intake Review" at bounding box center [141, 289] width 176 height 12
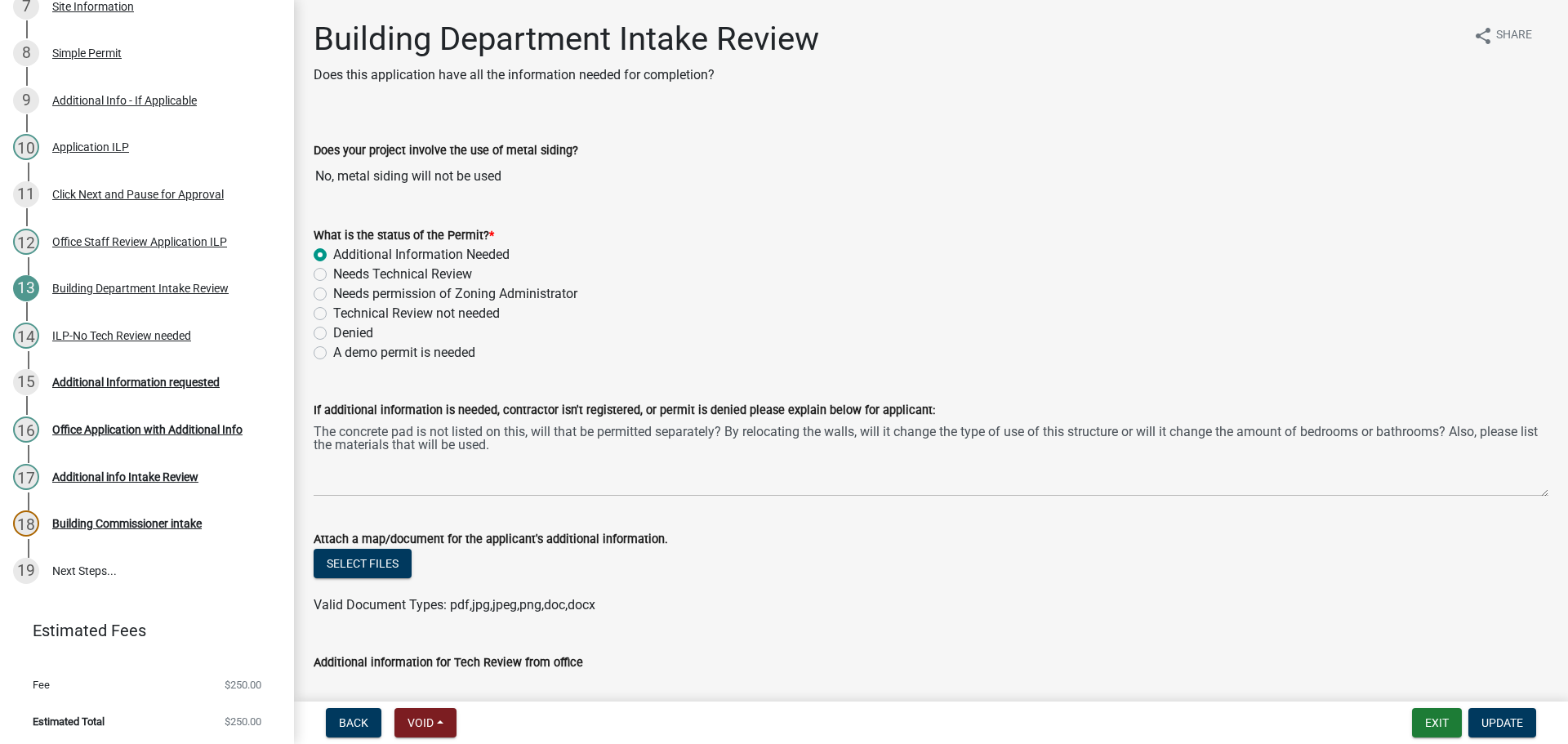
click at [333, 310] on label "Technical Review not needed" at bounding box center [416, 314] width 166 height 20
click at [333, 310] on input "Technical Review not needed" at bounding box center [338, 309] width 11 height 11
radio input "true"
click at [1501, 717] on span "Update" at bounding box center [1501, 723] width 42 height 13
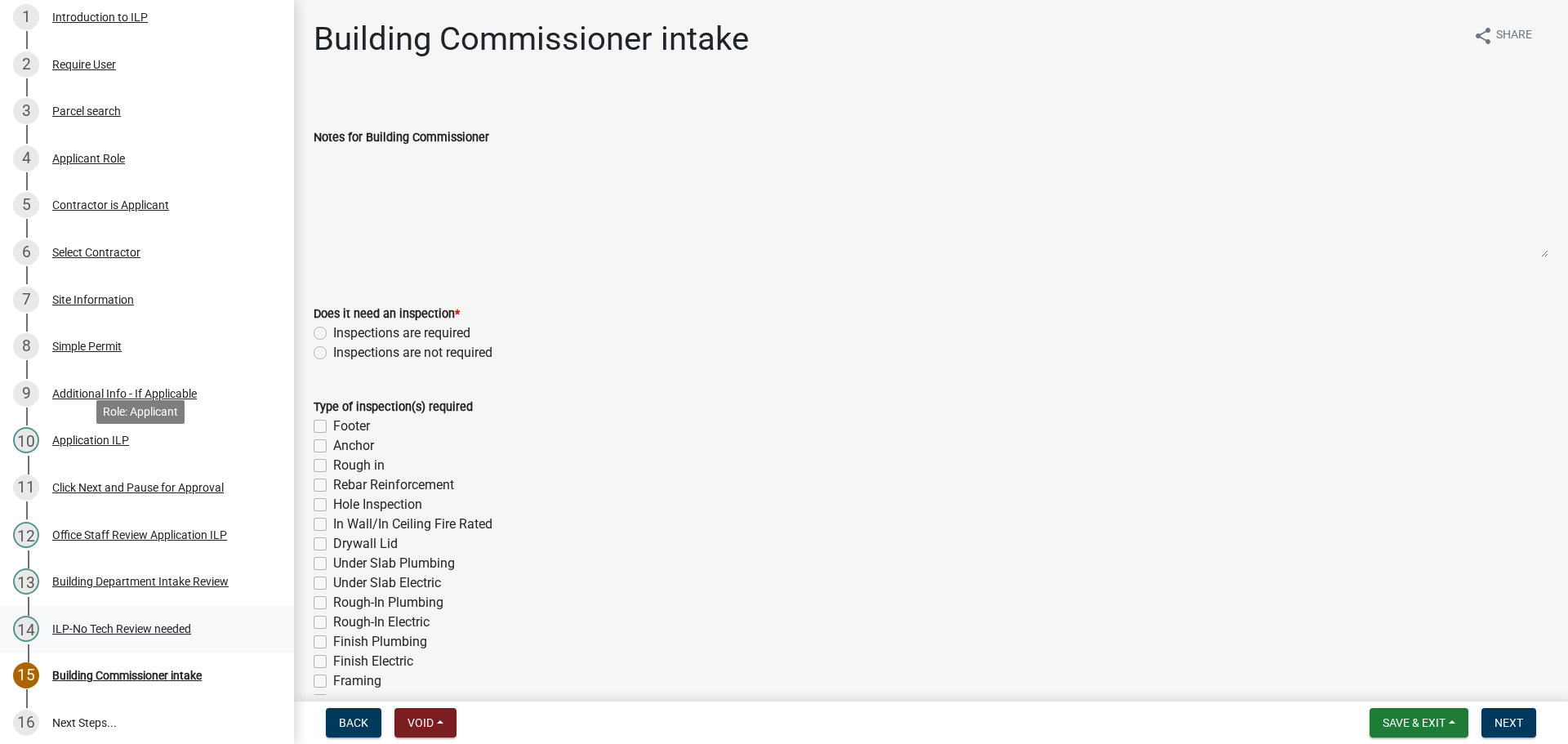
scroll to position [327, 0]
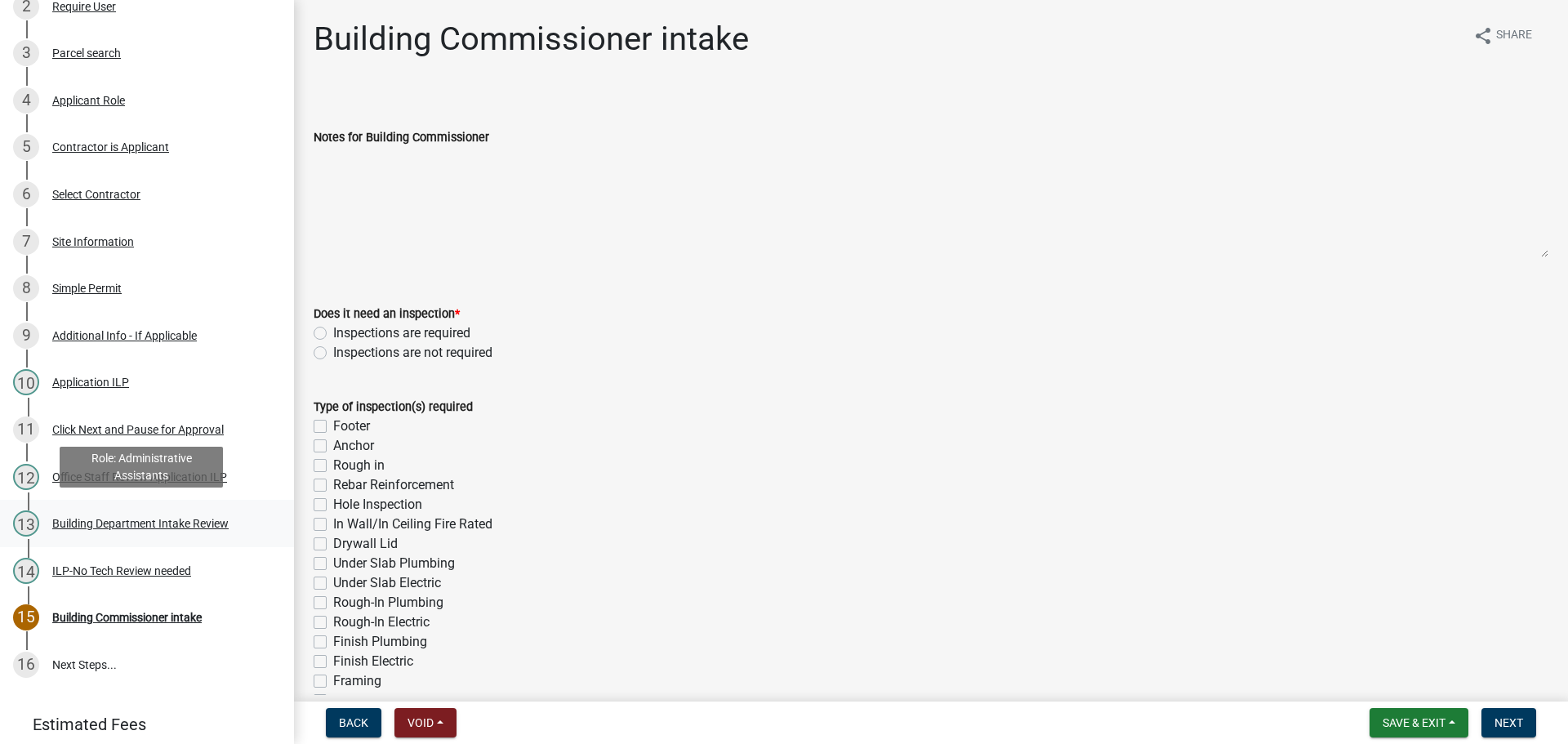
click at [140, 518] on div "Building Department Intake Review" at bounding box center [141, 523] width 176 height 12
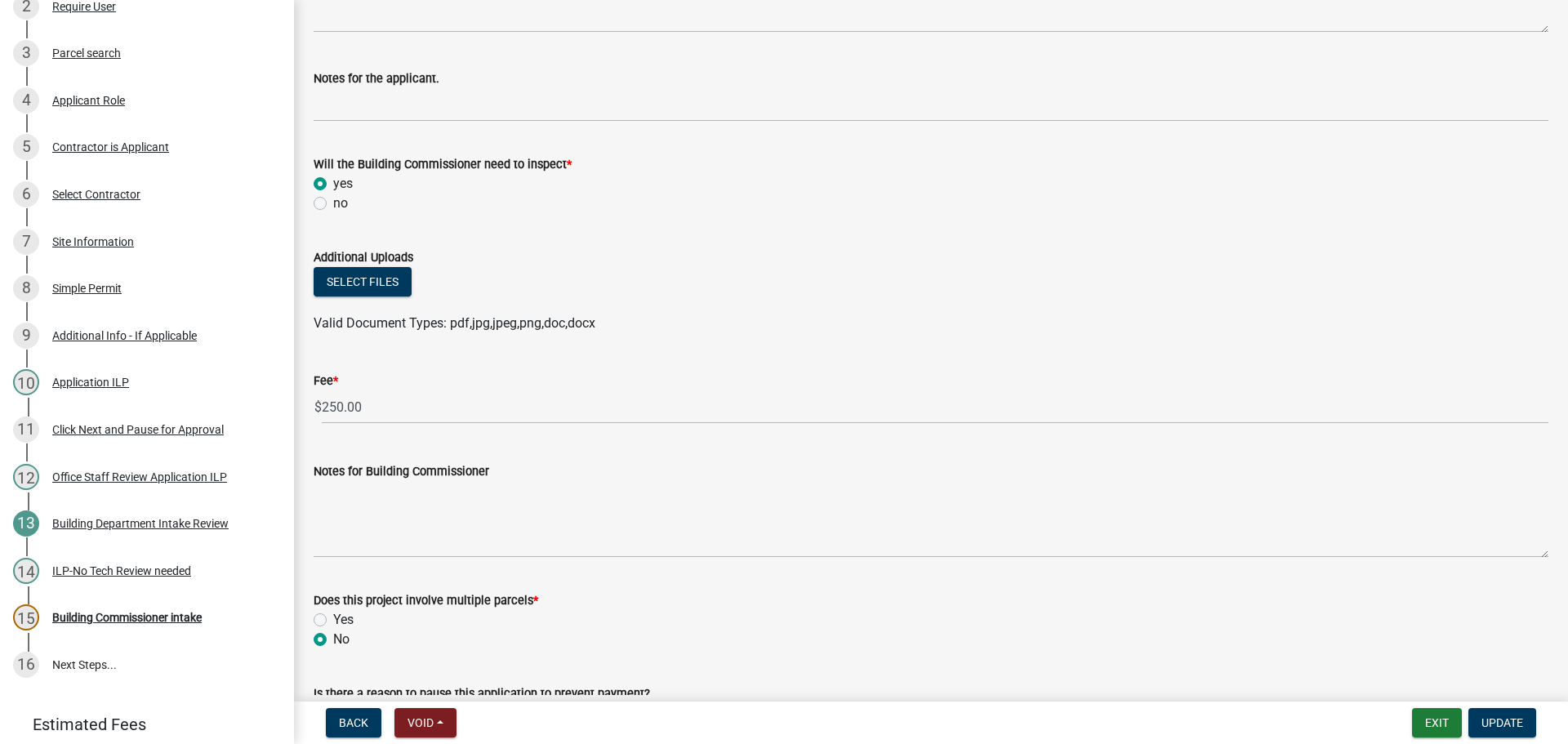
scroll to position [817, 0]
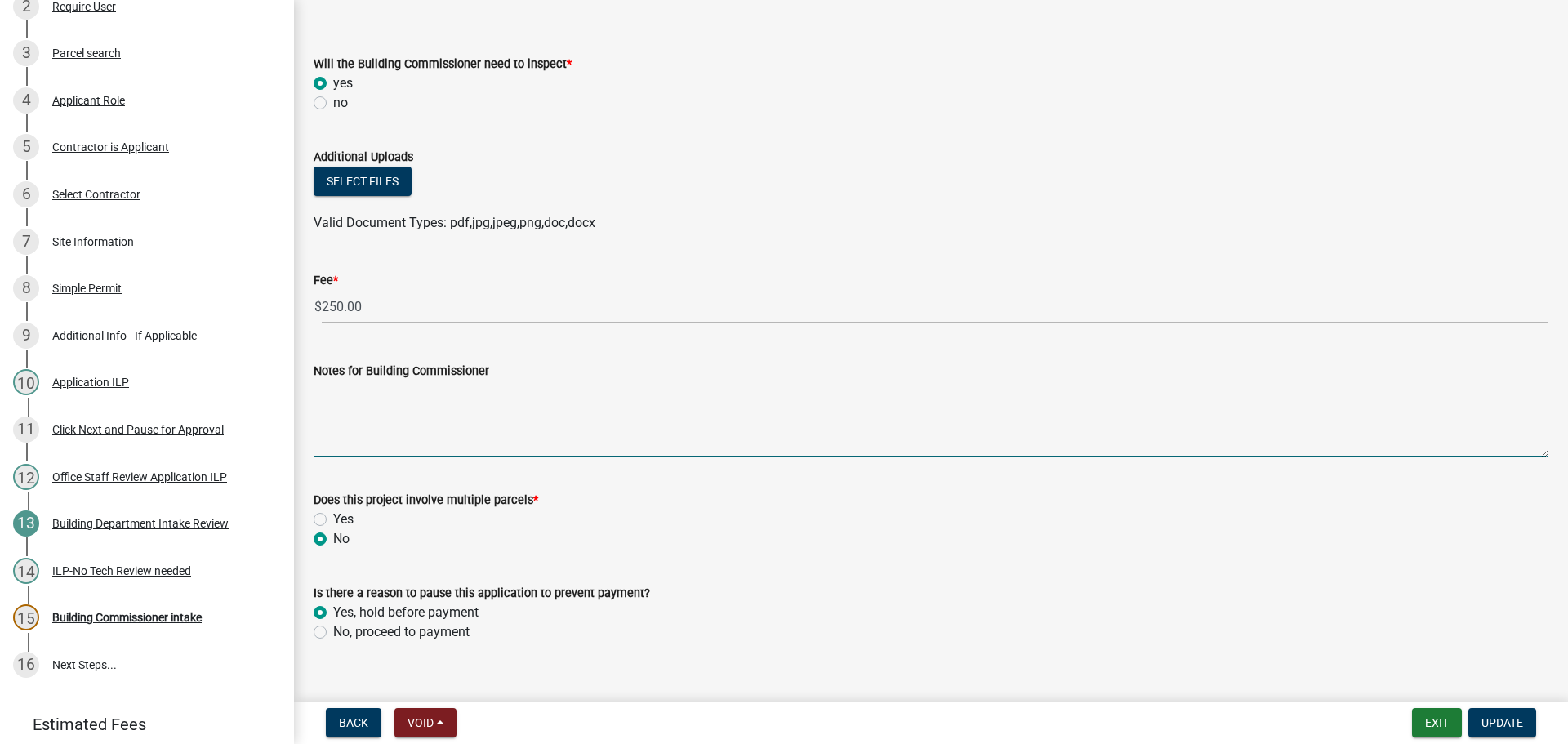
click at [371, 418] on textarea "Notes for Building Commissioner" at bounding box center [931, 419] width 1234 height 77
type textarea "P"
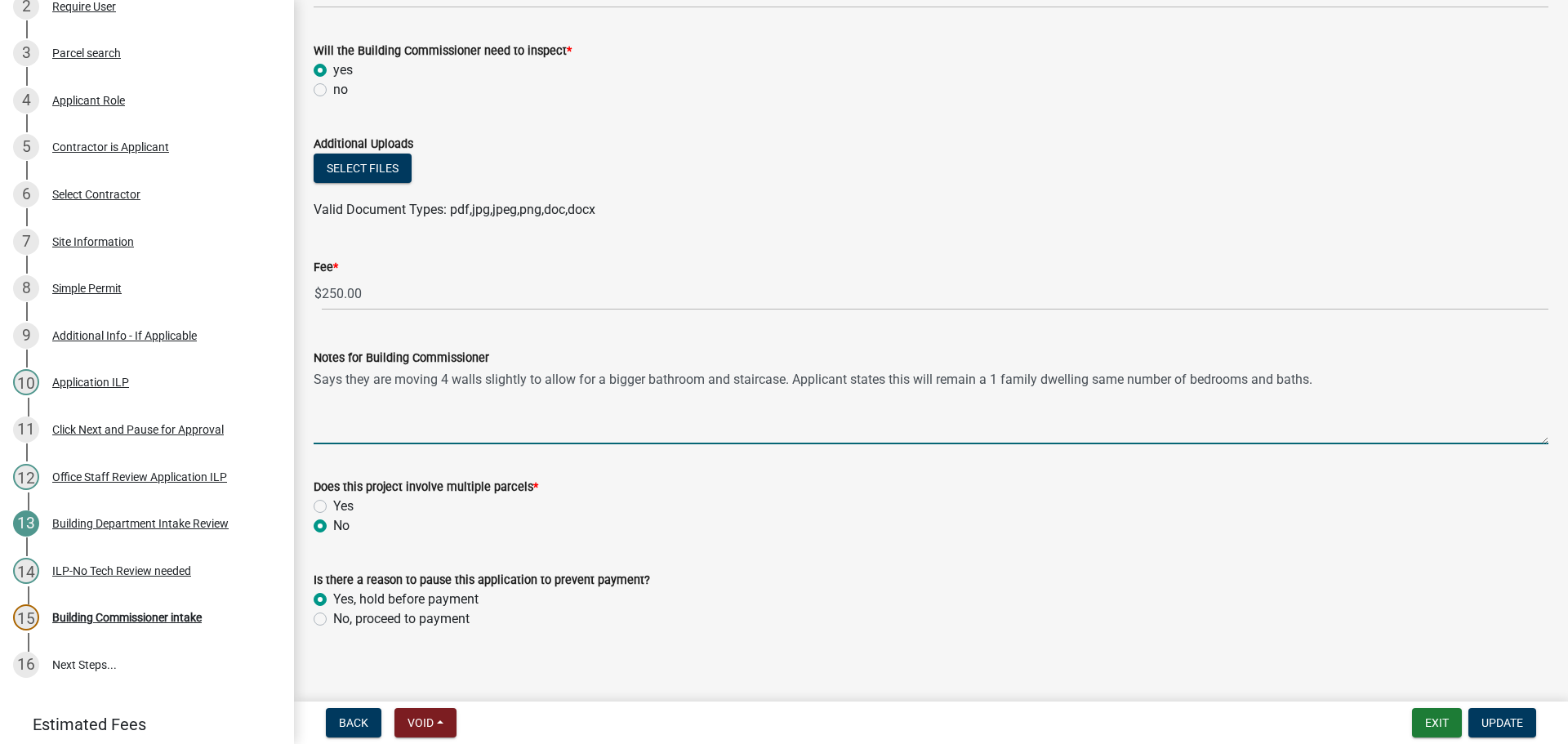
scroll to position [842, 0]
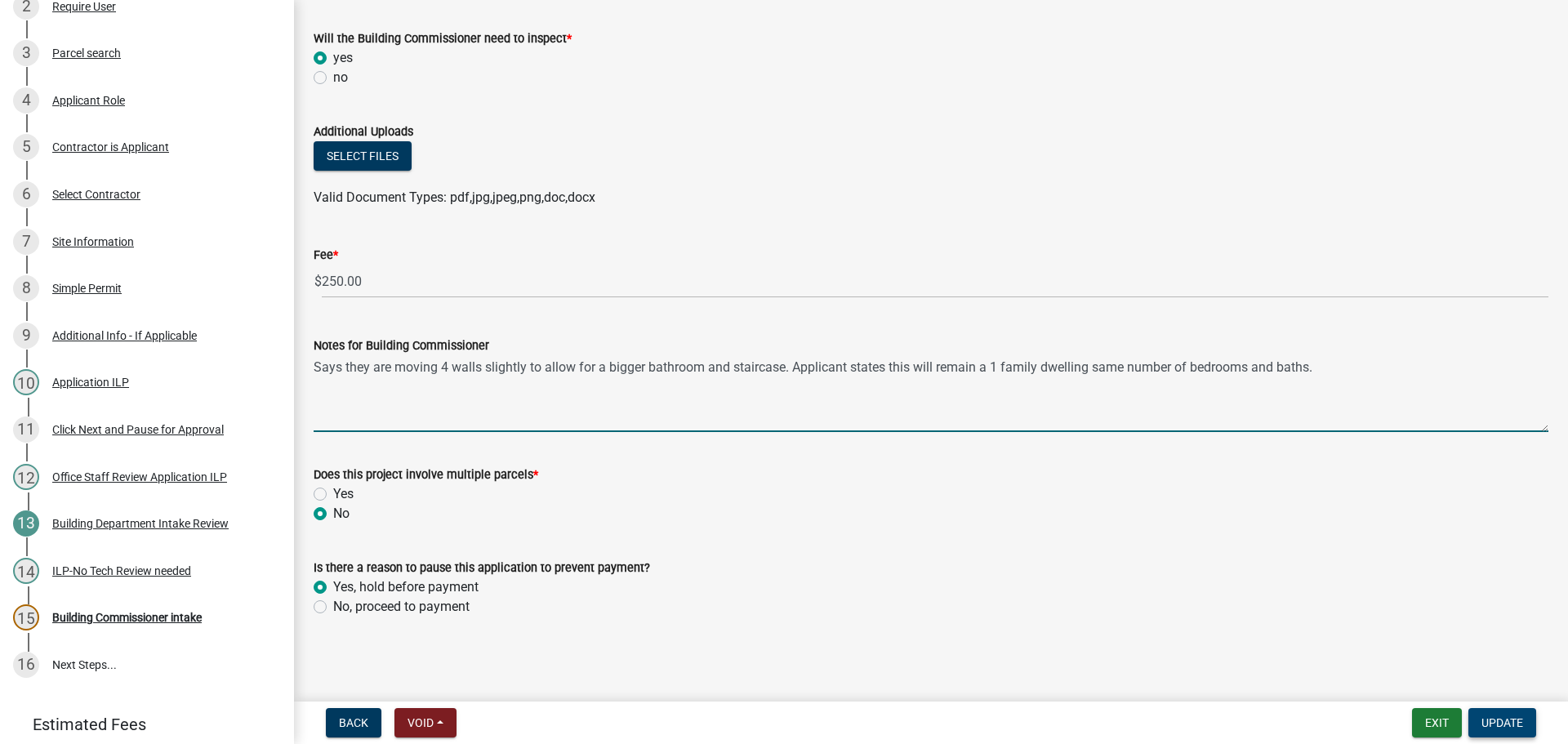
type textarea "Says they are moving 4 walls slightly to allow for a bigger bathroom and stairc…"
click at [1490, 720] on span "Update" at bounding box center [1501, 723] width 42 height 13
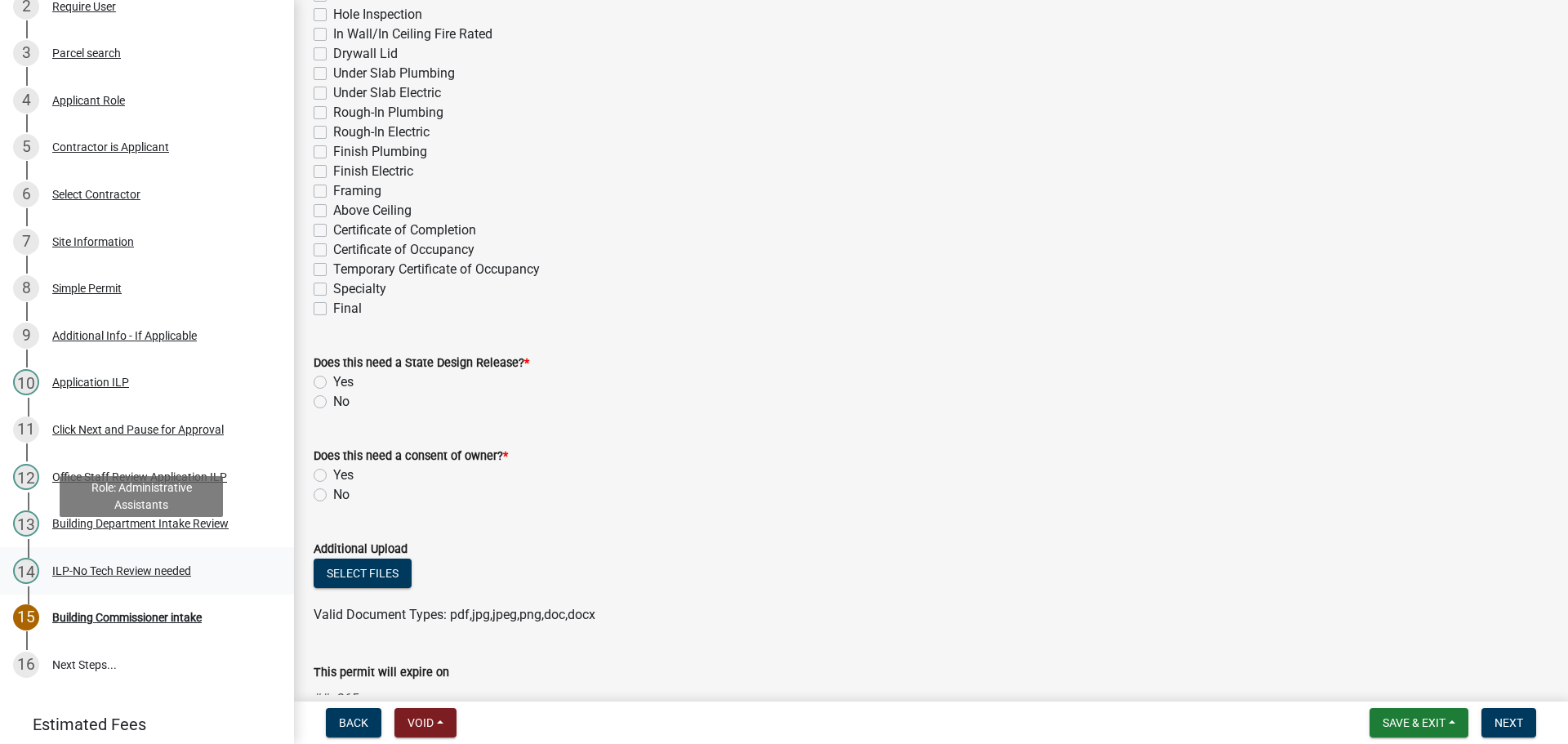
scroll to position [420, 0]
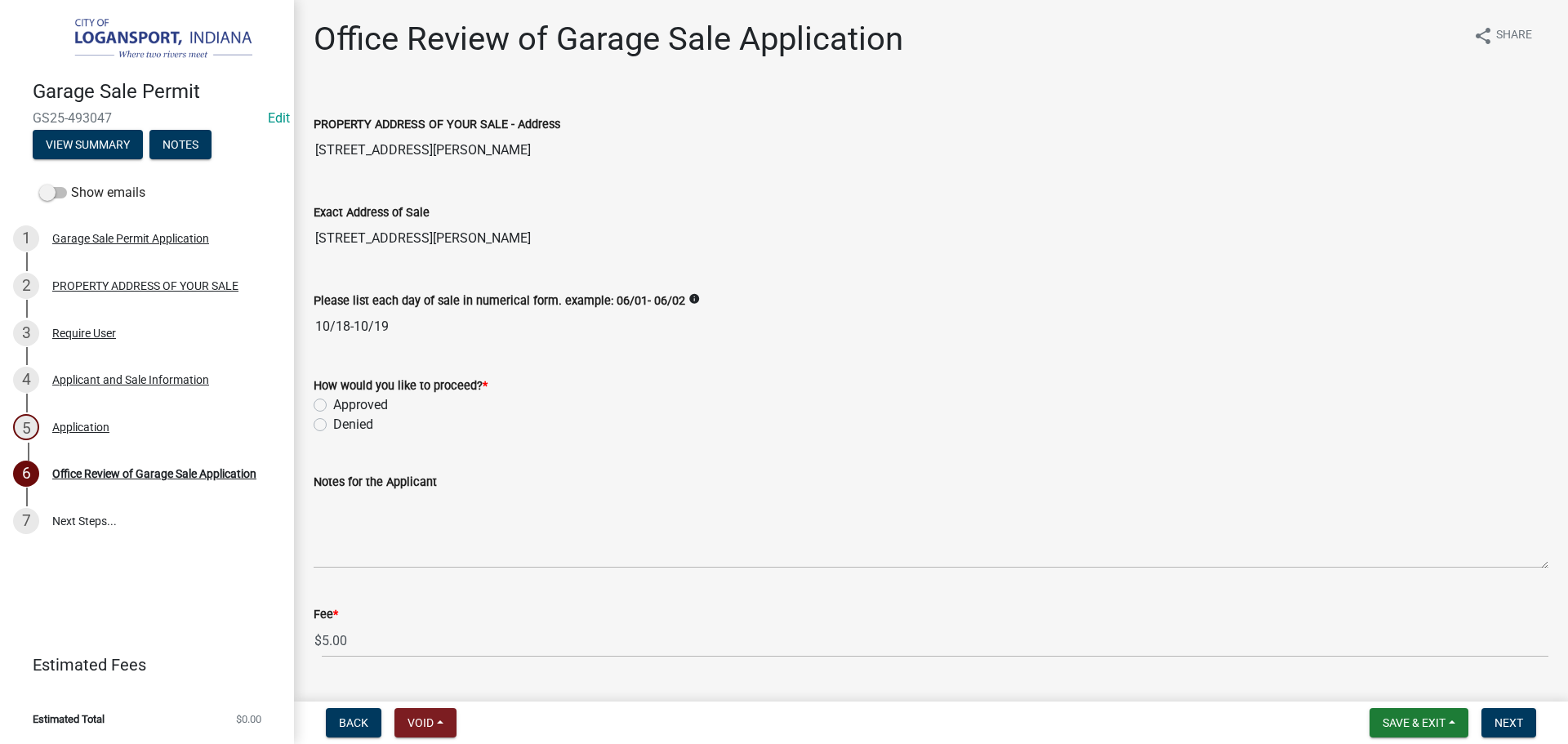
click at [320, 412] on div "Approved" at bounding box center [931, 405] width 1234 height 20
click at [333, 404] on label "Approved" at bounding box center [360, 405] width 55 height 20
click at [333, 404] on input "Approved" at bounding box center [338, 400] width 11 height 11
radio input "true"
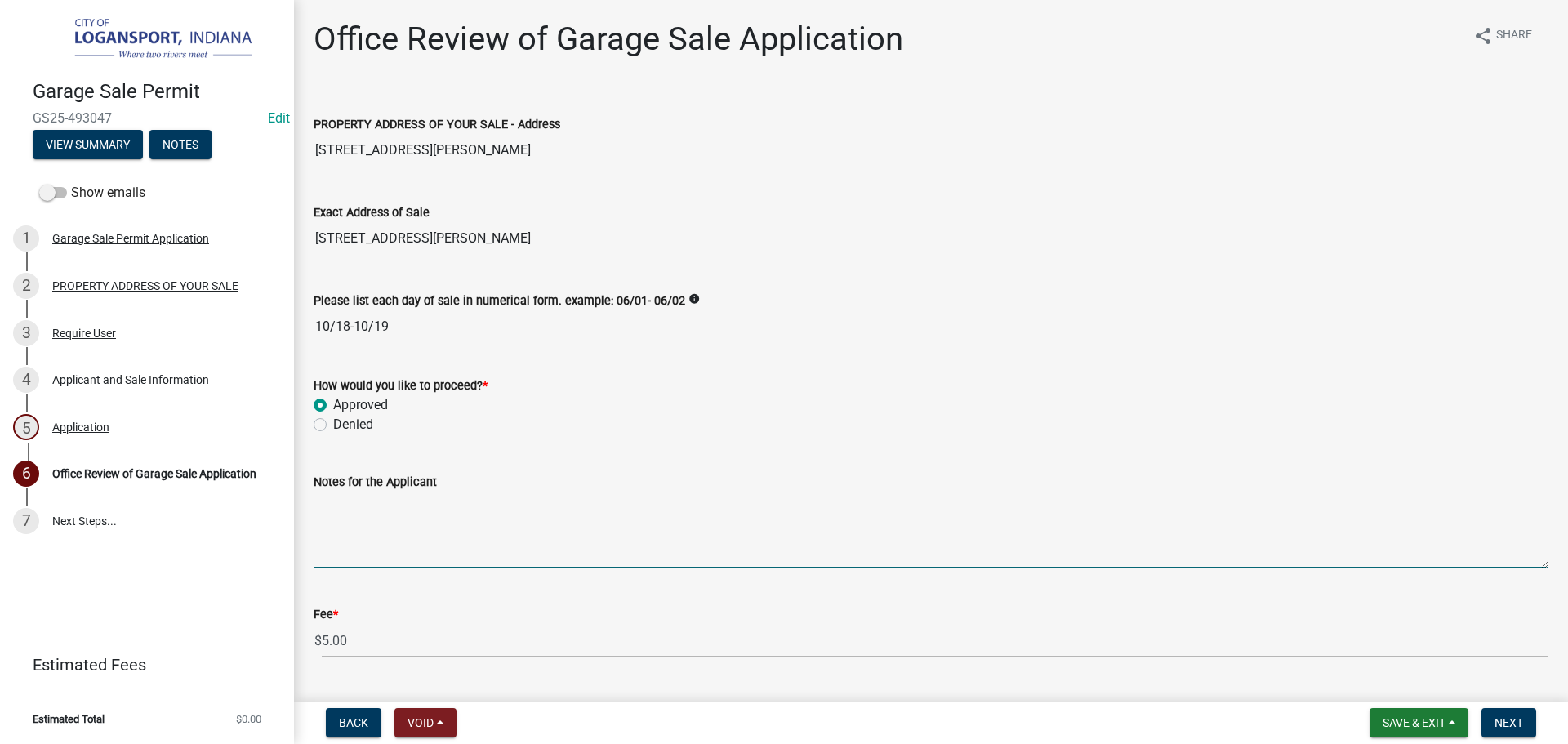
click at [333, 507] on textarea "Notes for the Applicant" at bounding box center [931, 530] width 1234 height 77
type textarea "Last Sale of the year"
click at [1498, 722] on span "Next" at bounding box center [1508, 723] width 28 height 13
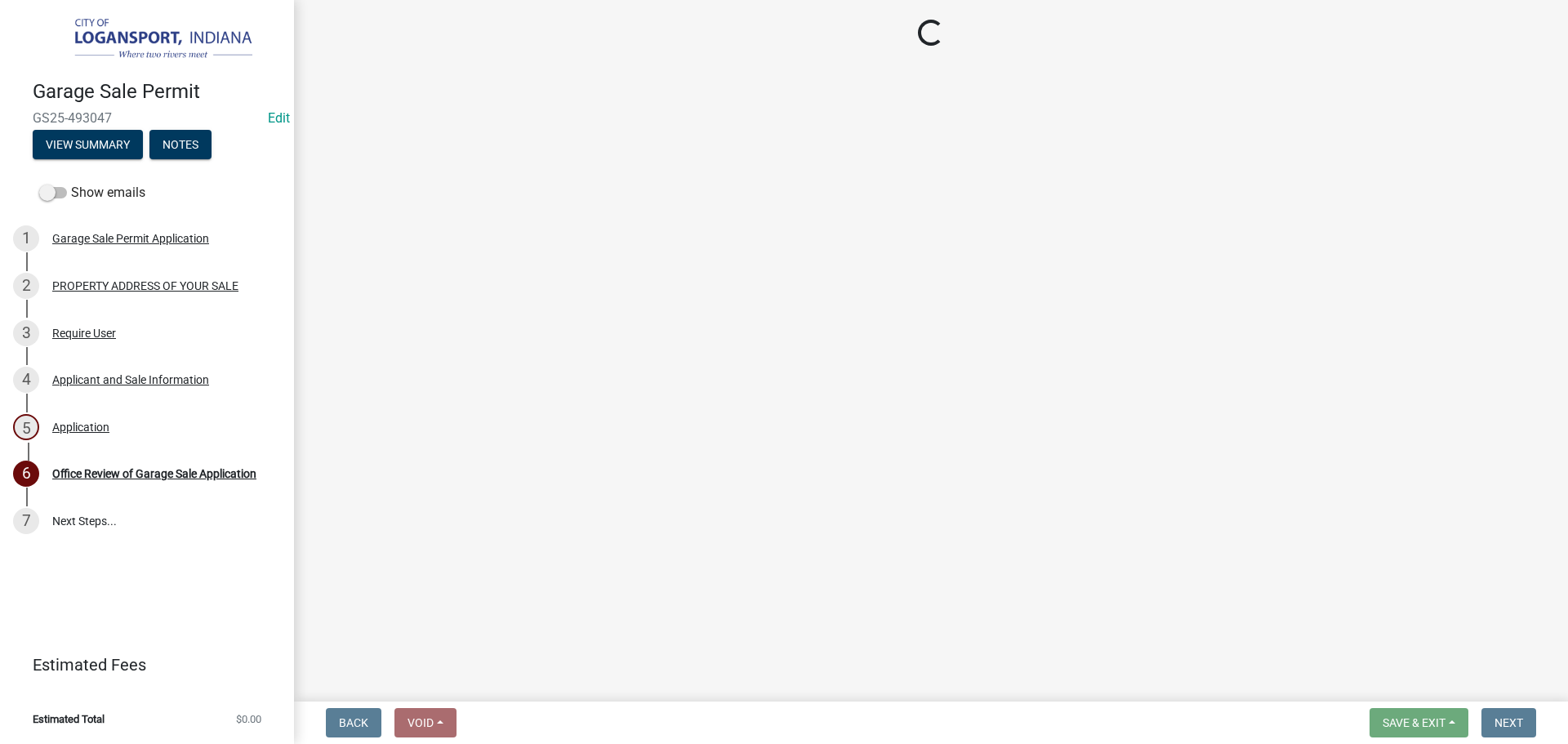
select select "3: 3"
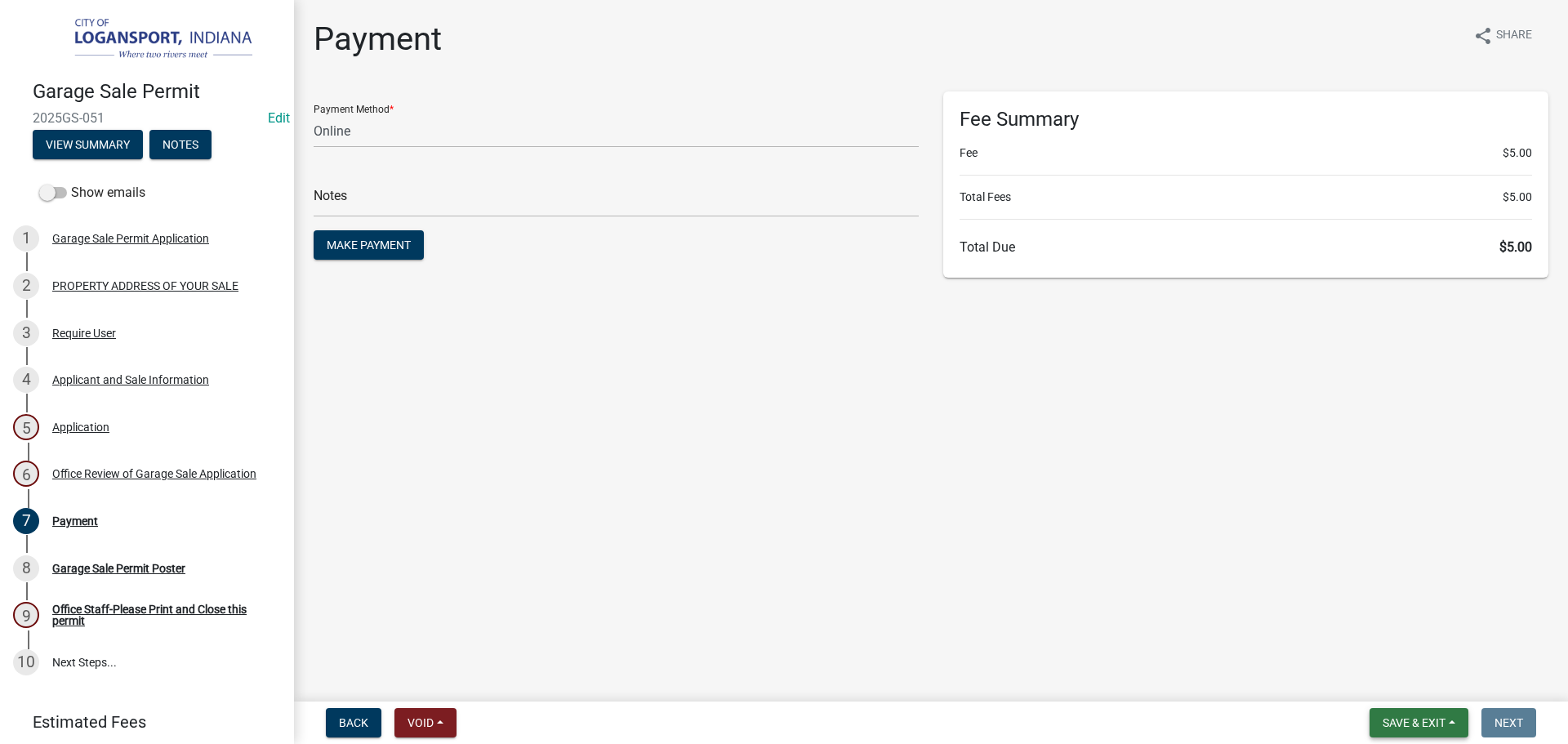
click at [1394, 717] on span "Save & Exit" at bounding box center [1414, 723] width 63 height 13
click at [1396, 698] on button "Save & Exit" at bounding box center [1402, 680] width 131 height 39
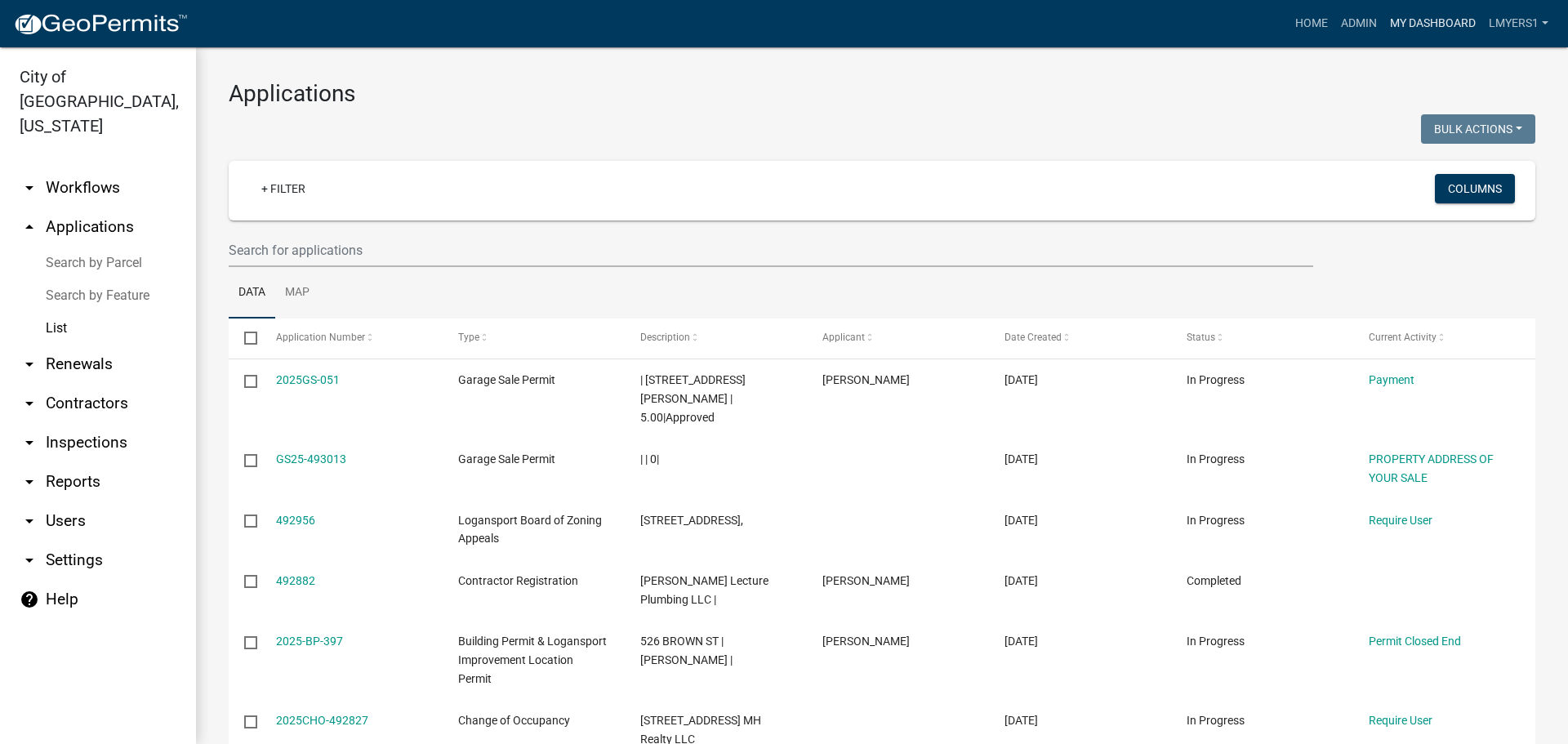
click at [1413, 26] on link "My Dashboard" at bounding box center [1432, 23] width 99 height 31
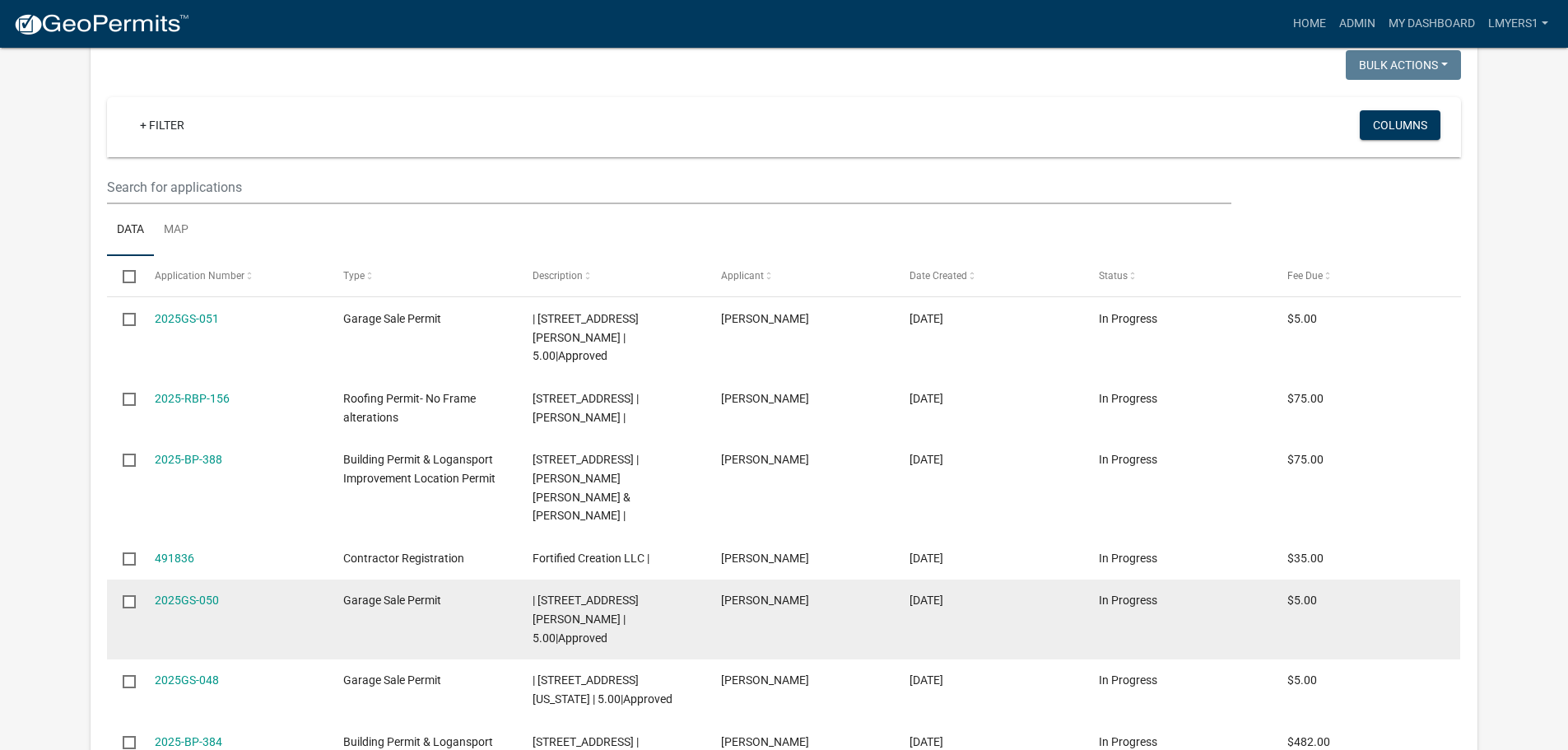
select select "2: 50"
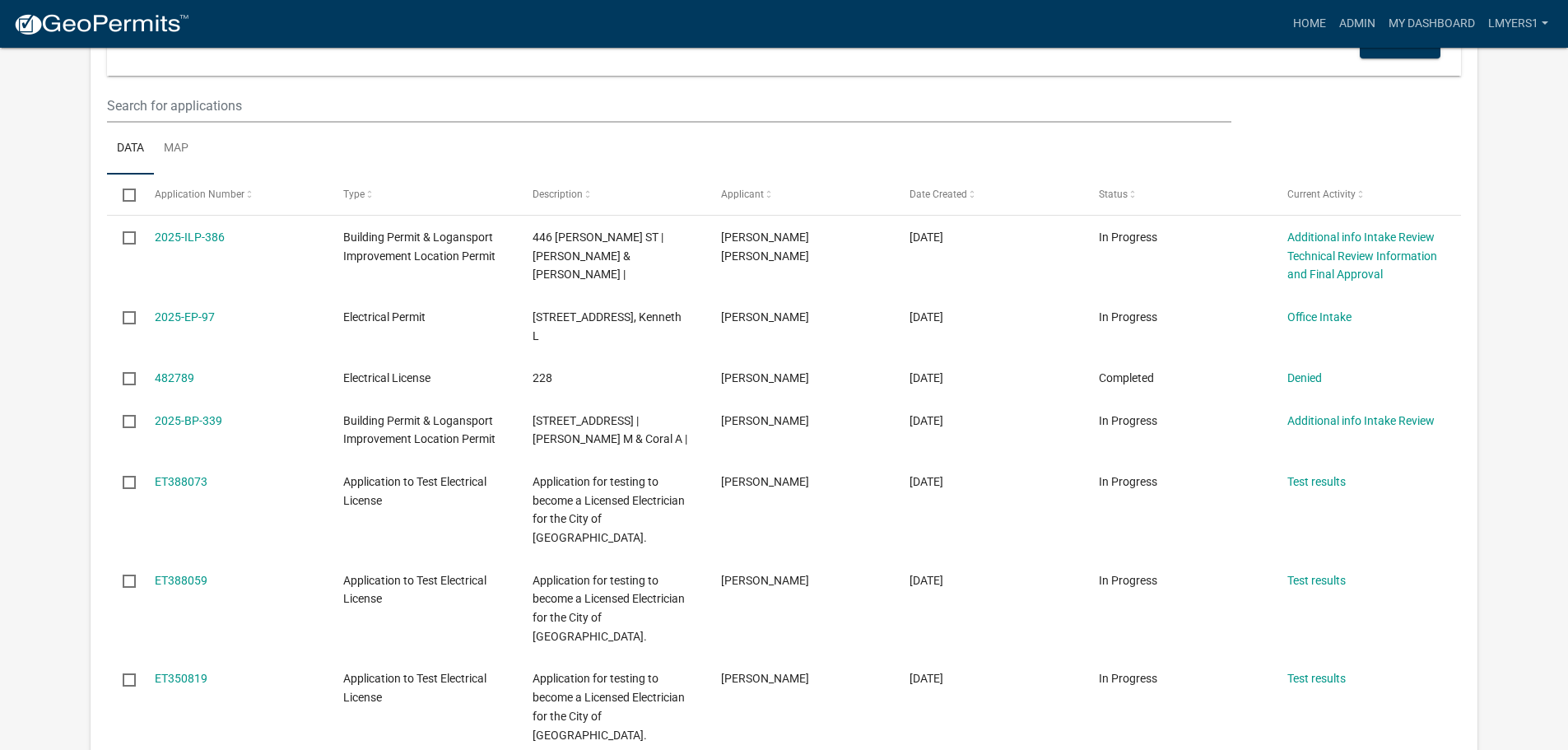
scroll to position [354, 0]
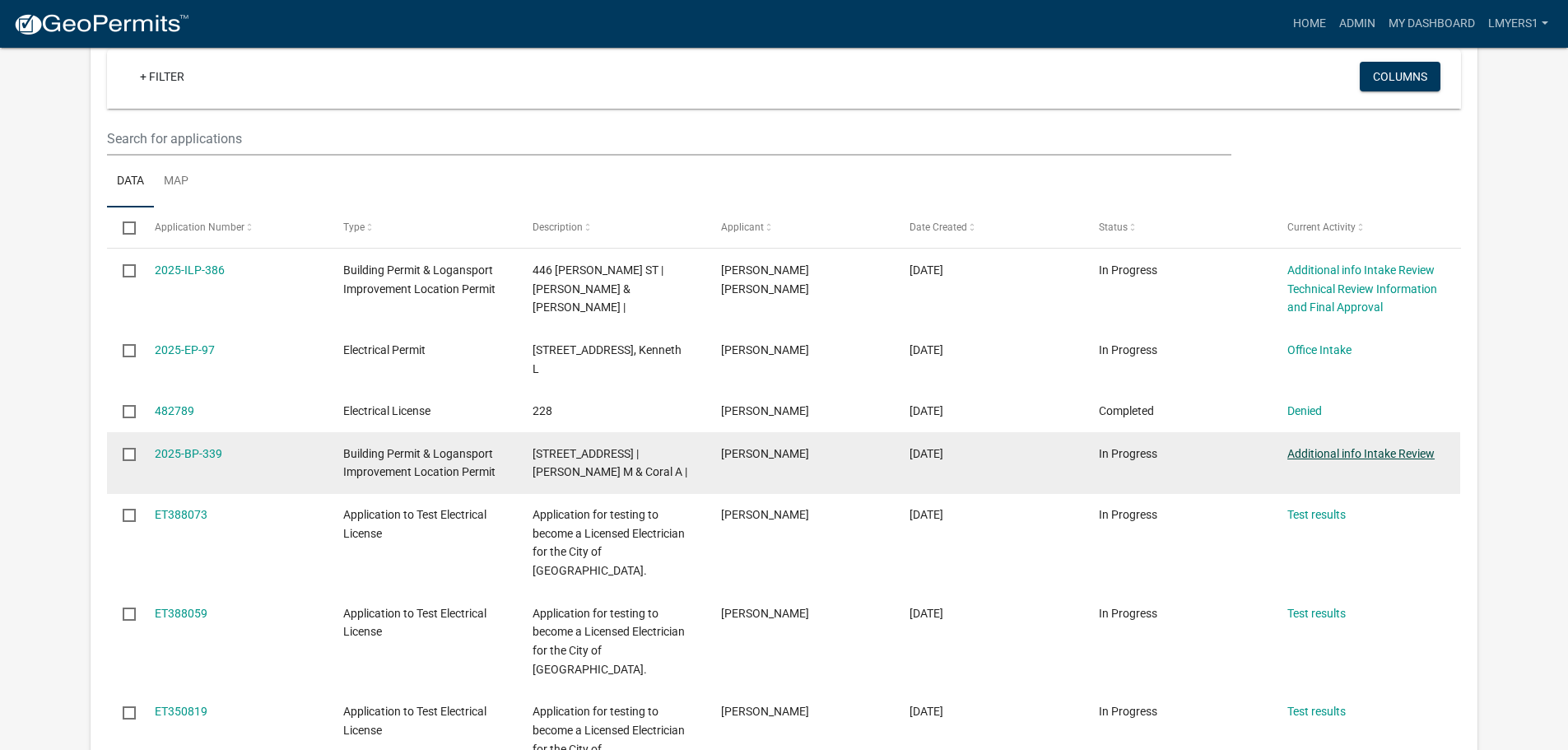
click at [1321, 455] on link "Additional info Intake Review" at bounding box center [1361, 454] width 148 height 13
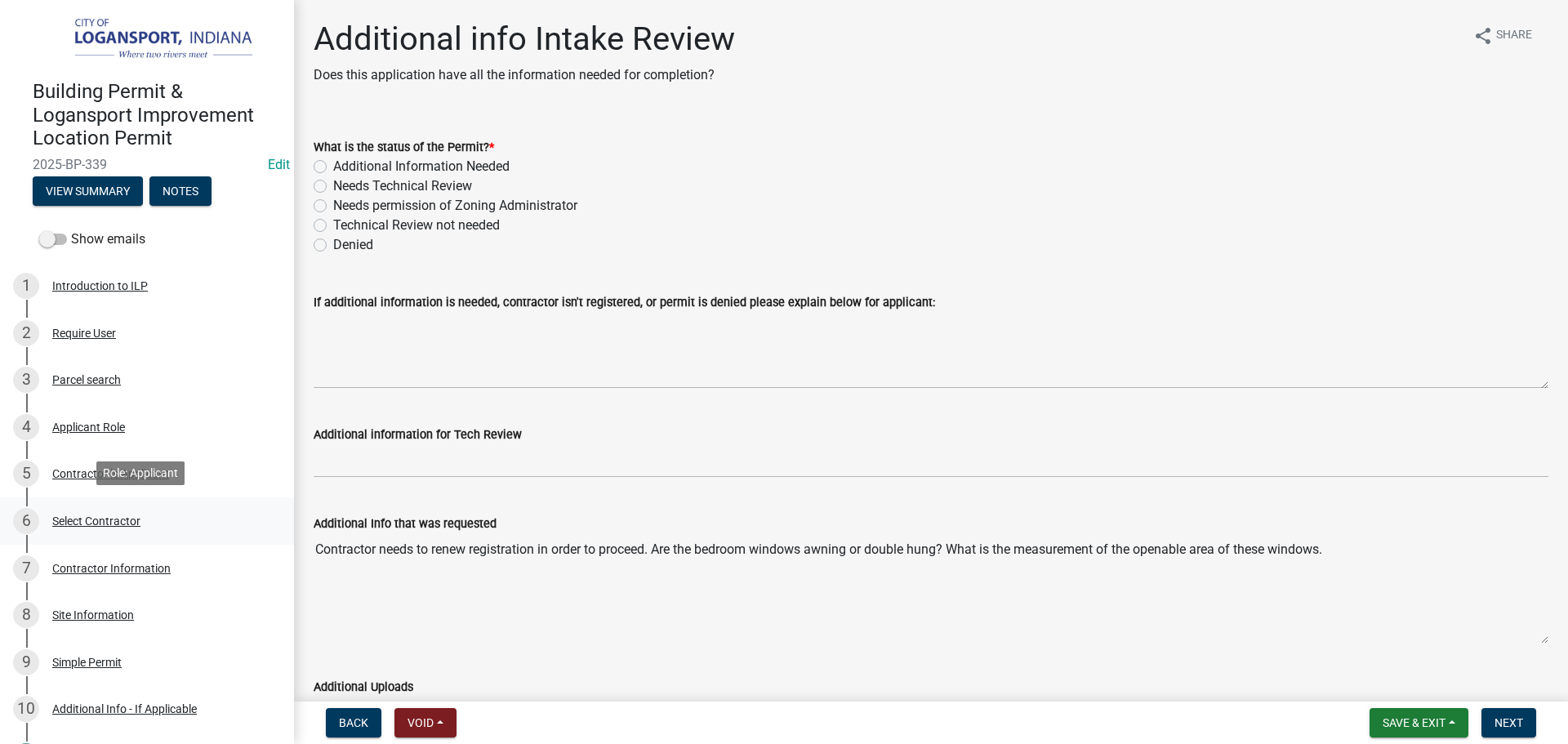
click at [101, 519] on div "Select Contractor" at bounding box center [96, 521] width 88 height 12
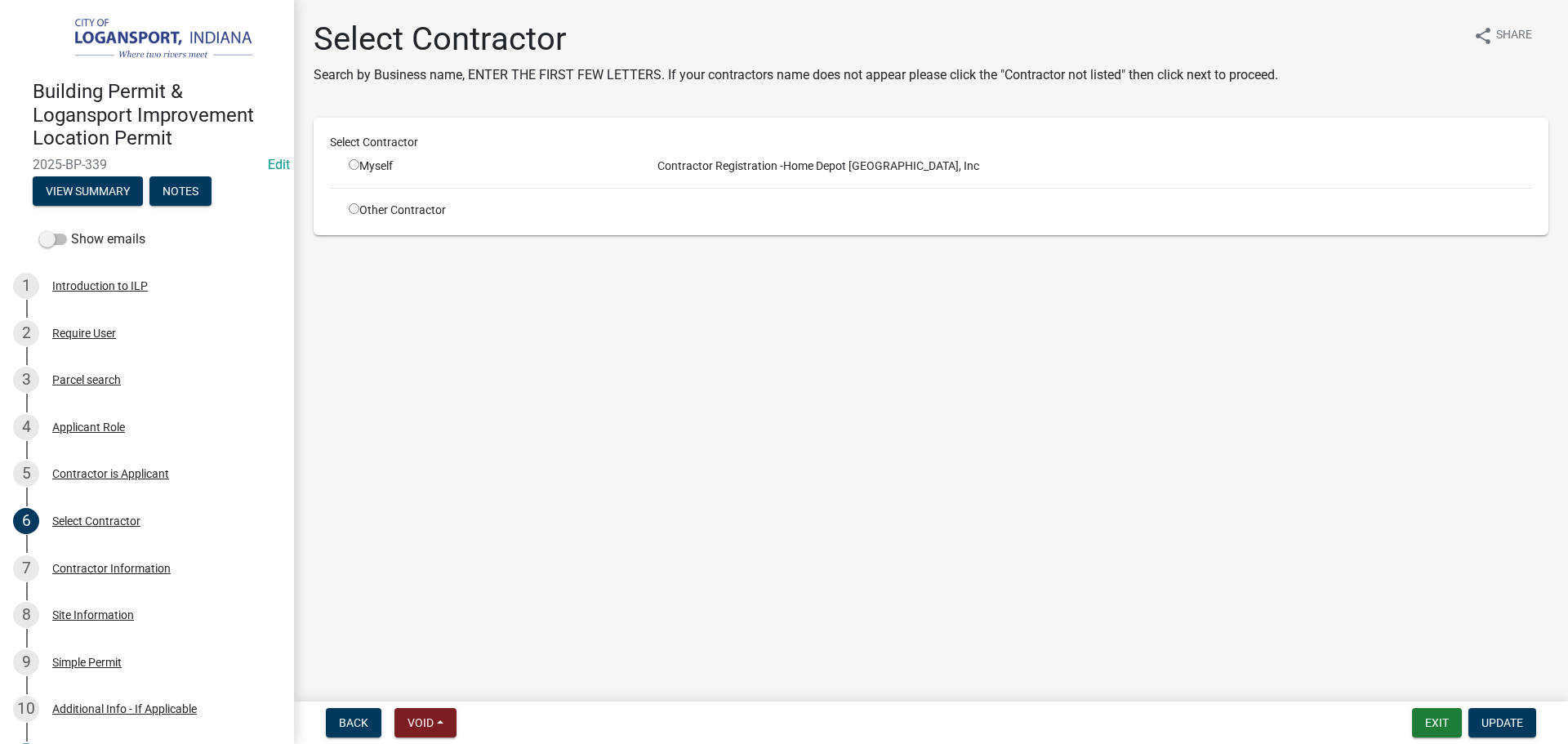
click at [356, 161] on input "radio" at bounding box center [354, 164] width 11 height 11
radio input "true"
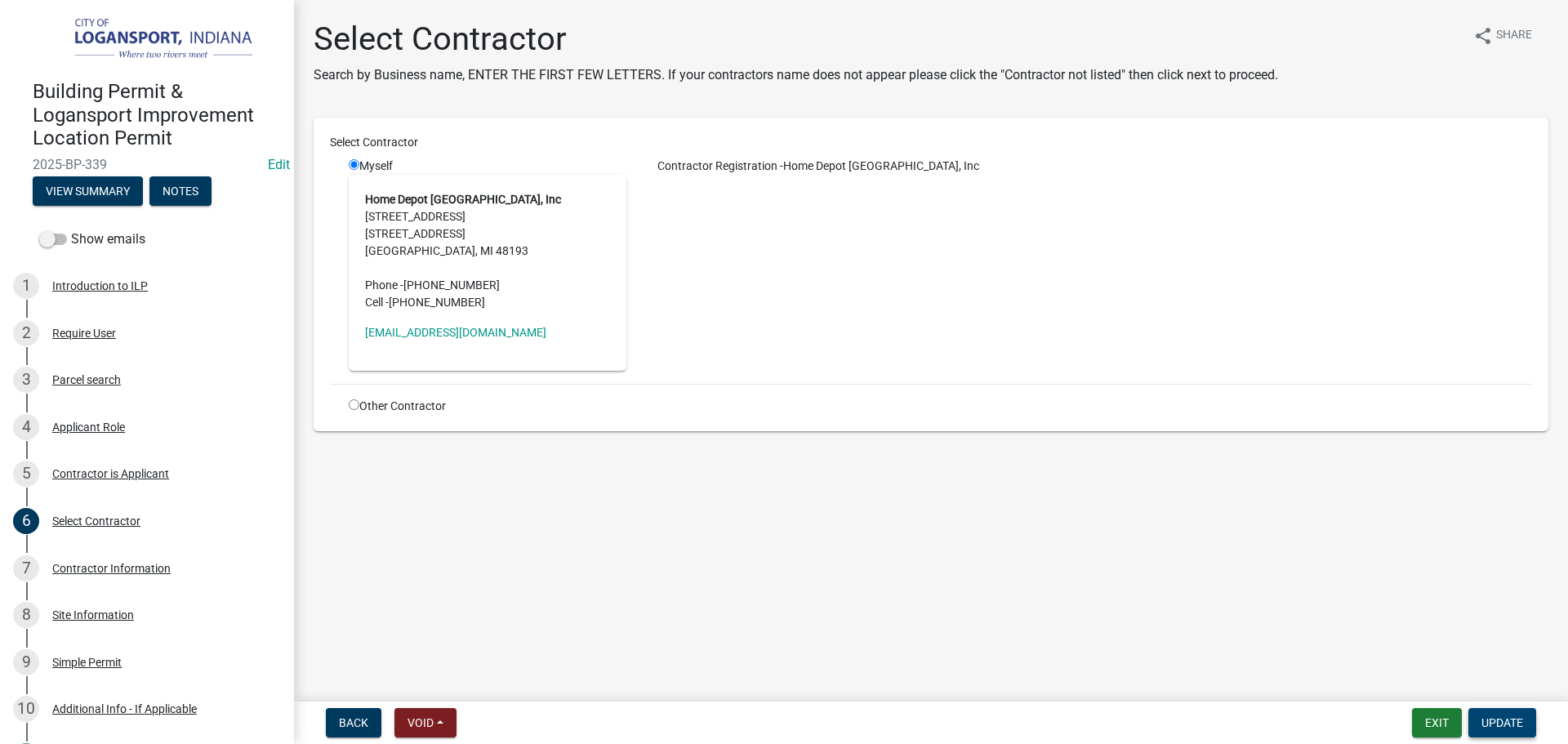
click at [1497, 725] on span "Update" at bounding box center [1501, 723] width 42 height 13
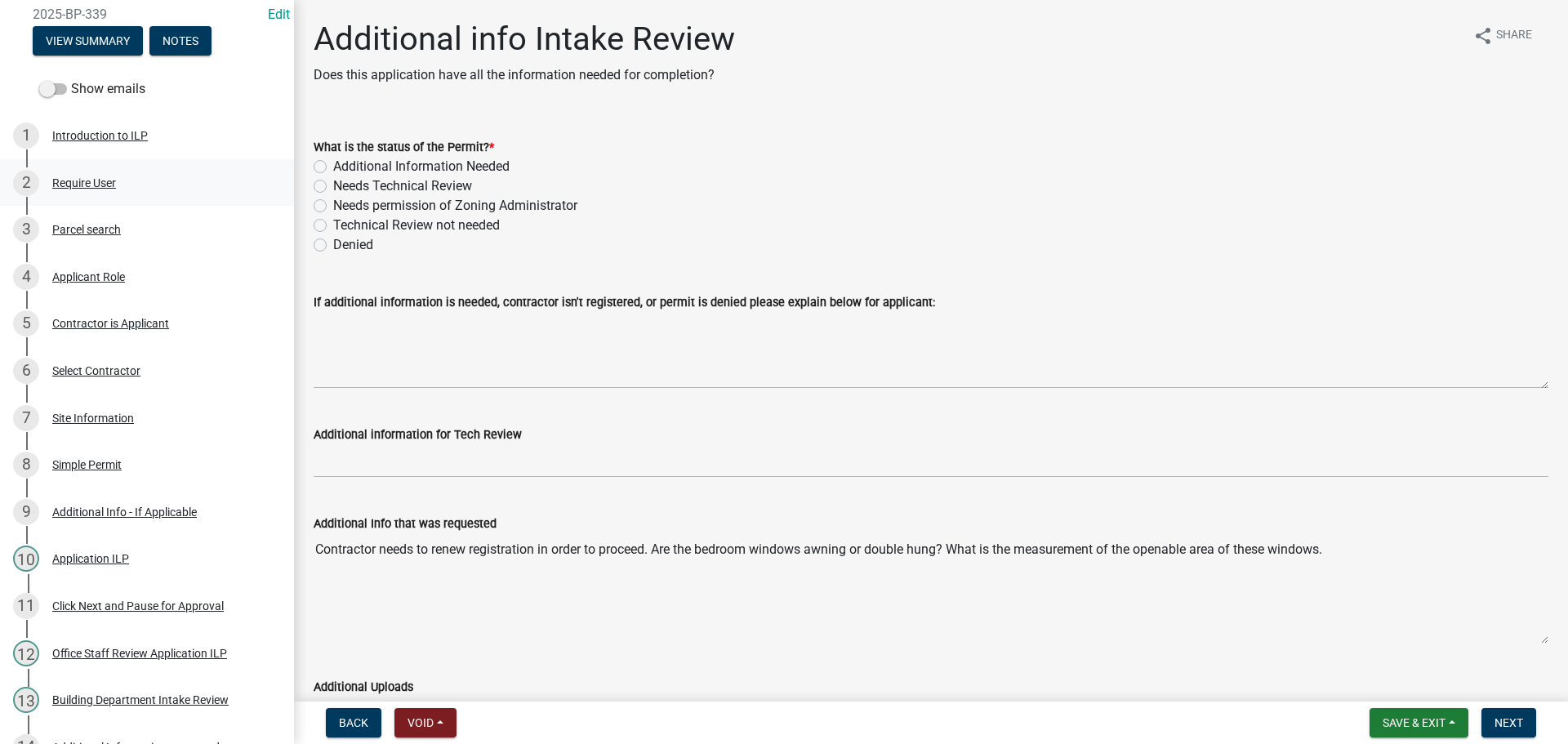
scroll to position [141, 0]
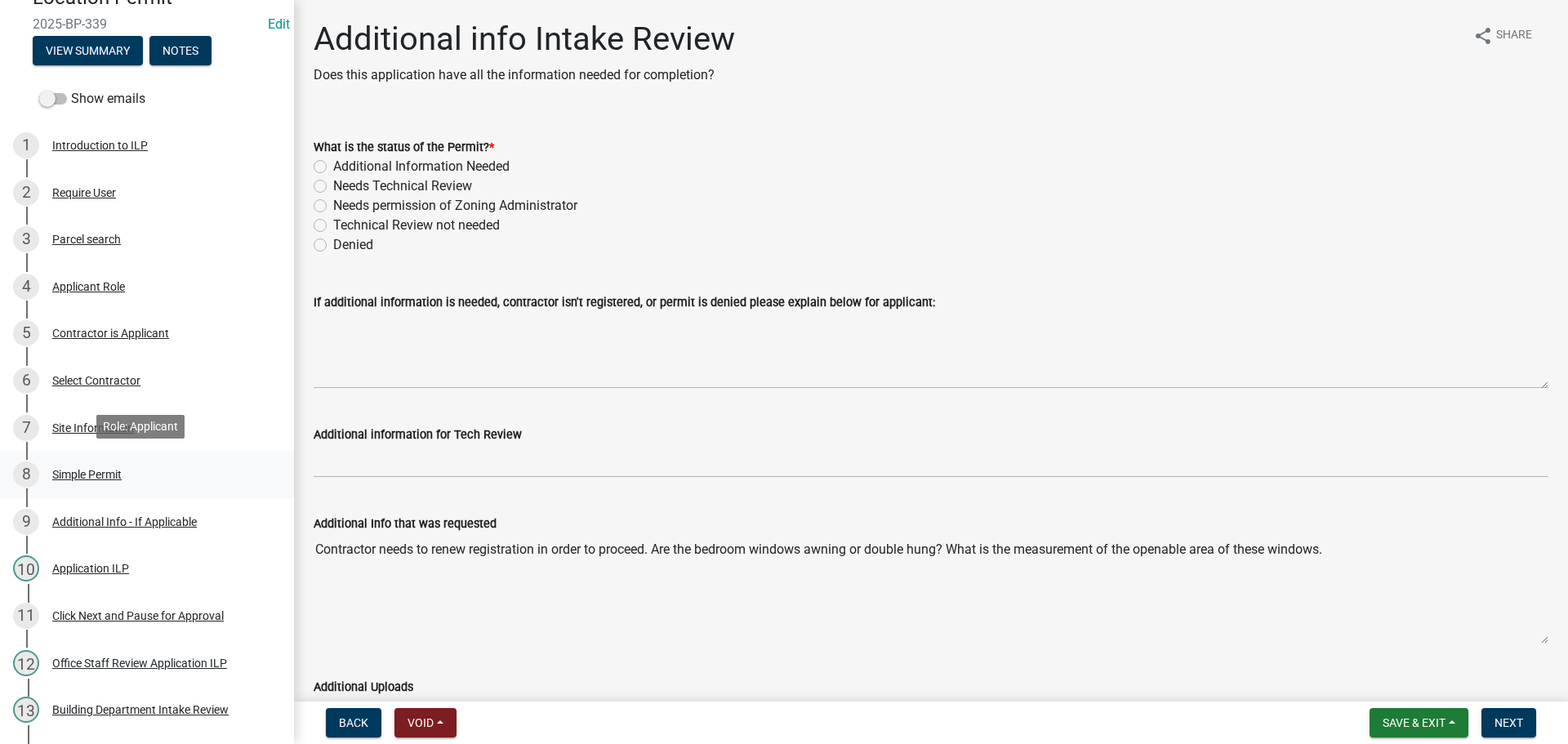
click at [97, 476] on div "Simple Permit" at bounding box center [87, 474] width 69 height 12
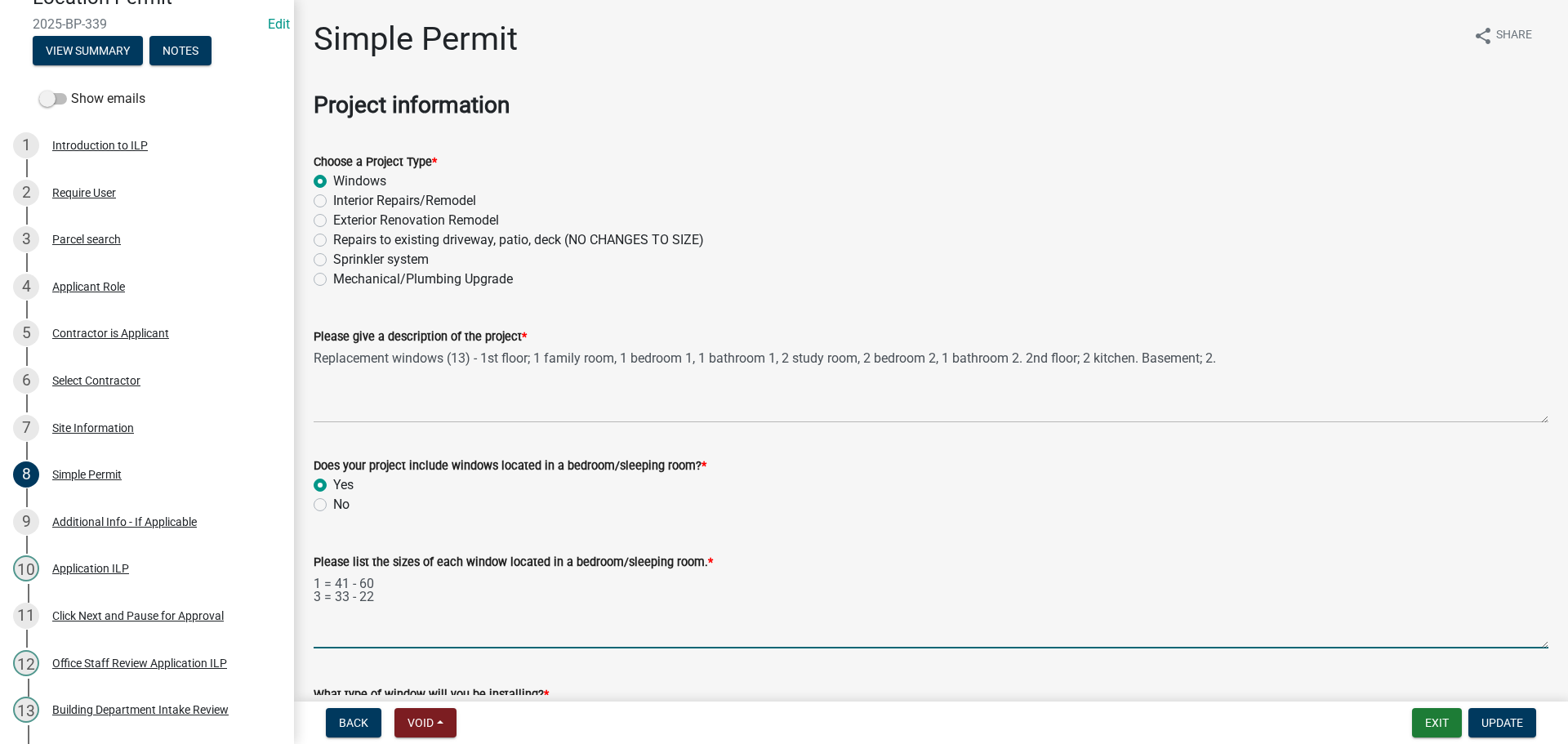
drag, startPoint x: 399, startPoint y: 599, endPoint x: 313, endPoint y: 571, distance: 90.4
click at [313, 571] on div "Please list the sizes of each window located in a bedroom/sleeping room. * 1 = …" at bounding box center [931, 588] width 1259 height 119
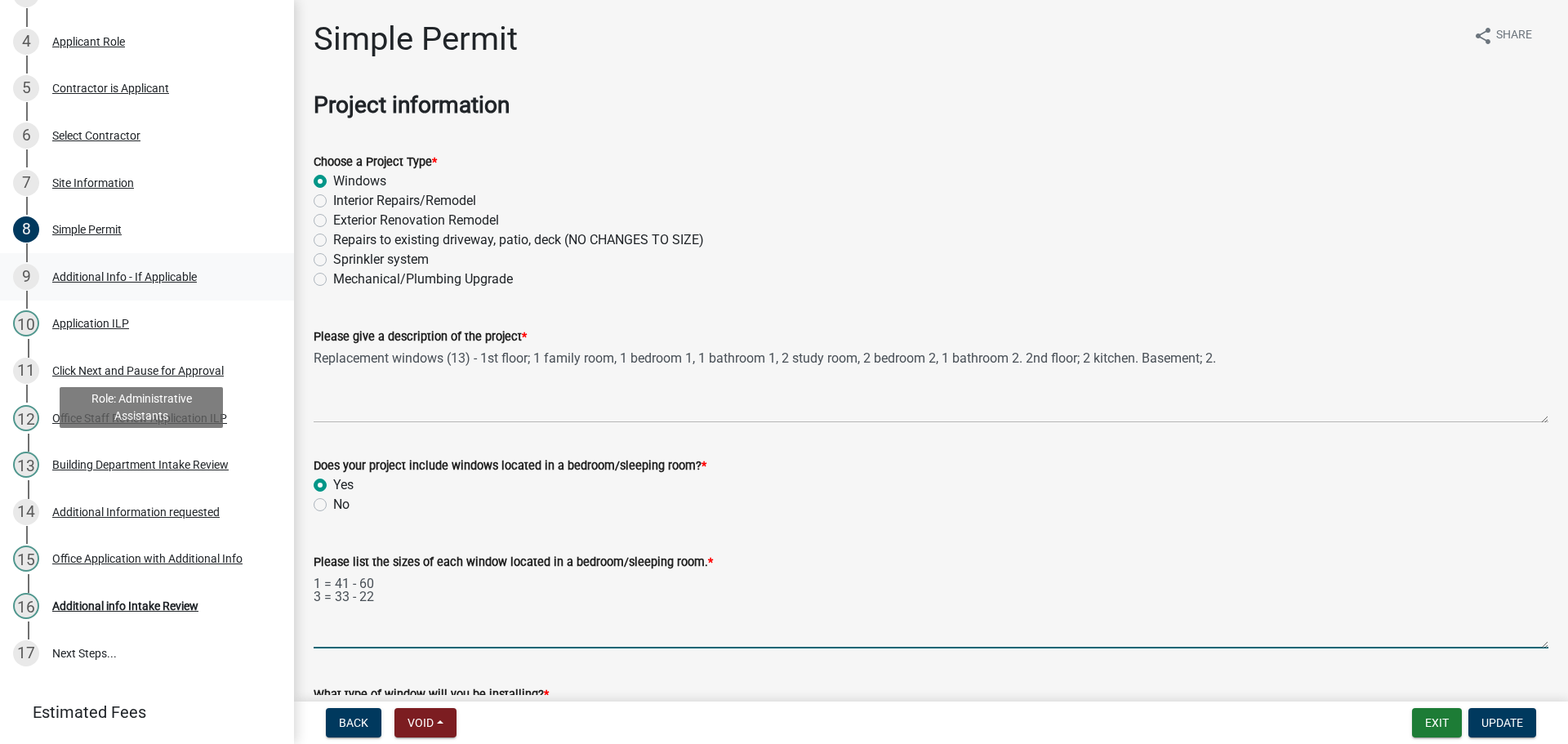
scroll to position [467, 0]
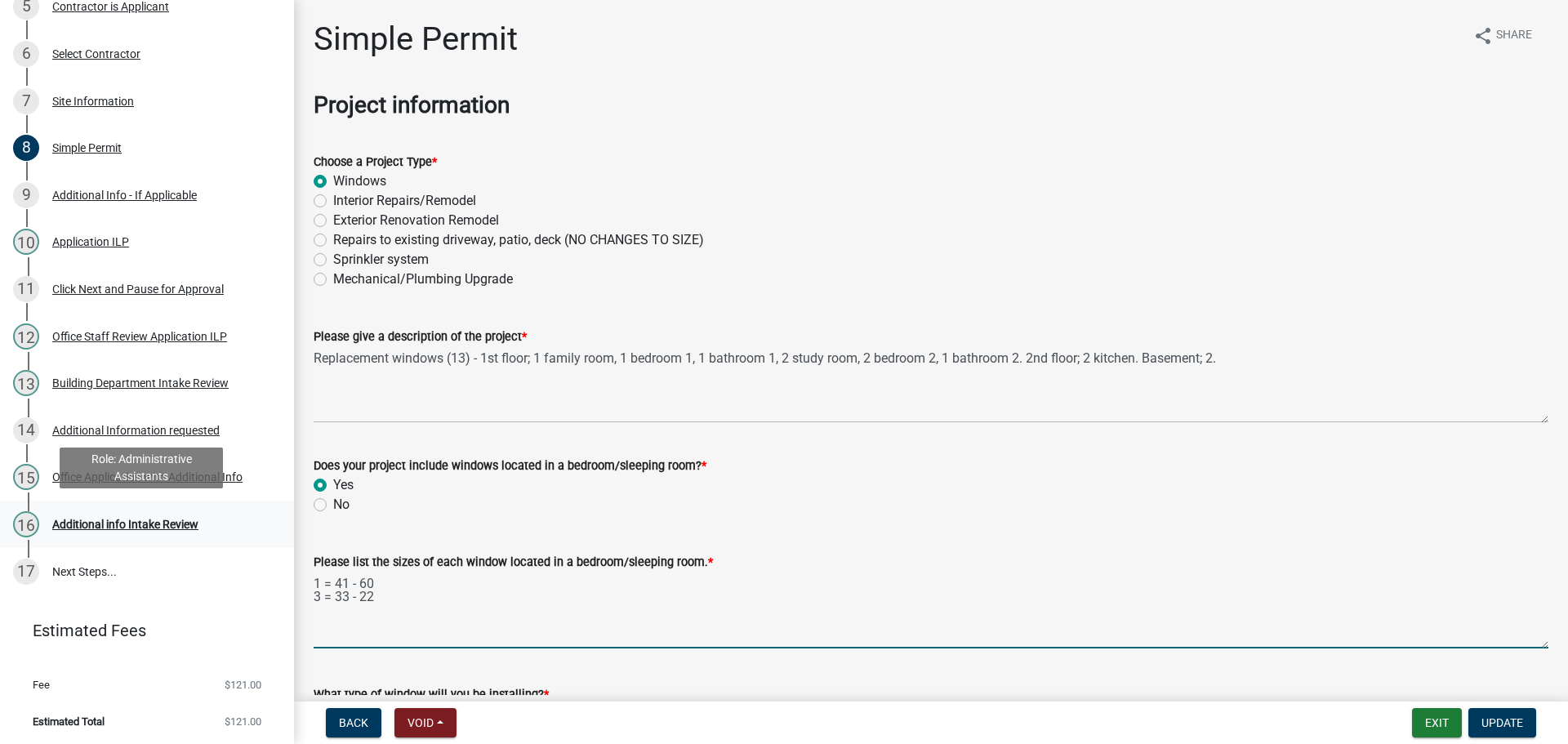
click at [136, 518] on div "Additional info Intake Review" at bounding box center [126, 524] width 146 height 12
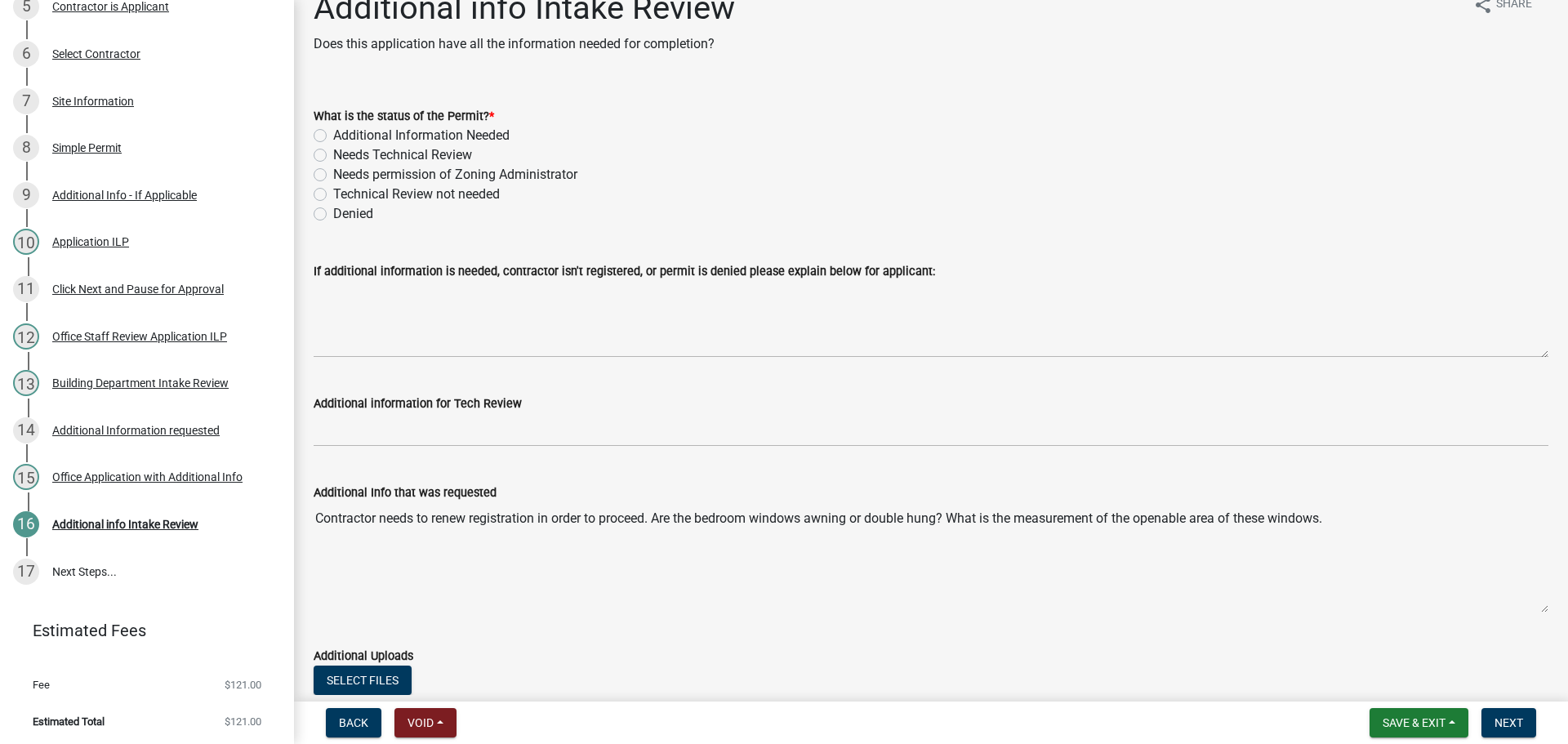
scroll to position [0, 0]
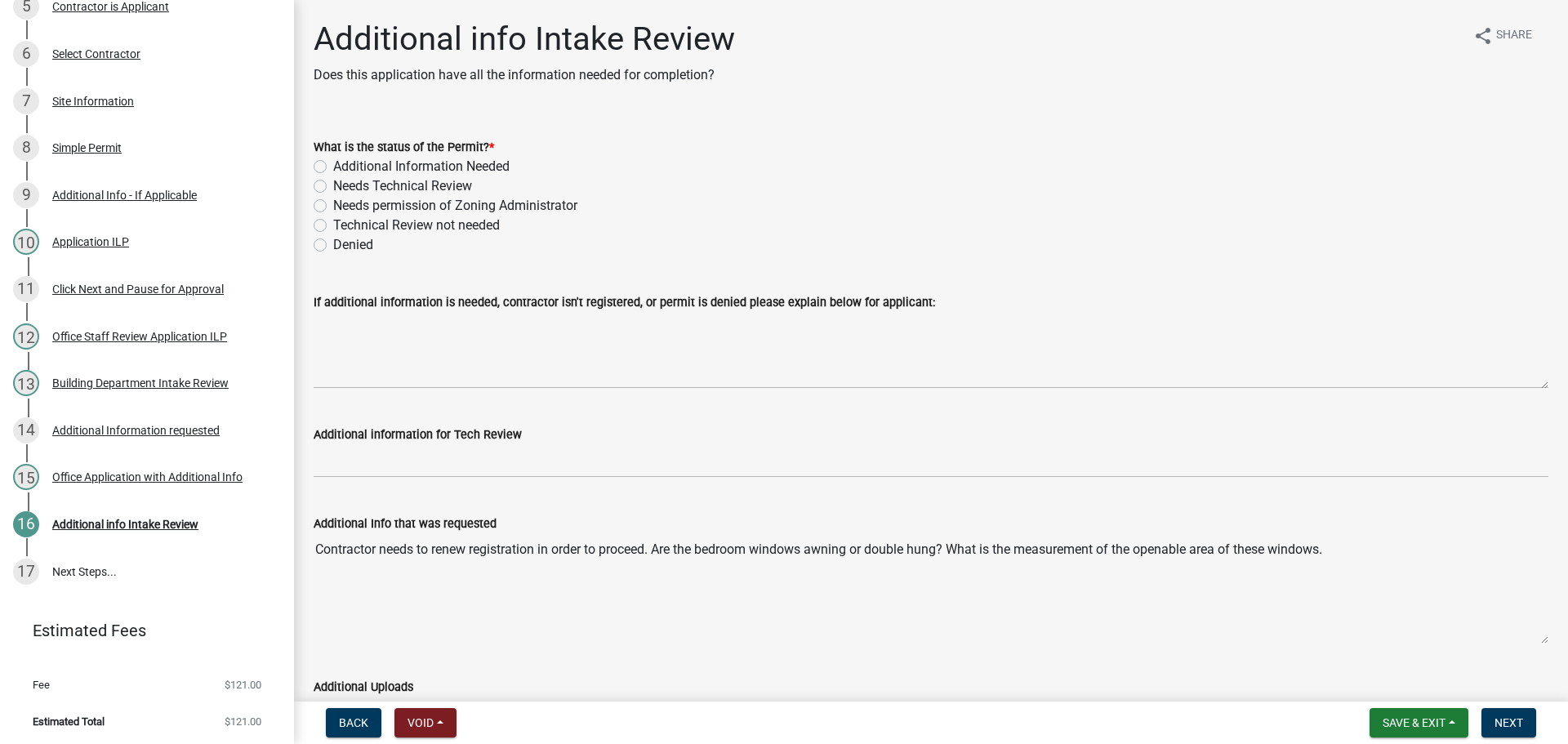
click at [333, 226] on label "Technical Review not needed" at bounding box center [416, 226] width 166 height 20
click at [333, 226] on input "Technical Review not needed" at bounding box center [338, 221] width 11 height 11
radio input "true"
click at [1491, 723] on button "Next" at bounding box center [1508, 722] width 55 height 29
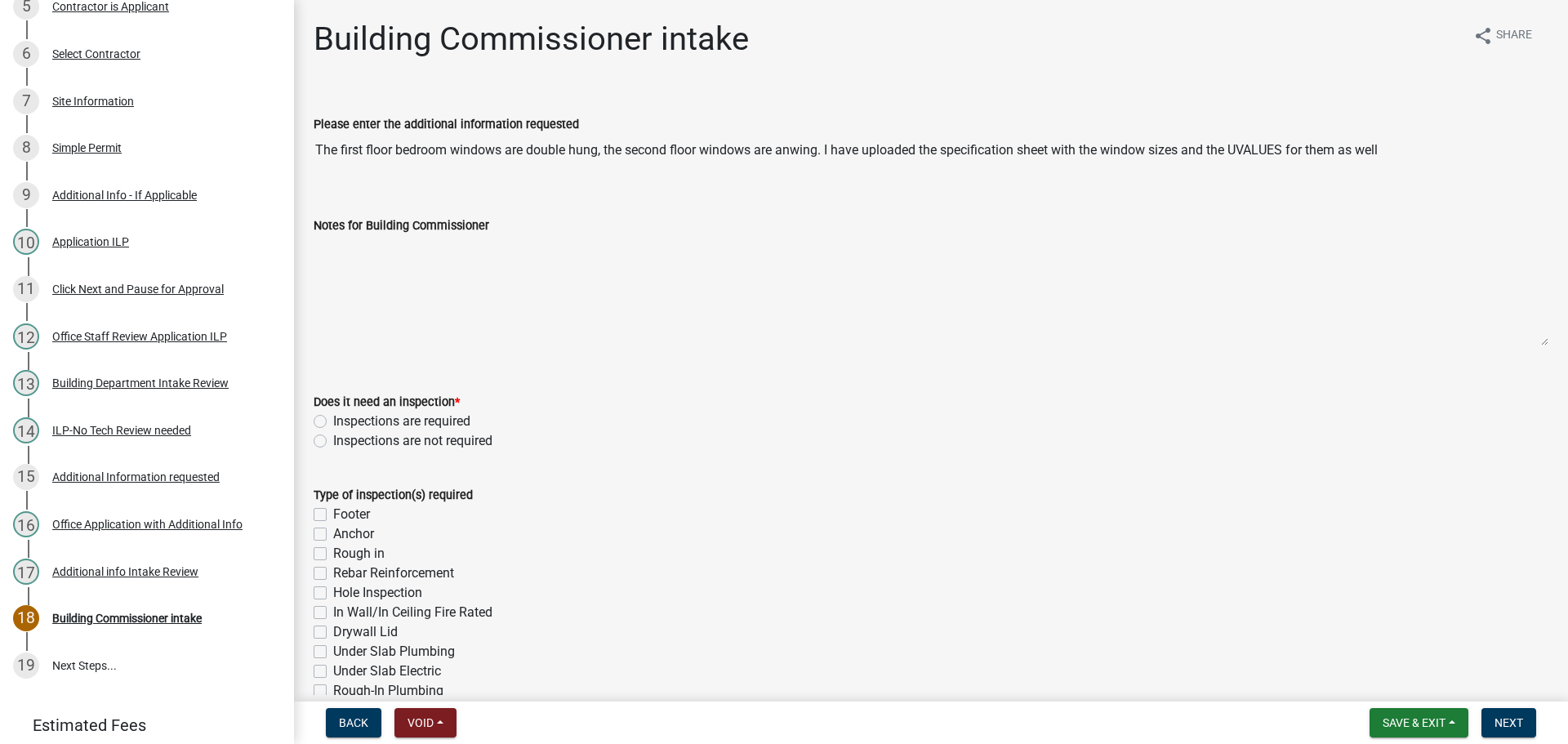
scroll to position [561, 0]
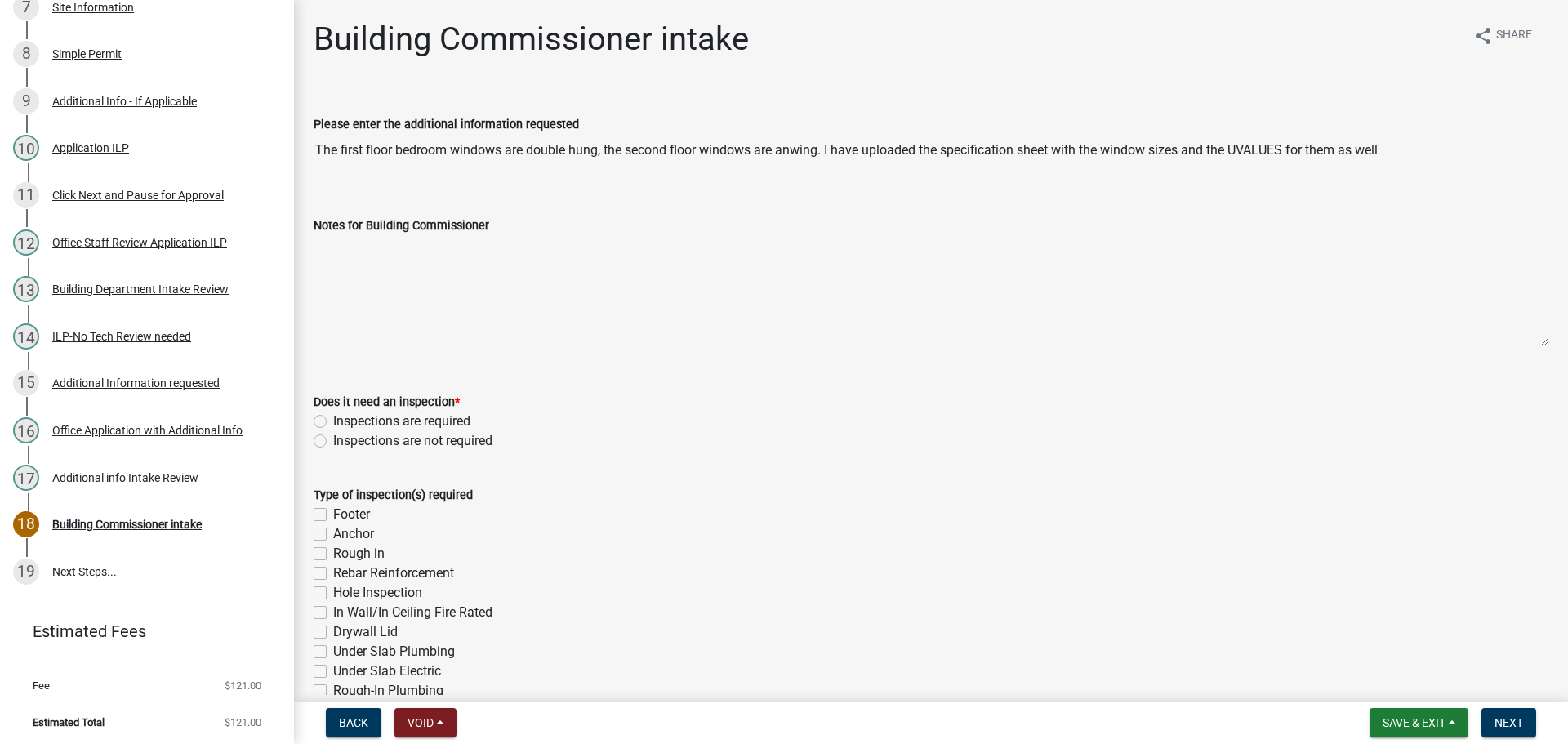
click at [349, 270] on textarea "Notes for Building Commissioner" at bounding box center [931, 290] width 1234 height 111
click at [106, 287] on div "Building Department Intake Review" at bounding box center [141, 290] width 176 height 12
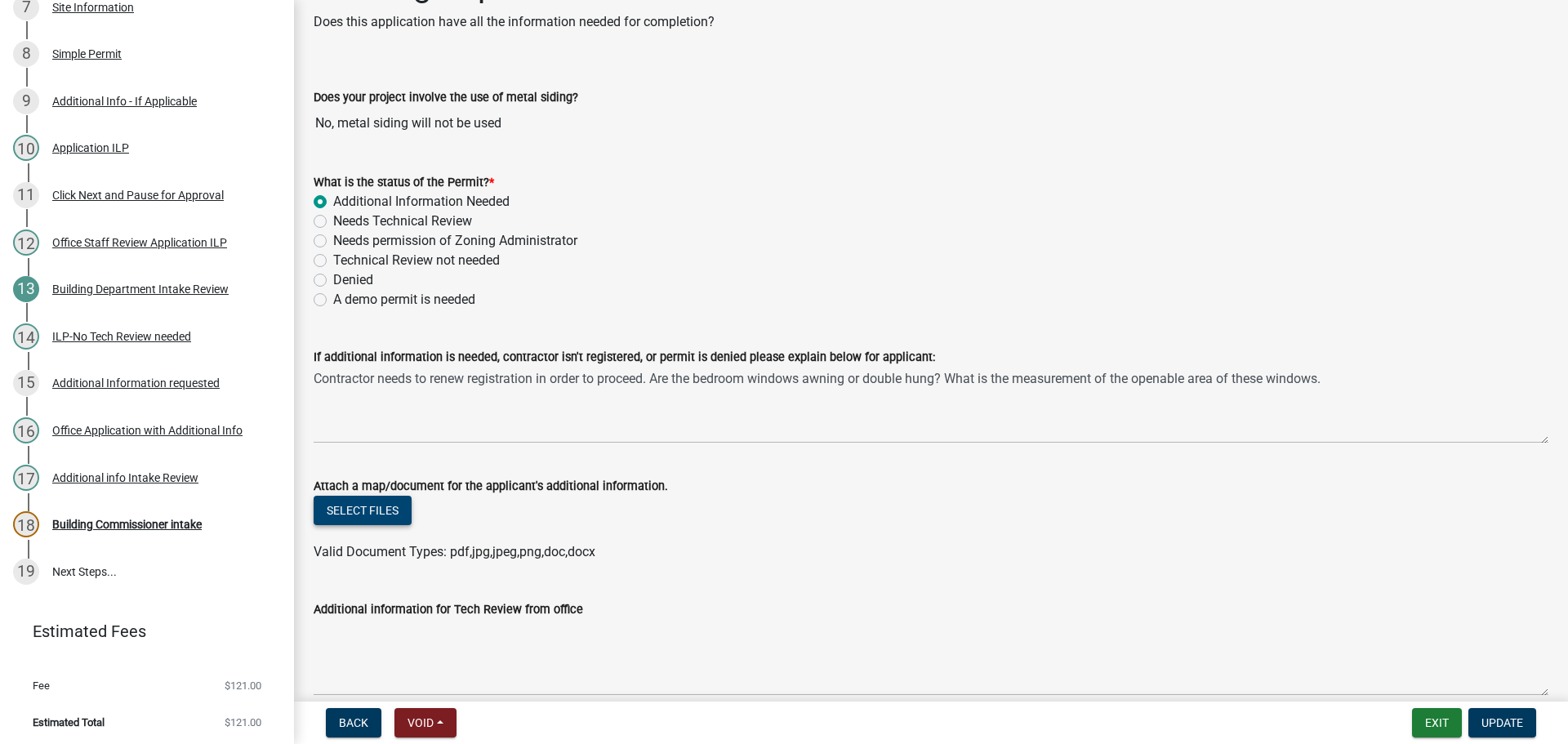
scroll to position [82, 0]
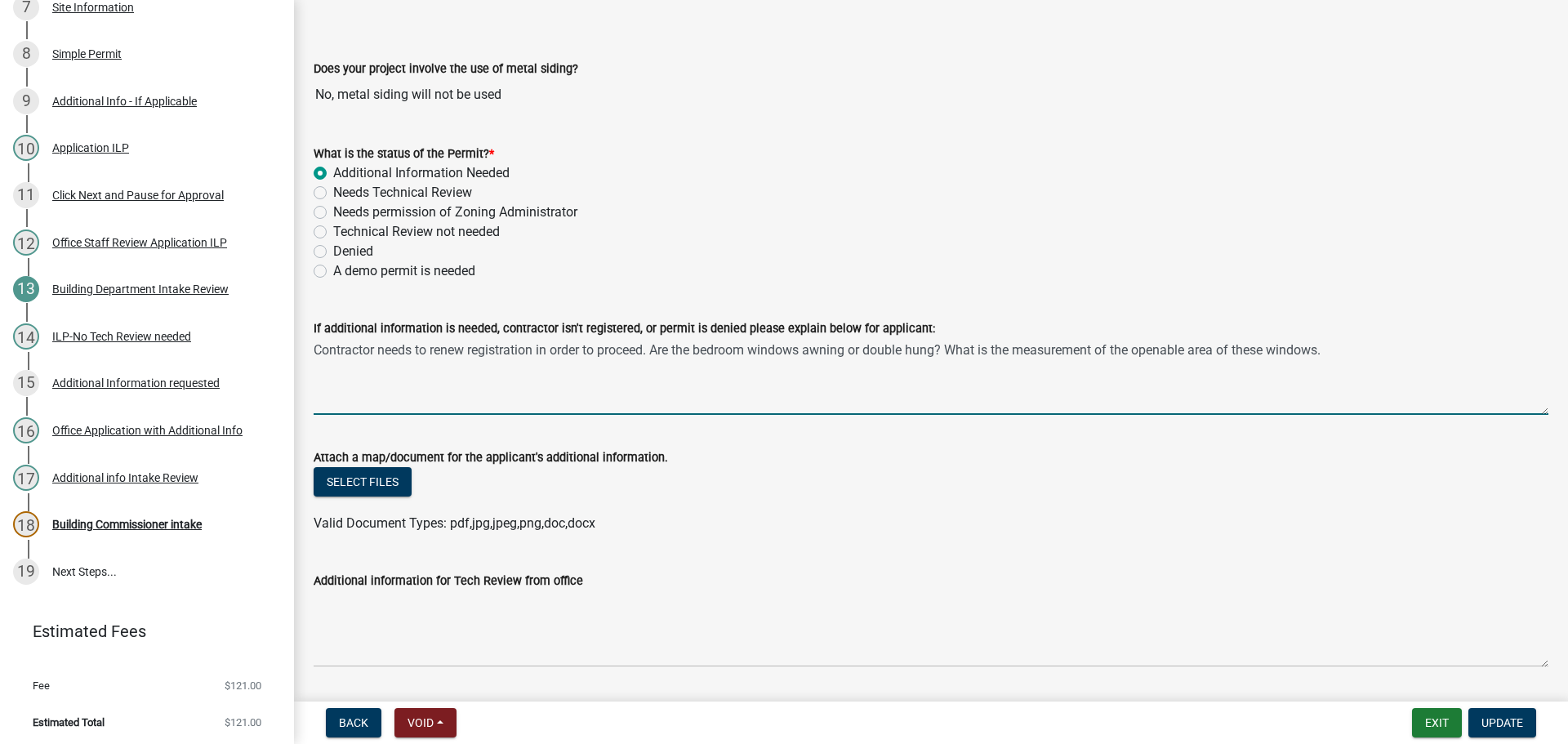
click at [1342, 351] on textarea "Contractor needs to renew registration in order to proceed. Are the bedroom win…" at bounding box center [931, 376] width 1234 height 77
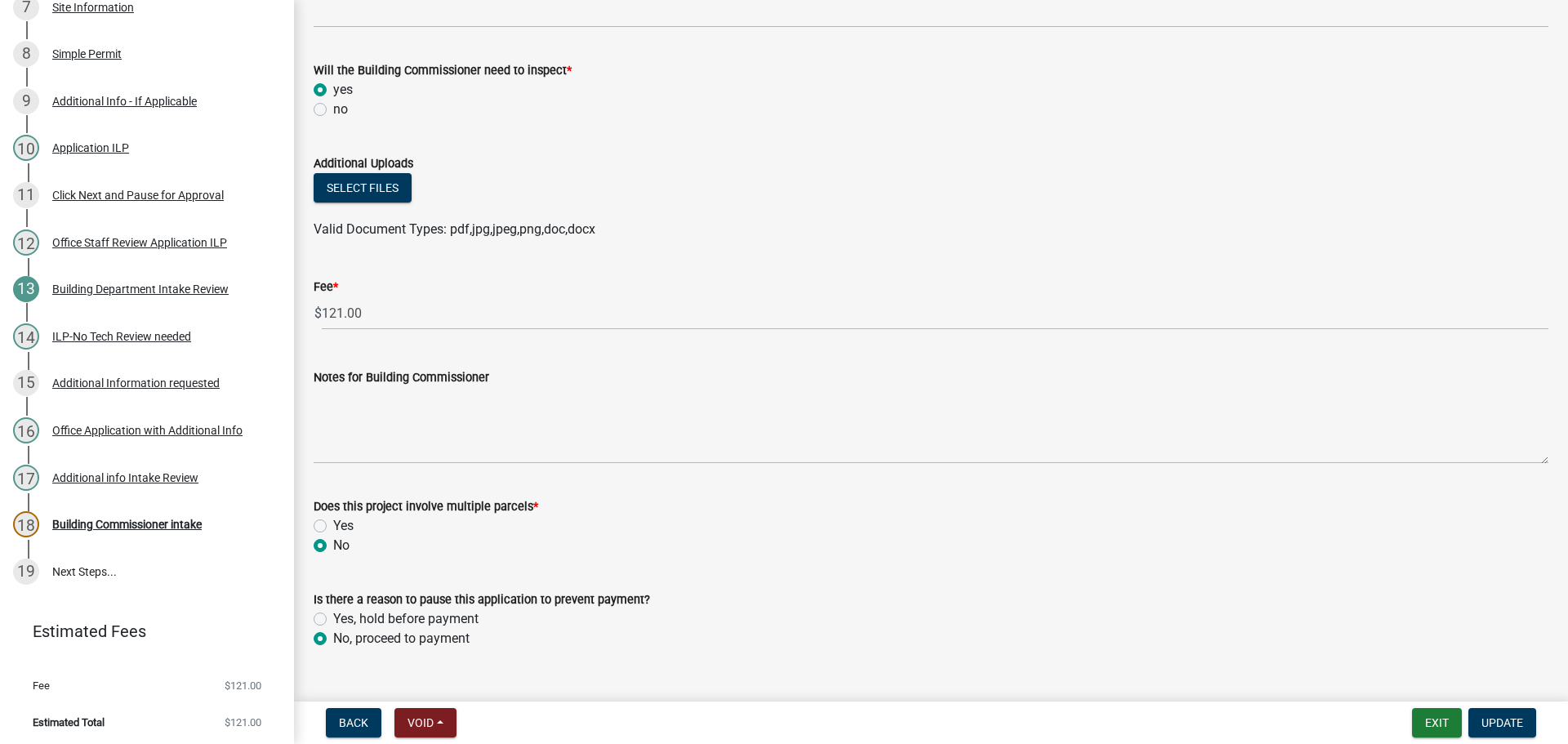
scroll to position [817, 0]
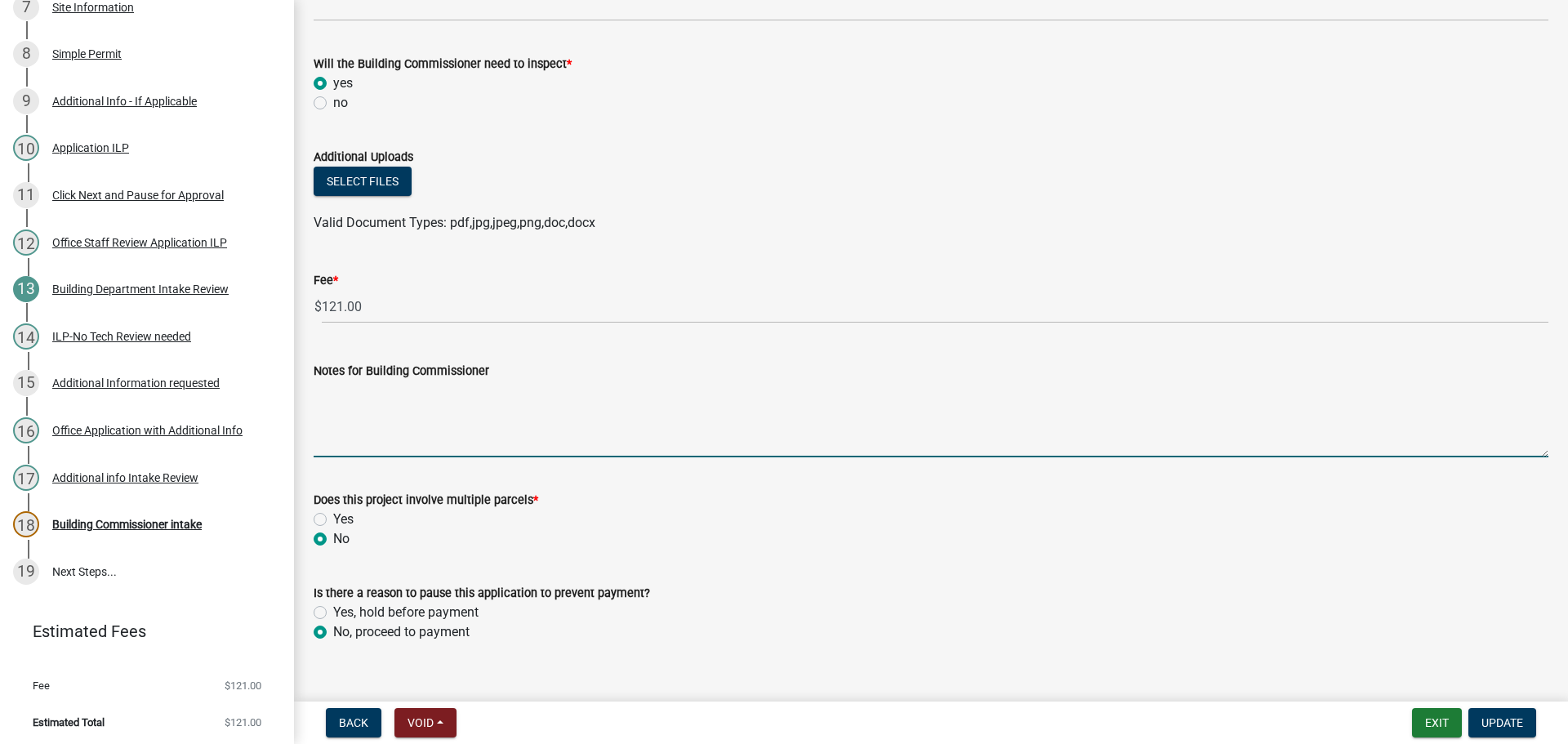
click at [359, 382] on textarea "Notes for Building Commissioner" at bounding box center [931, 419] width 1234 height 77
paste textarea "1 = 41 - 60 3 = 33 - 22"
click at [457, 394] on textarea "Bedroom window sizes=1 = 41 - 60 3 = 33 - 22" at bounding box center [931, 419] width 1234 height 77
click at [521, 384] on textarea "Bedroom window sizes=1 = 41 - 60 3 = 33 - 22" at bounding box center [931, 419] width 1234 height 77
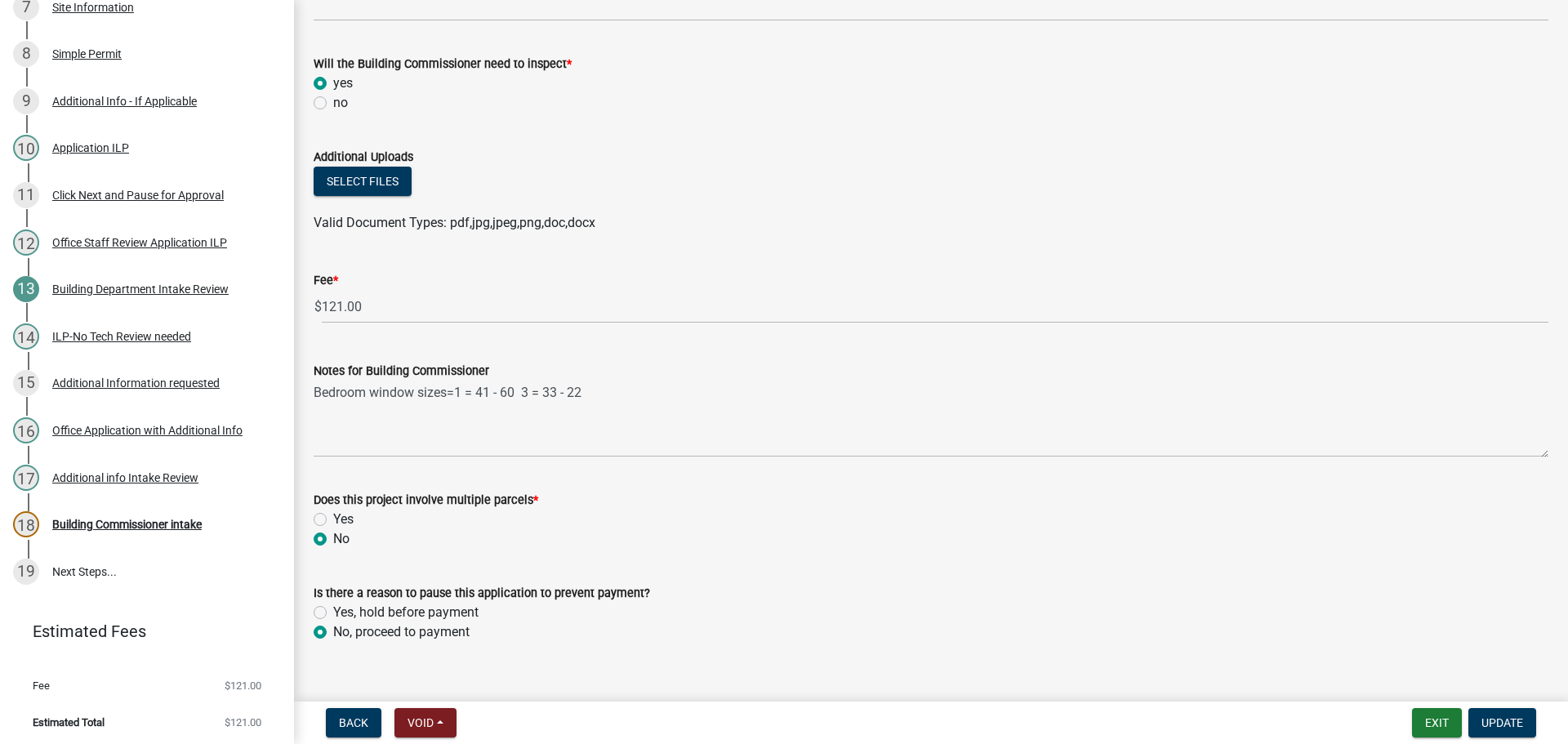
click at [312, 389] on div "Notes for Building Commissioner Bedroom window sizes=1 = 41 - 60 3 = 33 - 22" at bounding box center [931, 397] width 1259 height 119
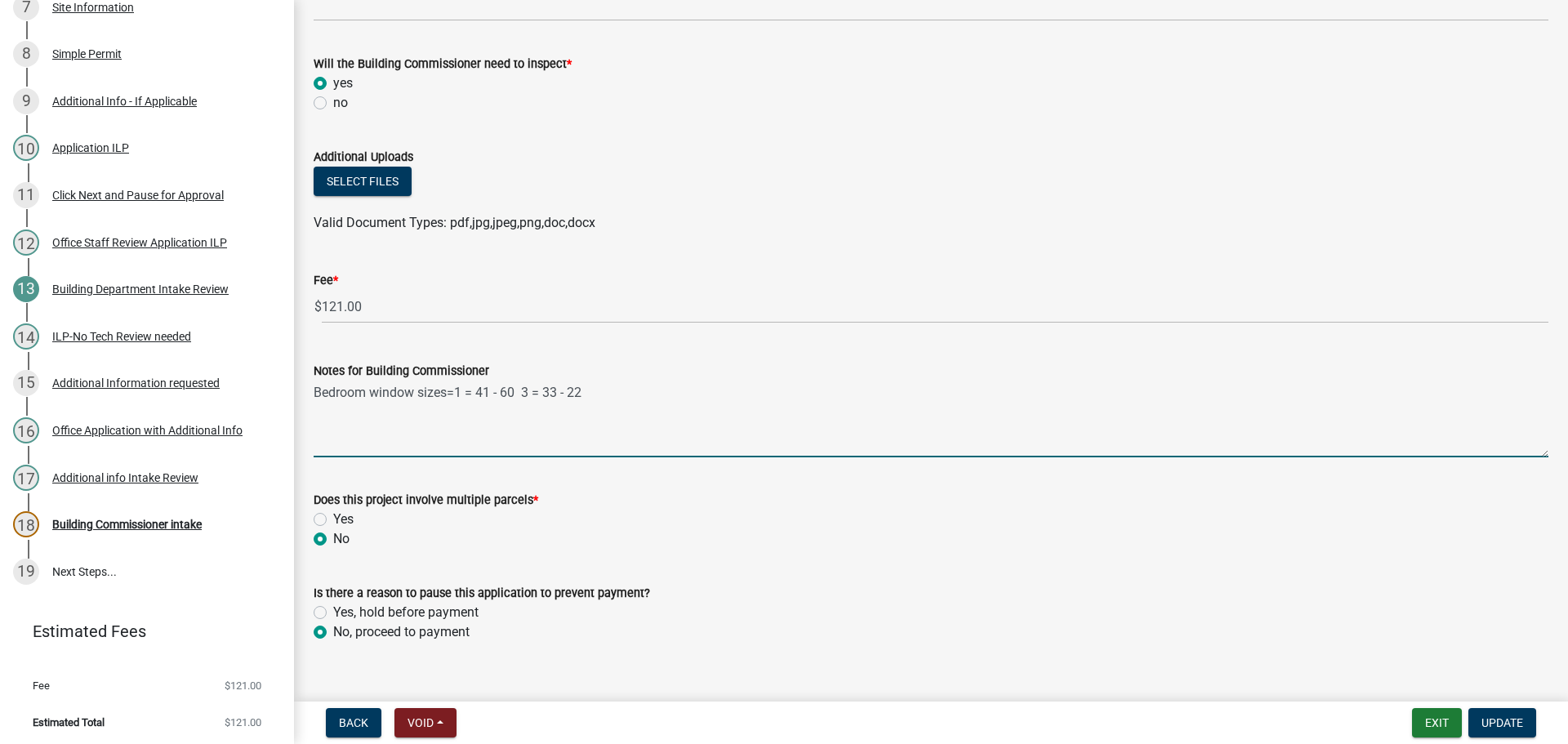
click at [315, 392] on textarea "Bedroom window sizes=1 = 41 - 60 3 = 33 - 22" at bounding box center [931, 419] width 1234 height 77
click at [549, 395] on textarea "They entered the Bedroom window sizes=1 = 41 - 60 3 = 33 - 22" at bounding box center [931, 419] width 1234 height 77
type textarea "They entered the Bedroom window sizes as =1 = 41 - 60 3 = 33 - 22"
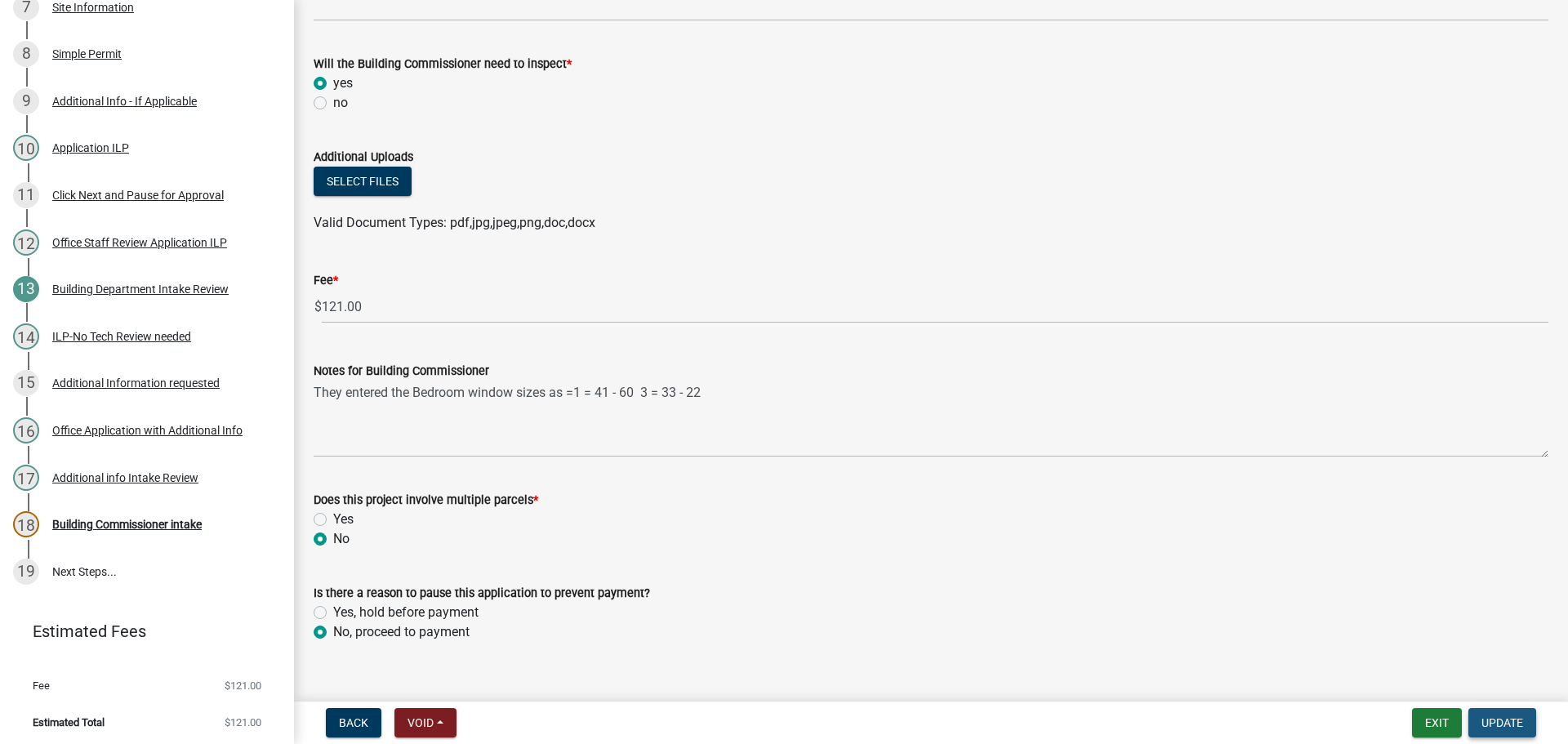
click at [1516, 725] on span "Update" at bounding box center [1501, 723] width 42 height 13
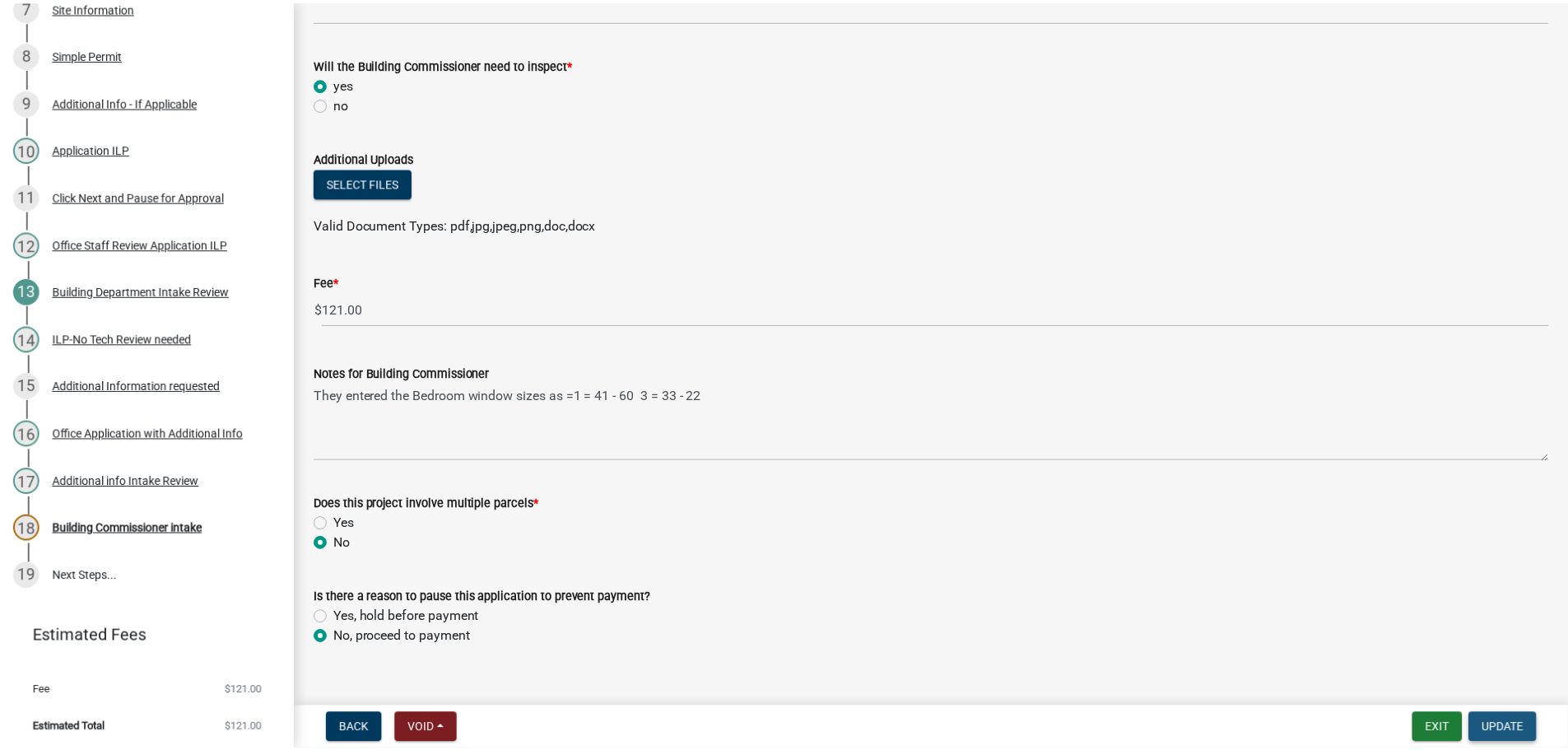
scroll to position [0, 0]
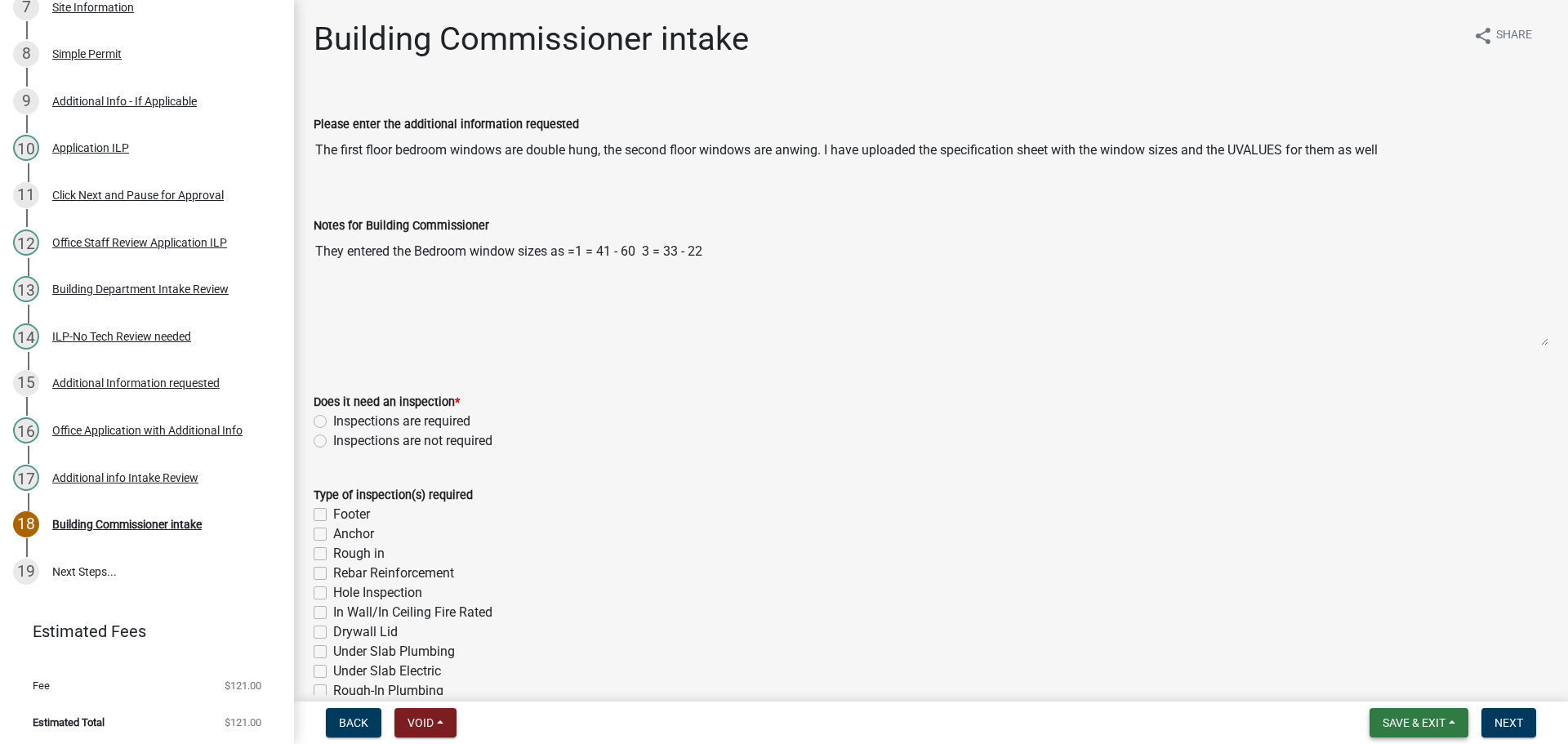
click at [1442, 729] on span "Save & Exit" at bounding box center [1414, 723] width 63 height 13
click at [1435, 690] on button "Save & Exit" at bounding box center [1402, 680] width 131 height 39
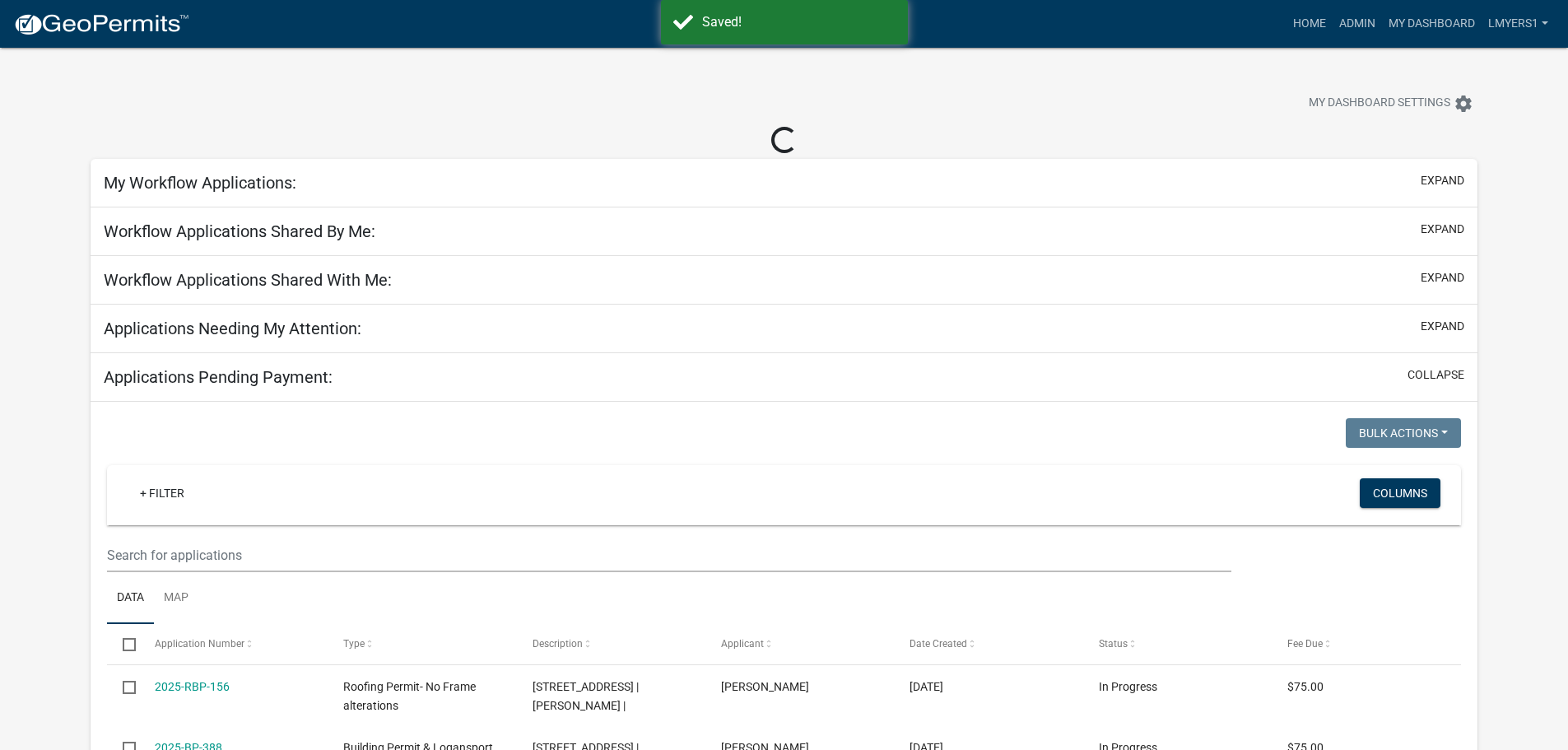
select select "2: 50"
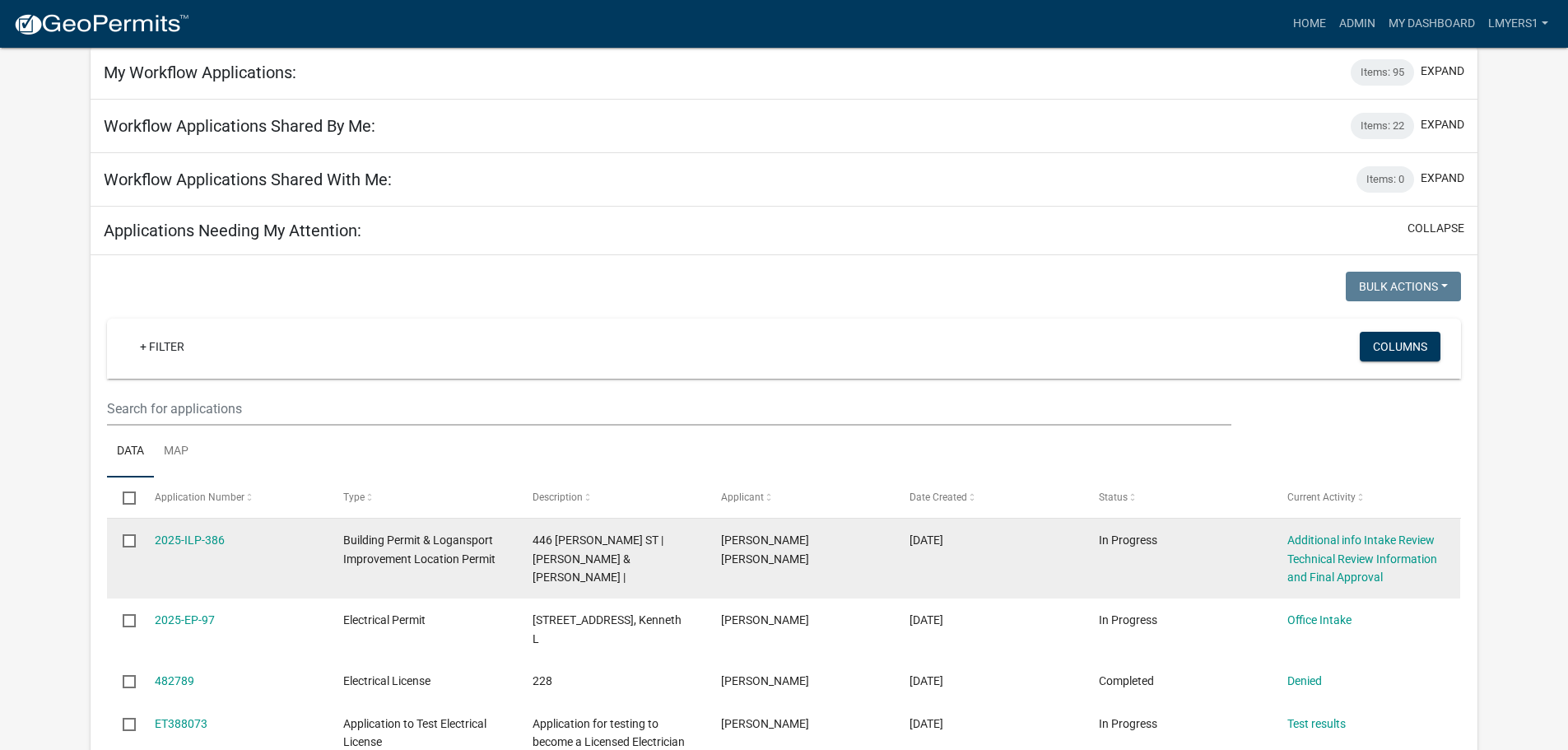
scroll to position [164, 0]
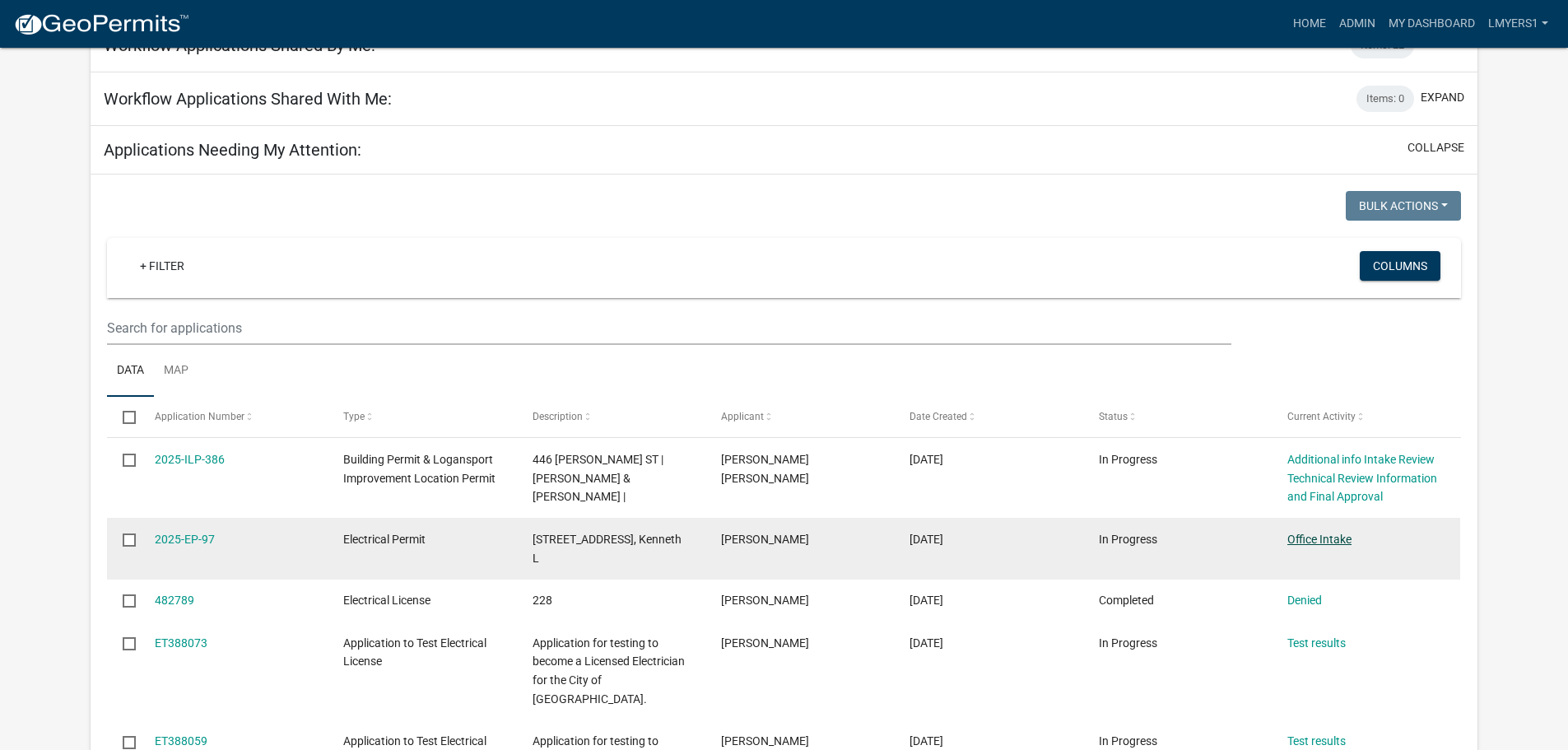
click at [1318, 540] on link "Office Intake" at bounding box center [1319, 539] width 65 height 13
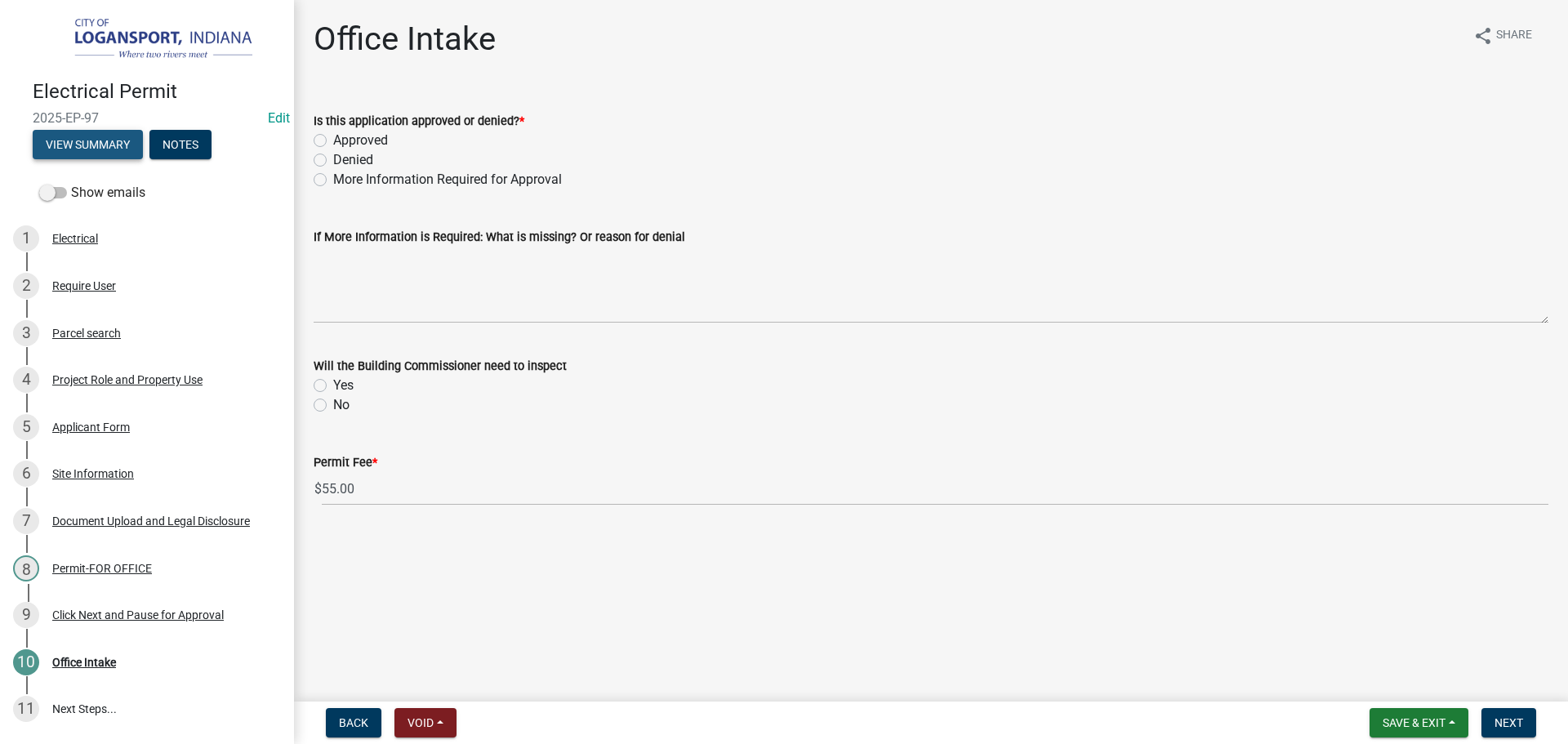
click at [77, 149] on button "View Summary" at bounding box center [87, 144] width 111 height 29
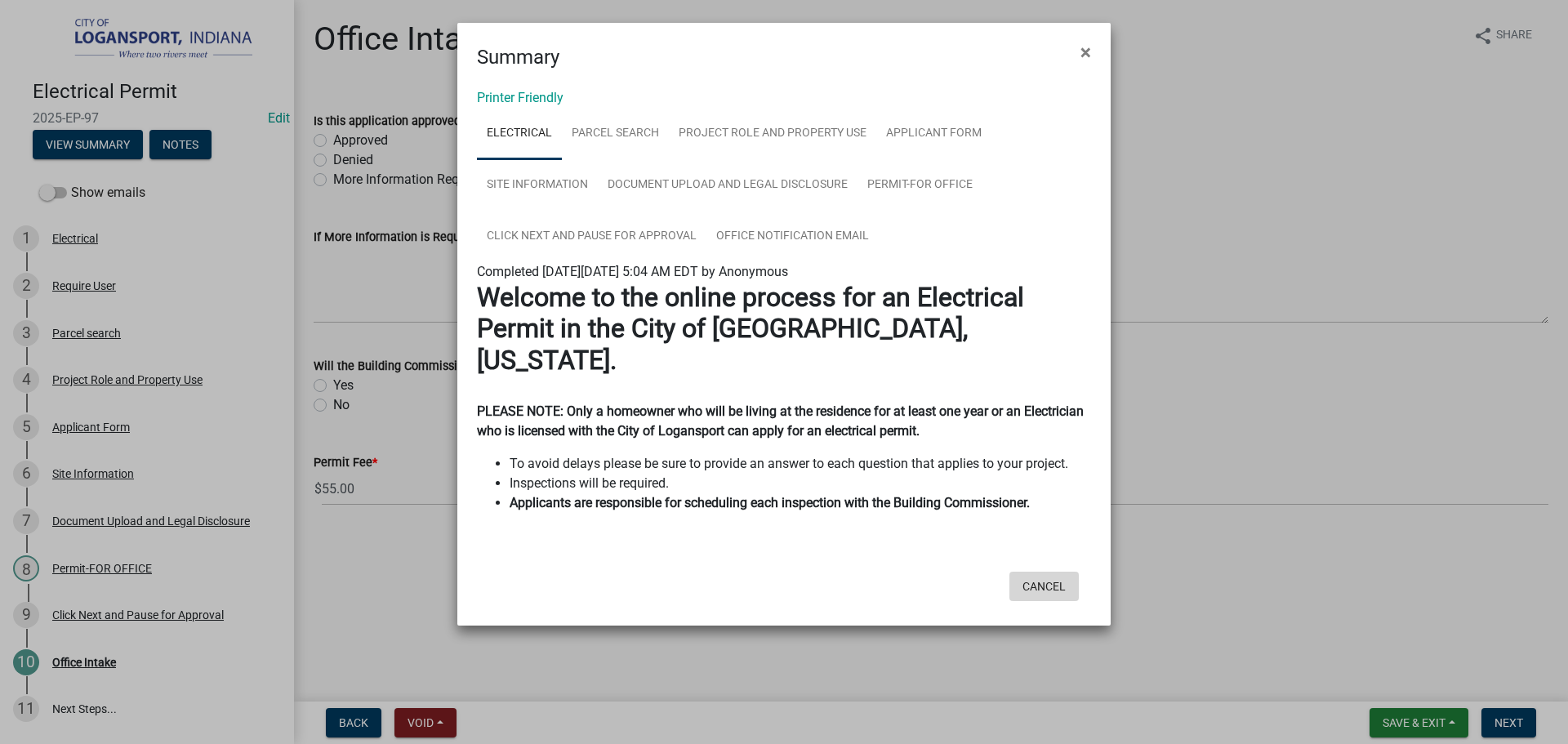
click at [1058, 572] on button "Cancel" at bounding box center [1043, 586] width 69 height 29
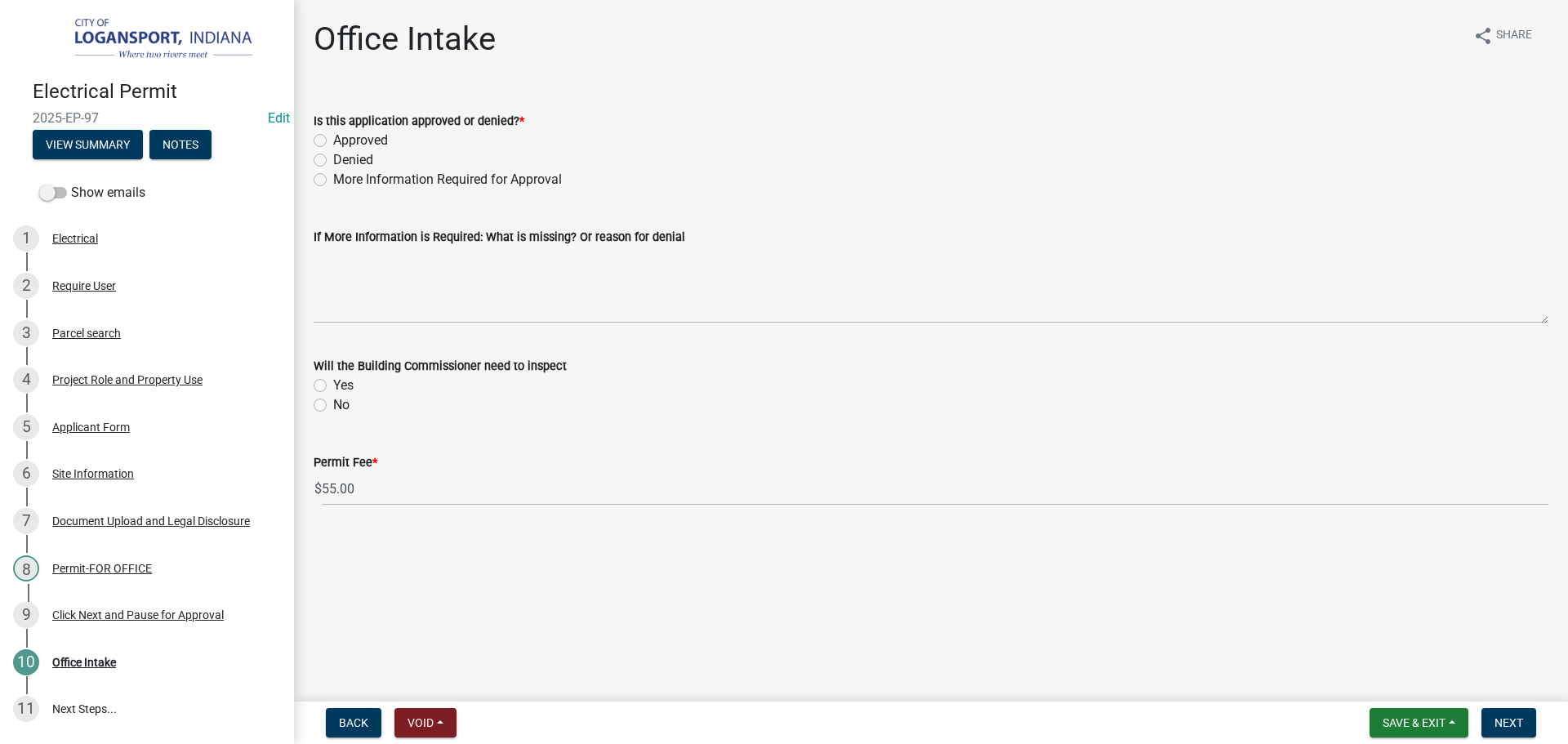
click at [333, 157] on label "Denied" at bounding box center [353, 161] width 40 height 20
click at [333, 157] on input "Denied" at bounding box center [338, 156] width 11 height 11
radio input "true"
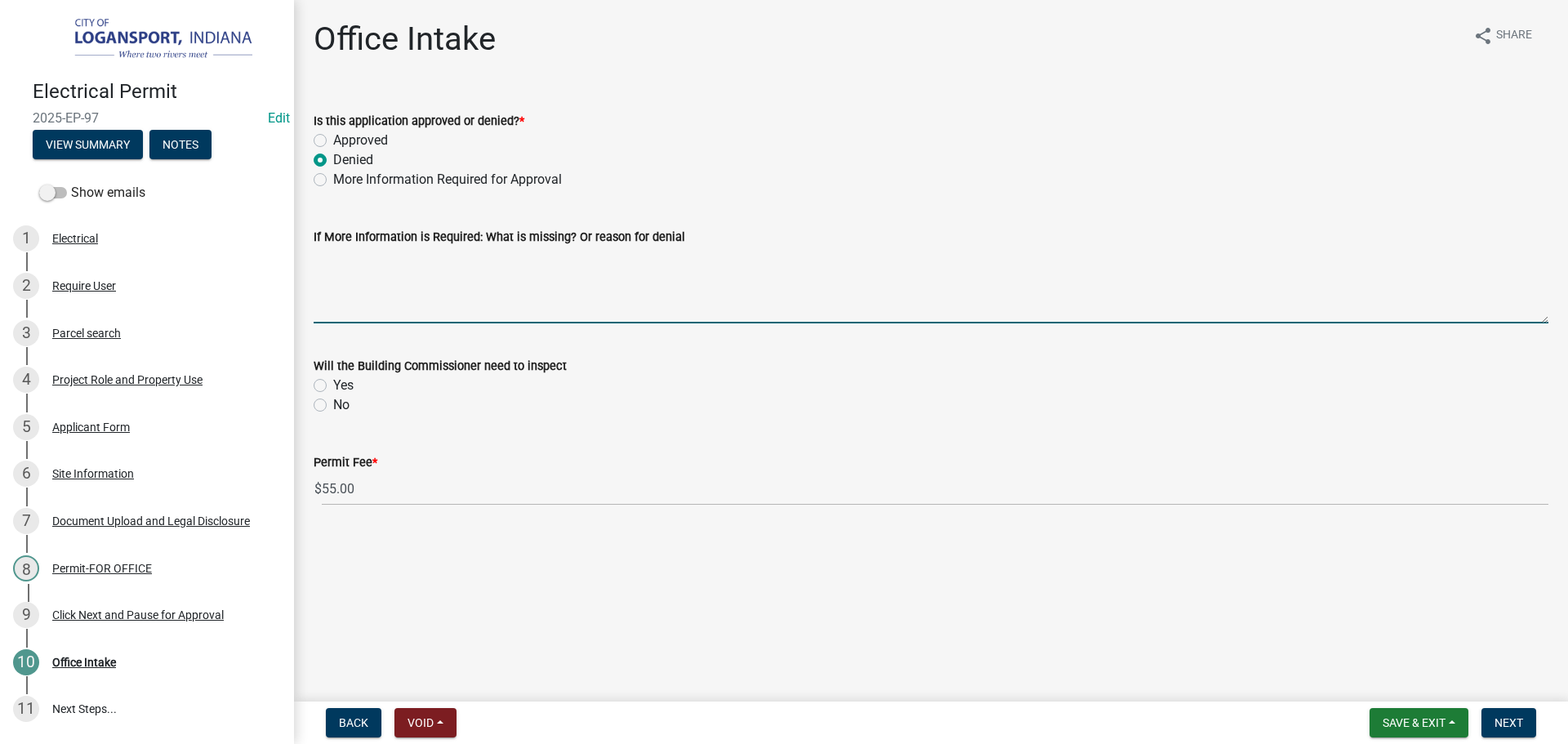
click at [378, 279] on textarea "If More Information is Required: What is missing? Or reason for denial" at bounding box center [931, 285] width 1234 height 77
type textarea "Outside City Jurisdiction"
click at [314, 414] on div "No" at bounding box center [931, 405] width 1234 height 20
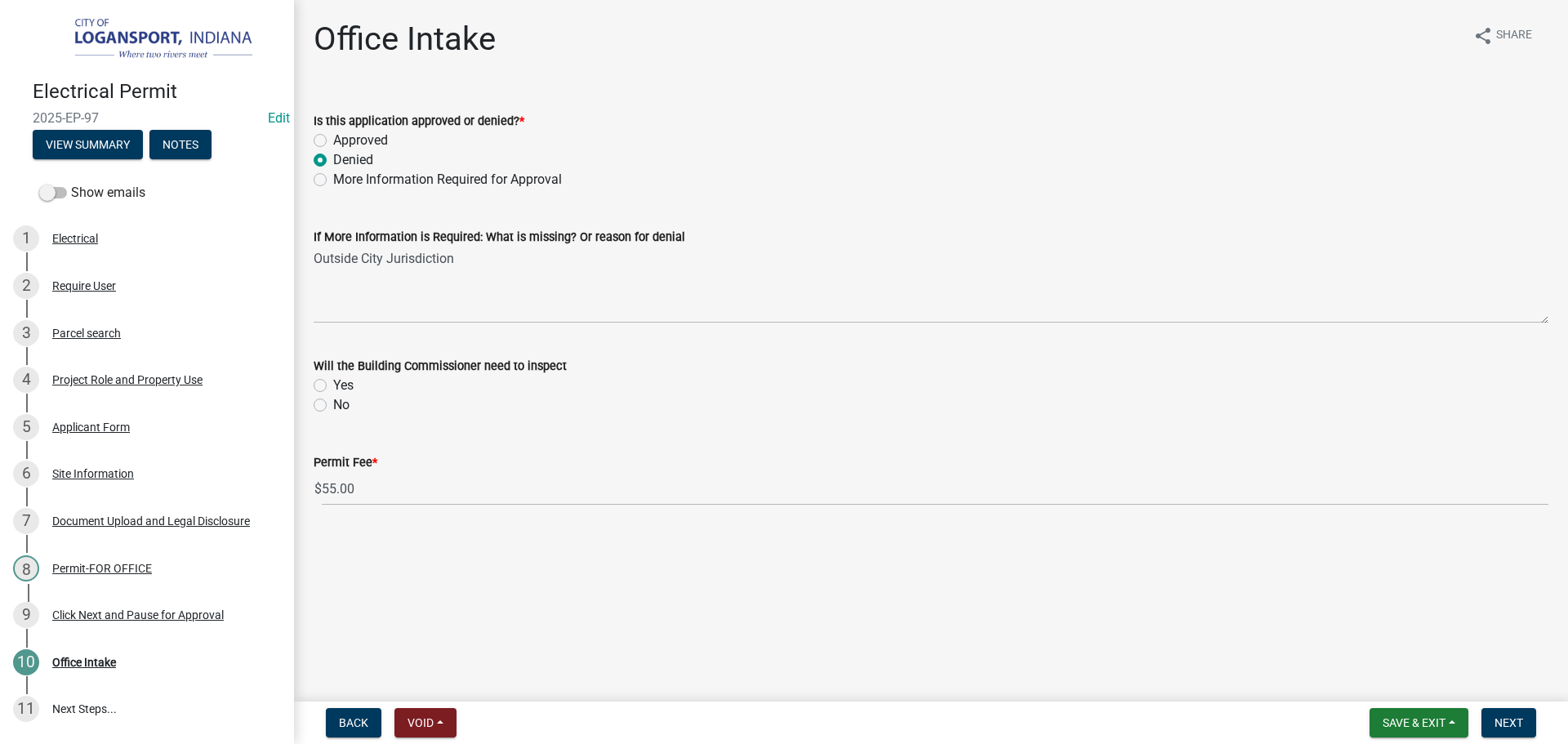
click at [333, 408] on label "No" at bounding box center [341, 405] width 17 height 20
click at [333, 406] on input "No" at bounding box center [338, 400] width 11 height 11
radio input "true"
click at [1513, 722] on span "Next" at bounding box center [1508, 723] width 28 height 13
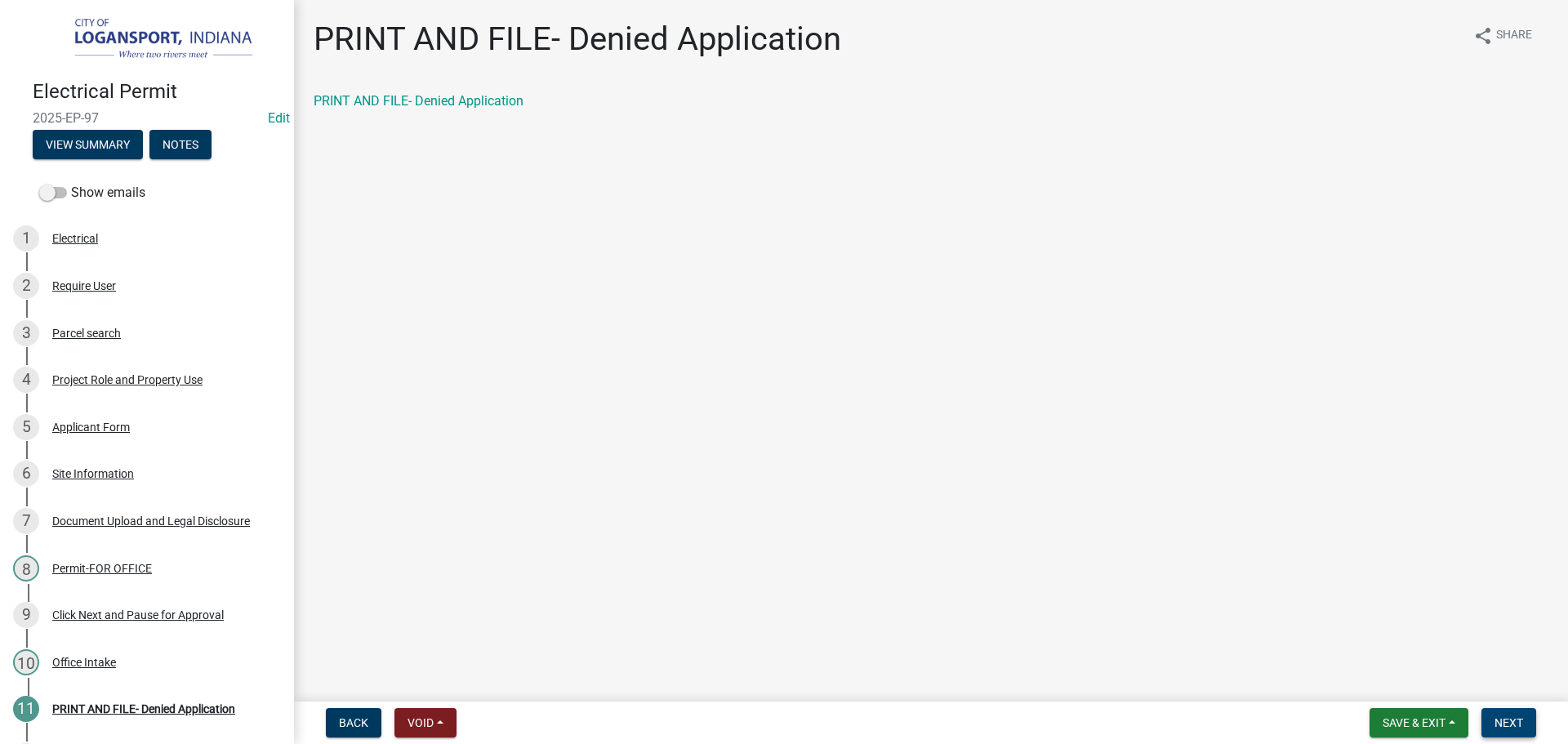
click at [1501, 727] on span "Next" at bounding box center [1508, 723] width 28 height 13
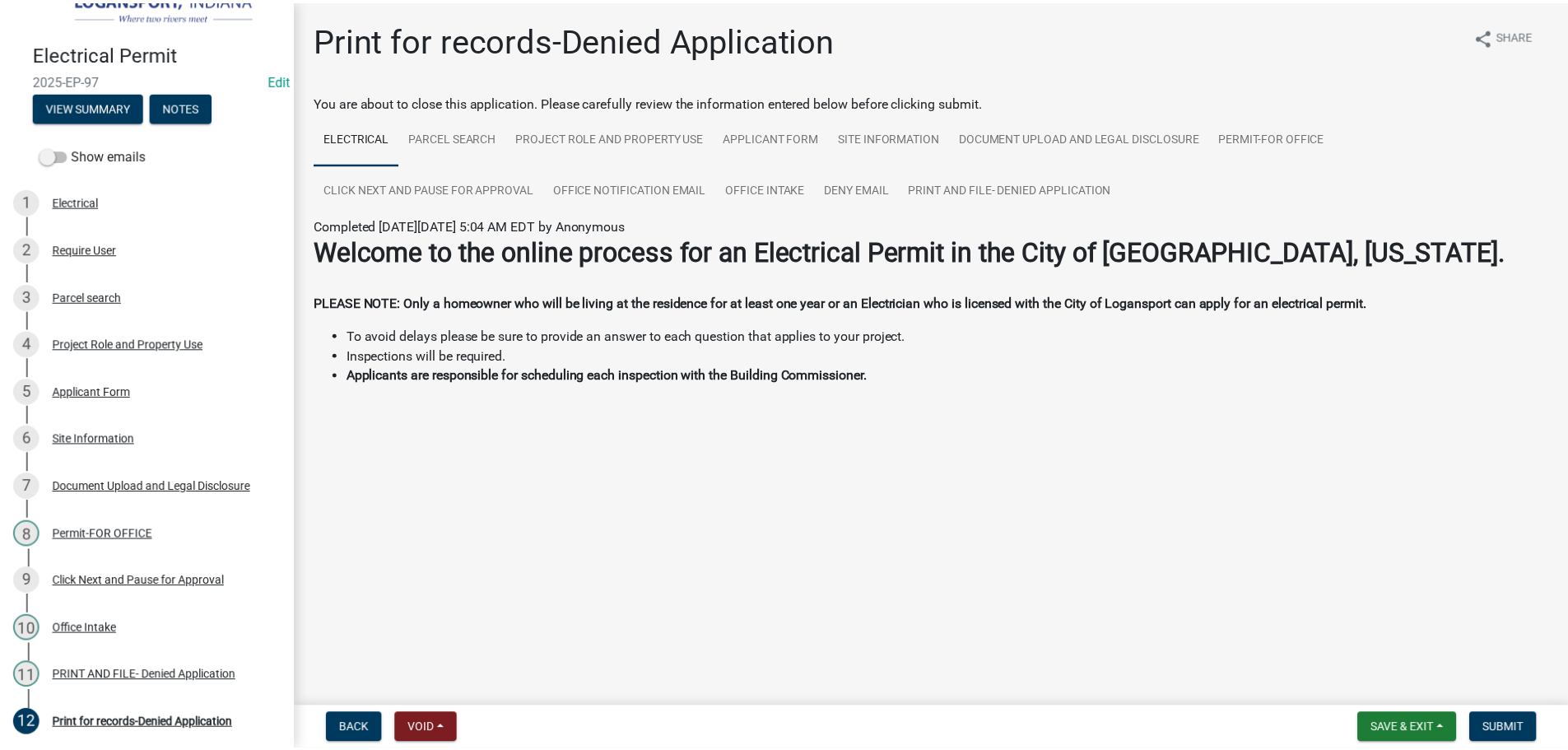
scroll to position [187, 0]
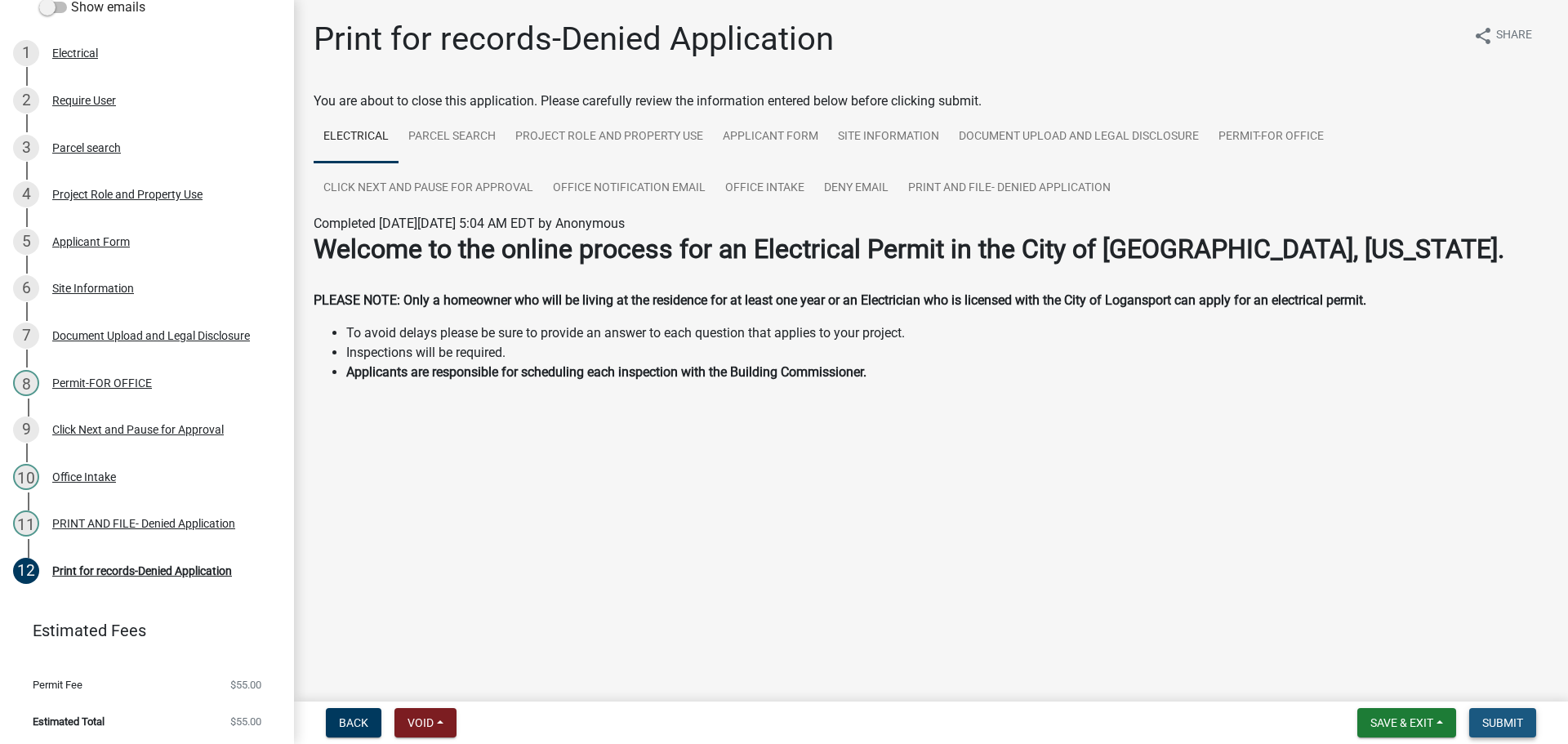
click at [1494, 712] on button "Submit" at bounding box center [1502, 722] width 67 height 29
